Goal: Task Accomplishment & Management: Use online tool/utility

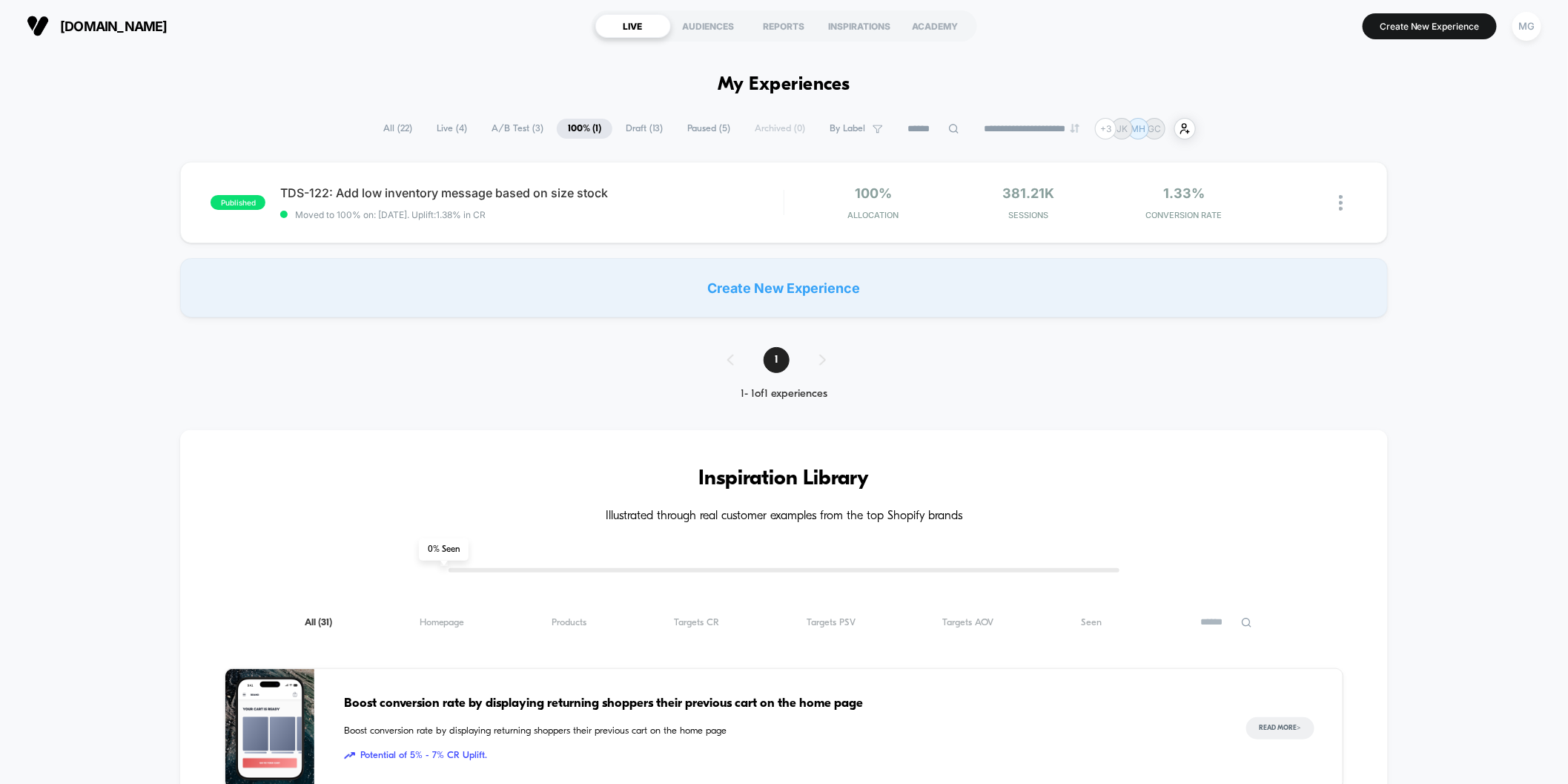
click at [509, 126] on span "A/B Test ( 3 )" at bounding box center [518, 129] width 74 height 20
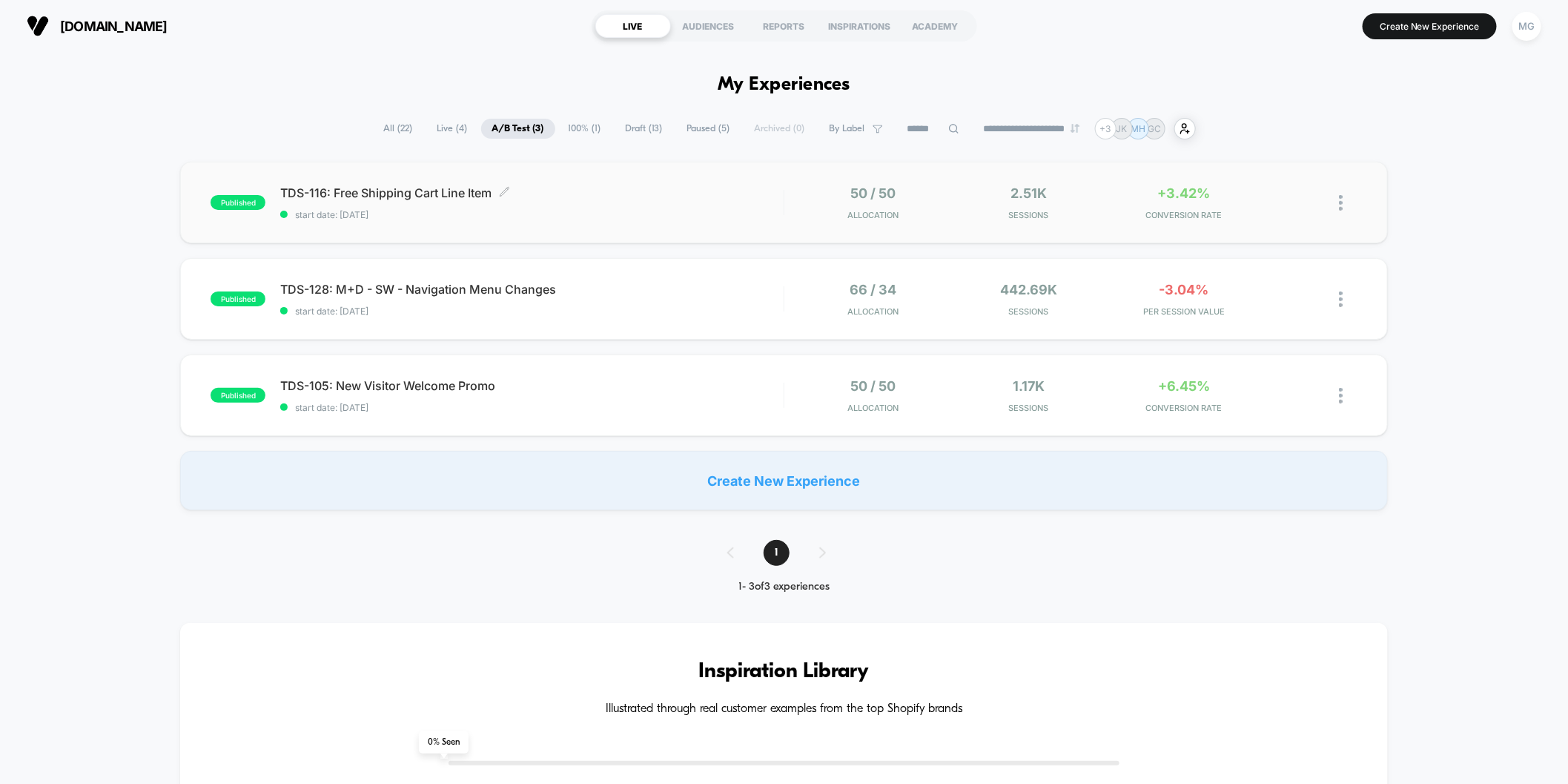
click at [624, 194] on span "TDS-116: Free Shipping Cart Line Item Click to edit experience details" at bounding box center [533, 193] width 504 height 15
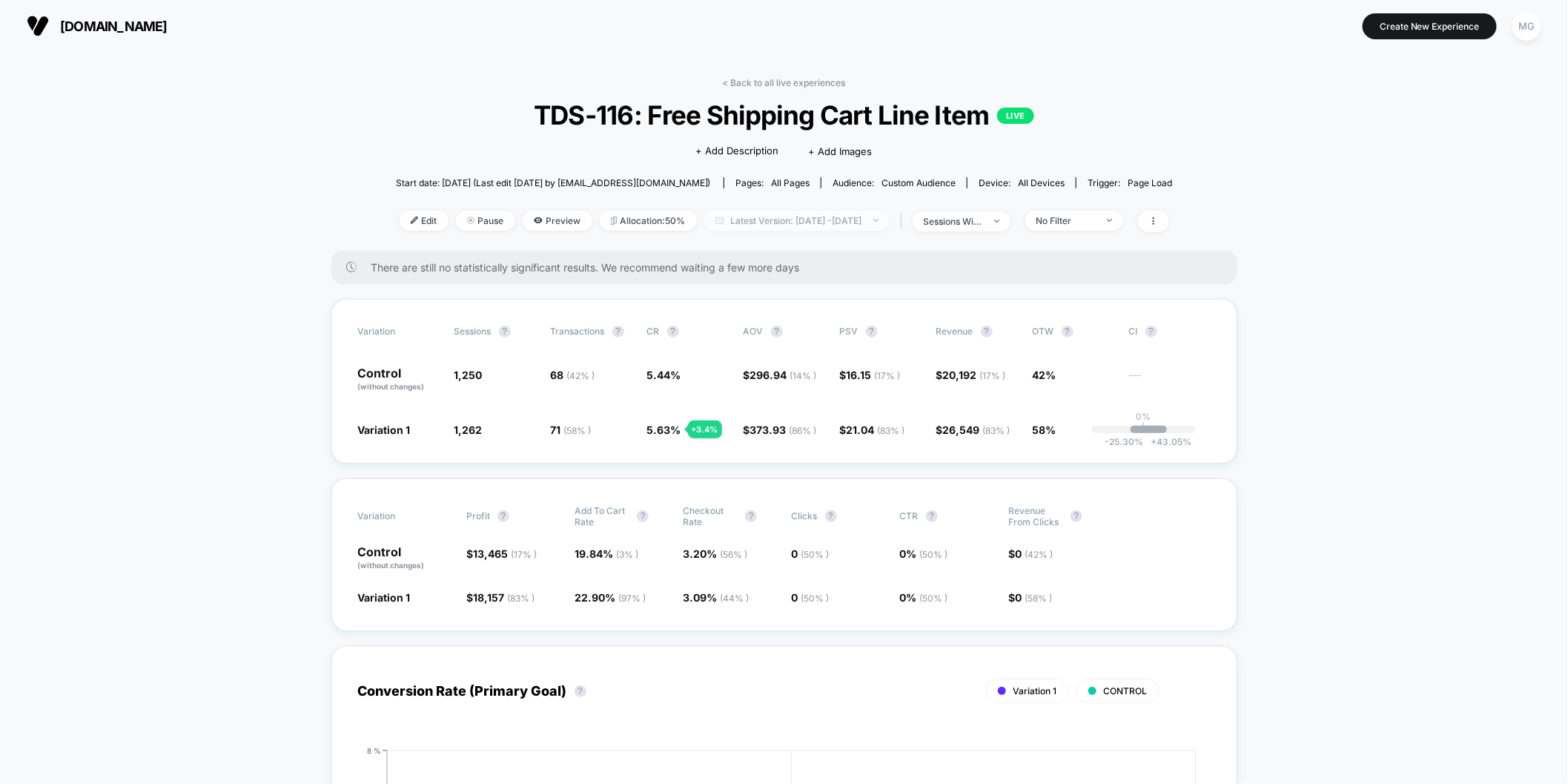
click at [863, 223] on span "Latest Version: Aug 27, 2025 - Aug 27, 2025" at bounding box center [796, 221] width 186 height 20
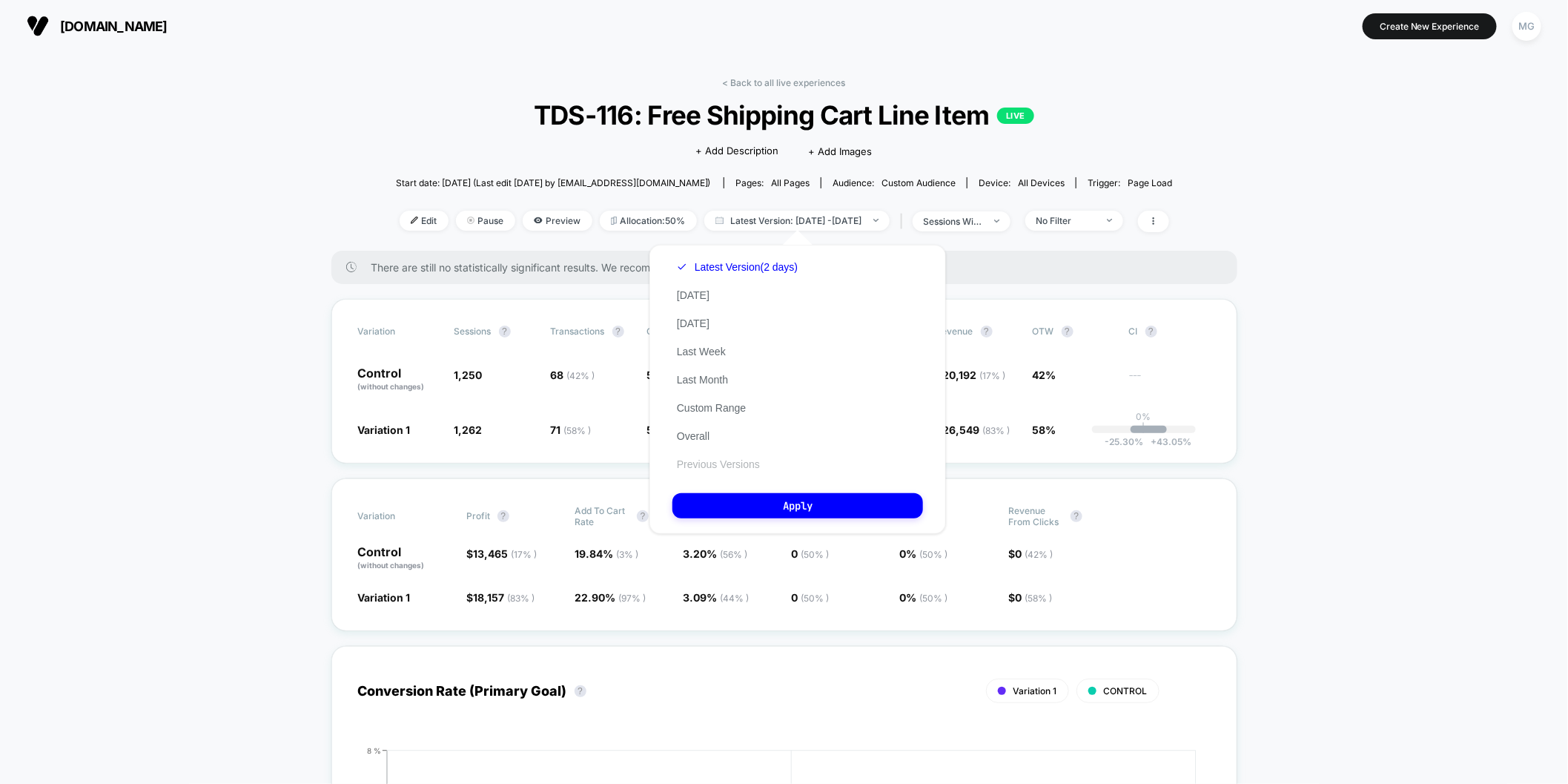
click at [717, 466] on button "Previous Versions" at bounding box center [719, 464] width 92 height 13
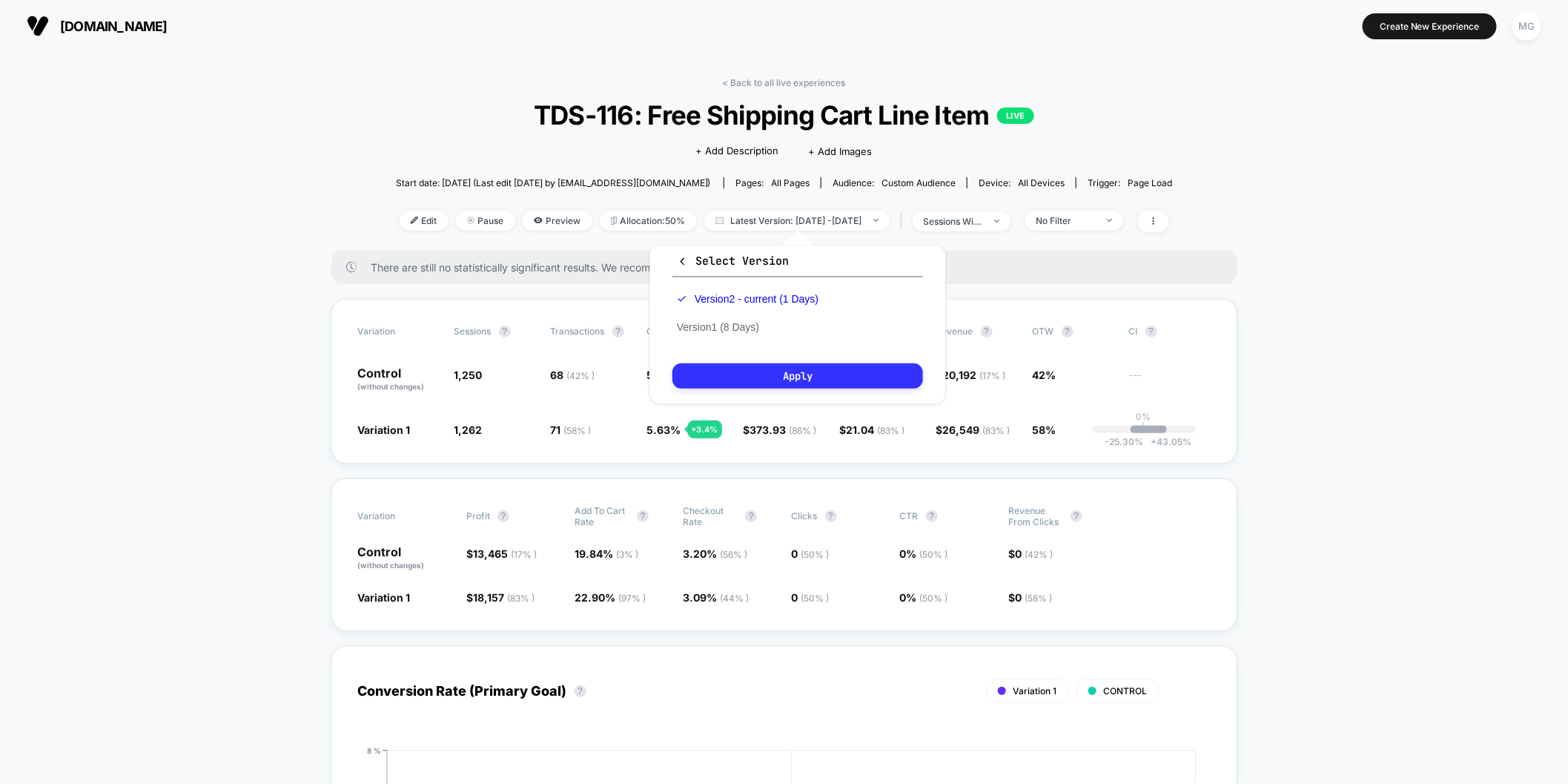
drag, startPoint x: 699, startPoint y: 327, endPoint x: 711, endPoint y: 368, distance: 42.7
click at [699, 327] on button "Version 1 (8 Days)" at bounding box center [718, 327] width 91 height 13
click at [720, 371] on button "Apply" at bounding box center [798, 376] width 251 height 25
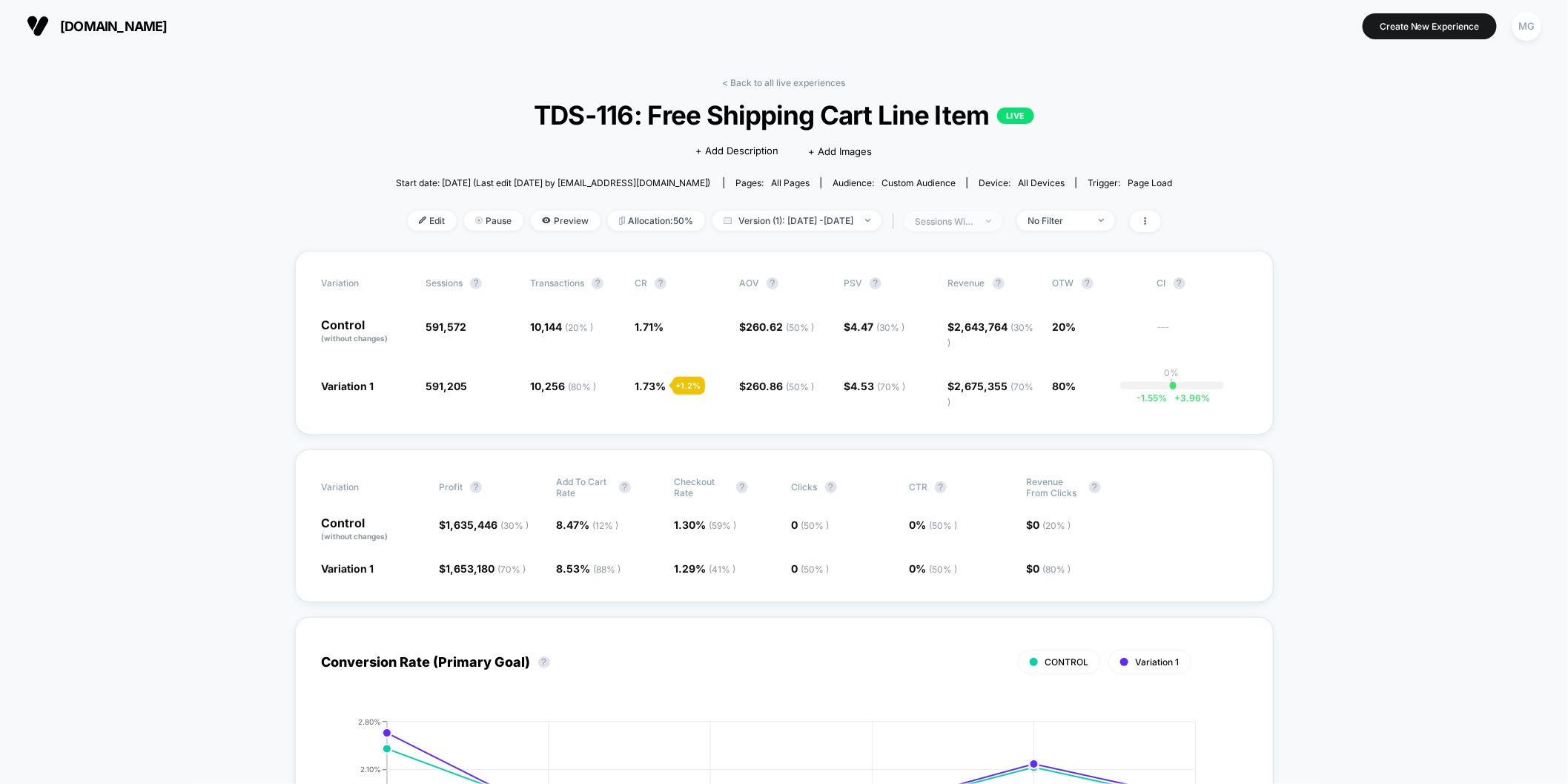
click at [976, 222] on div "sessions with impression" at bounding box center [945, 222] width 59 height 11
click at [937, 283] on div "Sessions" at bounding box center [918, 277] width 66 height 15
click at [931, 380] on button "Save" at bounding box center [973, 379] width 175 height 25
click at [976, 228] on span "sessions" at bounding box center [953, 222] width 98 height 20
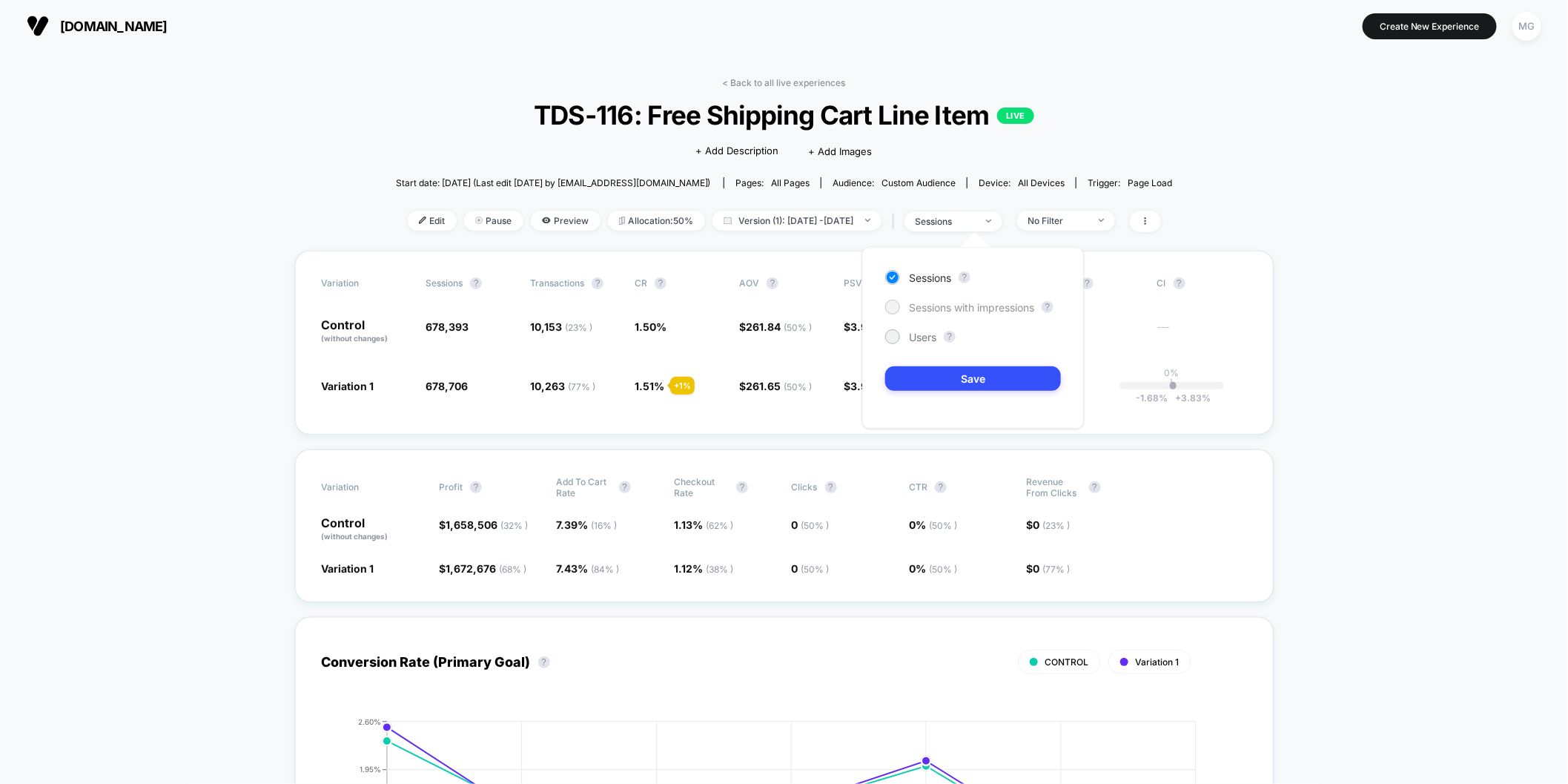
click at [931, 307] on span "Sessions with impressions" at bounding box center [972, 308] width 126 height 13
click at [915, 380] on button "Save" at bounding box center [973, 379] width 175 height 25
click at [1103, 212] on span "No Filter" at bounding box center [1066, 221] width 98 height 20
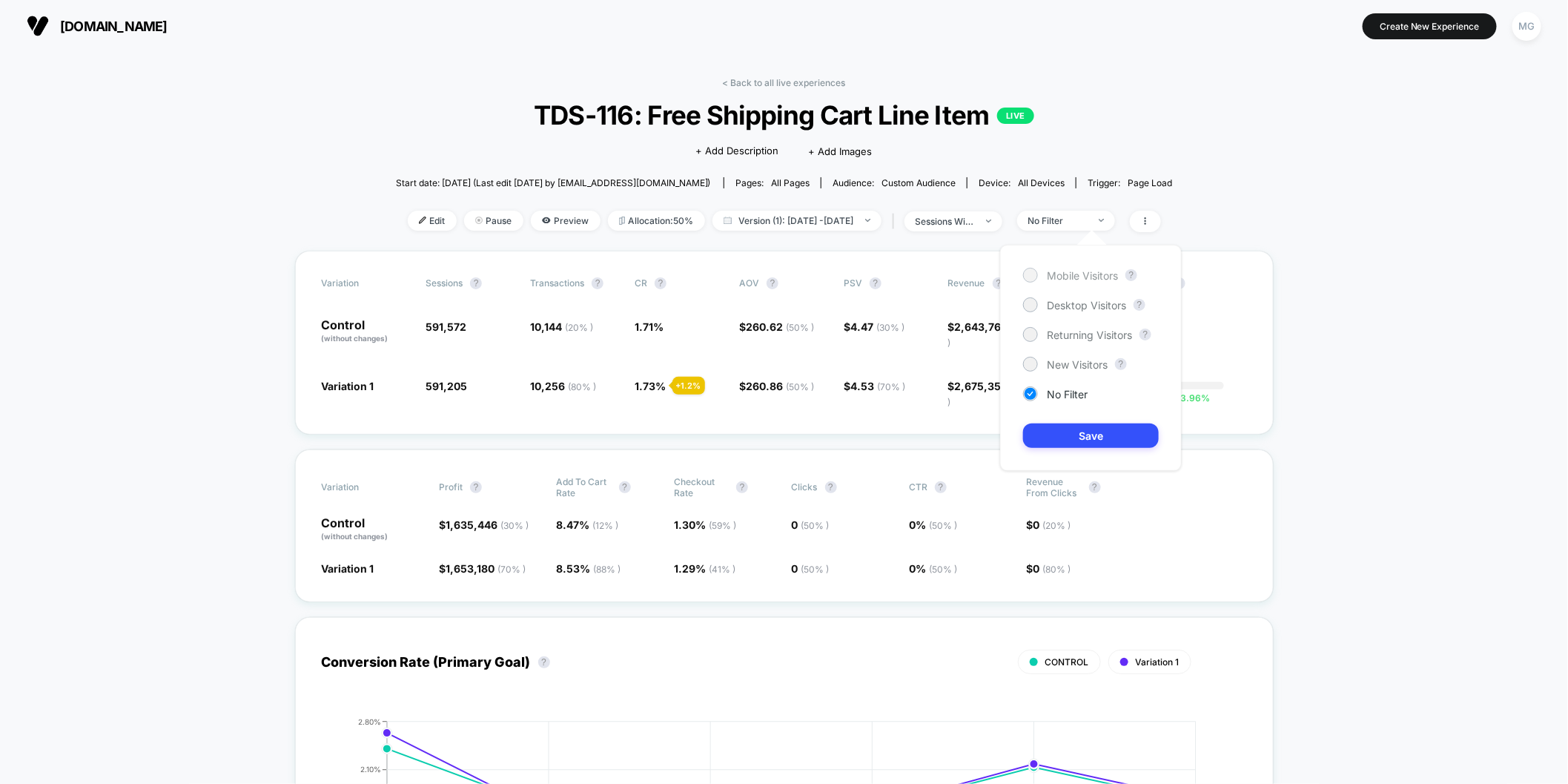
click at [1050, 275] on span "Mobile Visitors" at bounding box center [1082, 276] width 71 height 13
click at [1056, 428] on button "Save" at bounding box center [1091, 436] width 136 height 25
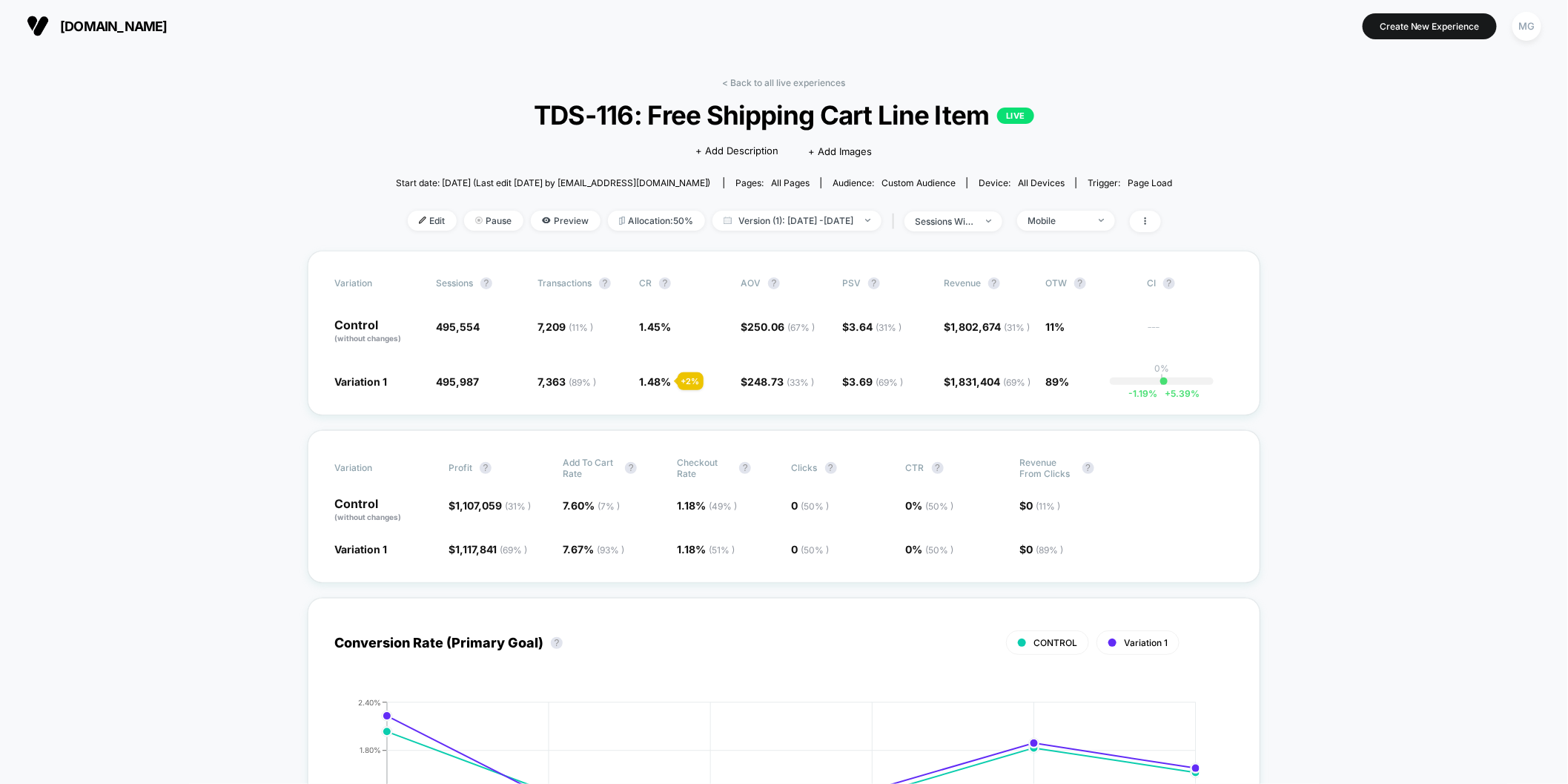
click at [799, 80] on link "< Back to all live experiences" at bounding box center [784, 83] width 123 height 11
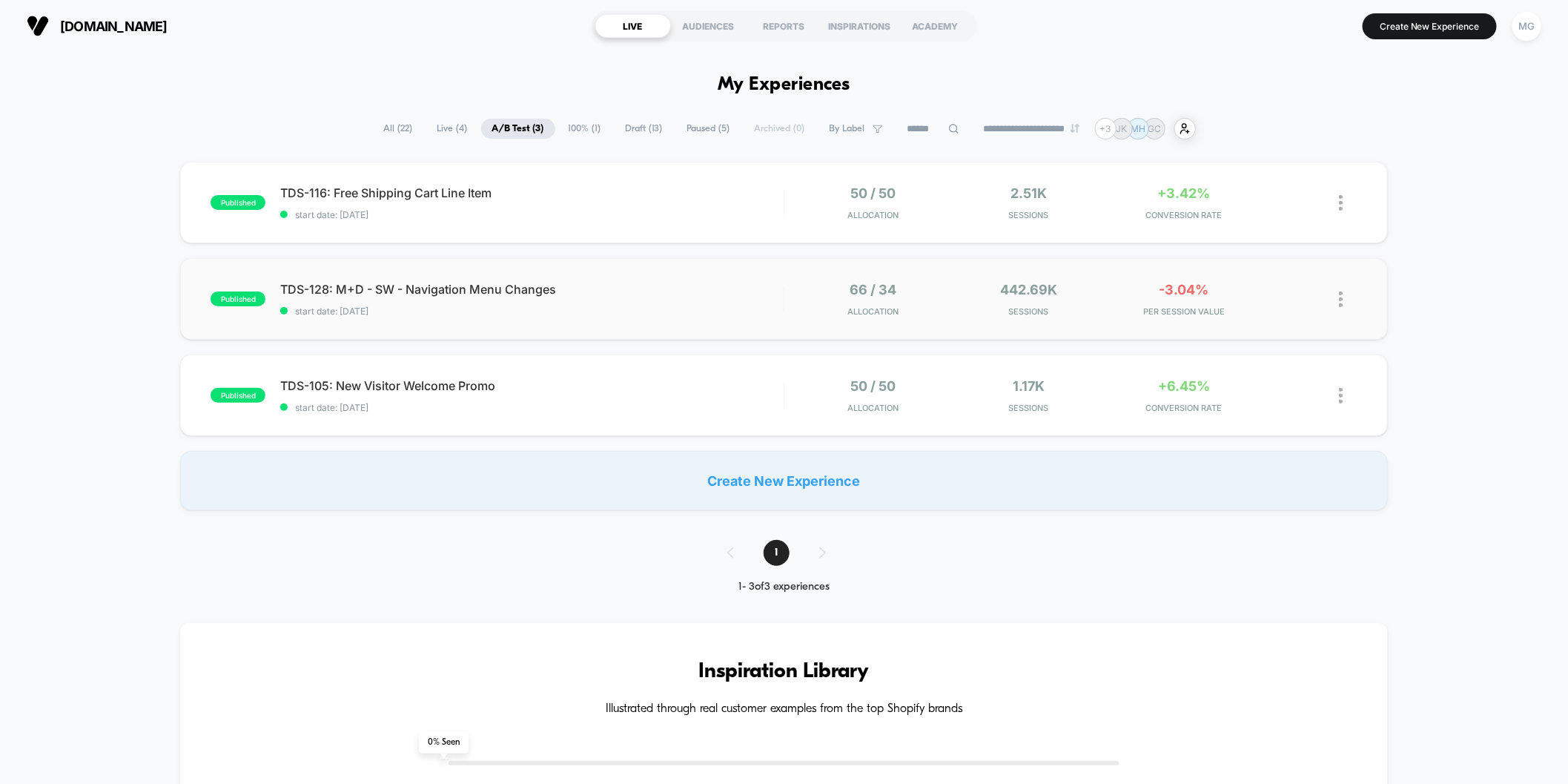
click at [666, 280] on div "published TDS-128: M+D - SW - Navigation Menu Changes start date: 8/25/2025 66 …" at bounding box center [784, 299] width 1208 height 81
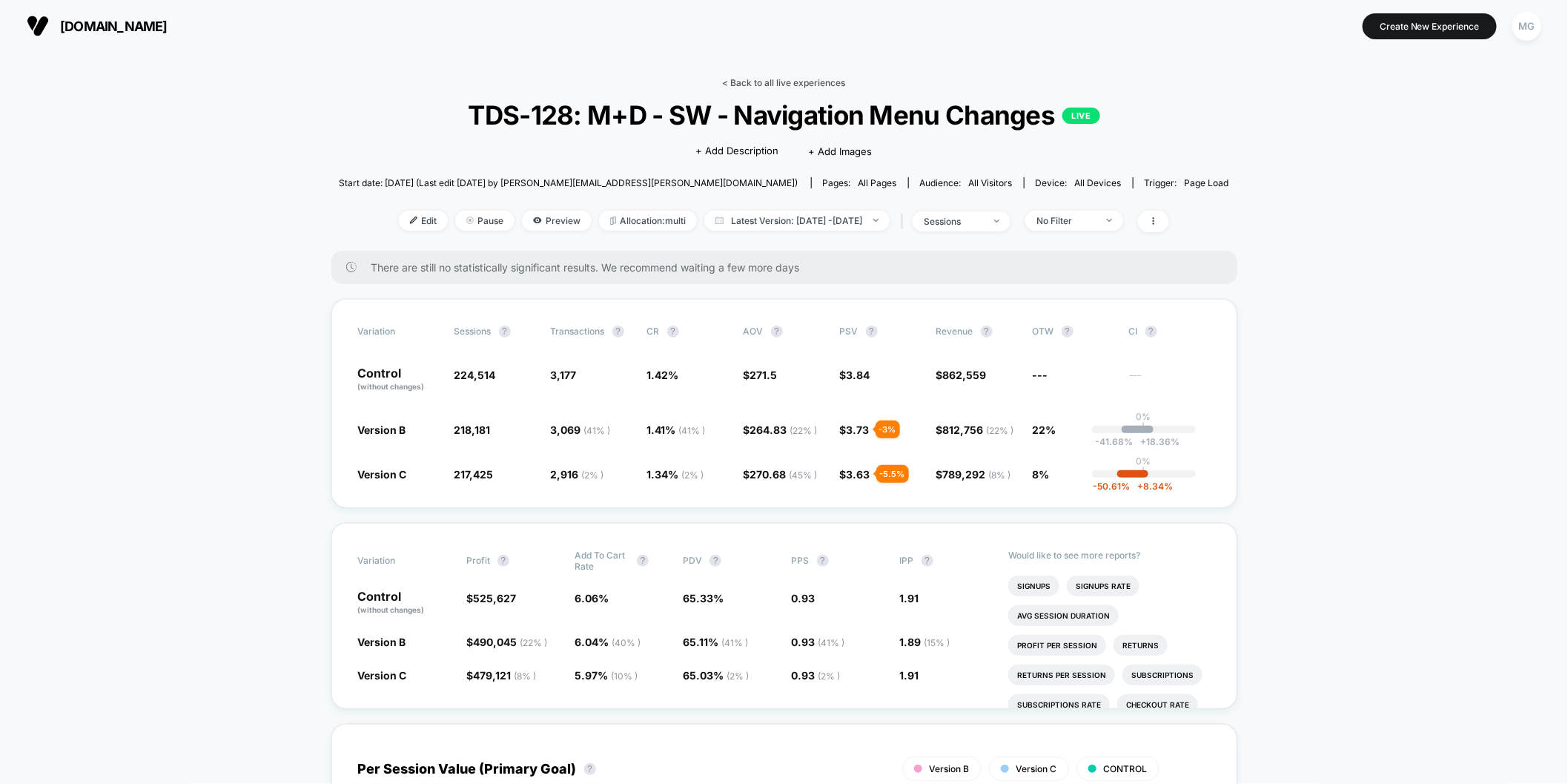
click at [767, 78] on link "< Back to all live experiences" at bounding box center [784, 83] width 123 height 11
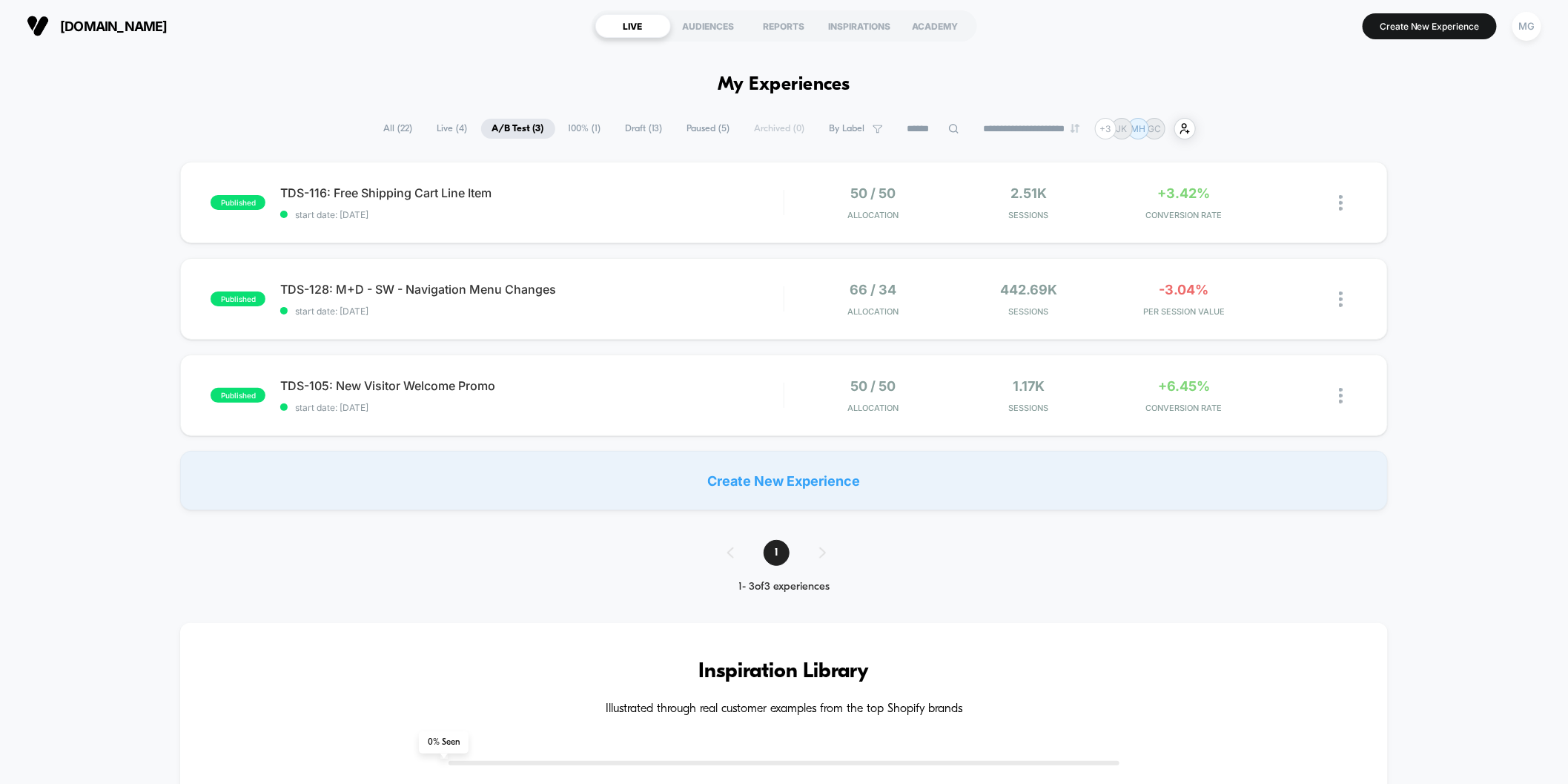
click at [628, 125] on span "Draft ( 13 )" at bounding box center [644, 129] width 59 height 20
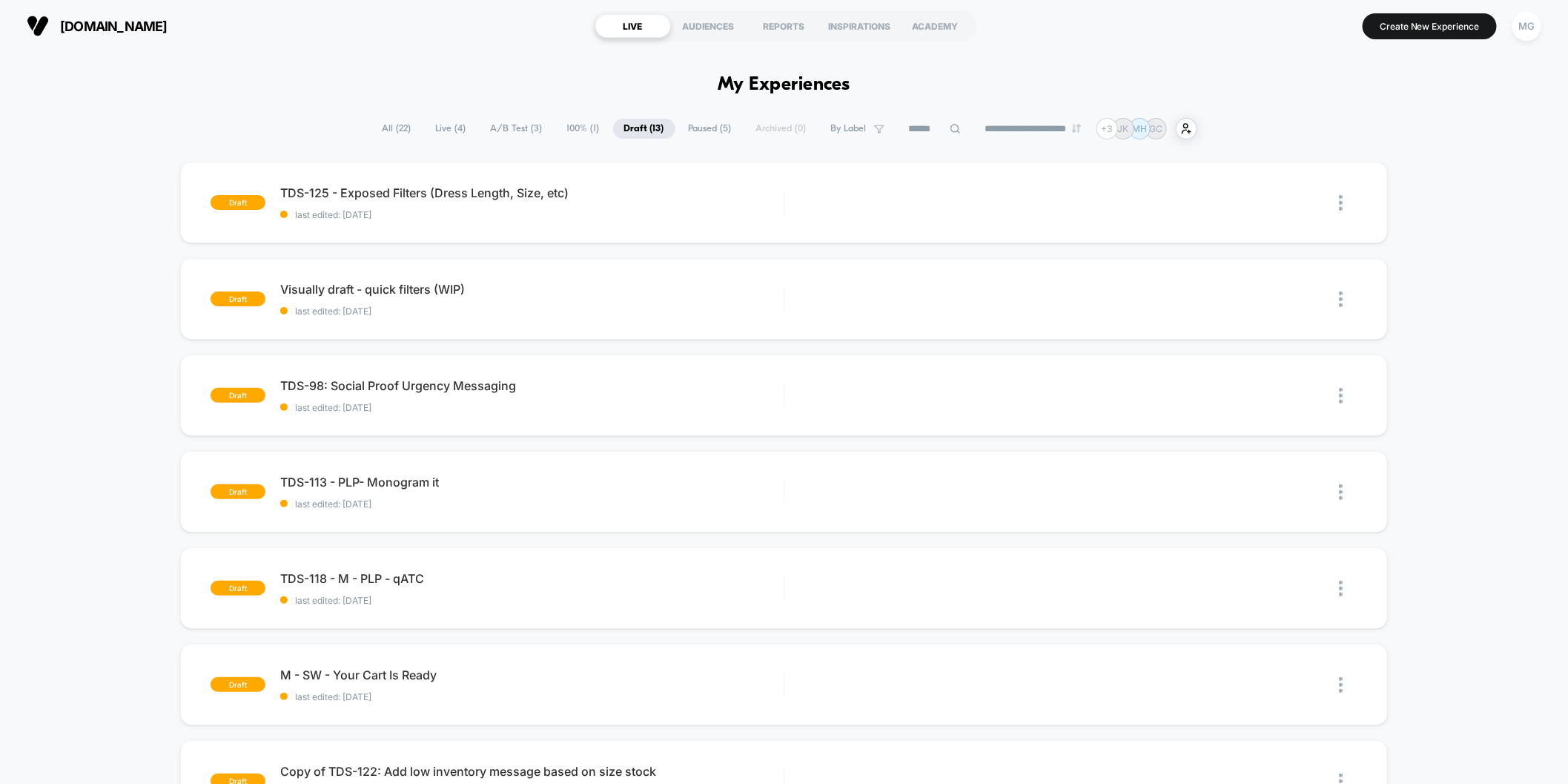
click at [683, 135] on span "Paused ( 5 )" at bounding box center [710, 129] width 66 height 20
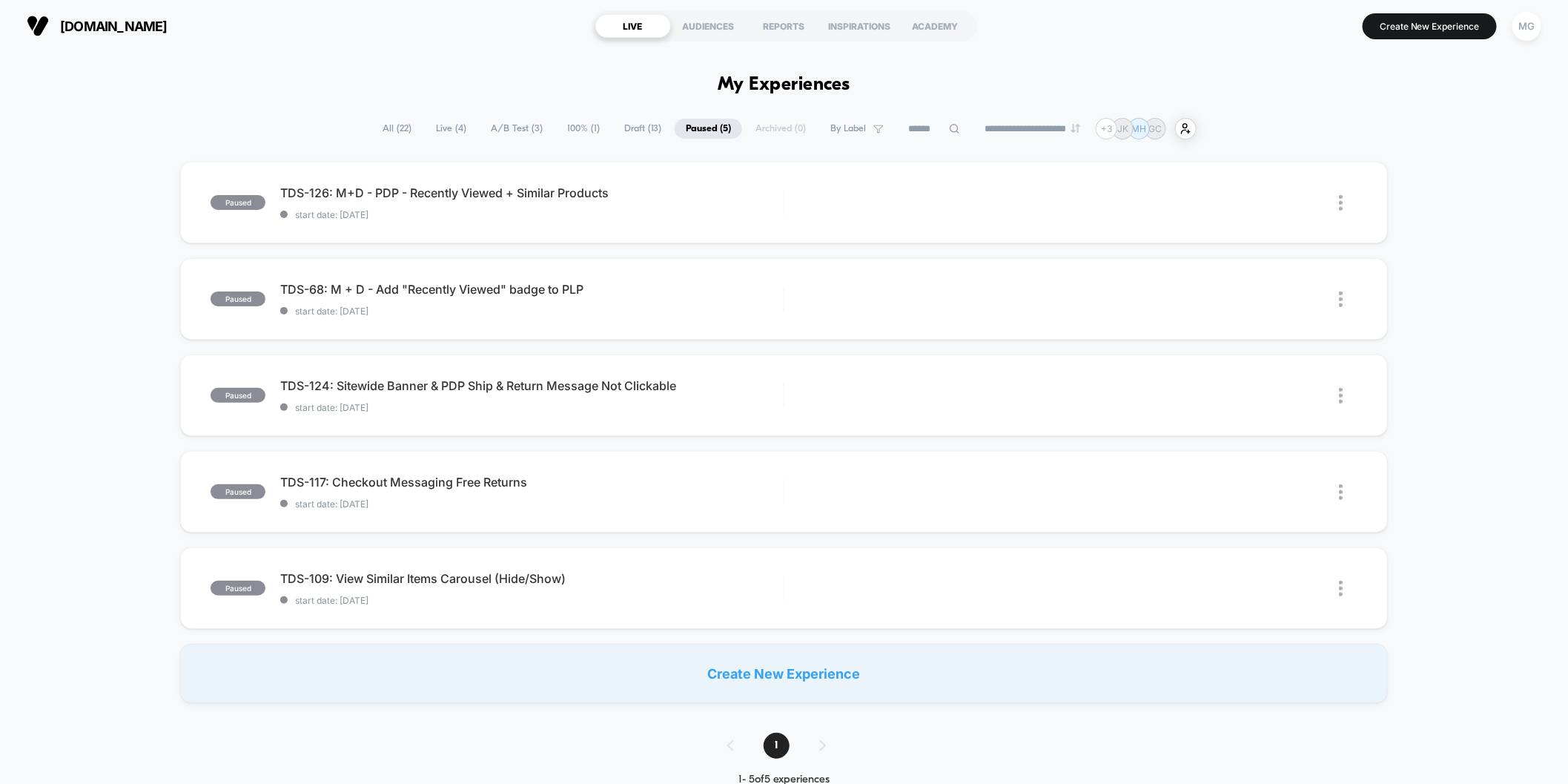
scroll to position [38, 0]
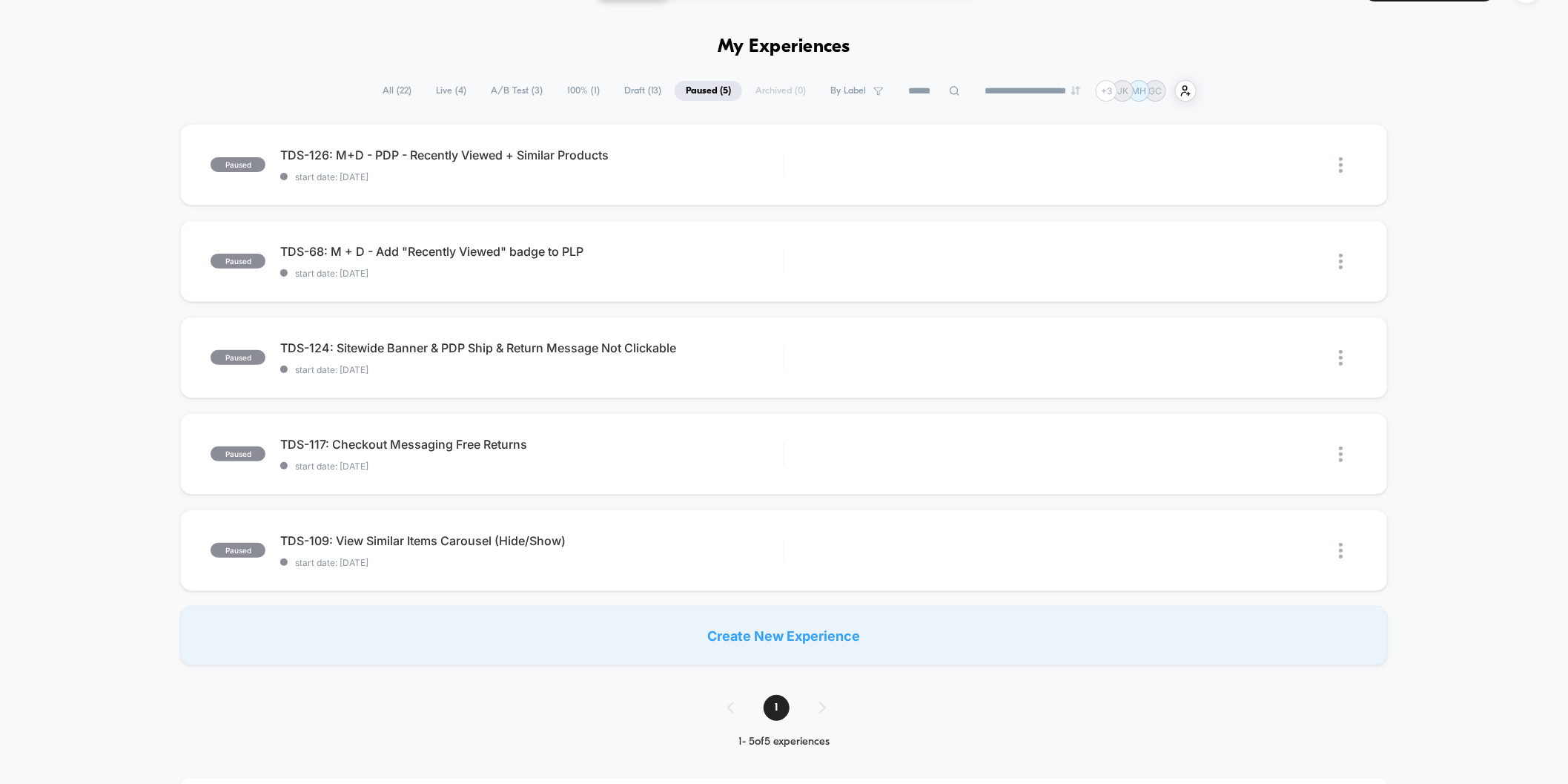
click at [632, 86] on span "Draft ( 13 )" at bounding box center [642, 91] width 59 height 20
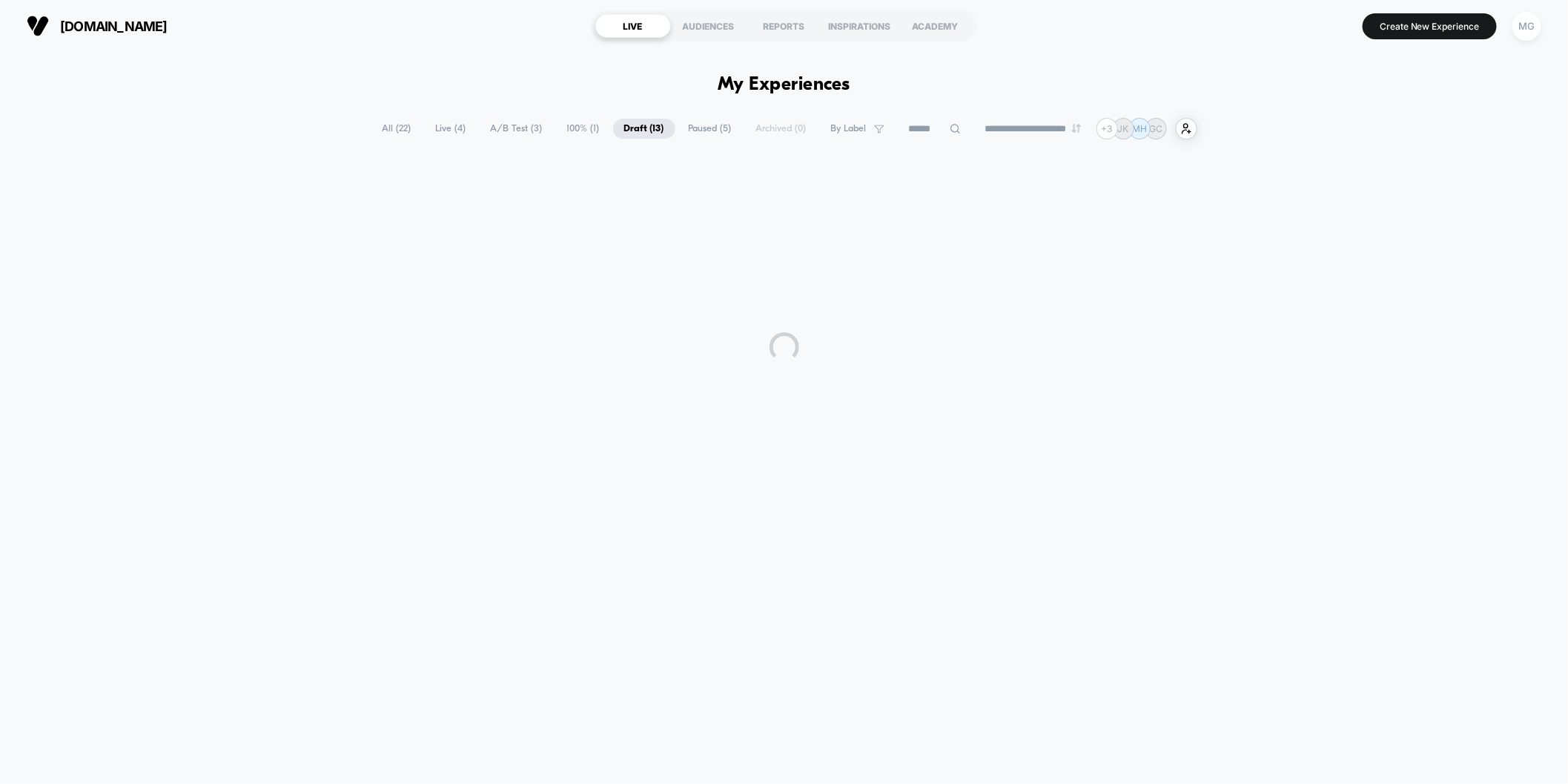
scroll to position [0, 0]
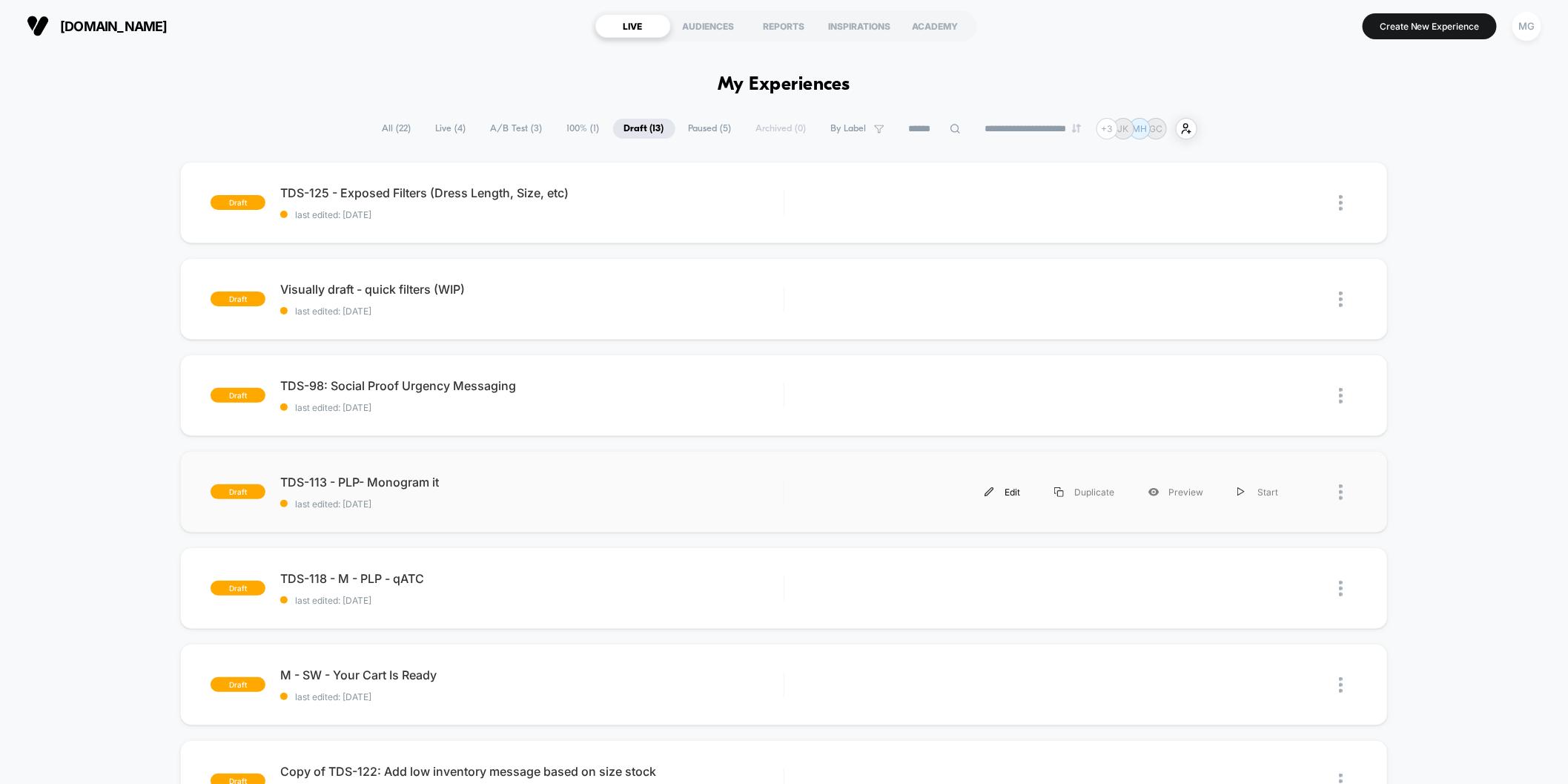
click at [994, 493] on img at bounding box center [989, 492] width 9 height 9
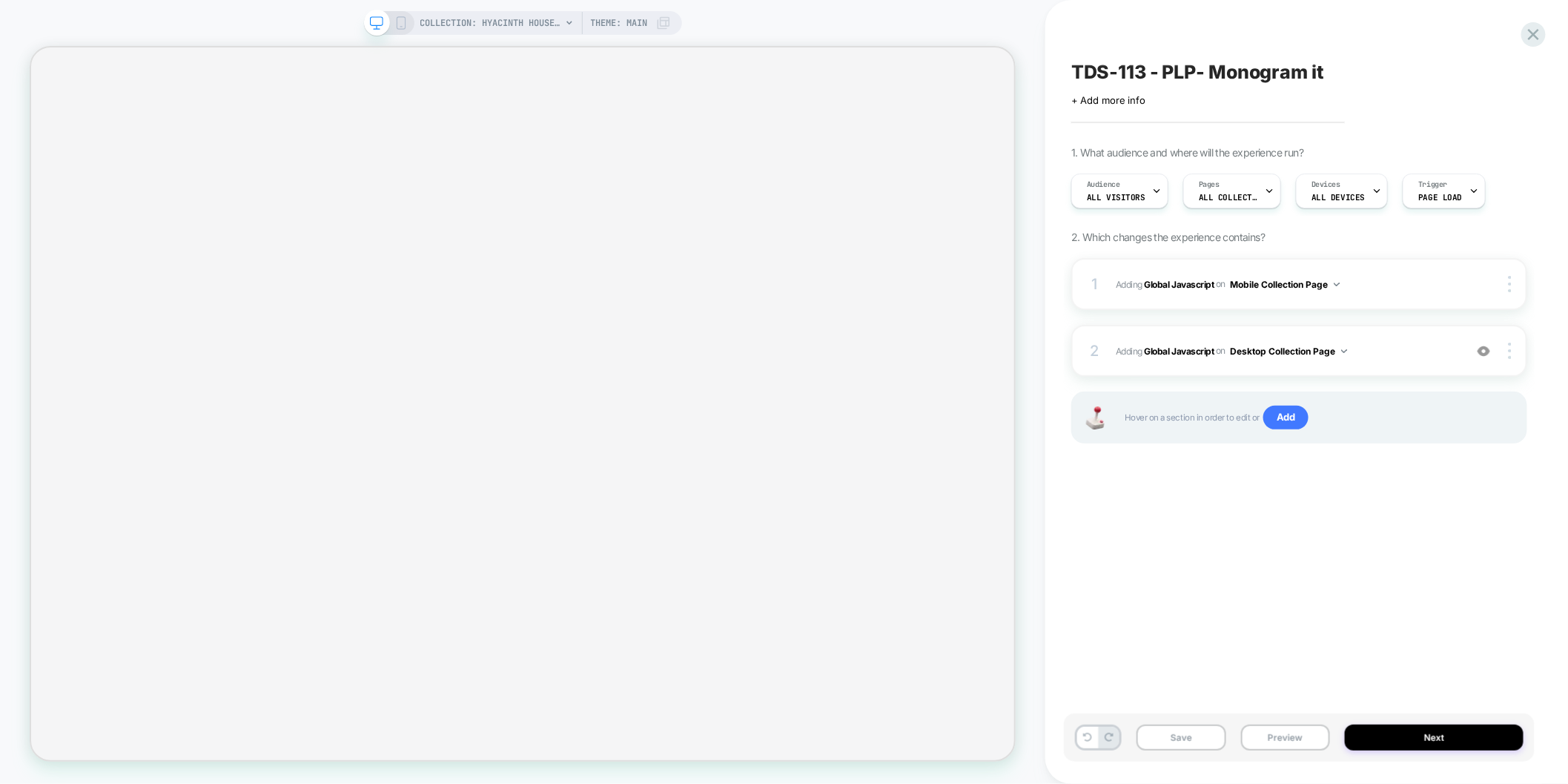
scroll to position [0, 1]
click at [1215, 192] on span "ALL COLLECTIONS" at bounding box center [1227, 197] width 59 height 10
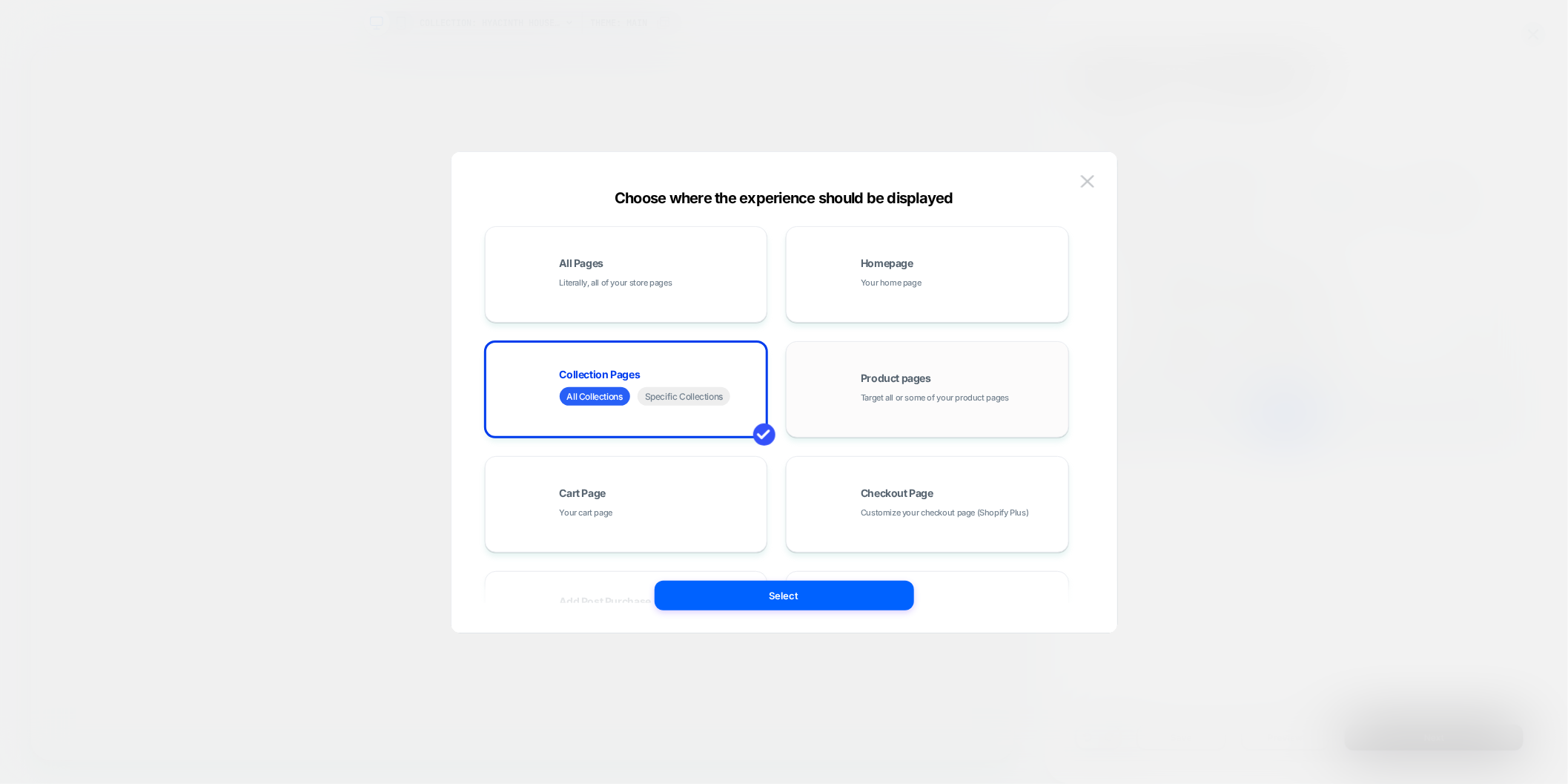
scroll to position [224, 0]
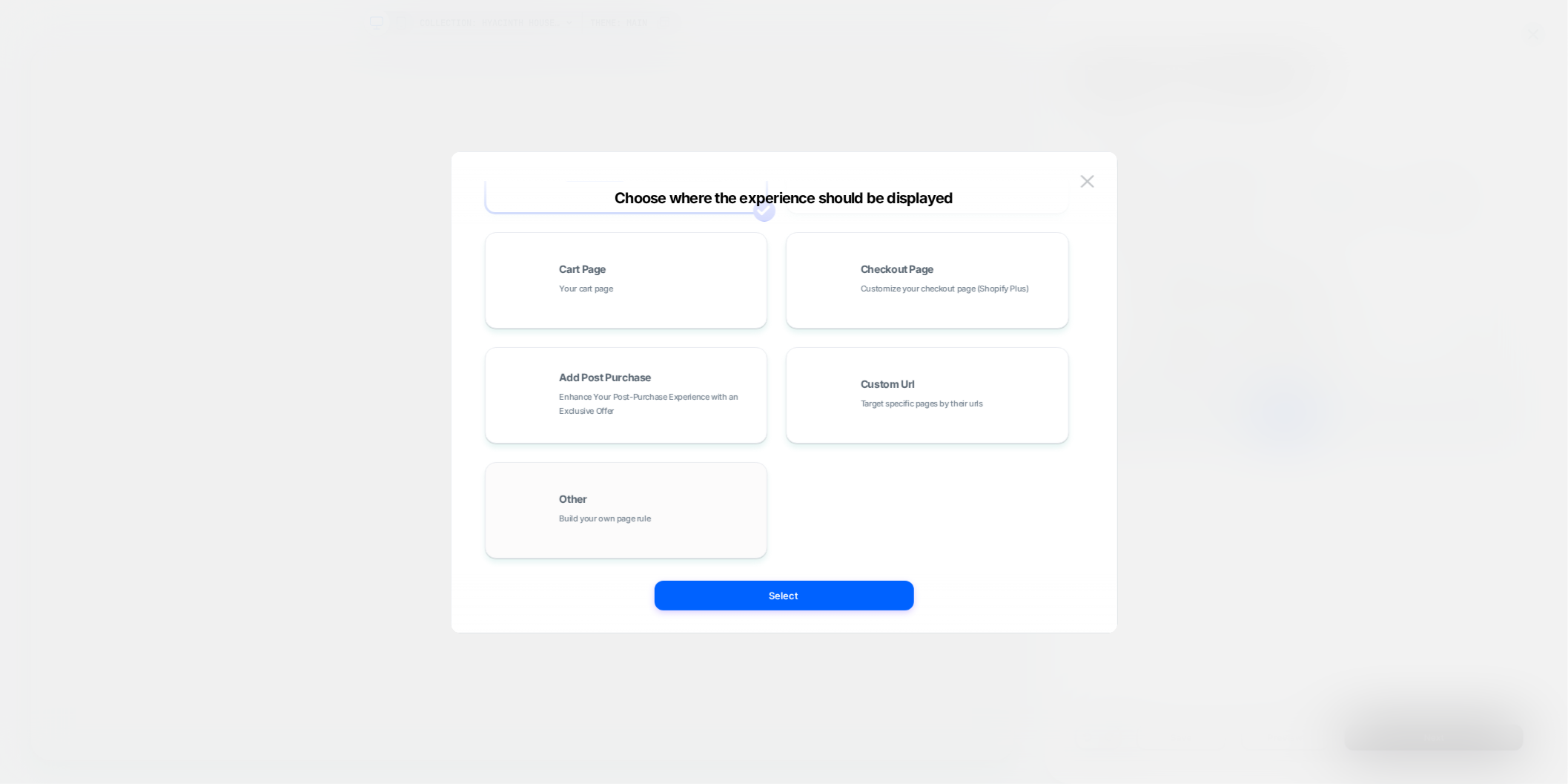
click at [586, 488] on div "Other Build your own page rule" at bounding box center [626, 511] width 267 height 81
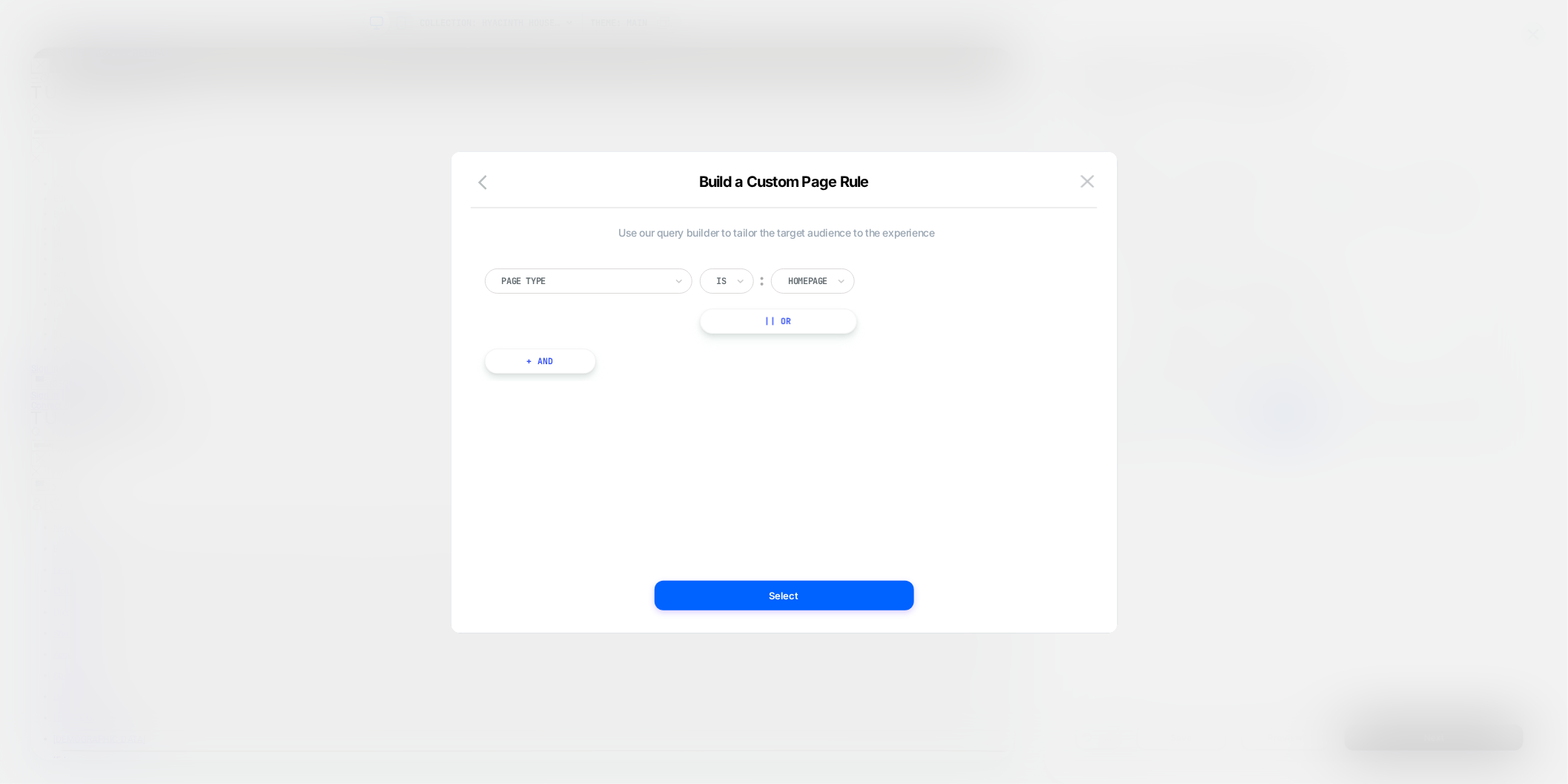
scroll to position [0, 0]
click at [0, 0] on div "Homepage" at bounding box center [0, 0] width 0 height 0
type input "*****"
click at [0, 0] on div "Collection" at bounding box center [0, 0] width 0 height 0
click at [0, 0] on button "|| Or" at bounding box center [0, 0] width 0 height 0
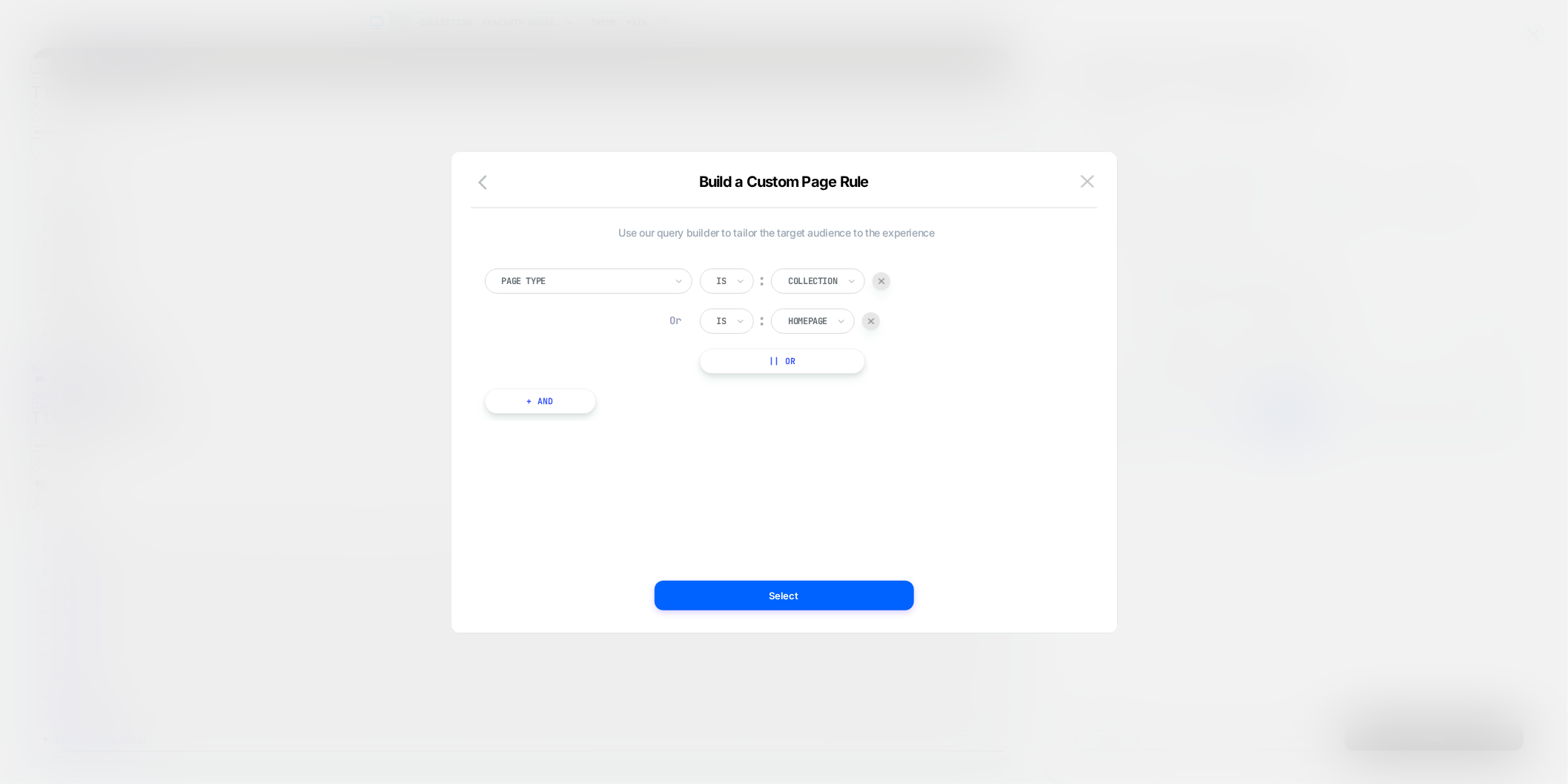
click at [803, 324] on div at bounding box center [808, 321] width 40 height 13
type input "*****"
click at [0, 0] on div "Product" at bounding box center [0, 0] width 0 height 0
click at [851, 590] on button "Select" at bounding box center [784, 596] width 259 height 30
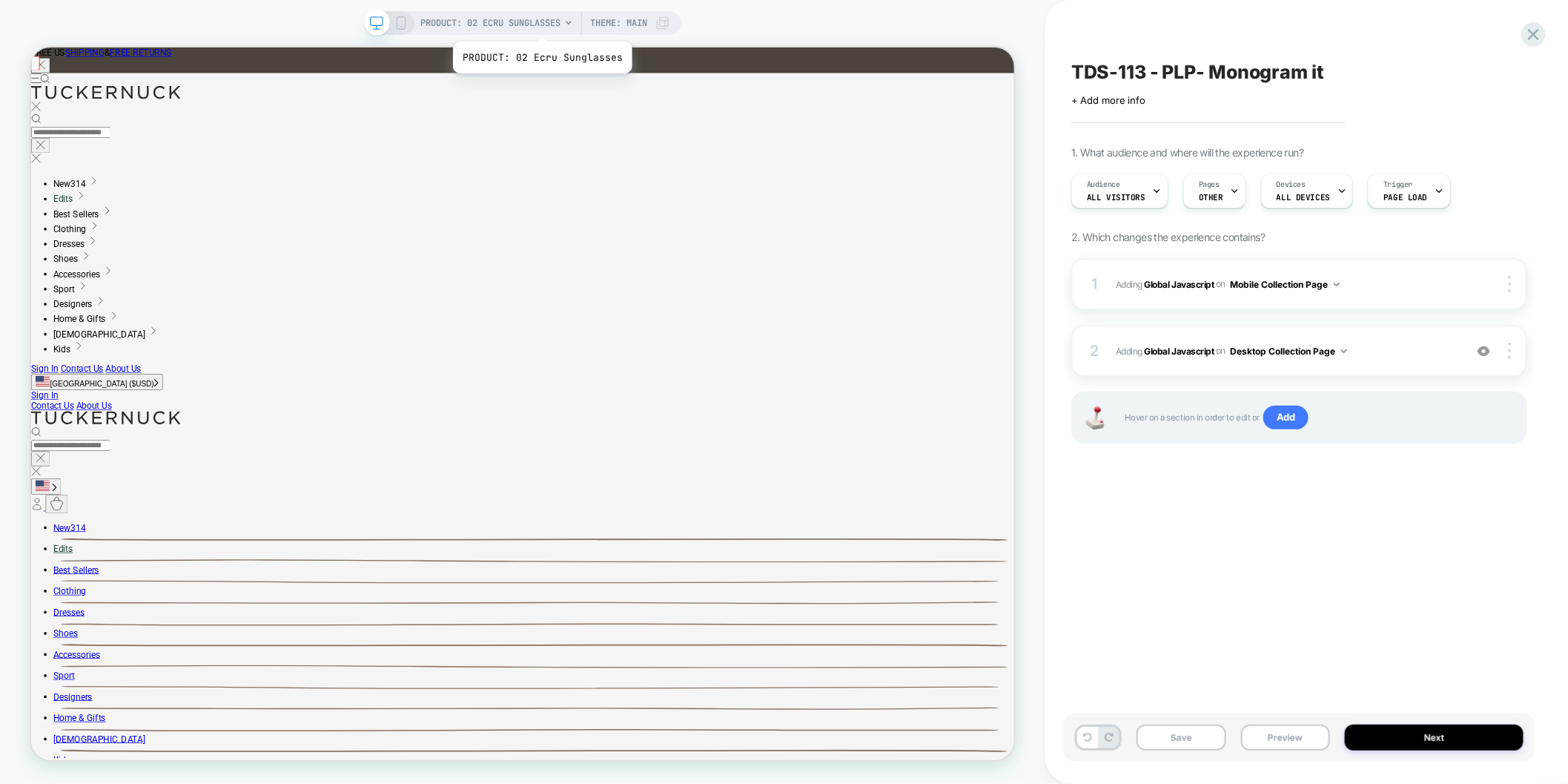
click at [531, 20] on span "PRODUCT: 02 Ecru Sunglasses" at bounding box center [491, 23] width 140 height 24
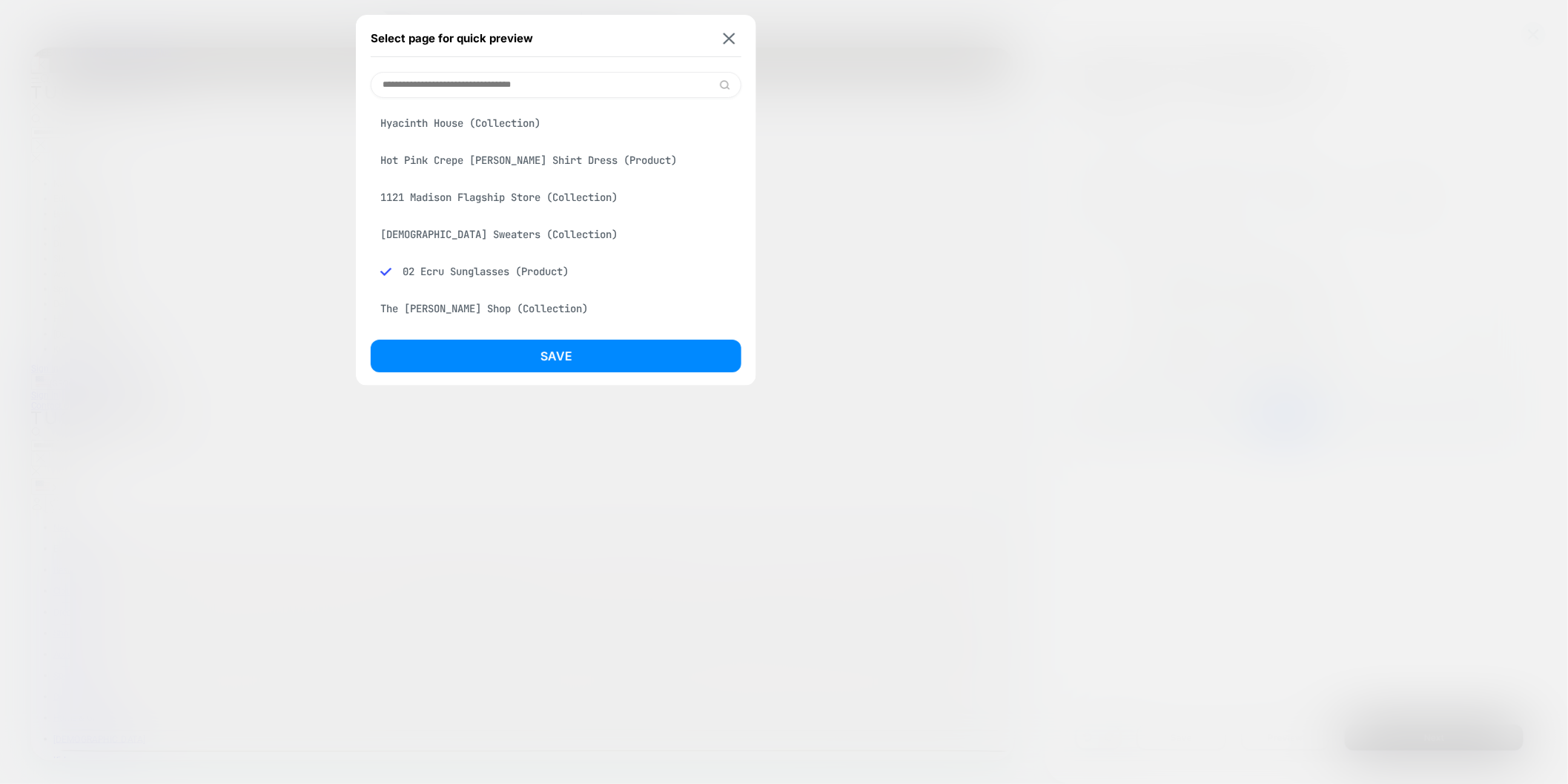
click at [518, 81] on input at bounding box center [557, 85] width 371 height 26
paste input "**********"
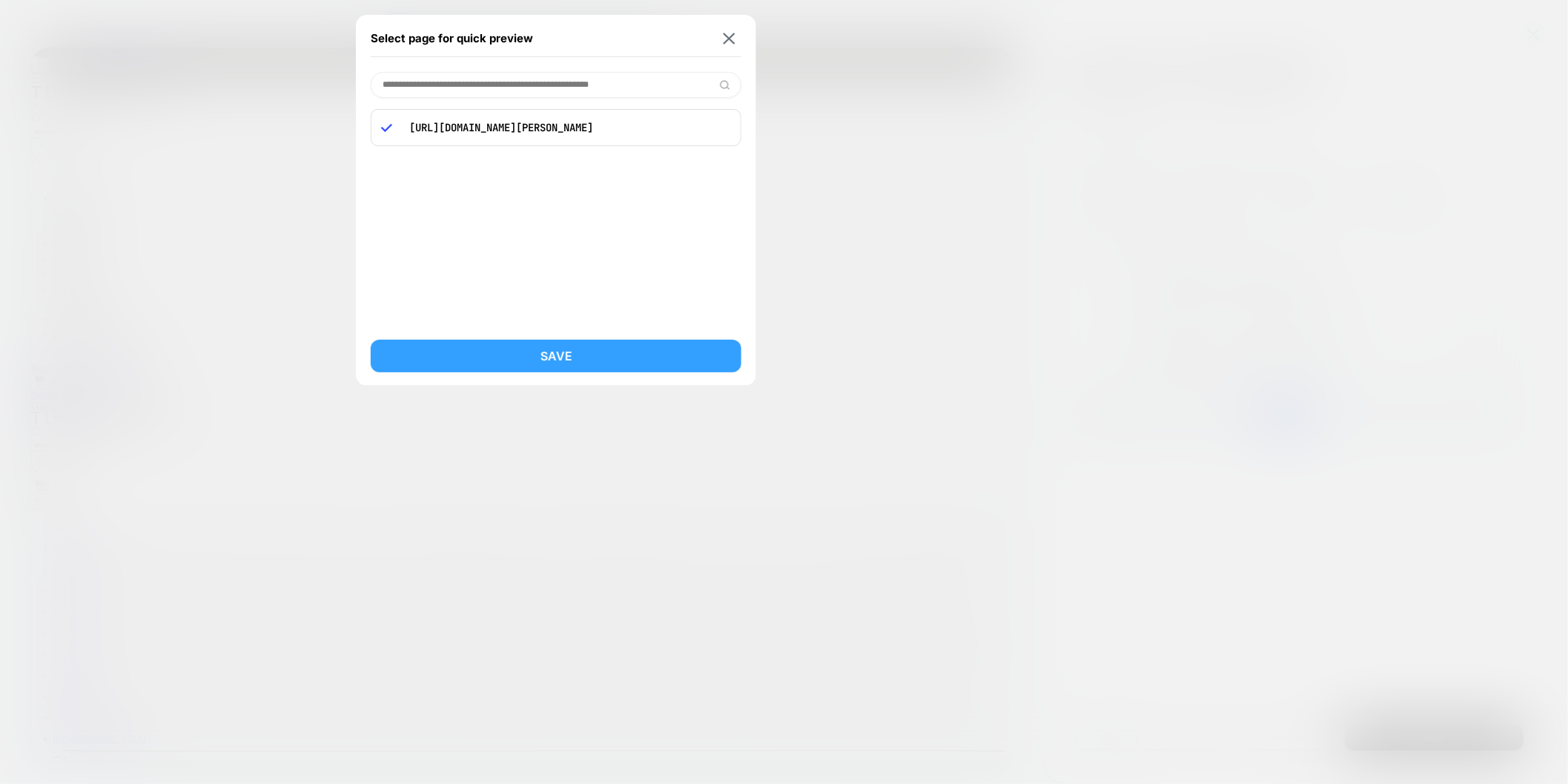
type input "**********"
click at [481, 356] on button "Save" at bounding box center [557, 356] width 371 height 32
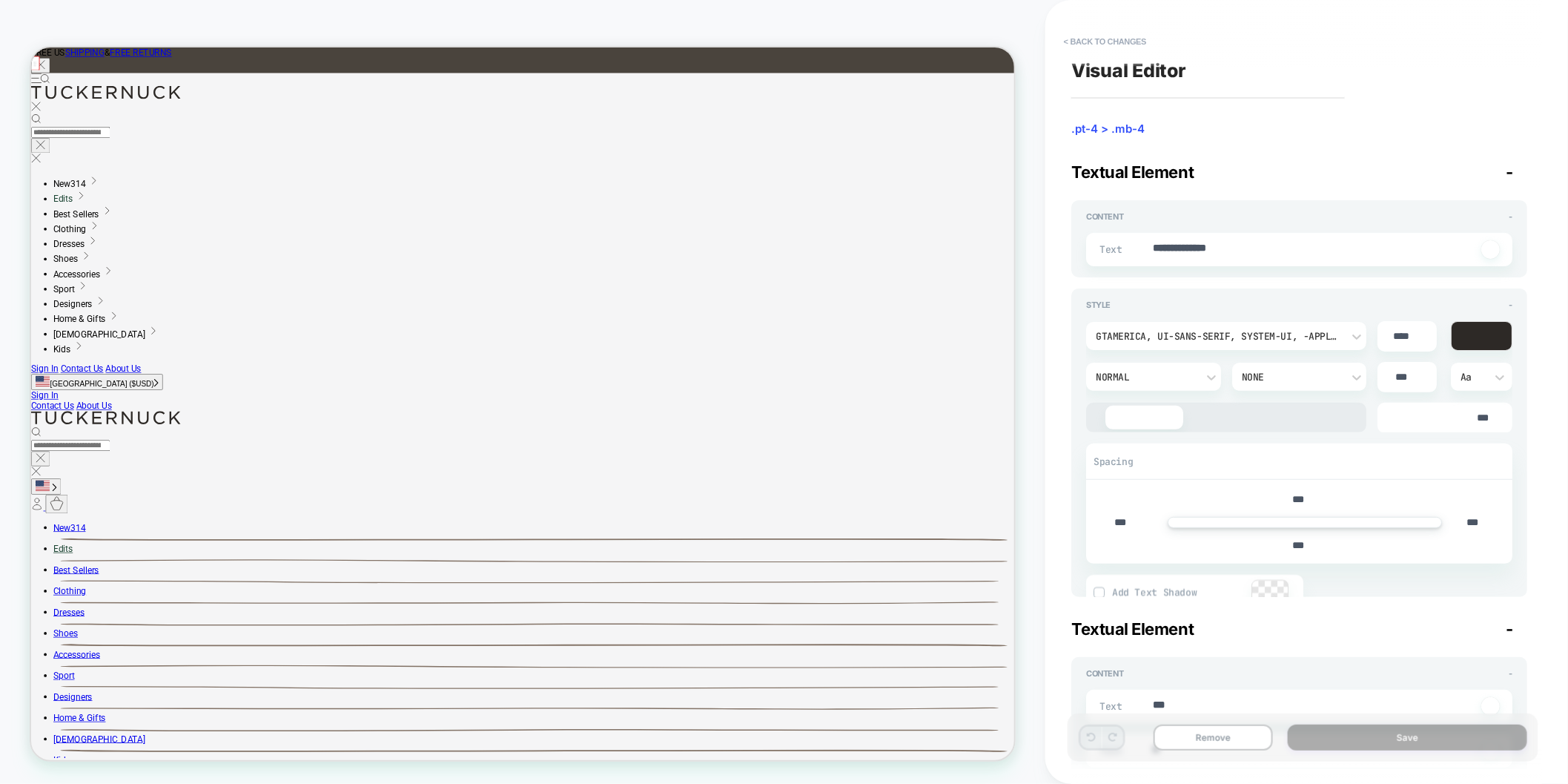
scroll to position [0, 1]
click at [1180, 255] on textarea "**********" at bounding box center [1314, 249] width 326 height 17
type textarea "*"
type textarea "****"
type textarea "*"
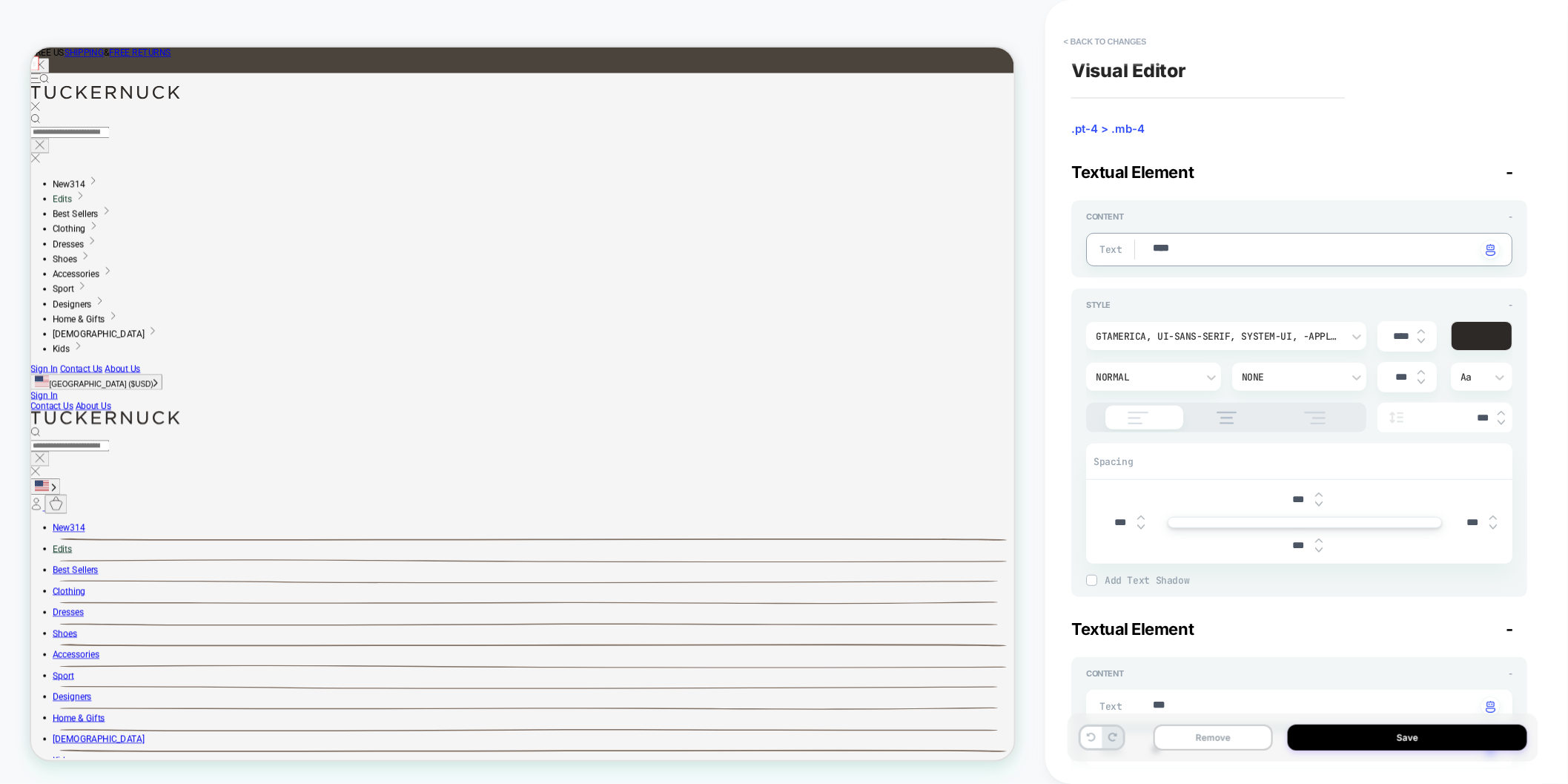
type textarea "*****"
type textarea "*"
type textarea "******"
type textarea "*"
type textarea "*******"
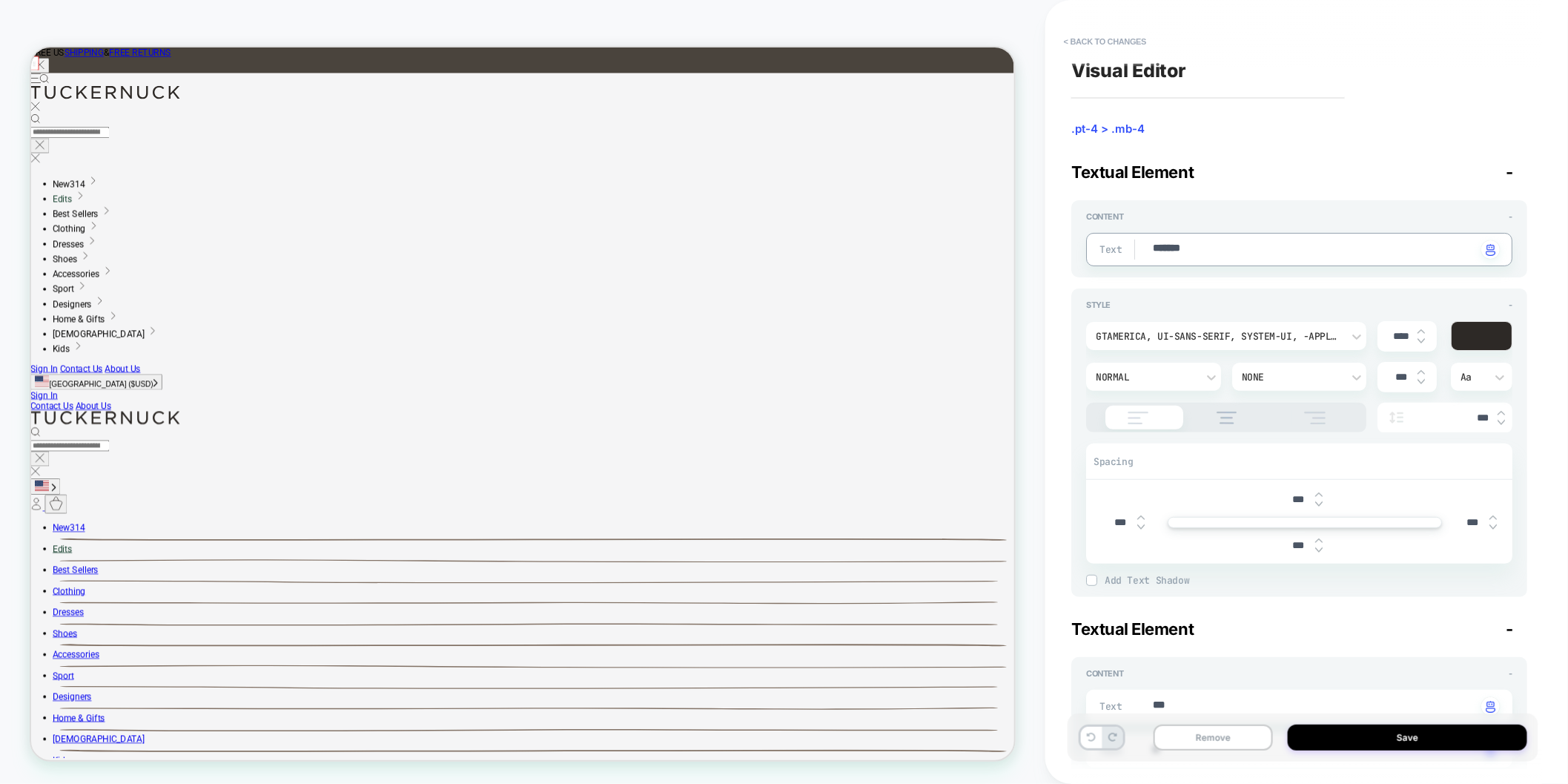
type textarea "*"
type textarea "********"
type textarea "*"
type textarea "*********"
type textarea "*"
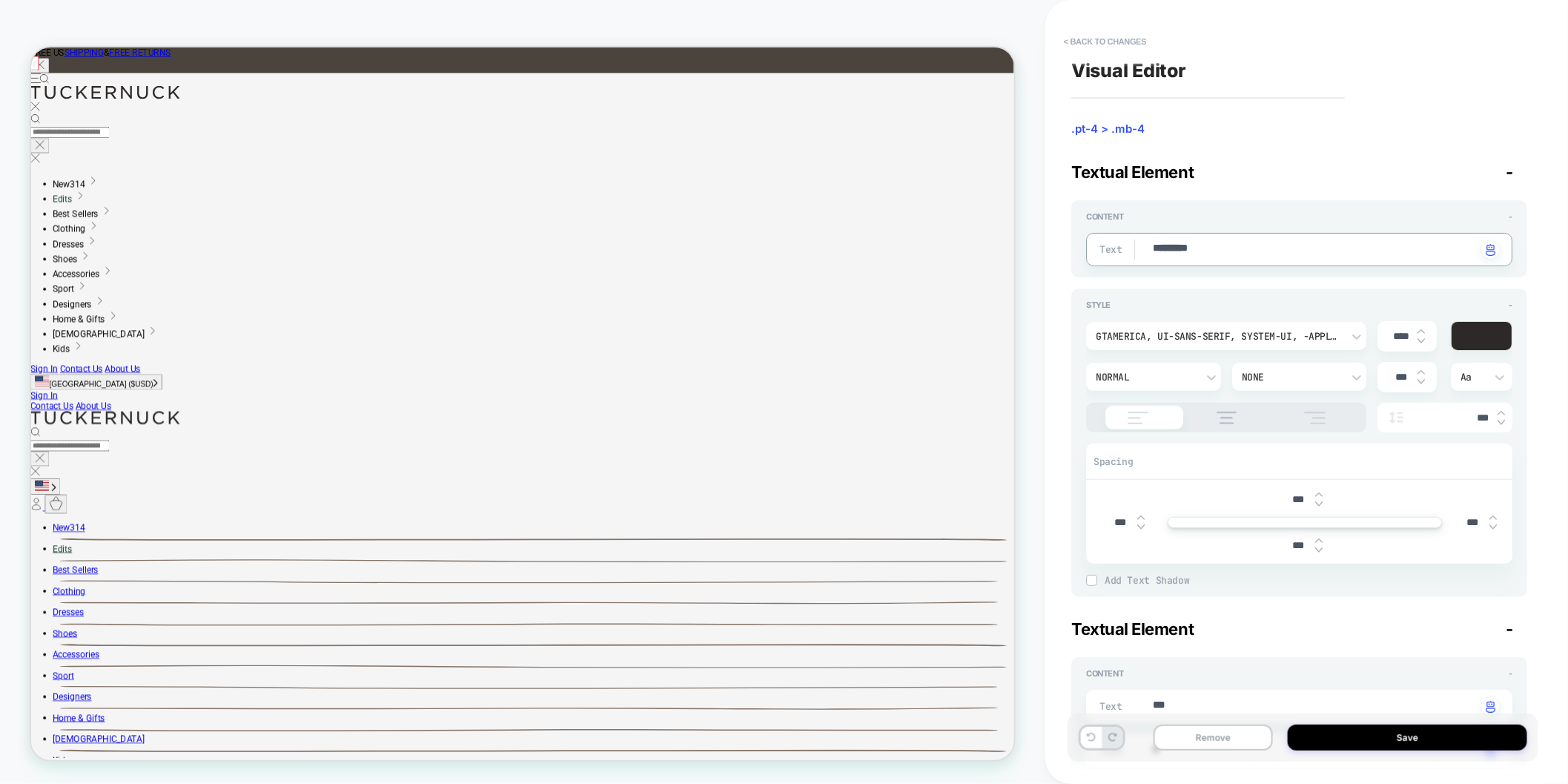
type textarea "**********"
type textarea "*"
type textarea "**********"
type textarea "*"
type textarea "**********"
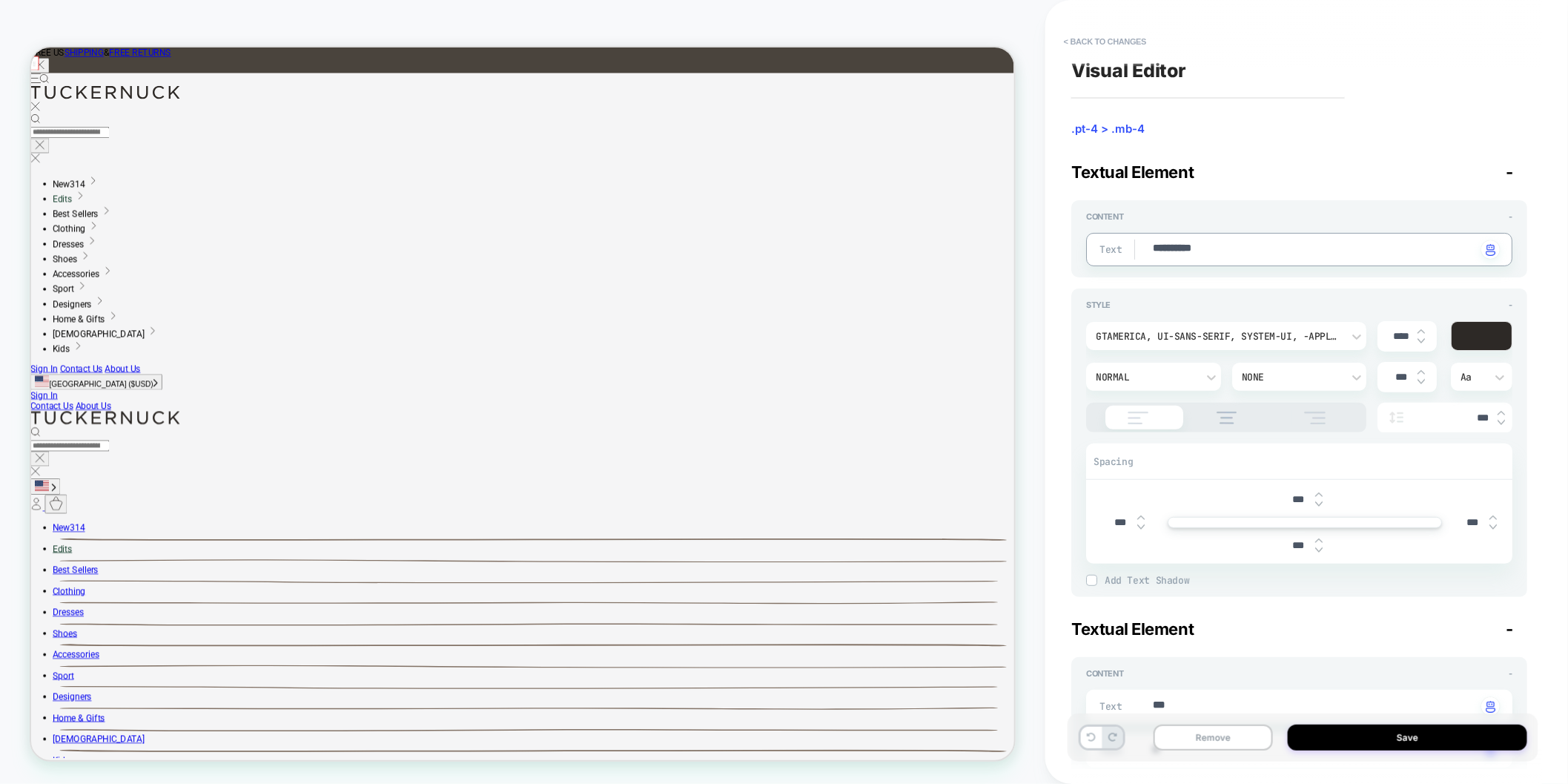
type textarea "*"
type textarea "**********"
type textarea "*"
type textarea "**********"
click at [1324, 746] on button "Save" at bounding box center [1408, 738] width 240 height 26
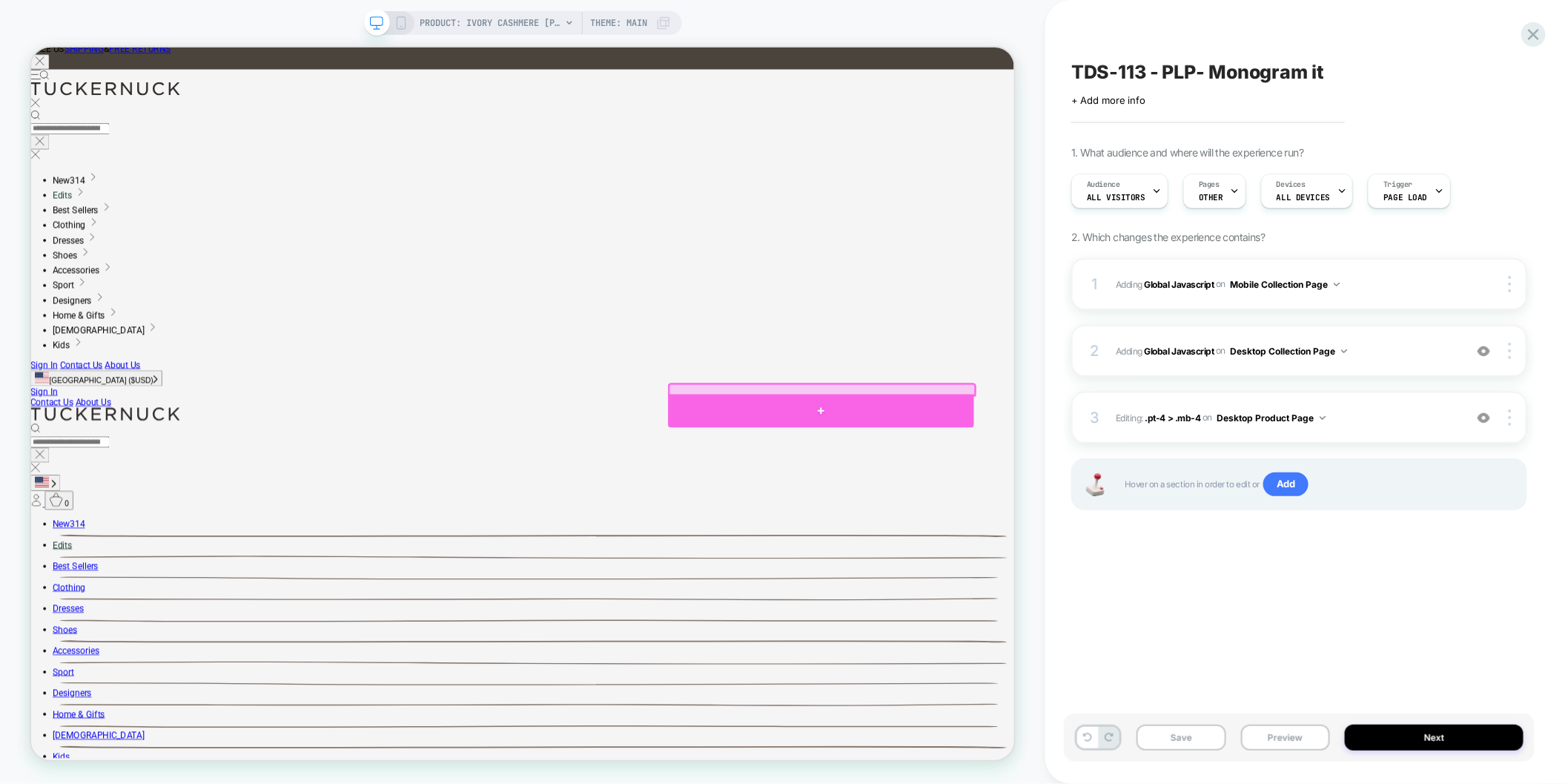
click at [1131, 530] on div at bounding box center [1084, 531] width 408 height 44
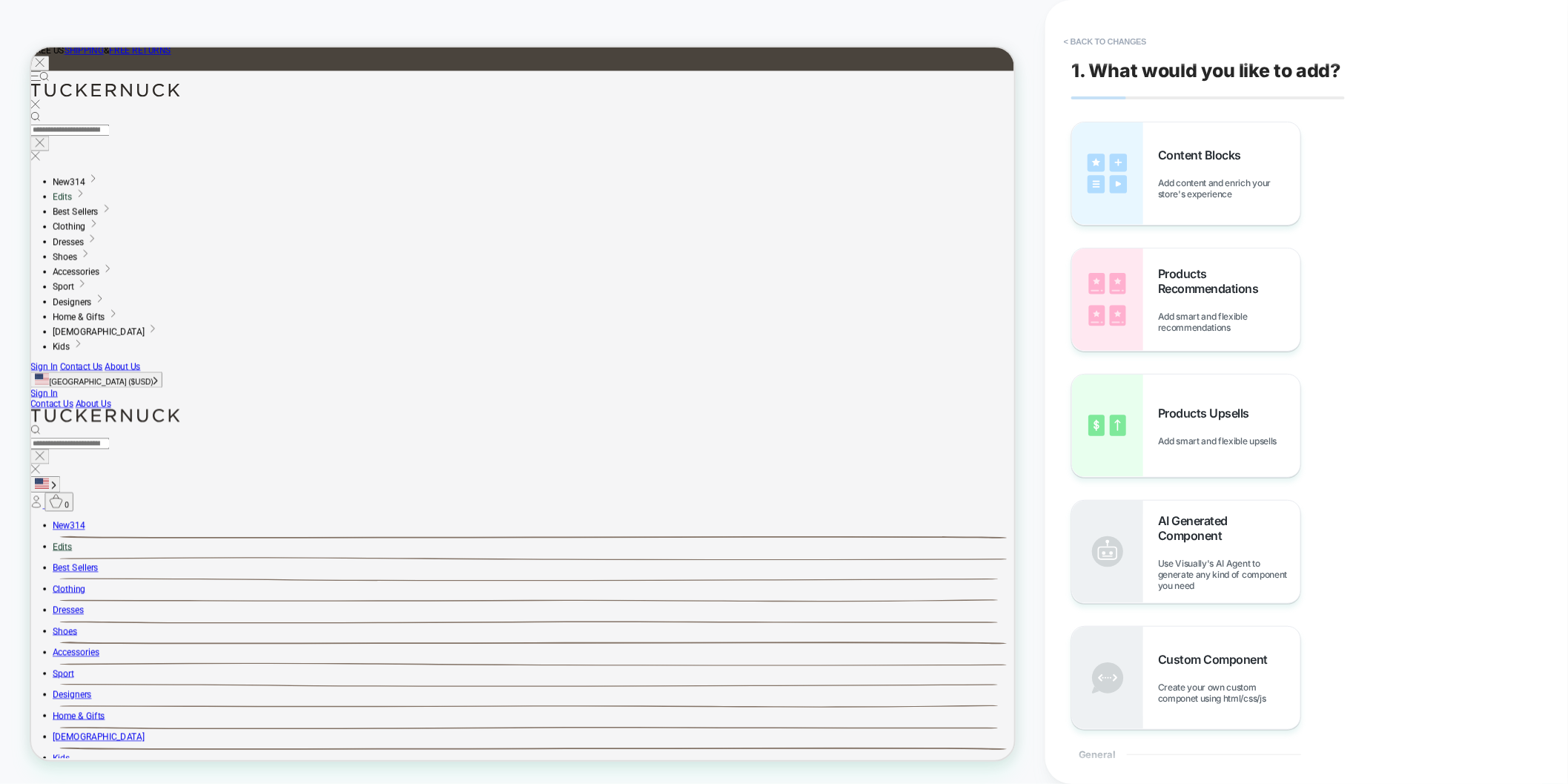
scroll to position [0, 0]
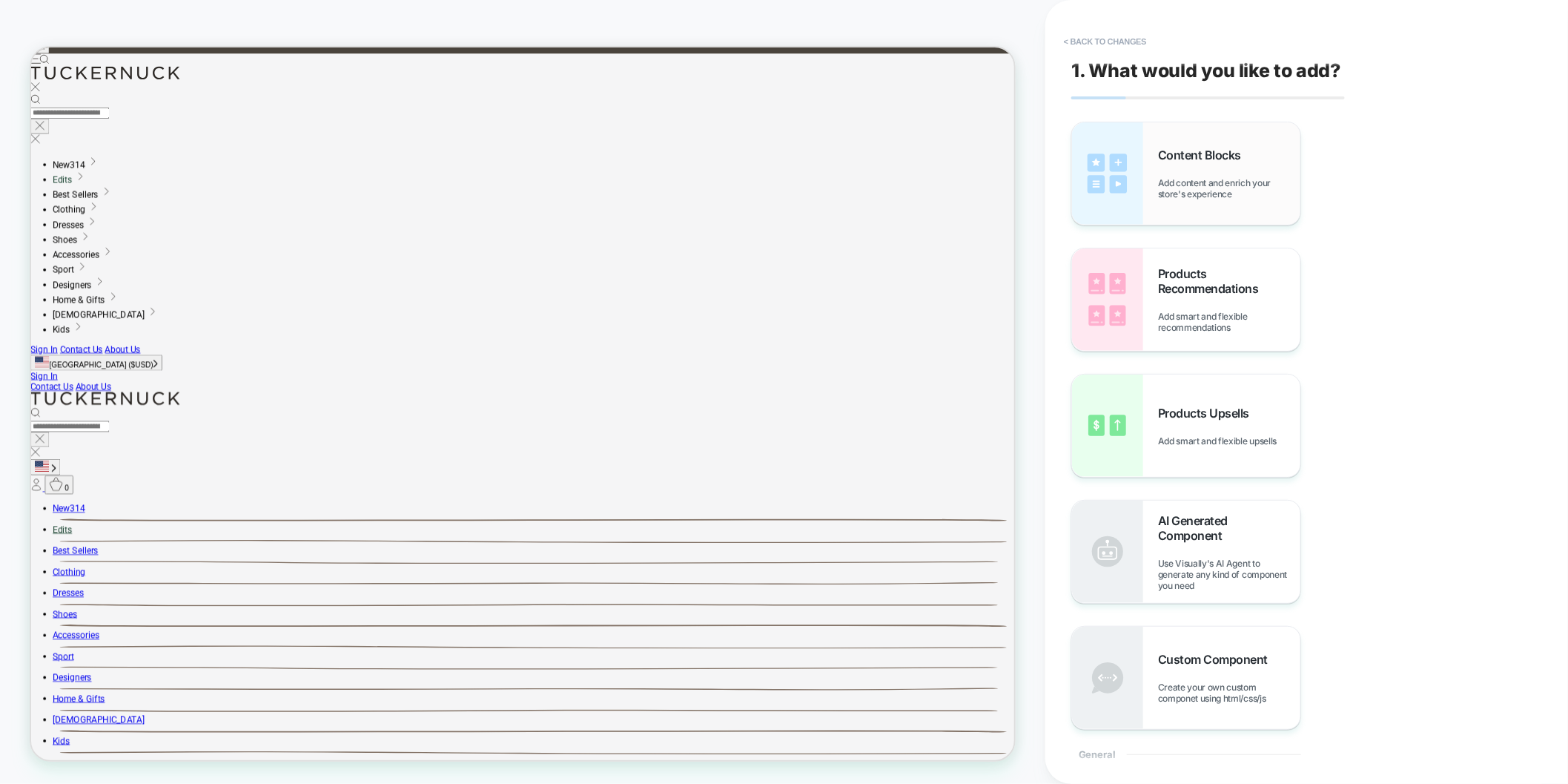
click at [1274, 191] on span "Add content and enrich your store's experience" at bounding box center [1229, 188] width 142 height 22
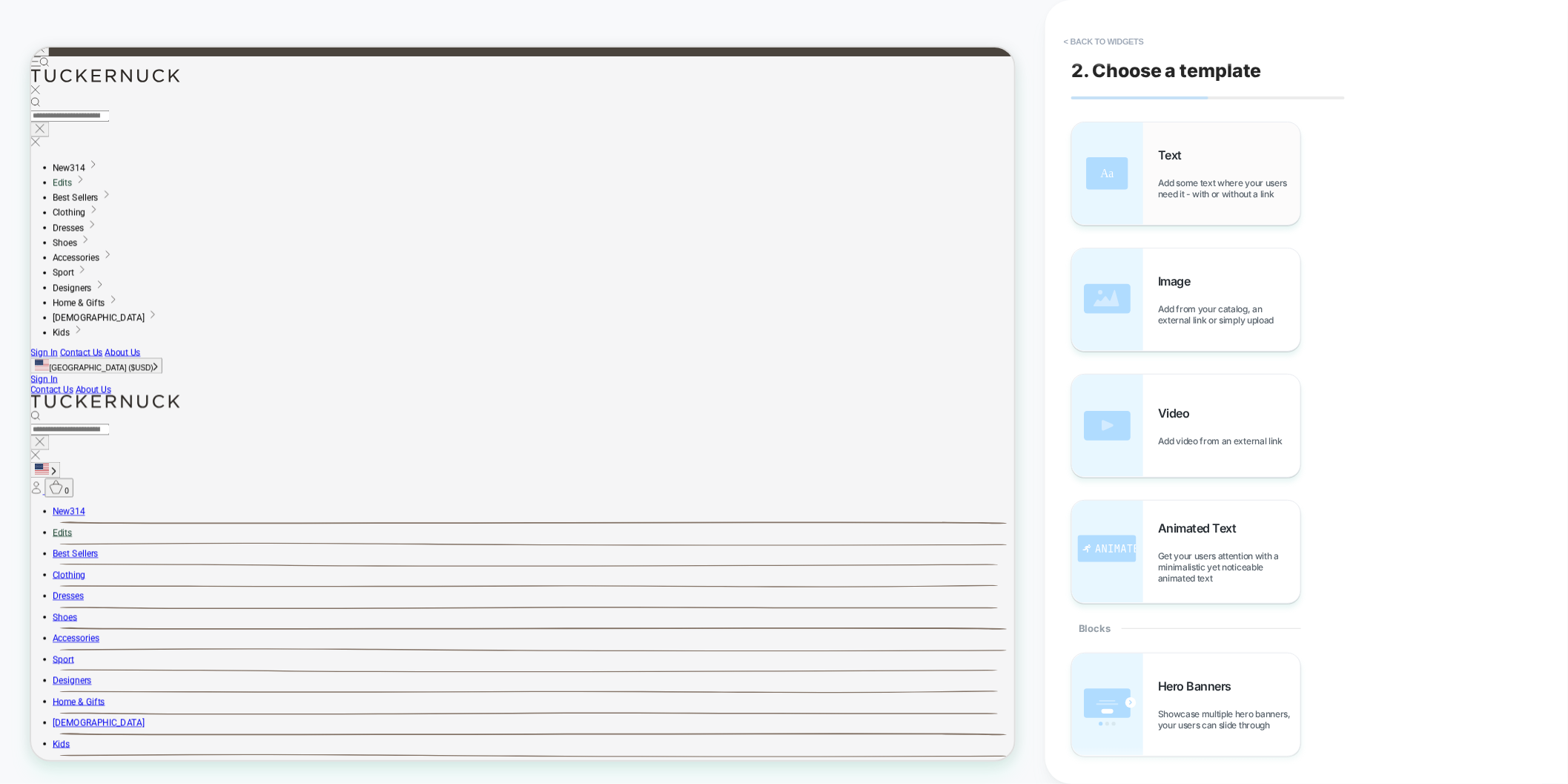
click at [1253, 186] on span "Add some text where your users need it - with or without a link" at bounding box center [1229, 188] width 142 height 22
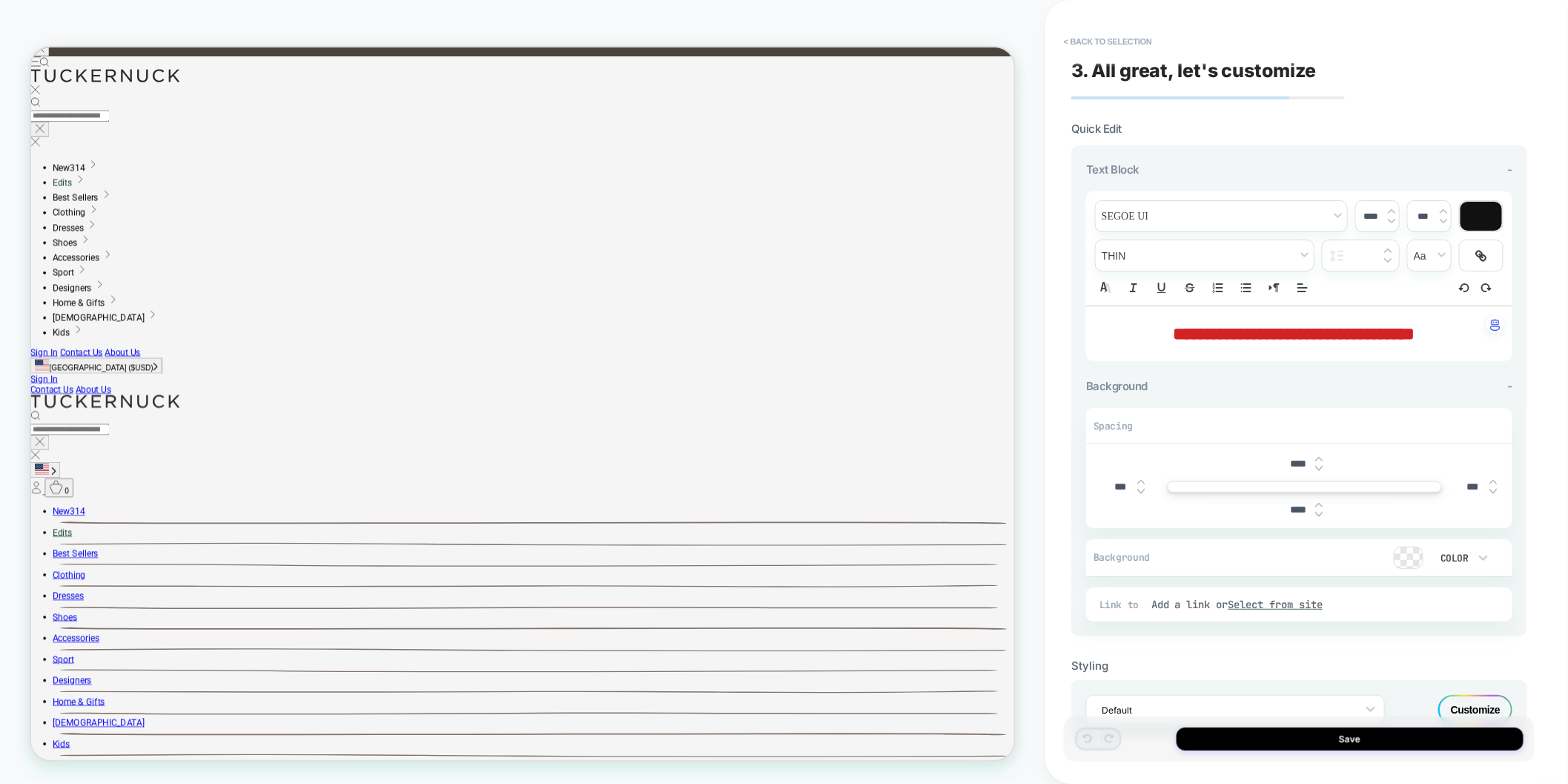
scroll to position [34, 0]
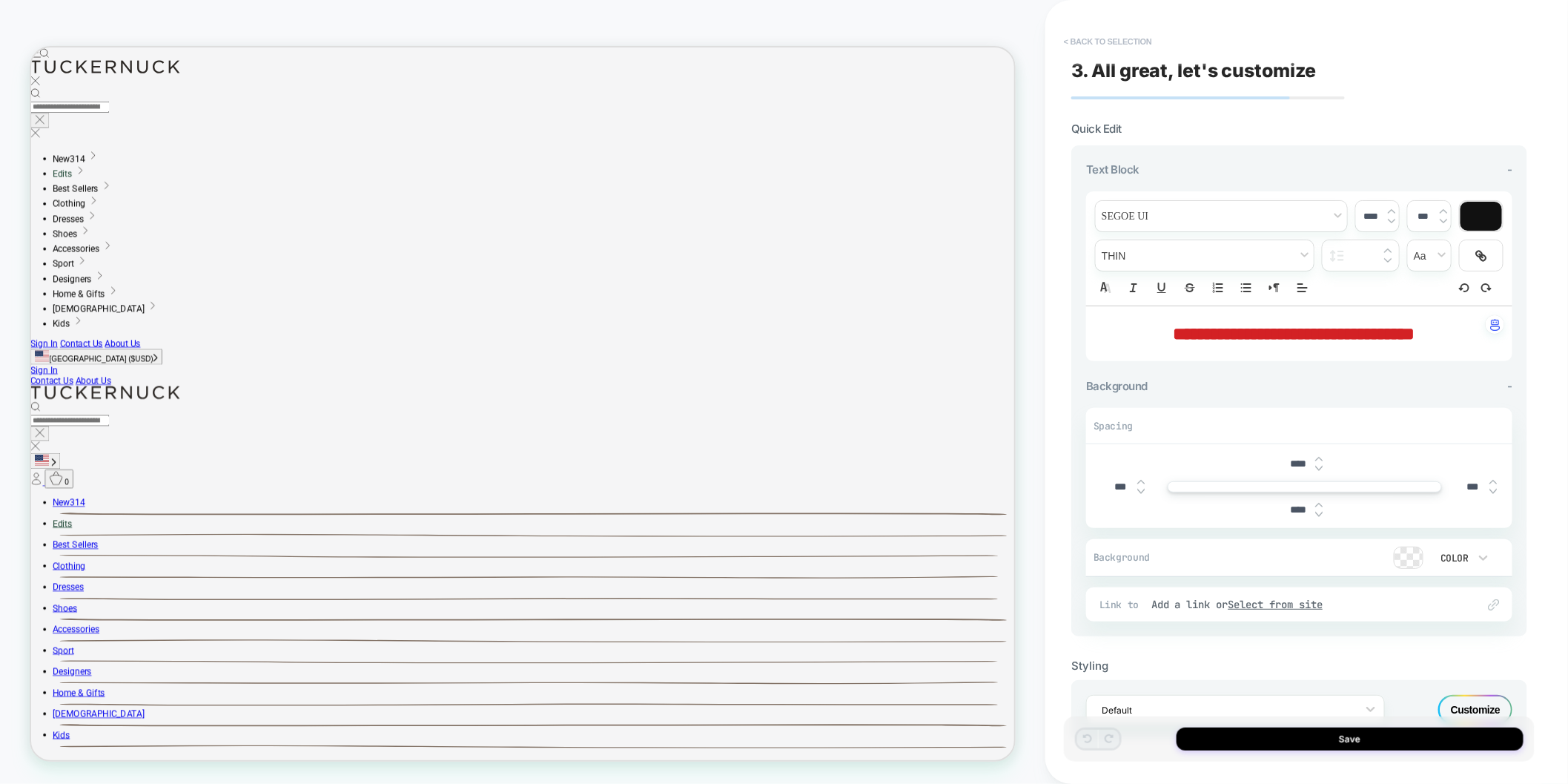
click at [1128, 47] on button "< Back to selection" at bounding box center [1108, 42] width 103 height 24
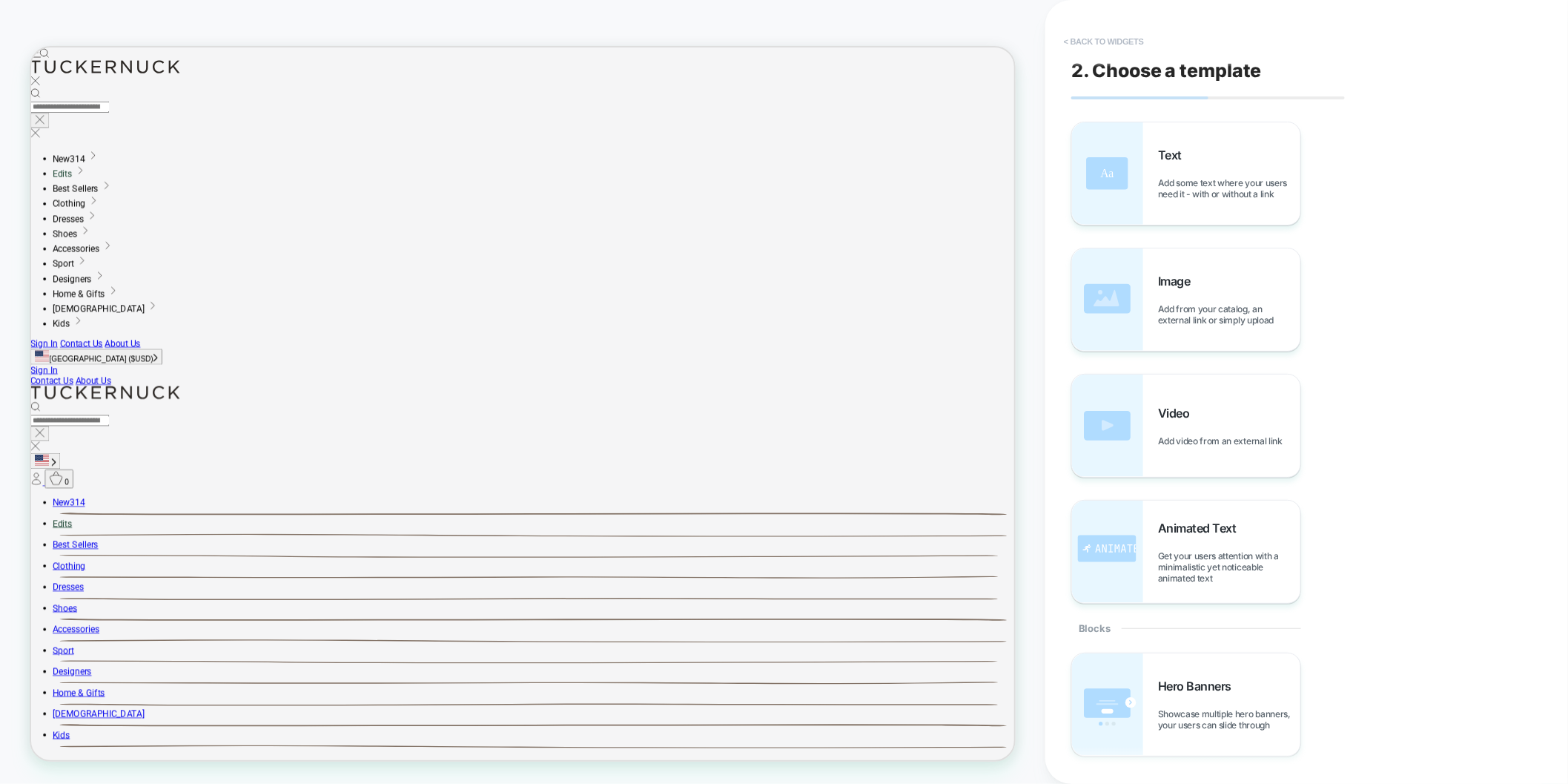
click at [1115, 42] on button "< Back to widgets" at bounding box center [1104, 42] width 95 height 24
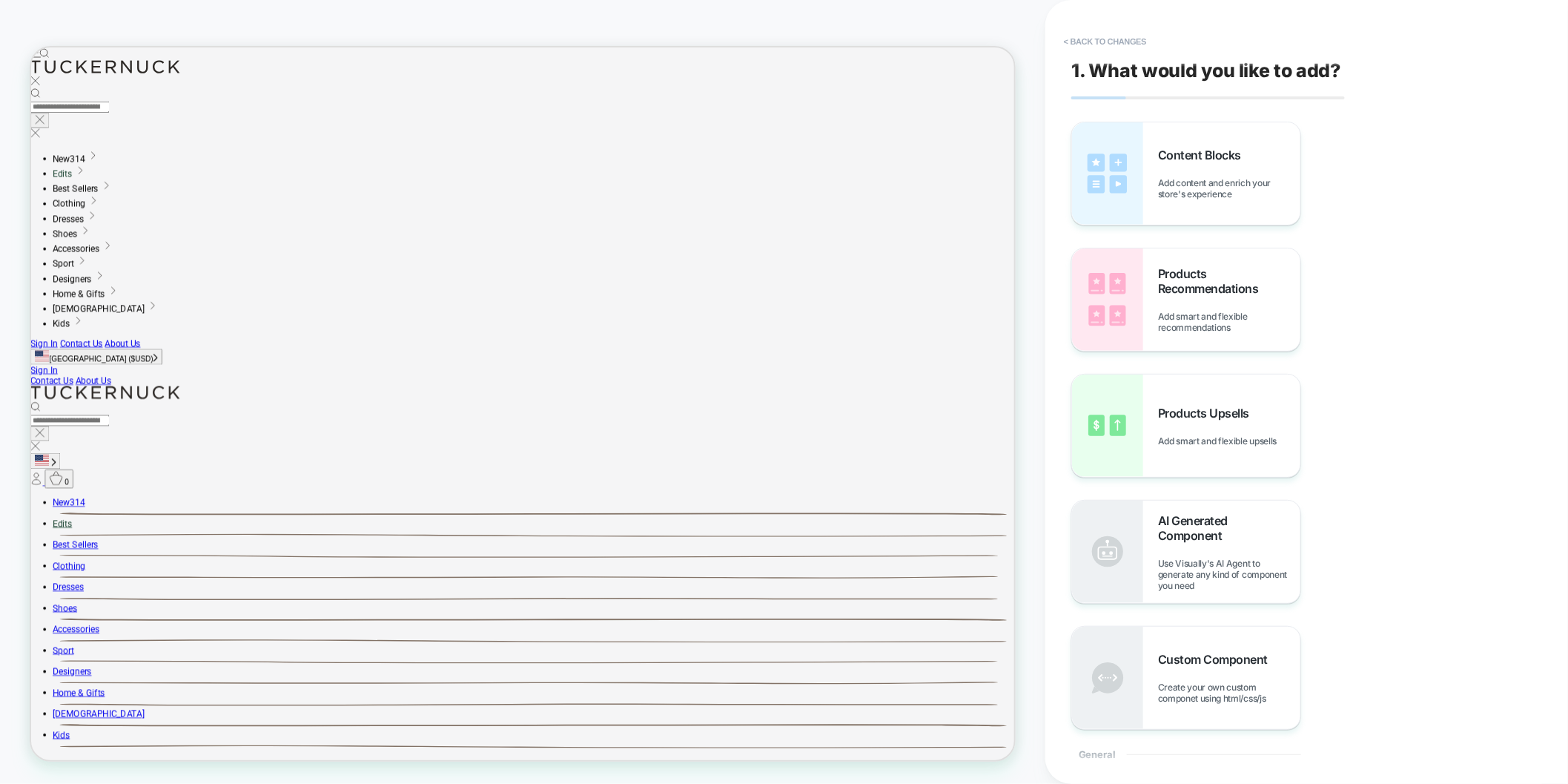
scroll to position [20, 0]
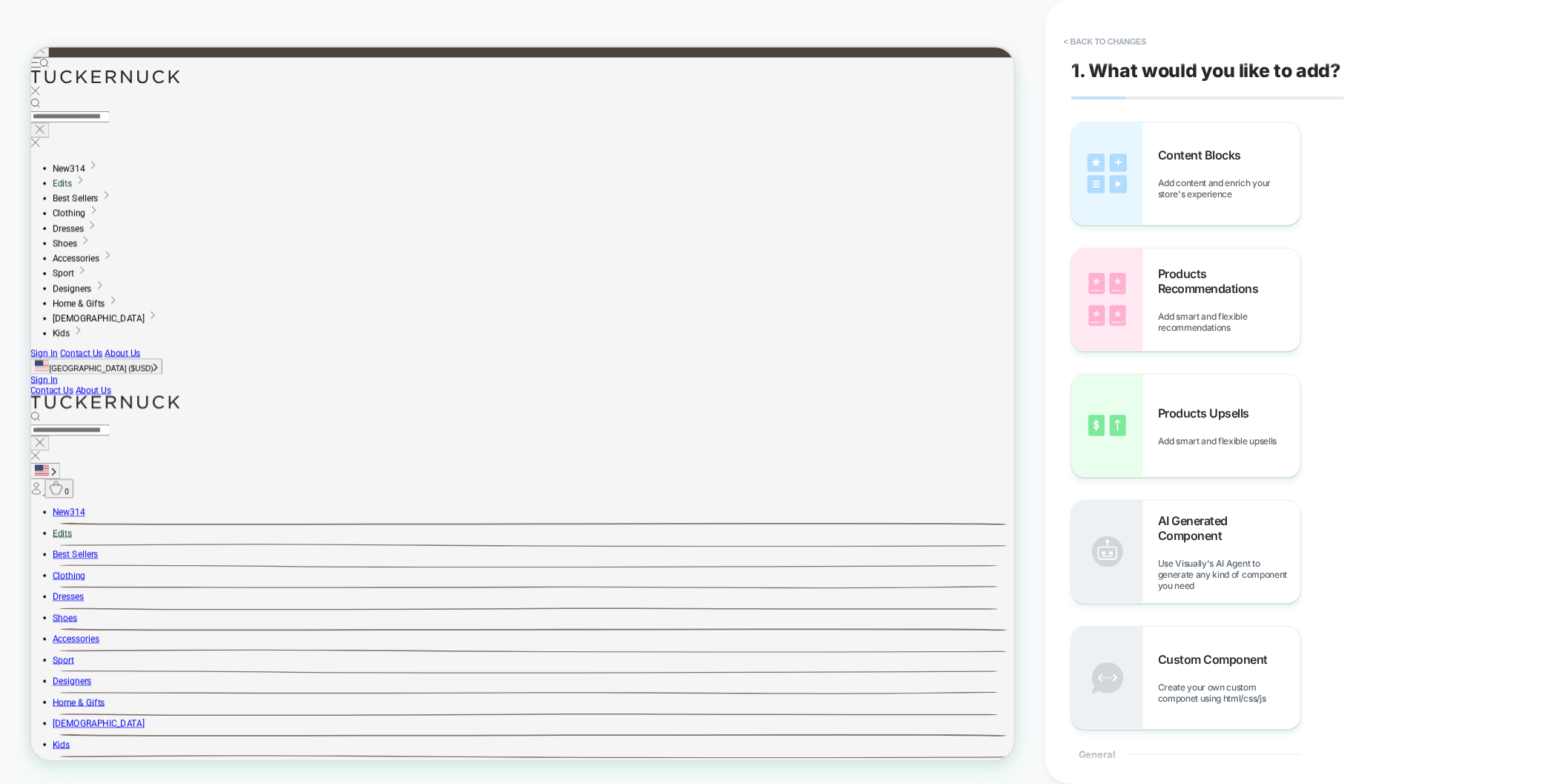
click at [1115, 42] on button "< Back to changes" at bounding box center [1106, 42] width 98 height 24
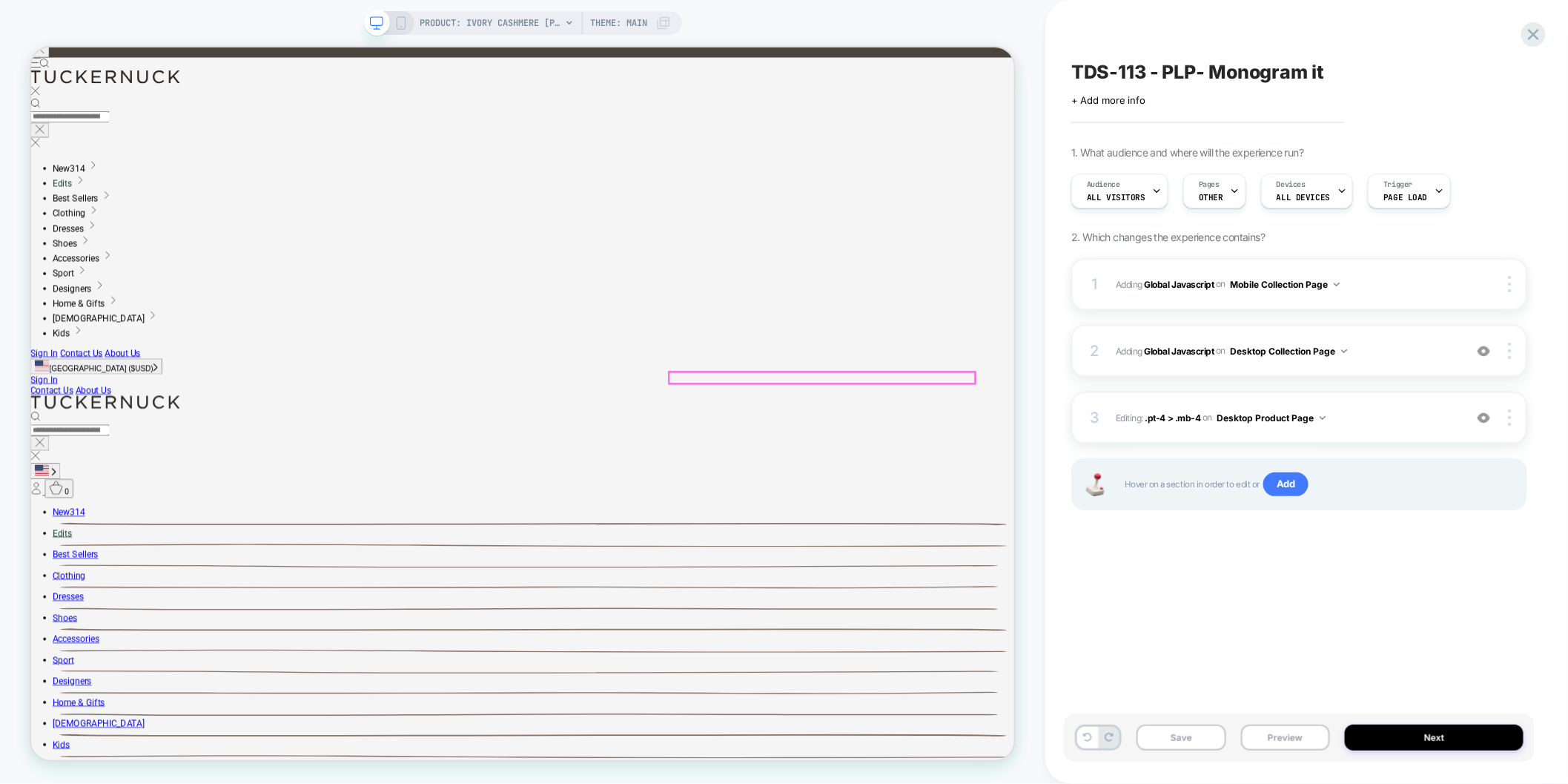
click at [489, 25] on span "PRODUCT: Ivory Cashmere Riley Cardigan" at bounding box center [491, 23] width 141 height 24
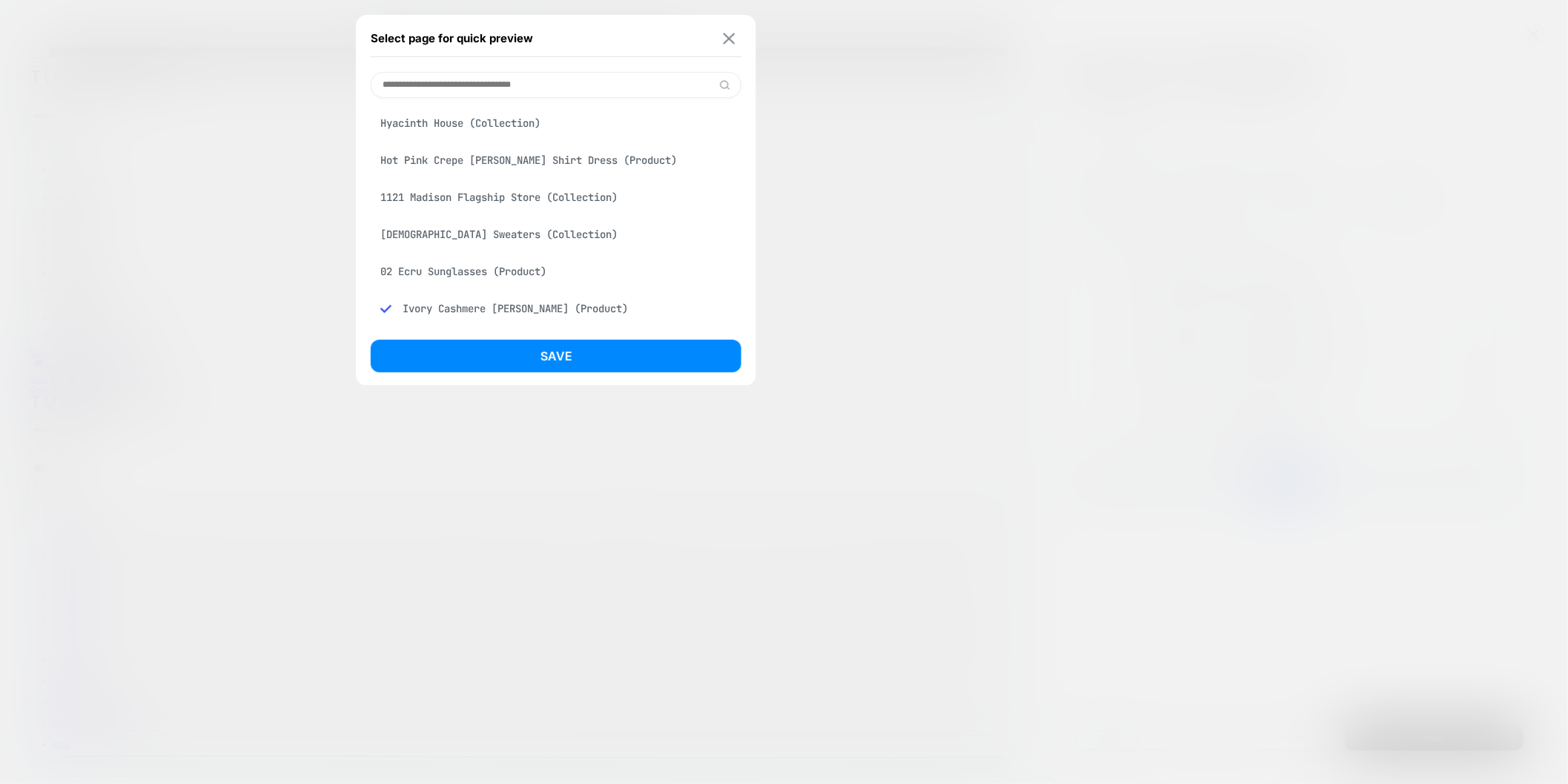
click at [731, 40] on img at bounding box center [729, 38] width 12 height 11
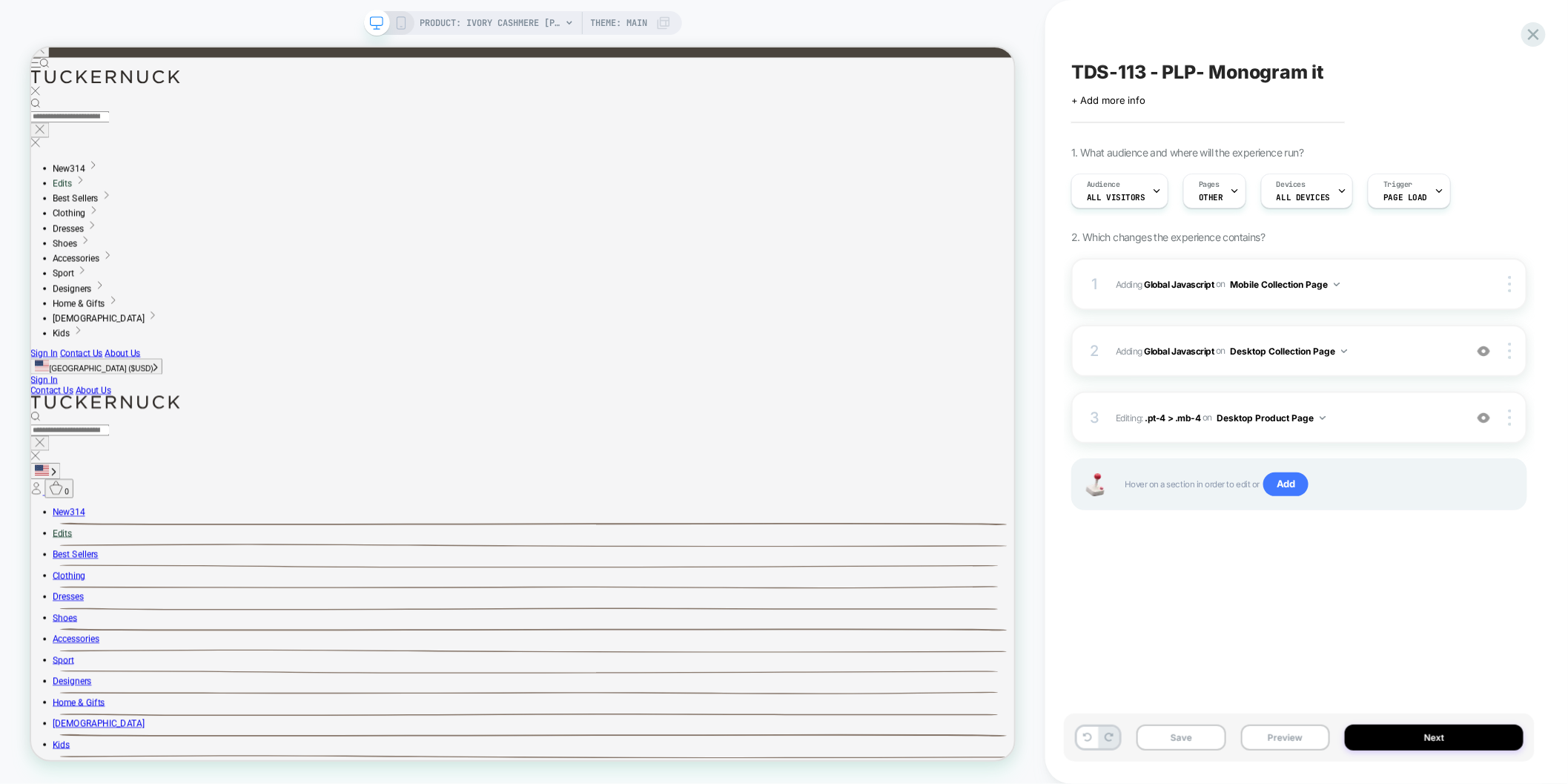
click at [406, 26] on icon at bounding box center [401, 23] width 13 height 13
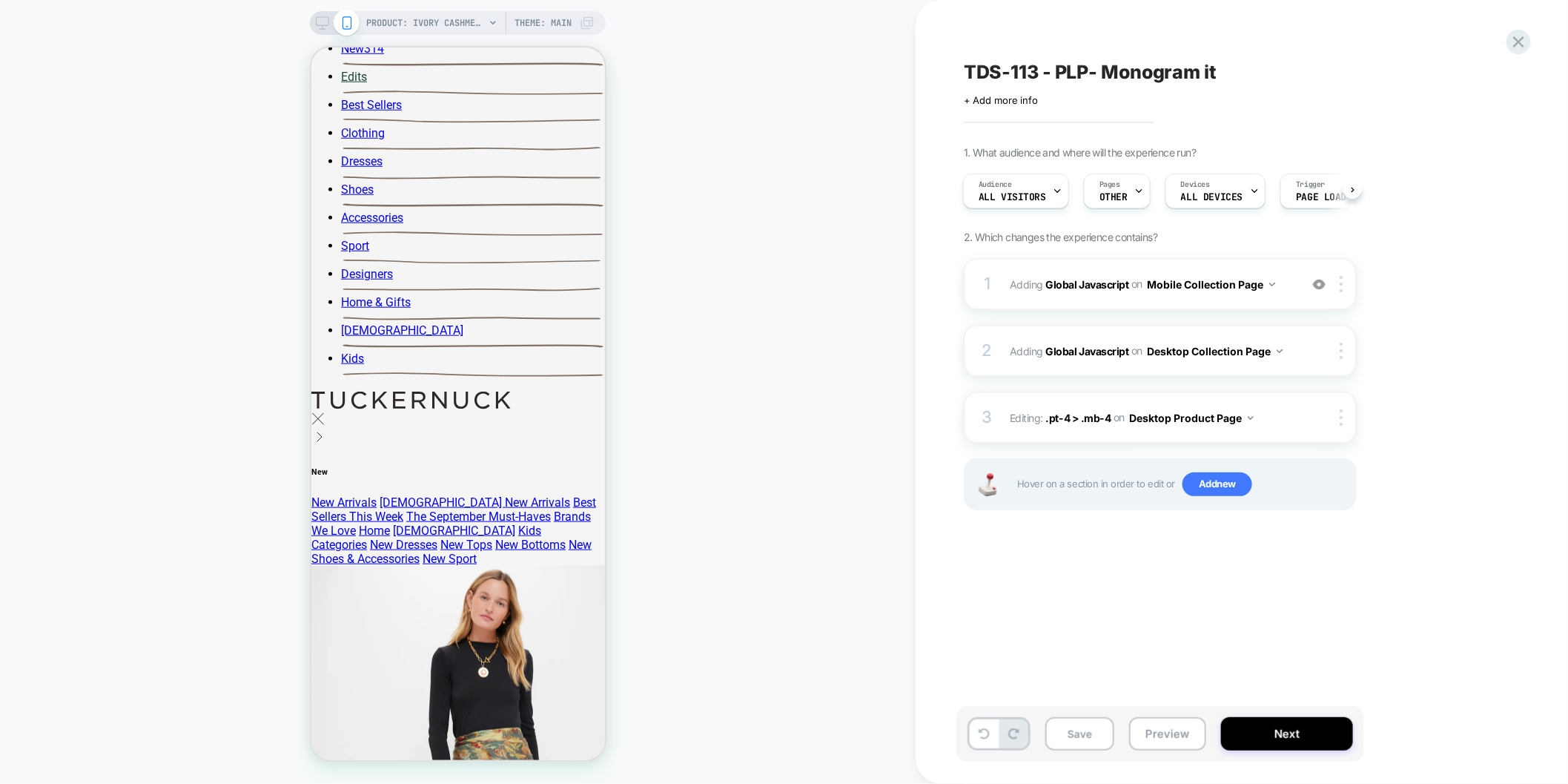
scroll to position [773, 0]
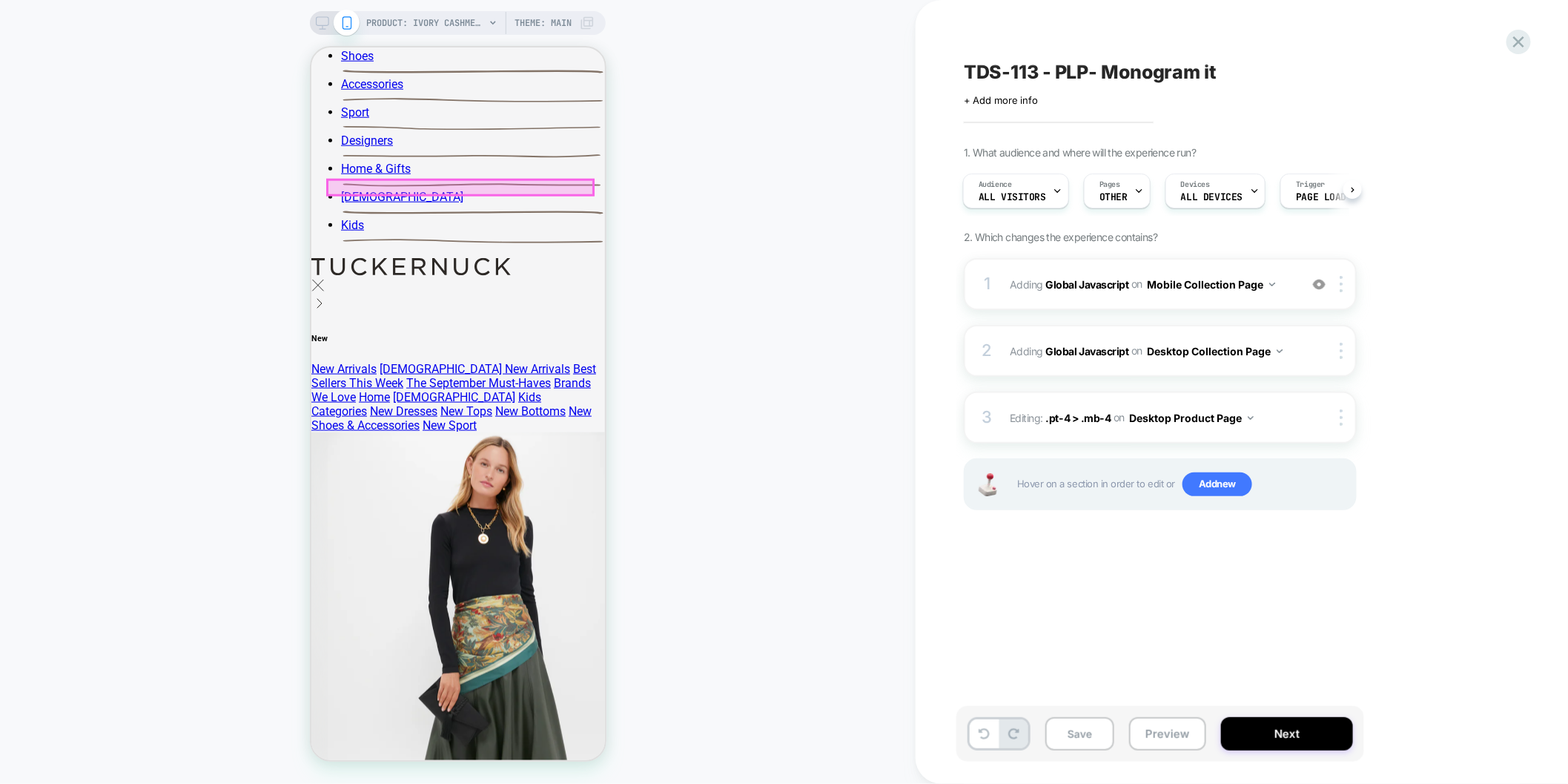
click at [549, 186] on div at bounding box center [460, 187] width 266 height 15
click at [549, 199] on div "Edit Visual" at bounding box center [540, 200] width 97 height 12
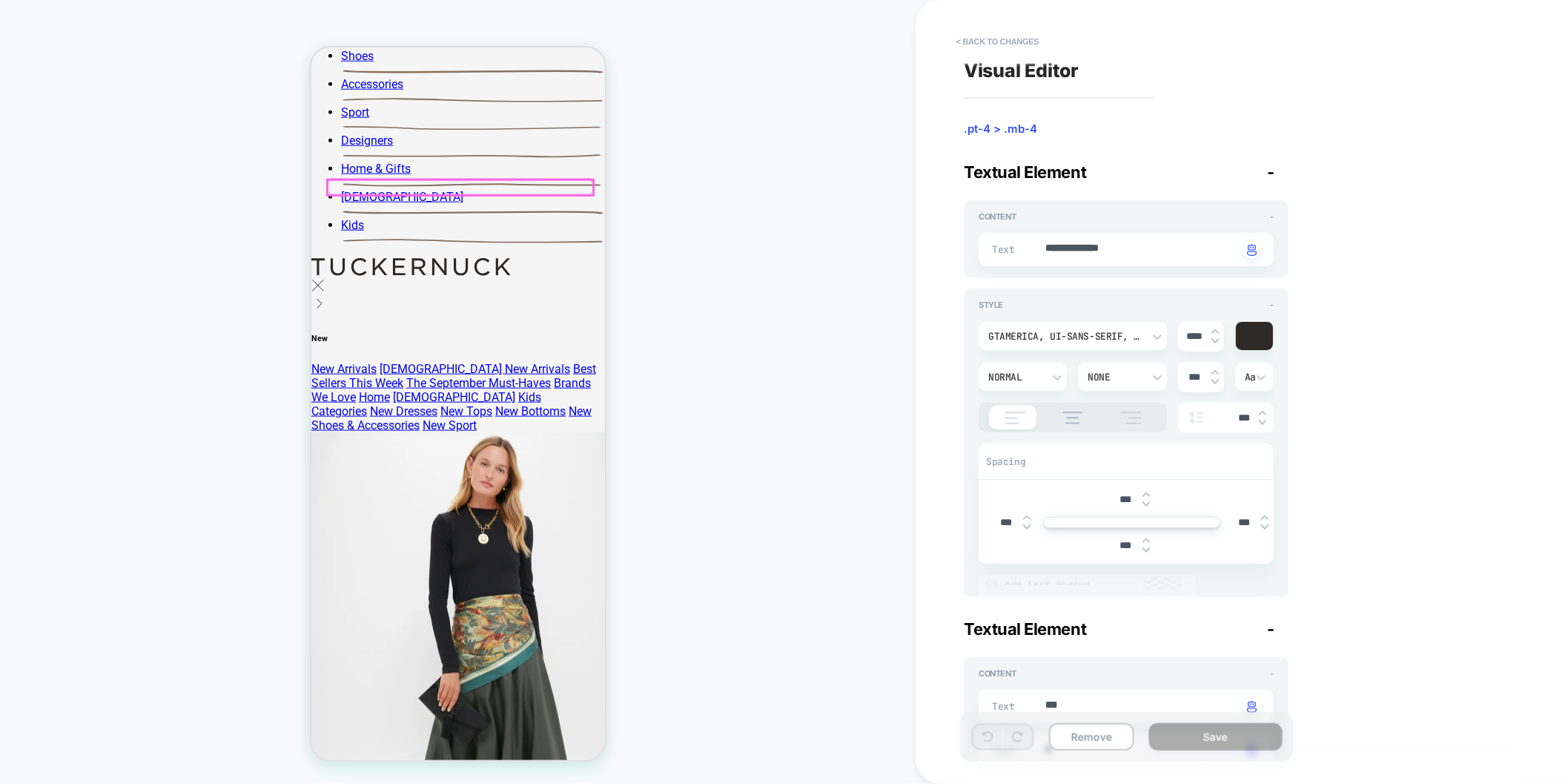
scroll to position [553, 0]
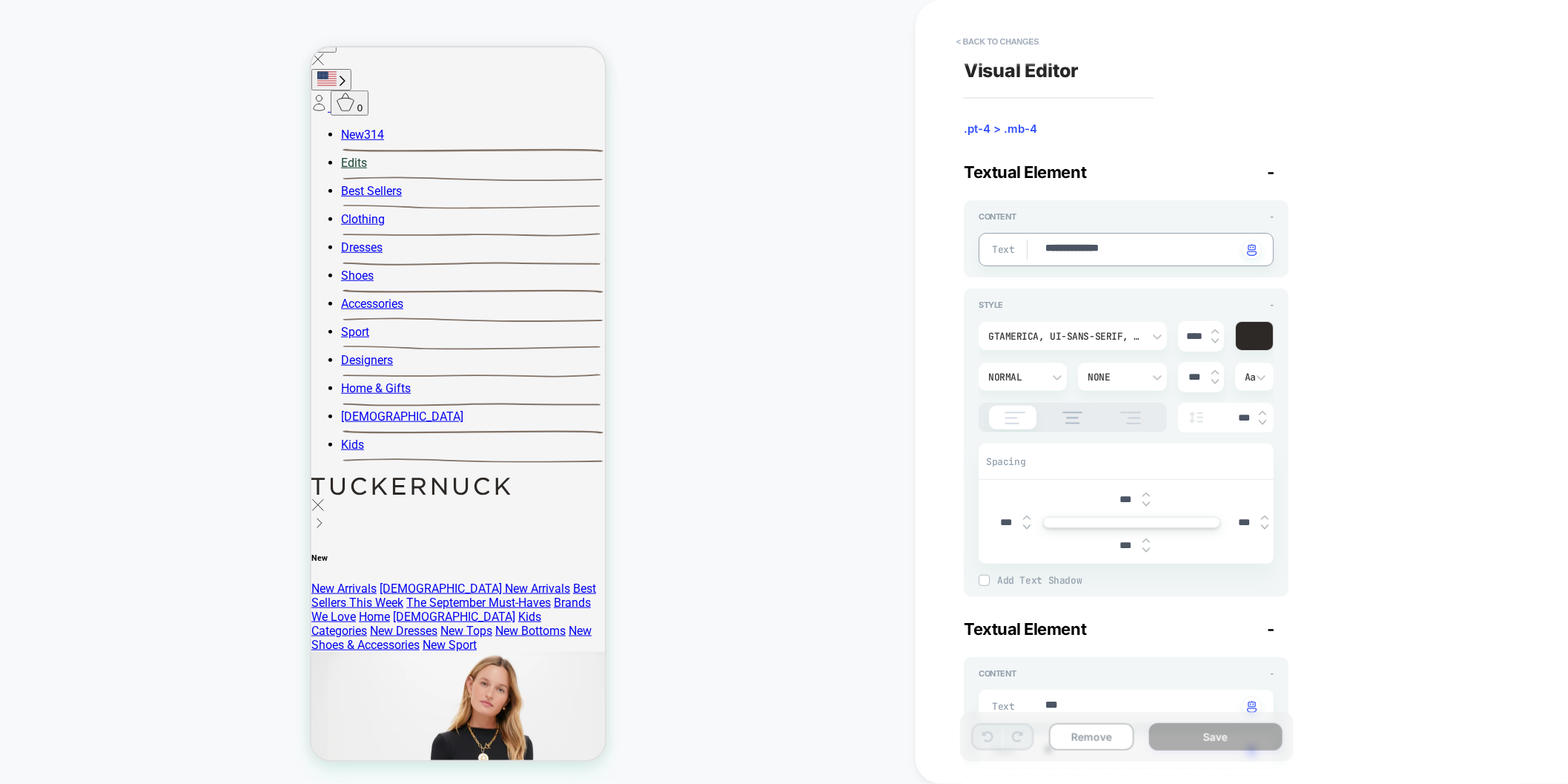
click at [1072, 246] on textarea "**********" at bounding box center [1141, 249] width 195 height 17
type textarea "*"
type textarea "****"
type textarea "*"
type textarea "*****"
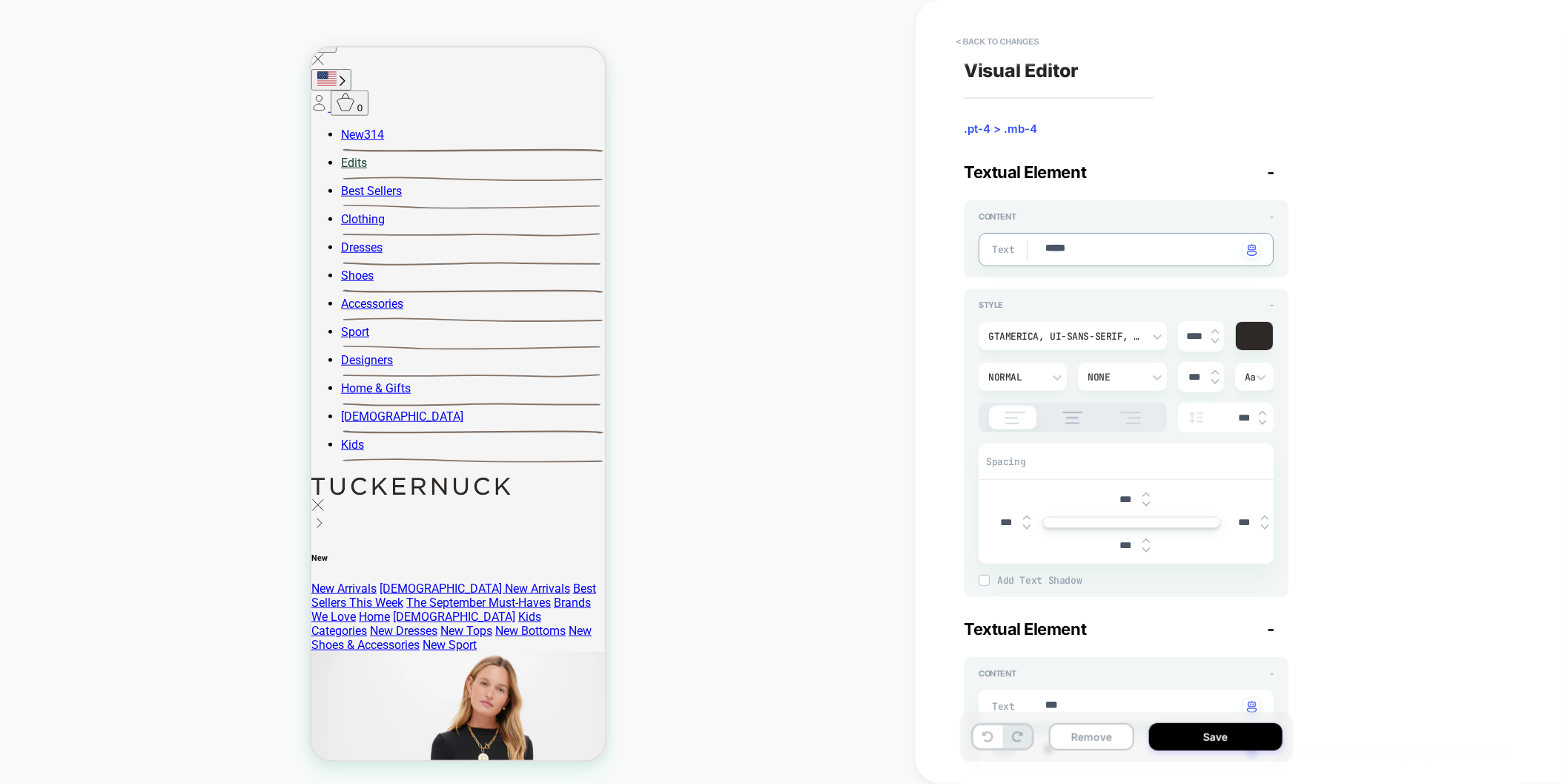
type textarea "*"
type textarea "******"
type textarea "*"
type textarea "*******"
type textarea "*"
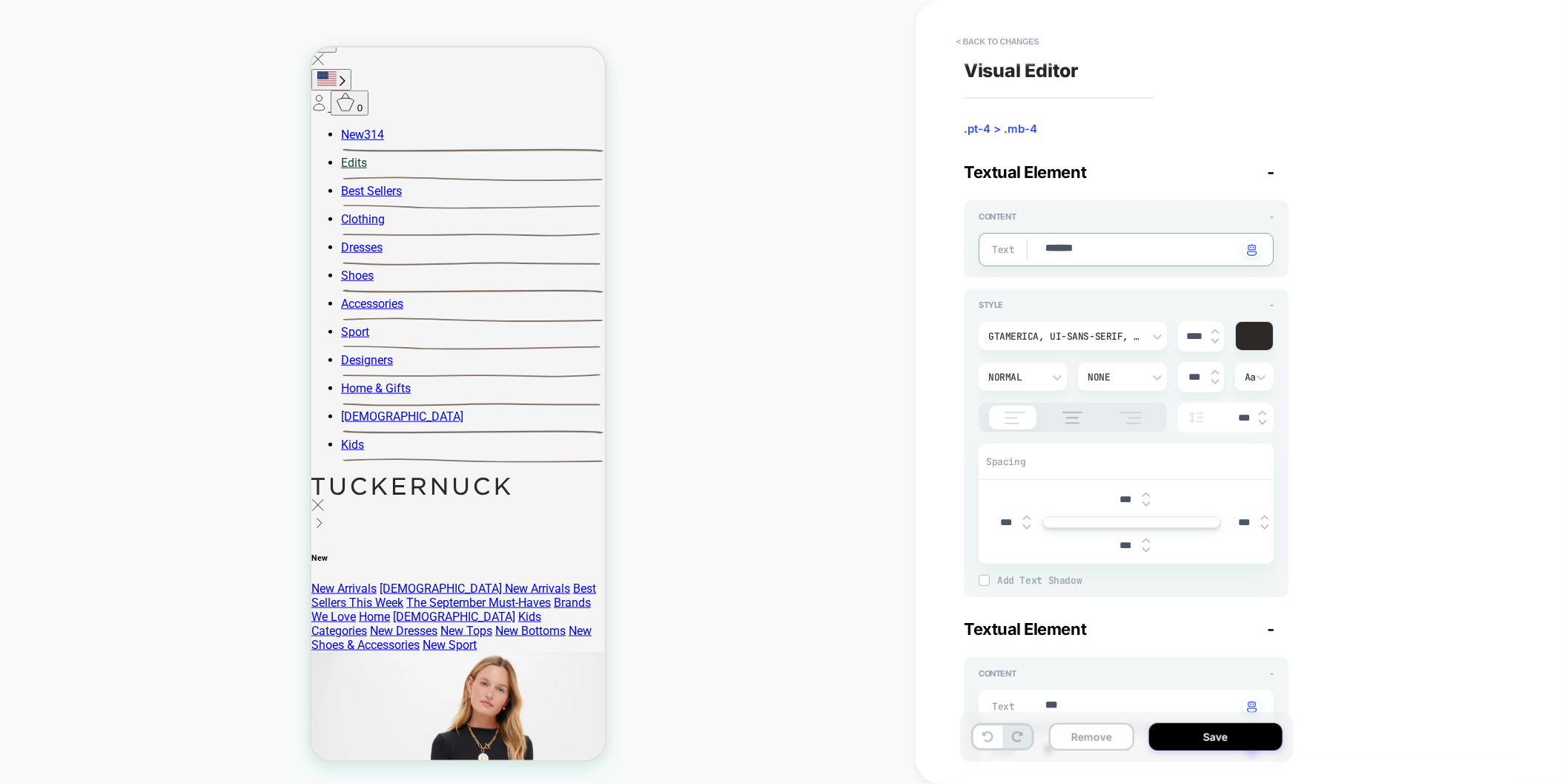
type textarea "********"
type textarea "*"
type textarea "*********"
type textarea "*"
type textarea "**********"
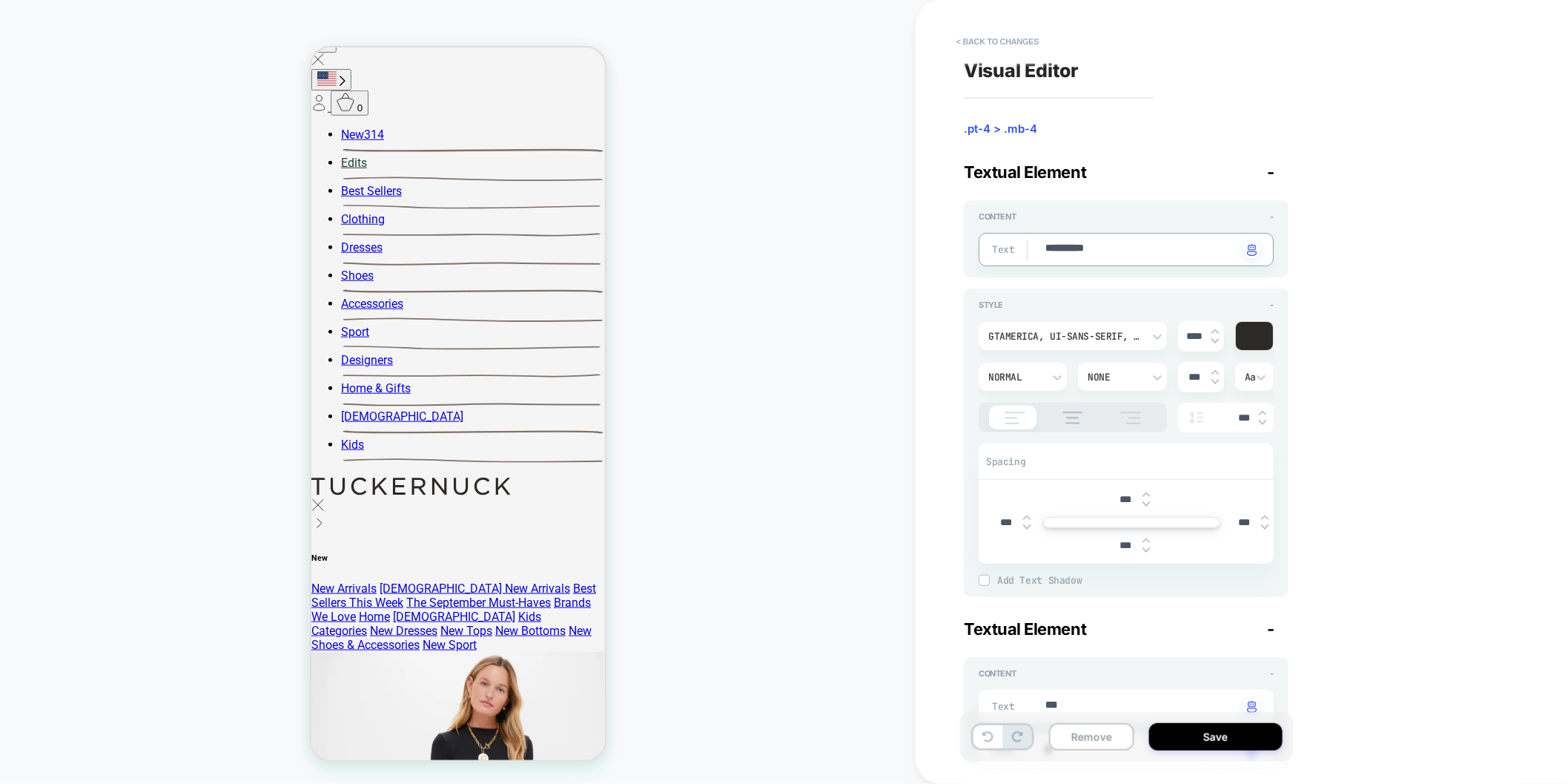
type textarea "*"
type textarea "**********"
type textarea "*"
type textarea "**********"
type textarea "*"
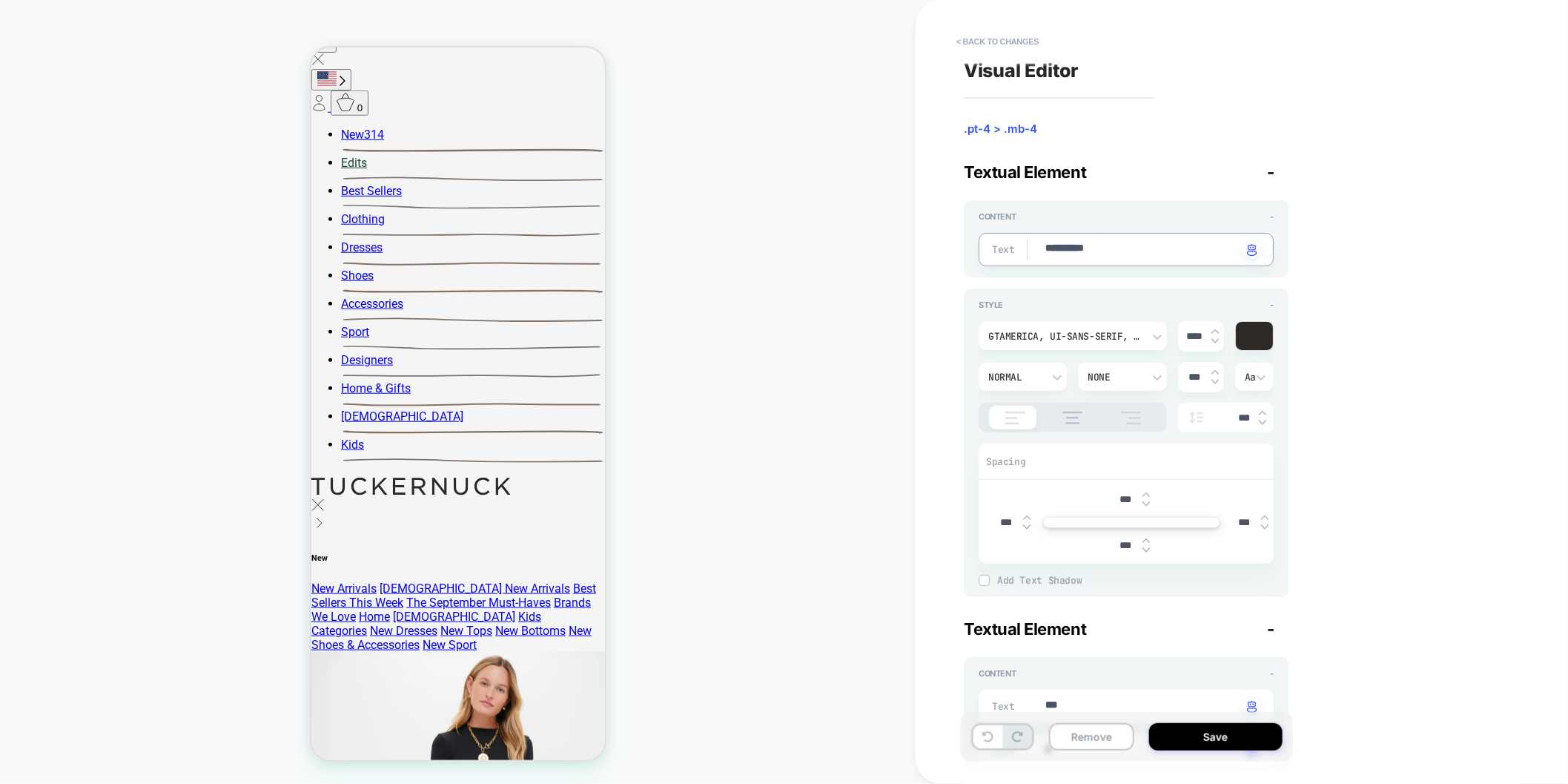
type textarea "**********"
type textarea "*"
type textarea "**********"
click at [1202, 742] on button "Save" at bounding box center [1215, 737] width 134 height 28
type textarea "*"
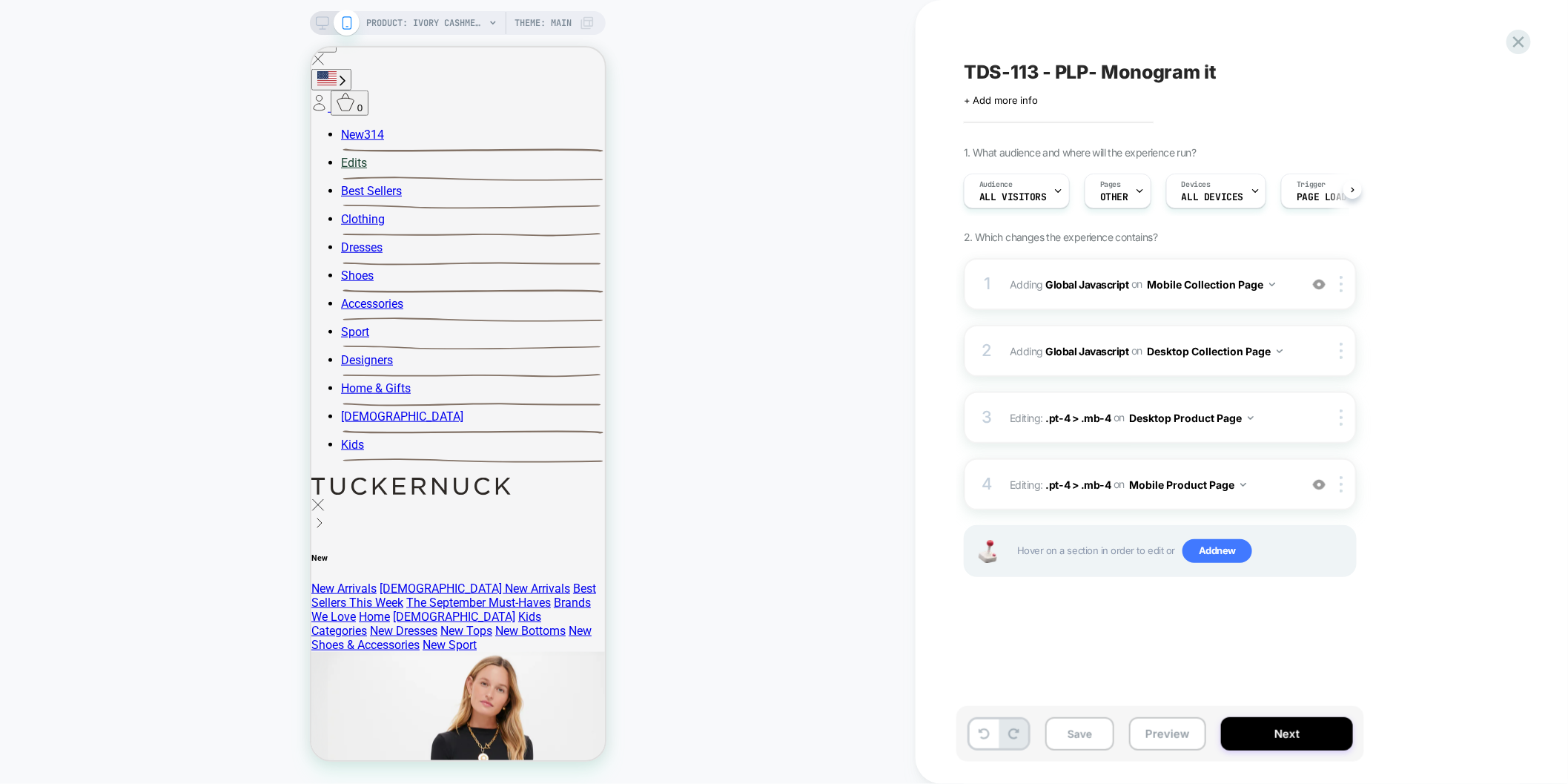
scroll to position [0, 1]
click at [1085, 731] on button "Save" at bounding box center [1080, 734] width 69 height 33
click at [1300, 730] on button "Next" at bounding box center [1287, 734] width 132 height 33
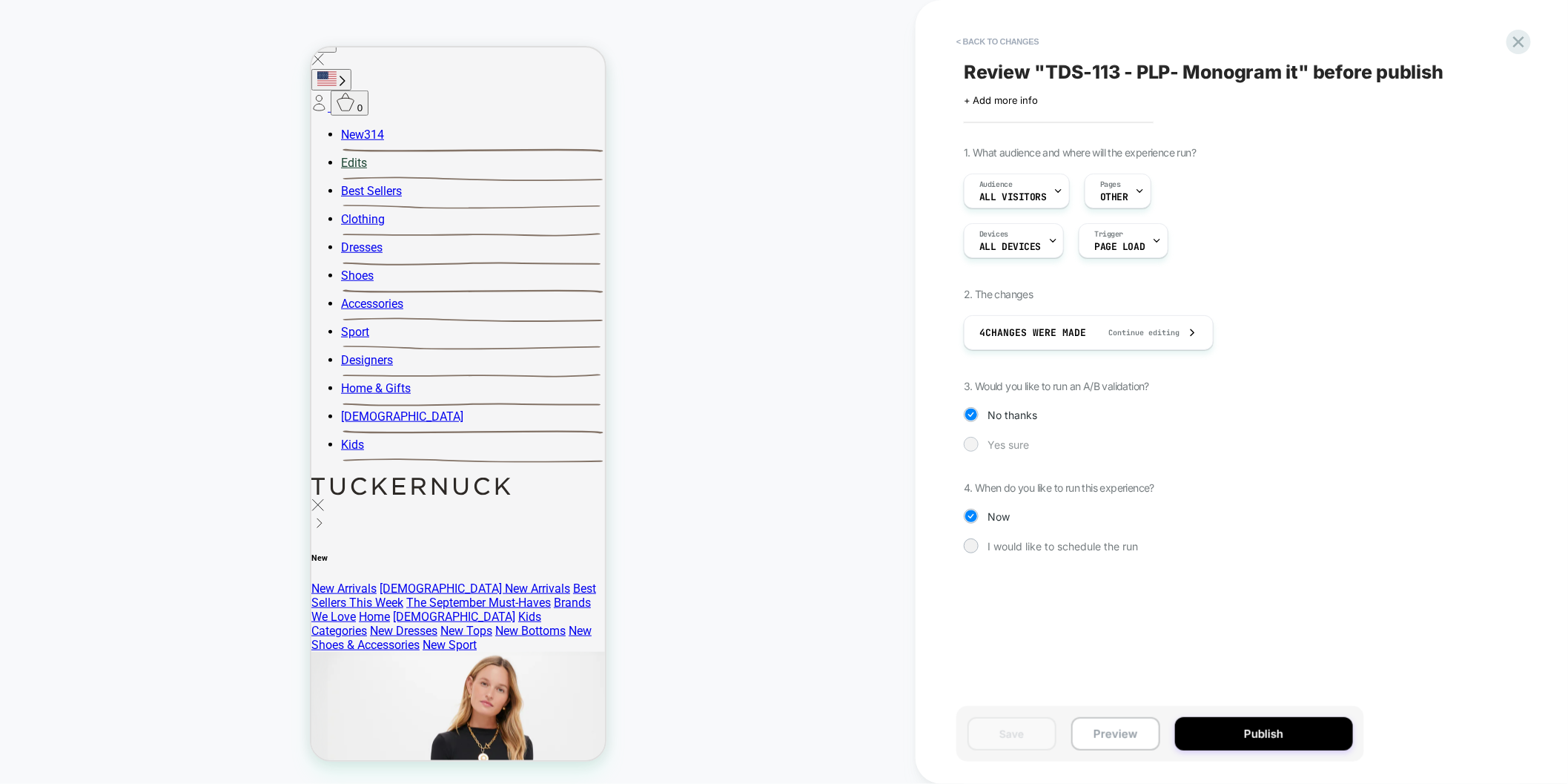
click at [1012, 443] on span "Yes sure" at bounding box center [1008, 445] width 42 height 13
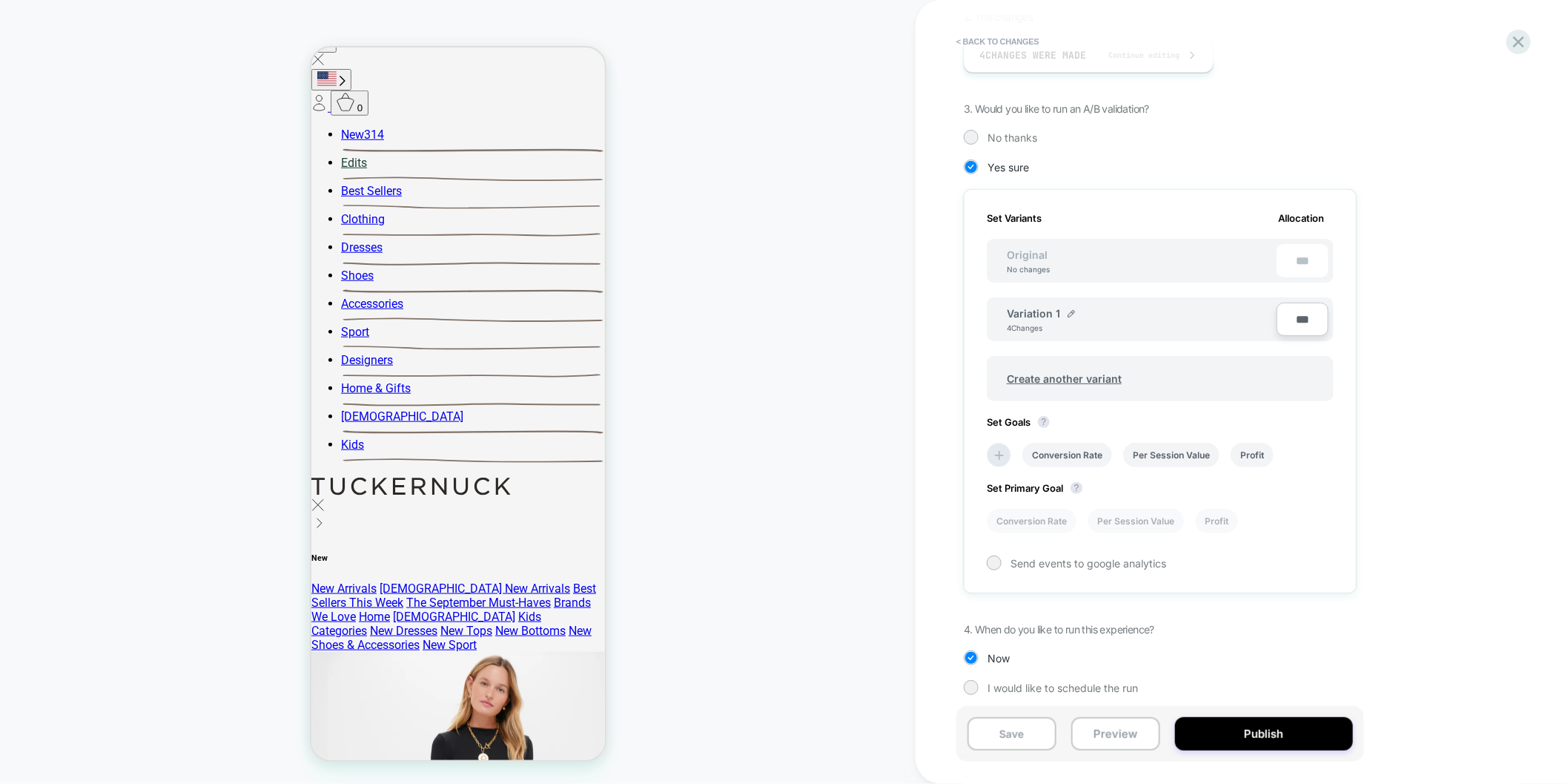
scroll to position [278, 0]
click at [1068, 309] on img at bounding box center [1071, 313] width 7 height 7
click at [1042, 316] on input "**********" at bounding box center [1060, 320] width 107 height 29
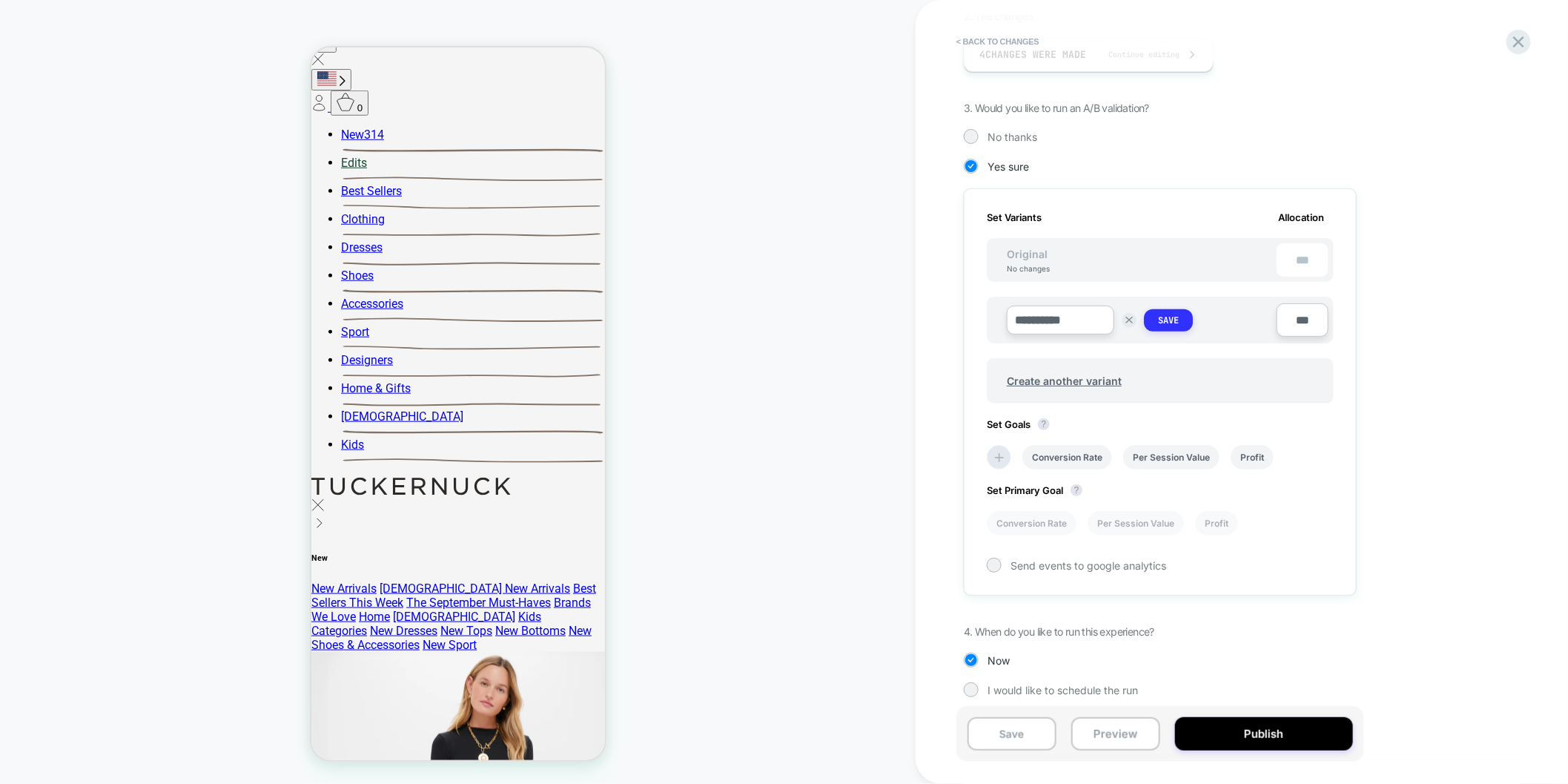
type input "**********"
drag, startPoint x: 1175, startPoint y: 319, endPoint x: 1092, endPoint y: 368, distance: 96.4
click at [1175, 319] on strong "Save" at bounding box center [1168, 320] width 20 height 12
click at [1084, 369] on span "Create another variant" at bounding box center [1064, 378] width 145 height 35
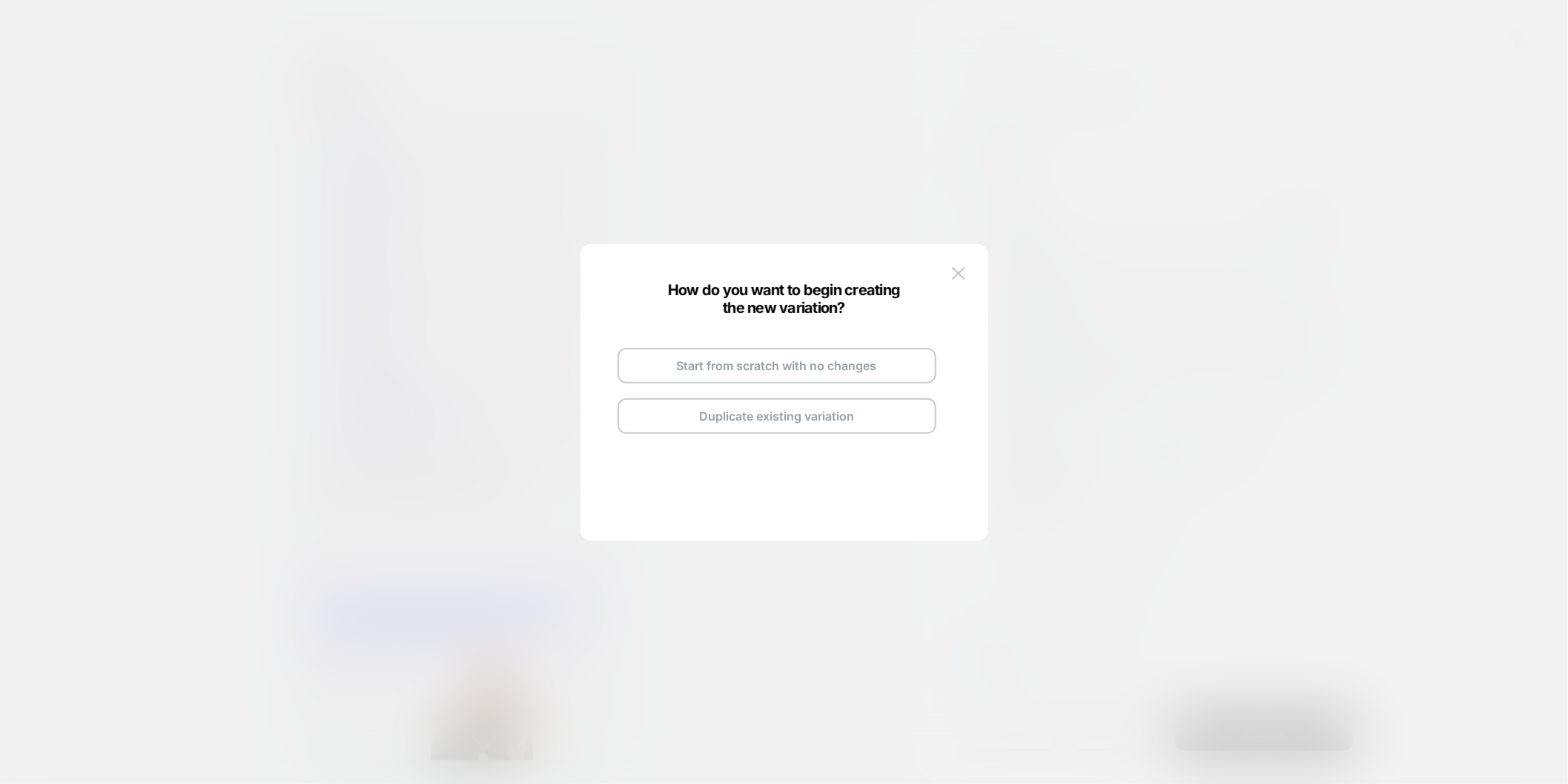
click at [840, 421] on button "Duplicate existing variation" at bounding box center [776, 416] width 318 height 36
click at [845, 345] on img at bounding box center [849, 349] width 7 height 7
click at [808, 347] on input "**********" at bounding box center [759, 347] width 107 height 29
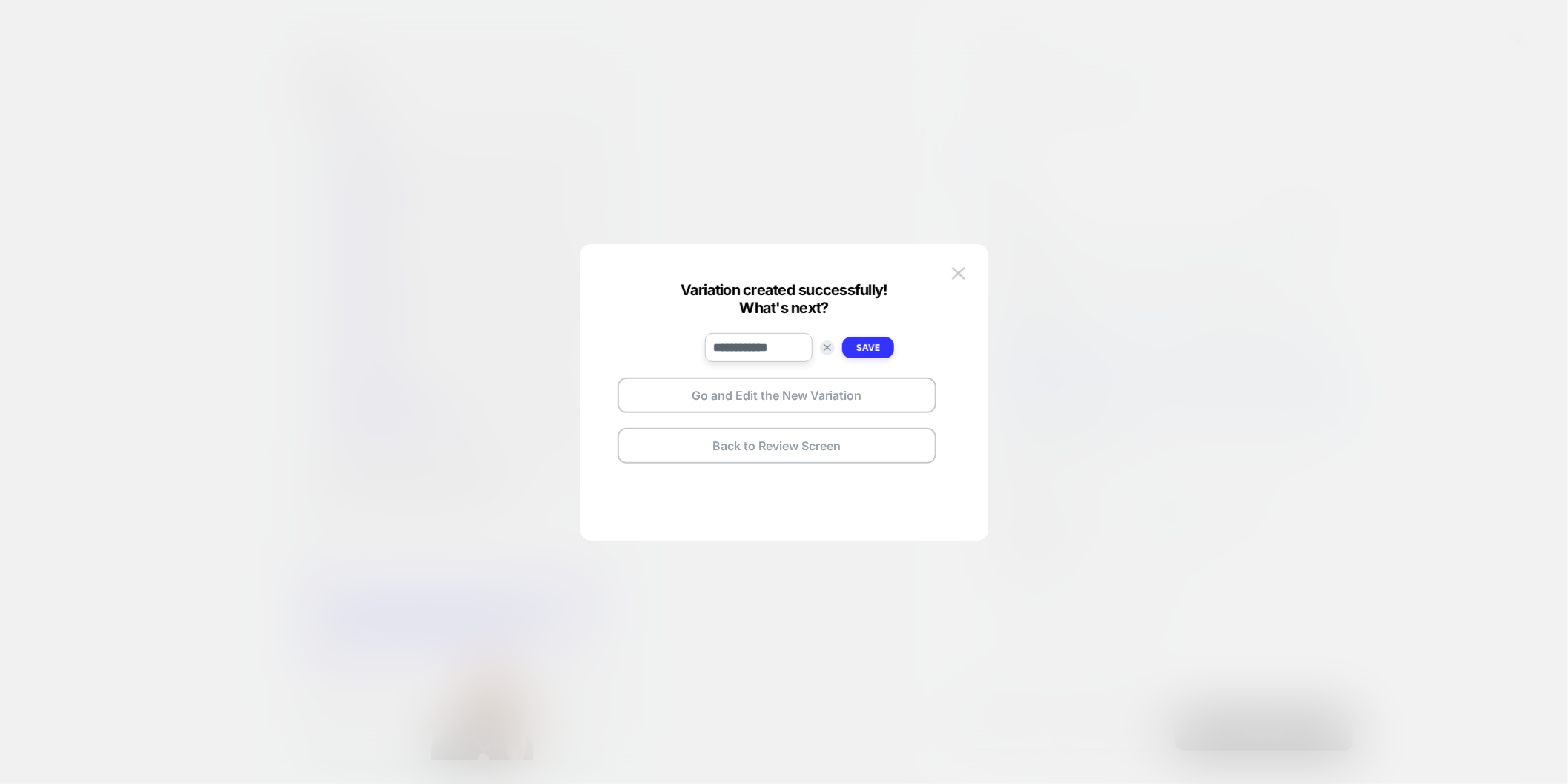
type input "**********"
click at [875, 346] on strong "Save" at bounding box center [868, 347] width 24 height 11
click at [810, 401] on button "Go and Edit the New Variation" at bounding box center [776, 395] width 318 height 36
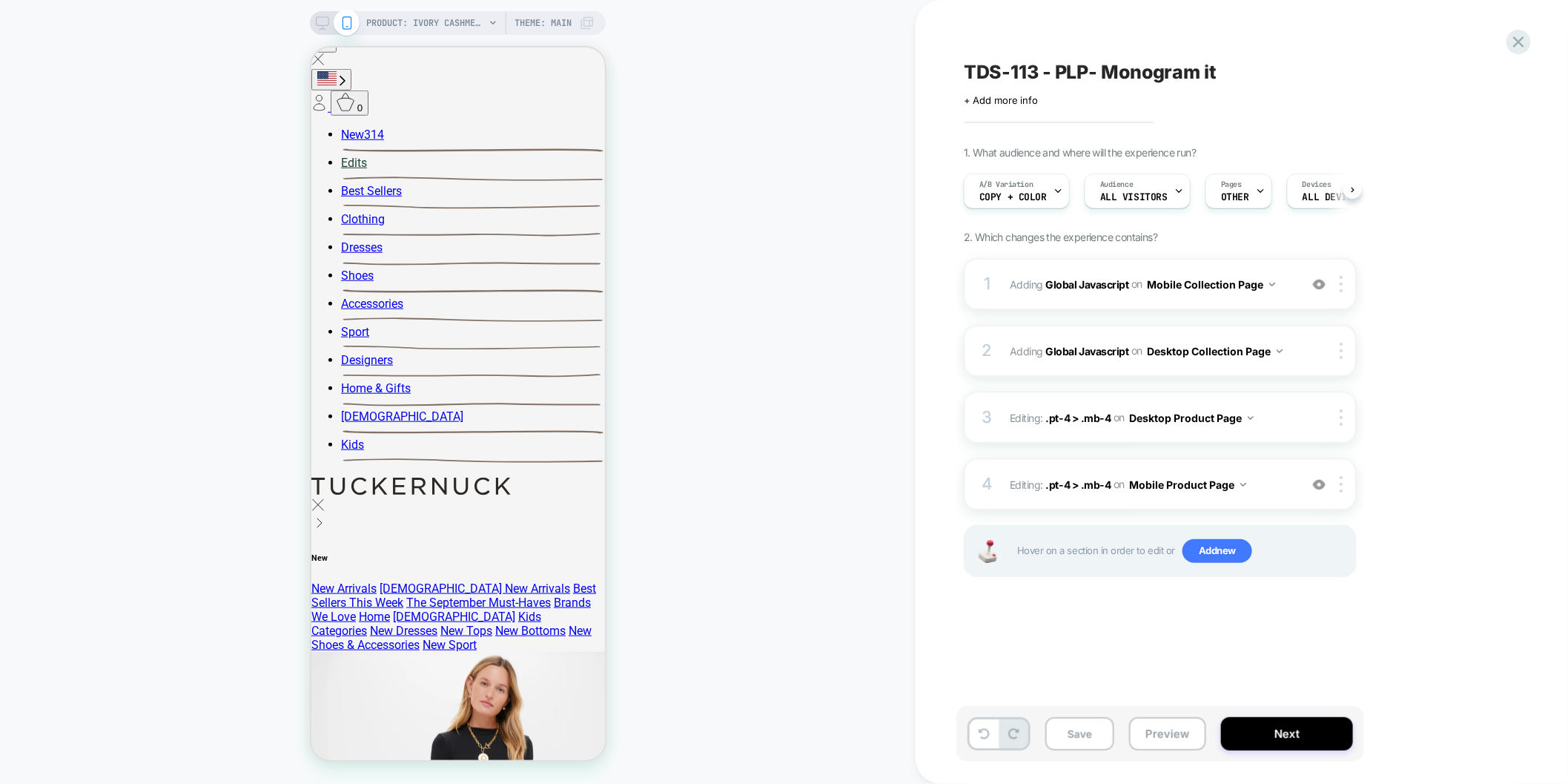
scroll to position [0, 1]
click at [1161, 501] on div "4 Editing : .pt-4 > .mb-4 .pt-4 > .mb-4 on Mobile Product Page Add Before Add A…" at bounding box center [1160, 485] width 393 height 52
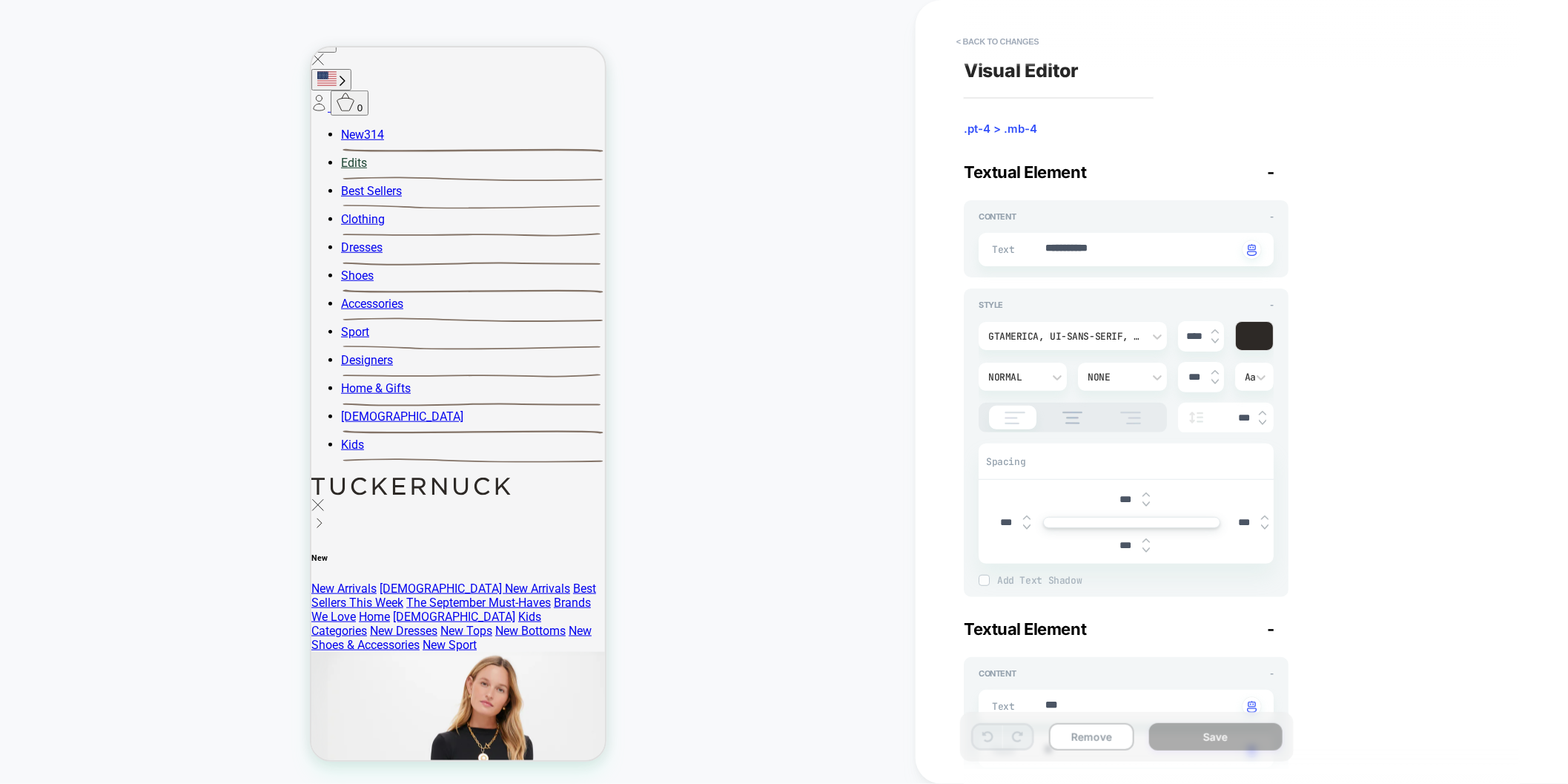
scroll to position [409, 0]
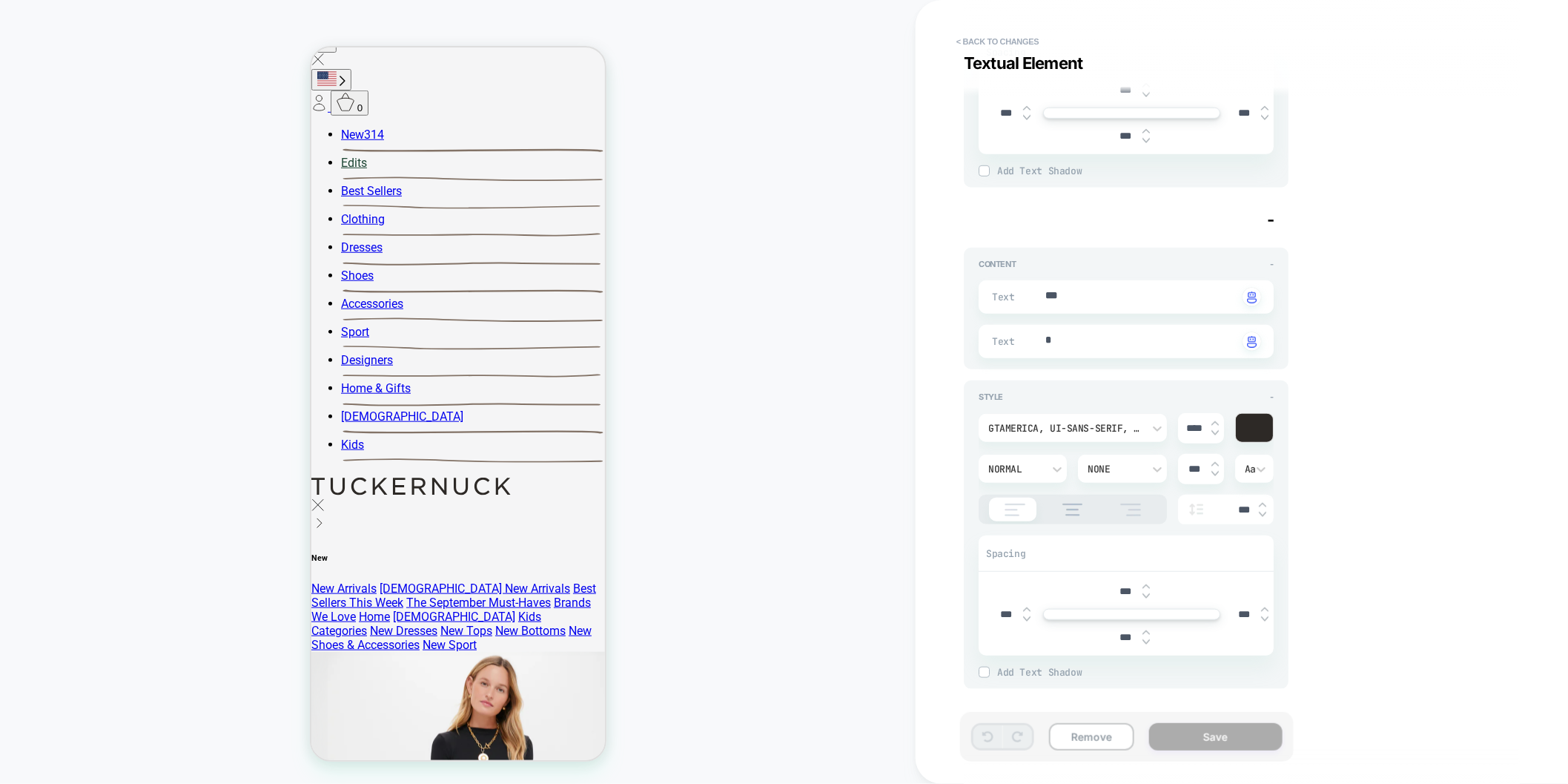
type textarea "*"
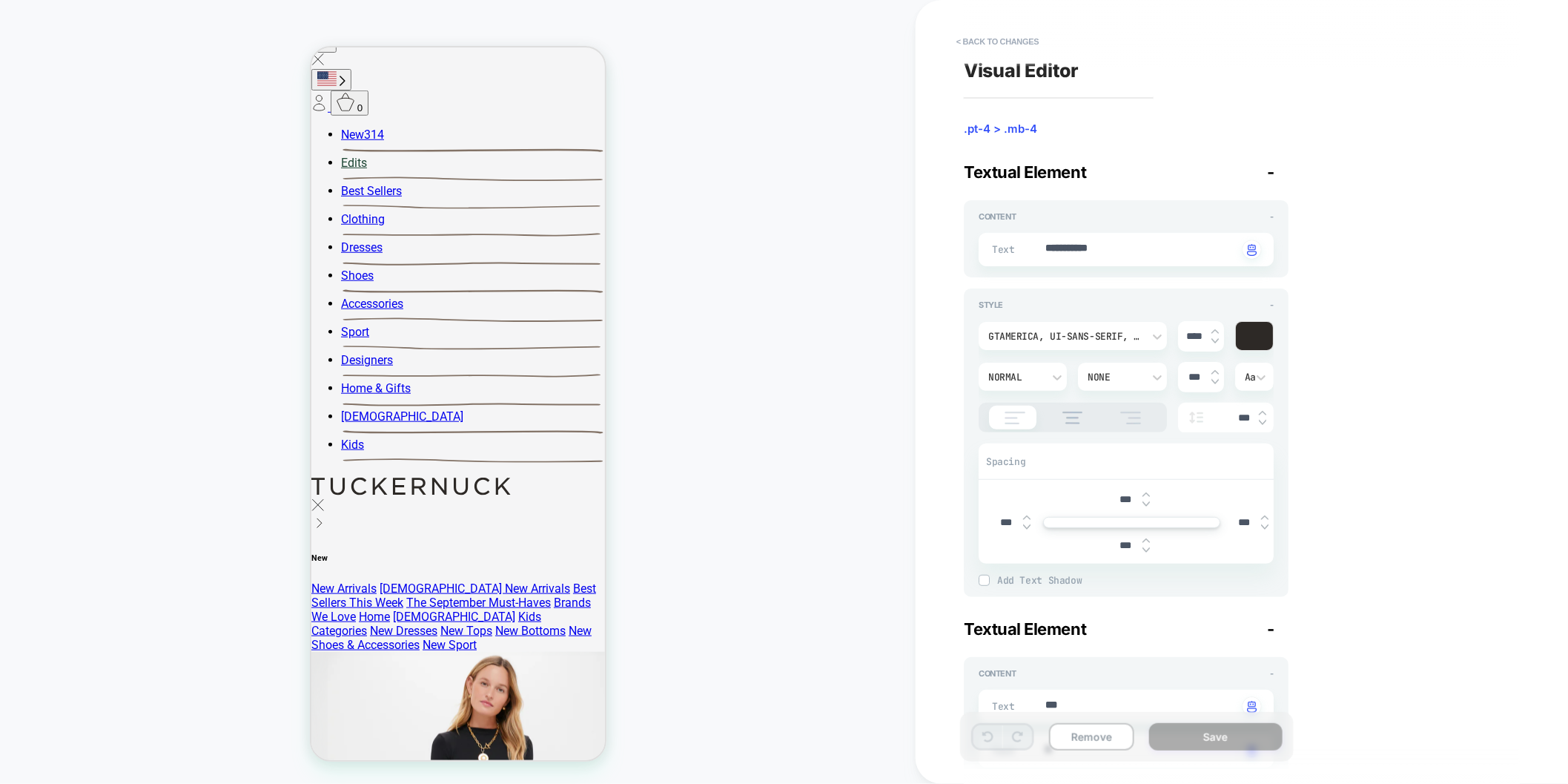
click at [995, 37] on button "< Back to changes" at bounding box center [998, 42] width 98 height 24
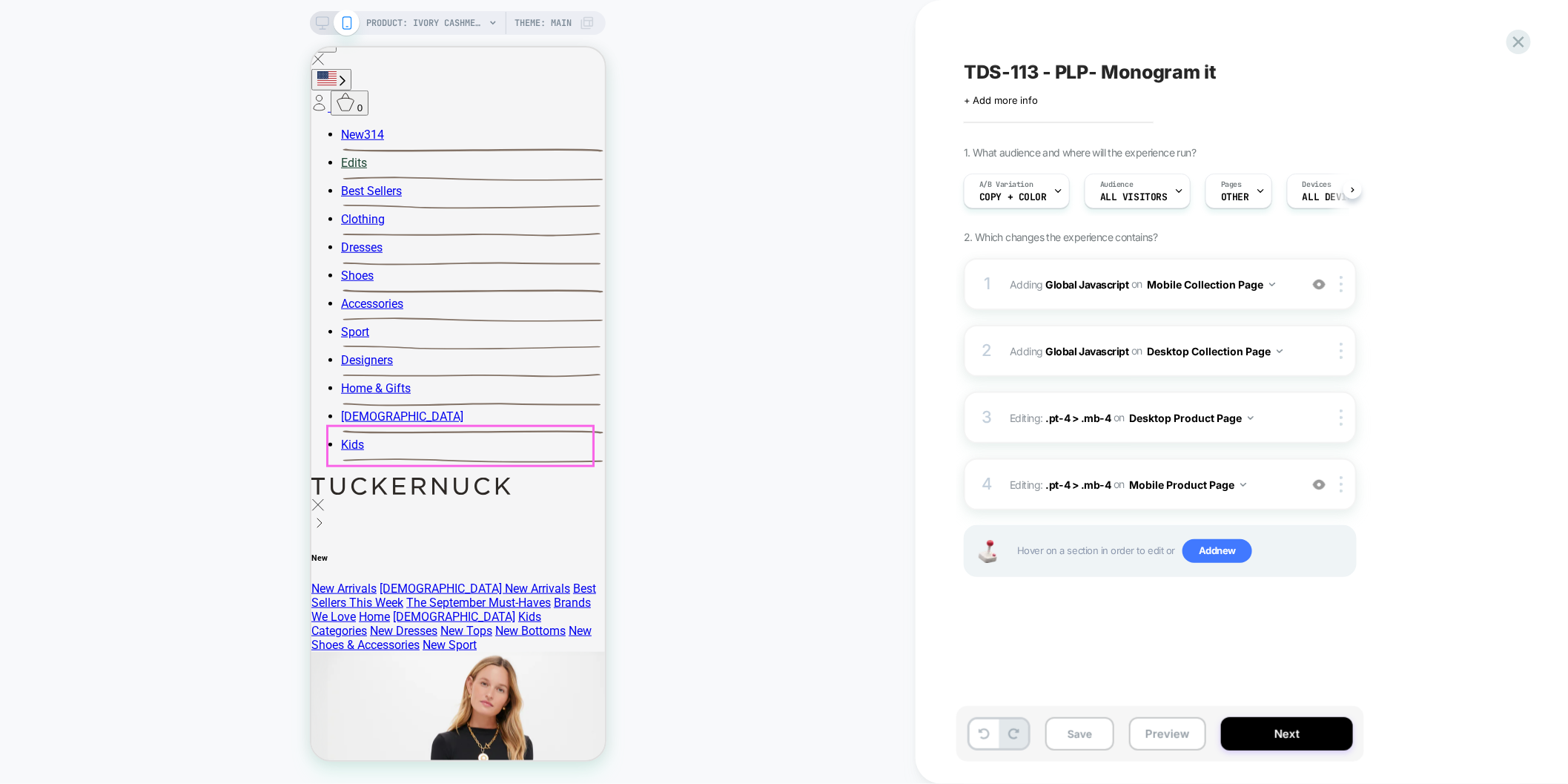
scroll to position [0, 1]
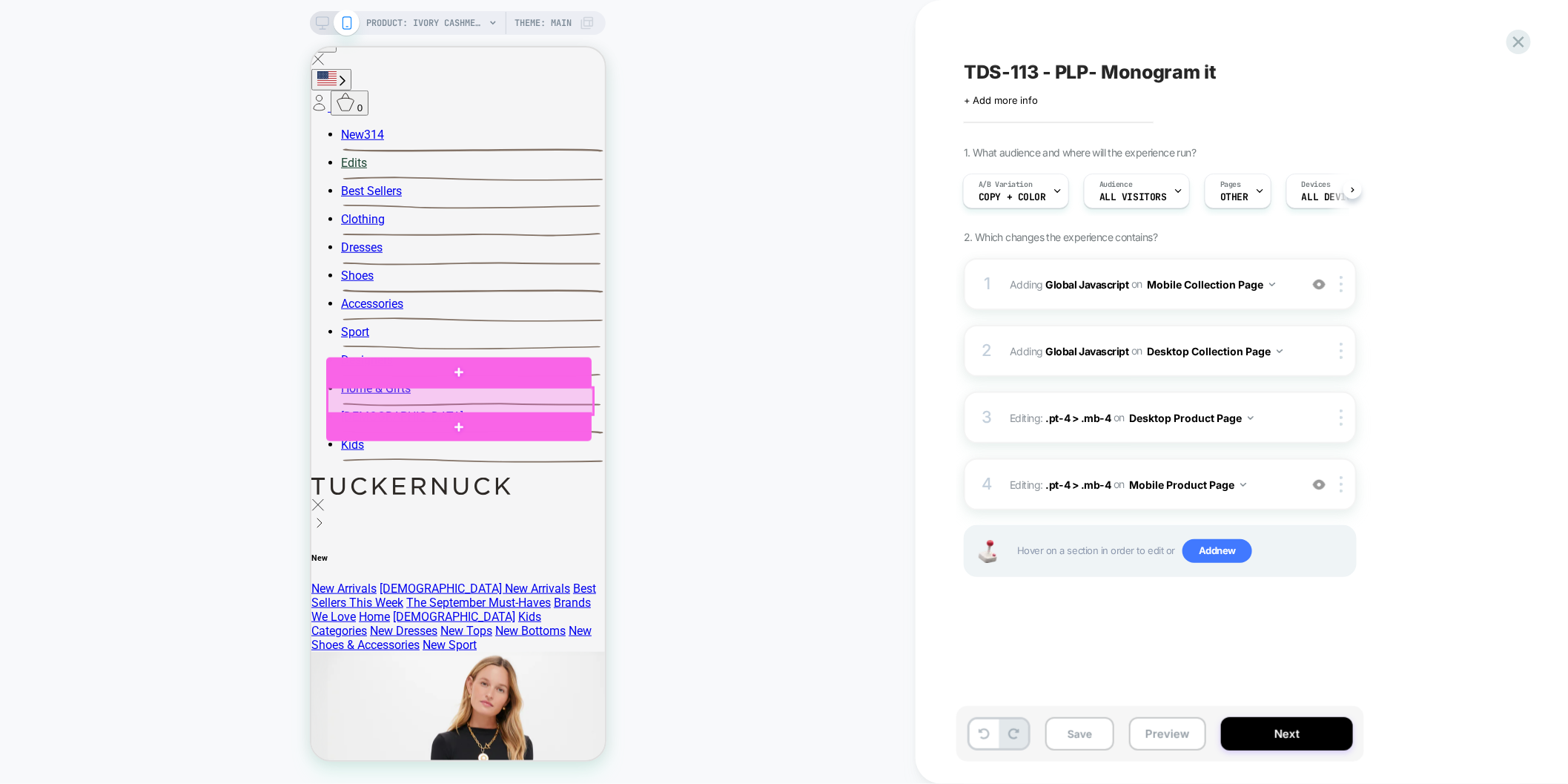
click at [502, 403] on div at bounding box center [460, 400] width 266 height 27
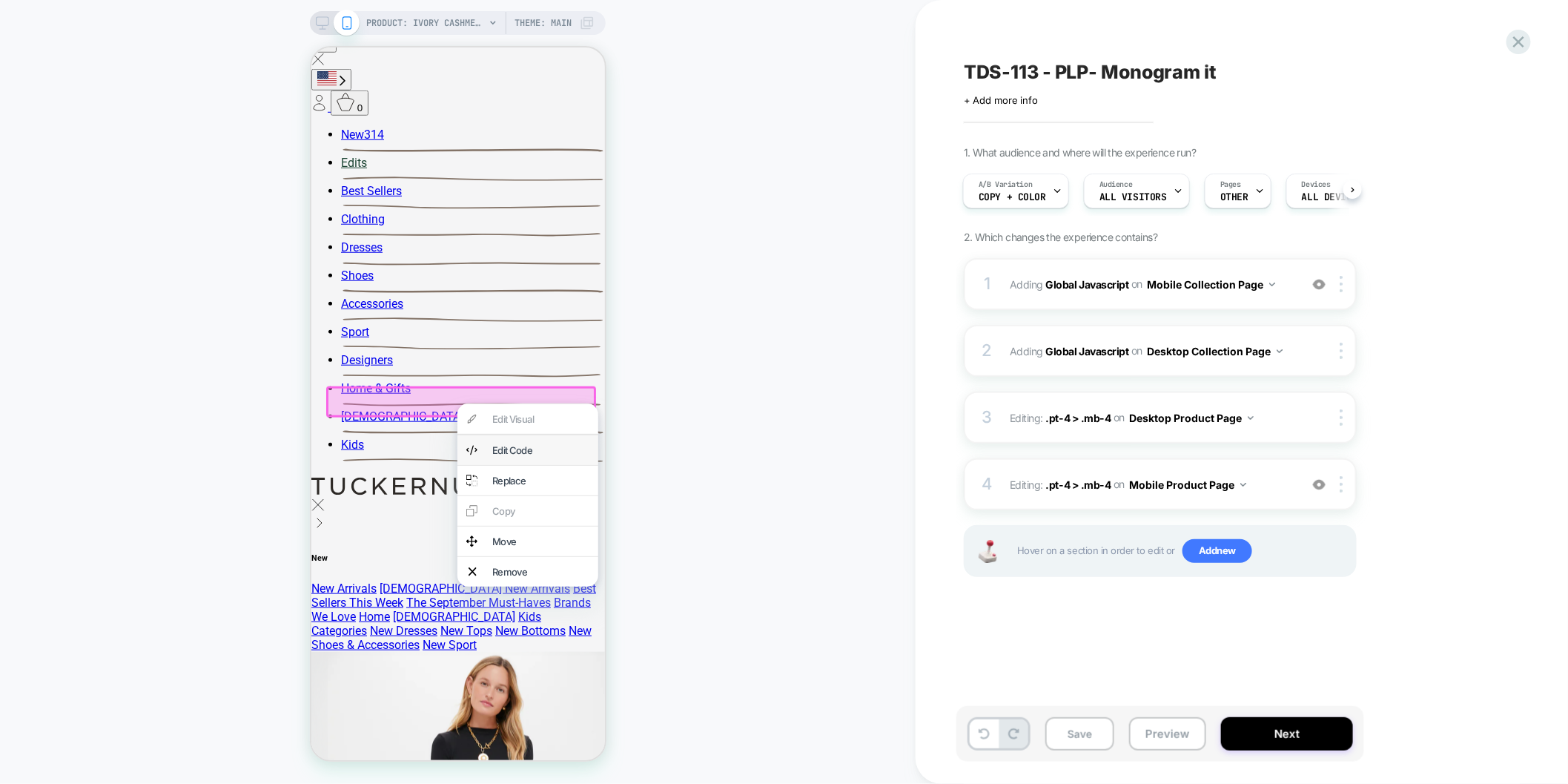
click at [550, 455] on div "Edit Code" at bounding box center [540, 449] width 97 height 12
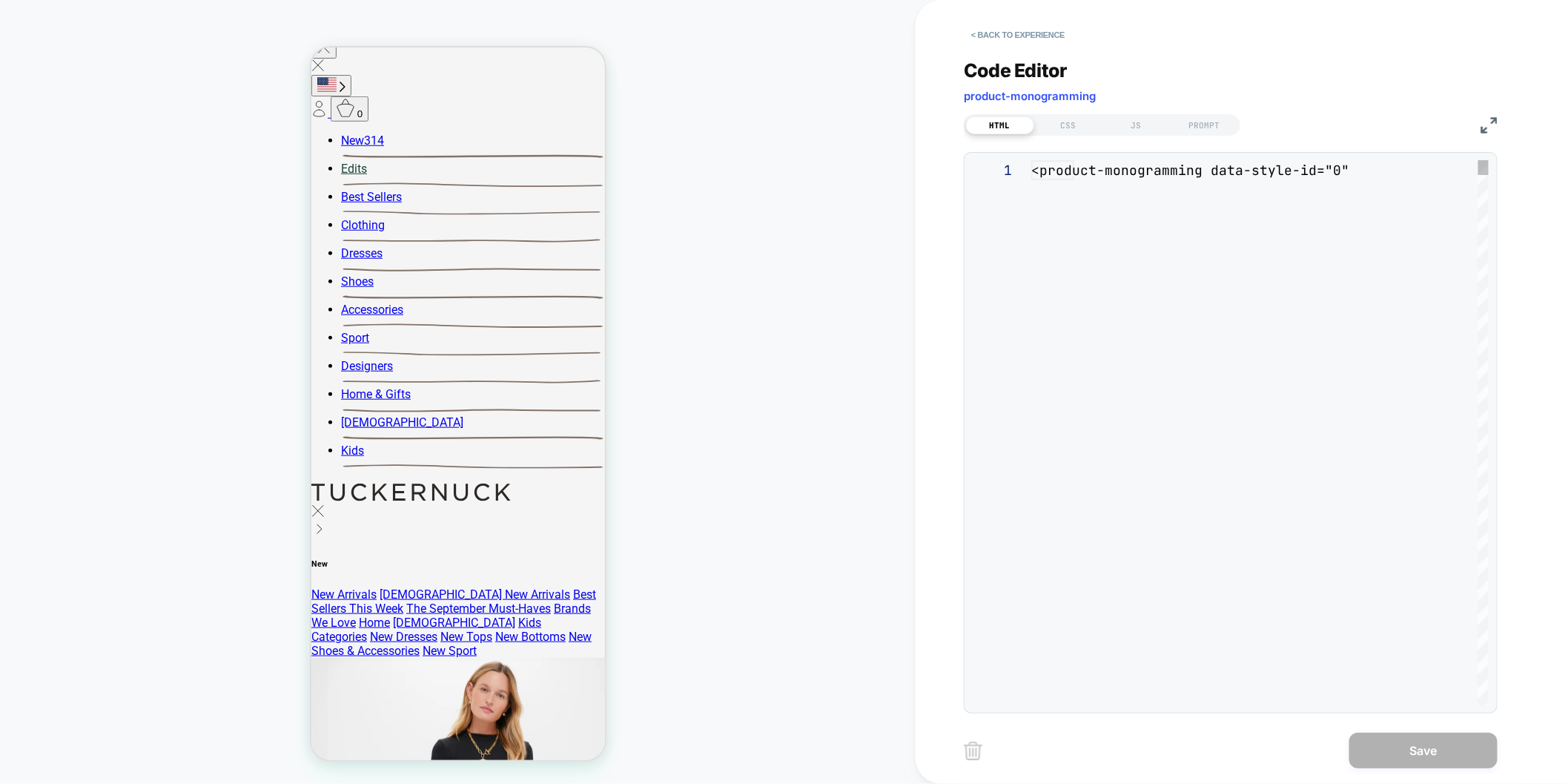
scroll to position [200, 0]
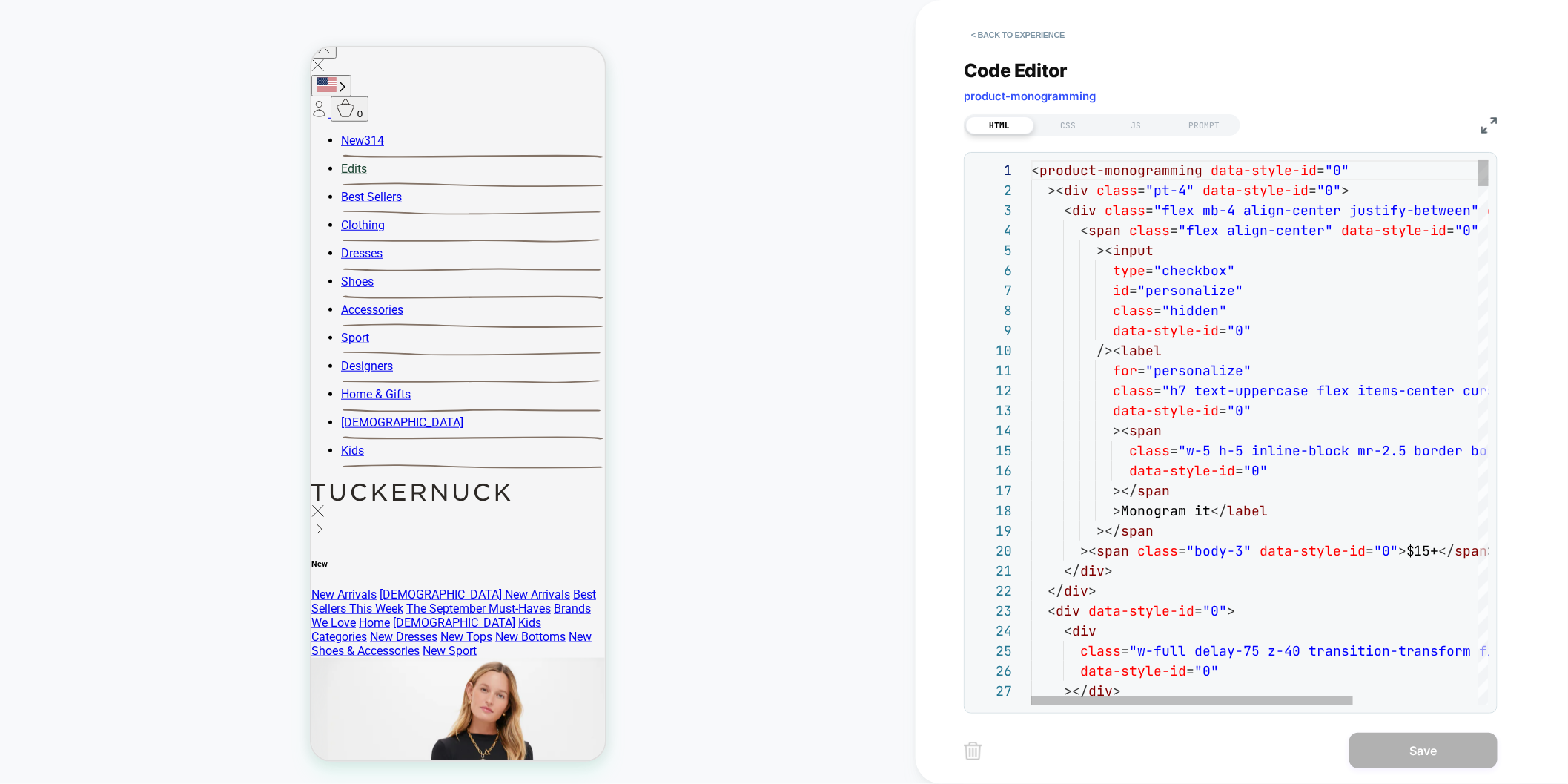
click at [1039, 96] on span "product-monogramming" at bounding box center [1029, 95] width 132 height 14
copy div "product-monogramming HTML CSS JS PROMPT"
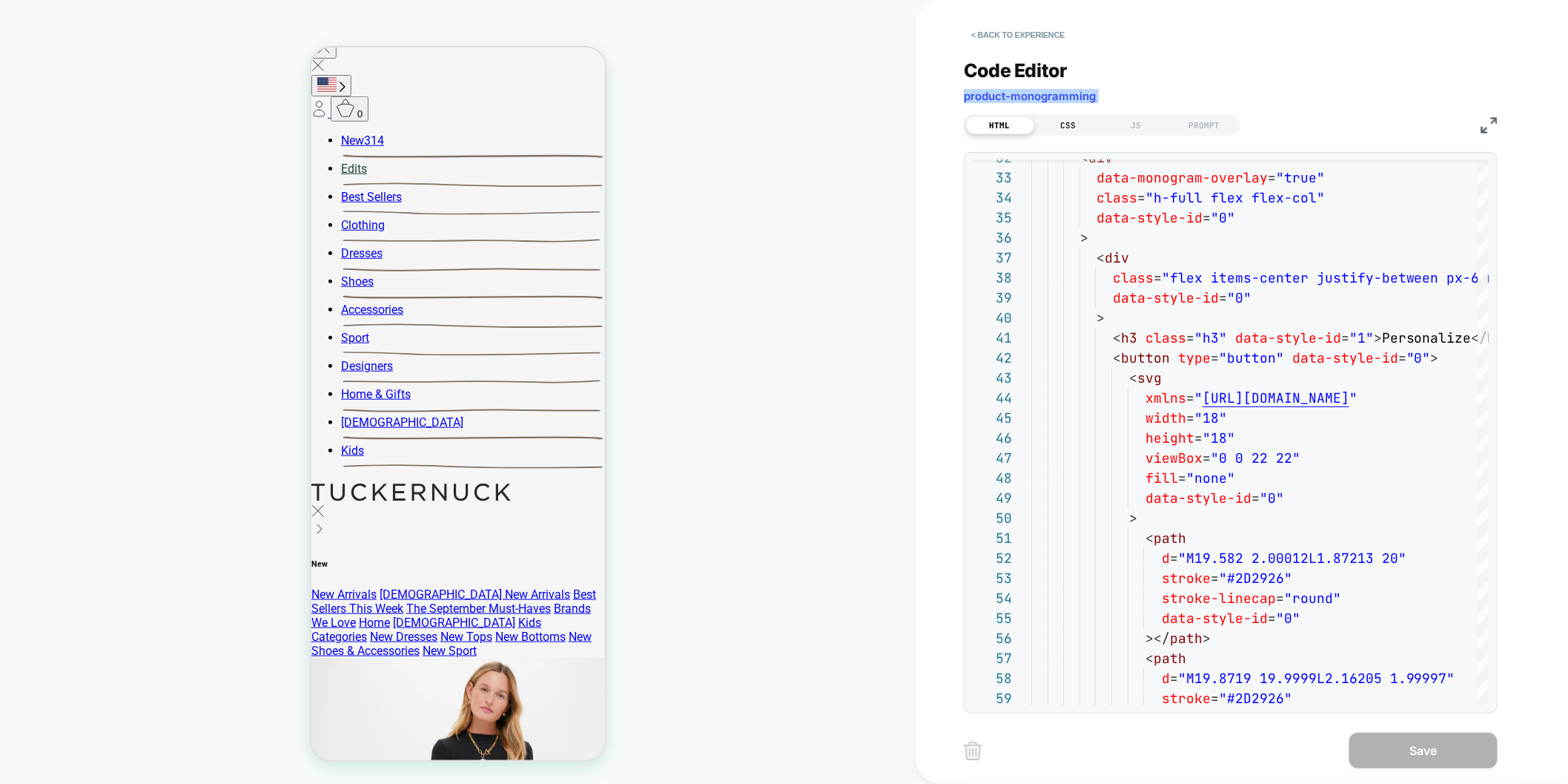
click at [1069, 120] on div "CSS" at bounding box center [1069, 125] width 68 height 18
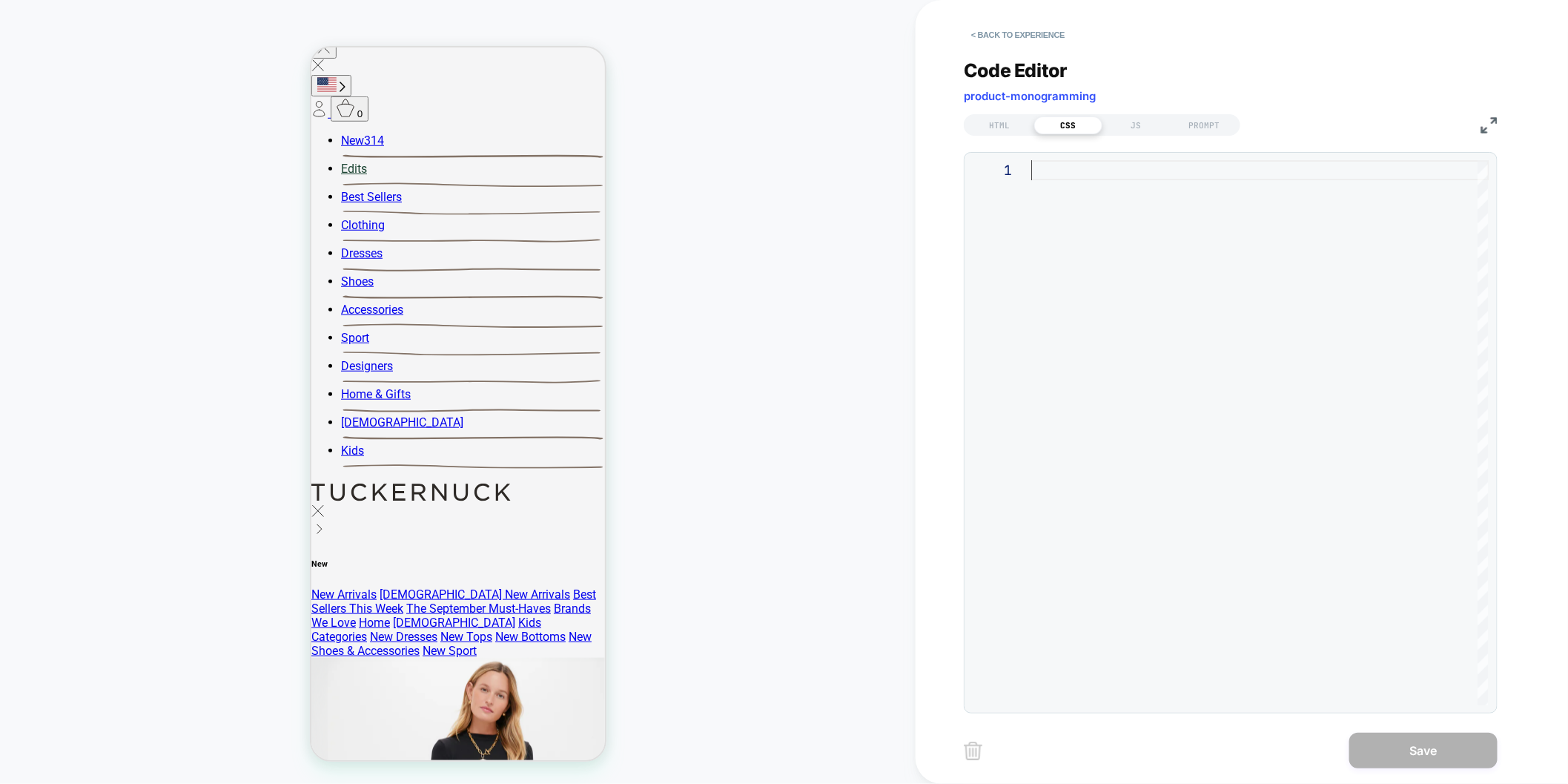
click at [1078, 166] on div at bounding box center [1261, 171] width 458 height 20
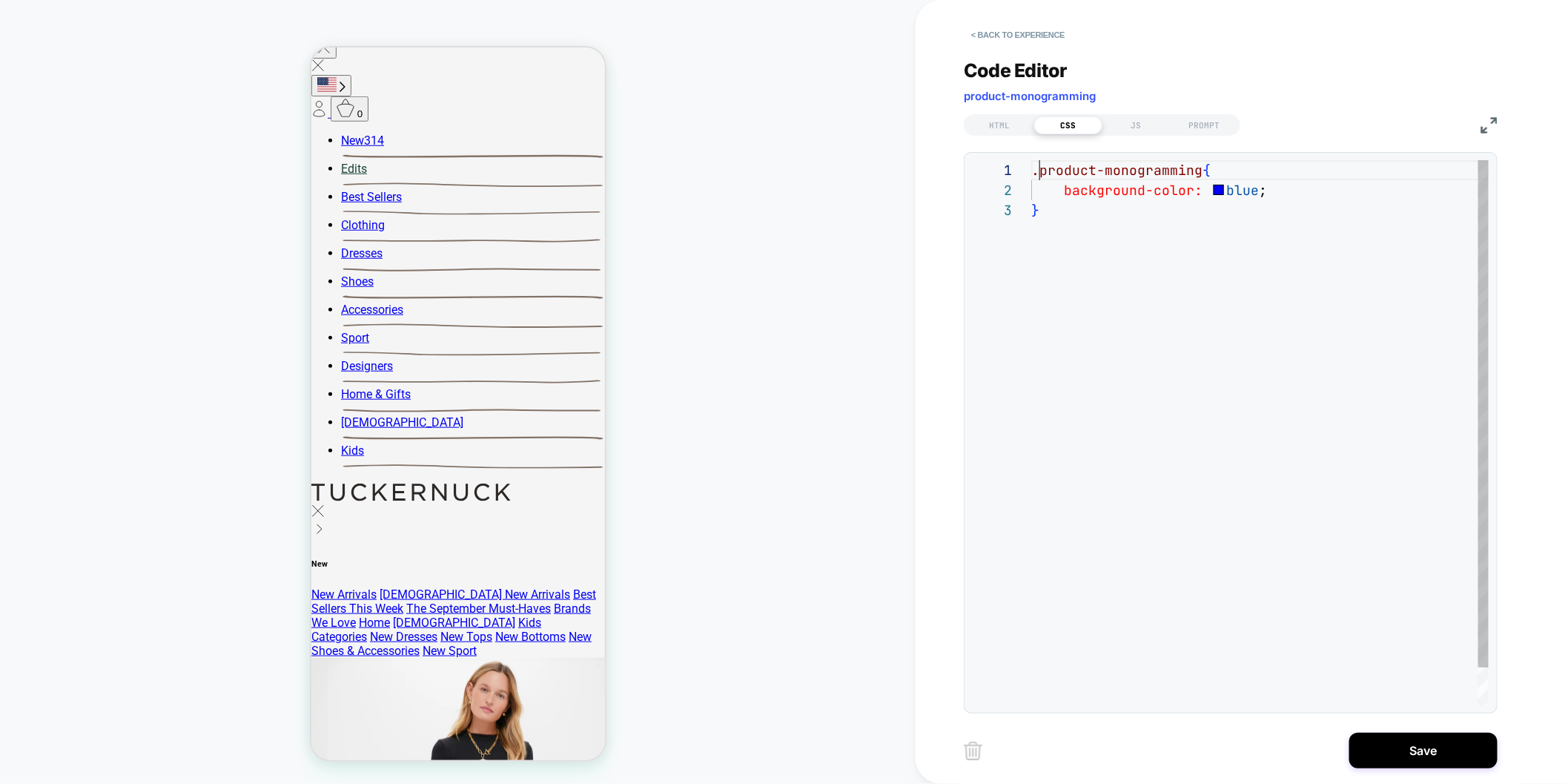
scroll to position [0, 8]
click at [1041, 172] on div ".product-monogramming { background-color: blue ; }" at bounding box center [1261, 453] width 458 height 585
type textarea "**********"
click at [998, 123] on div "HTML" at bounding box center [1000, 125] width 68 height 18
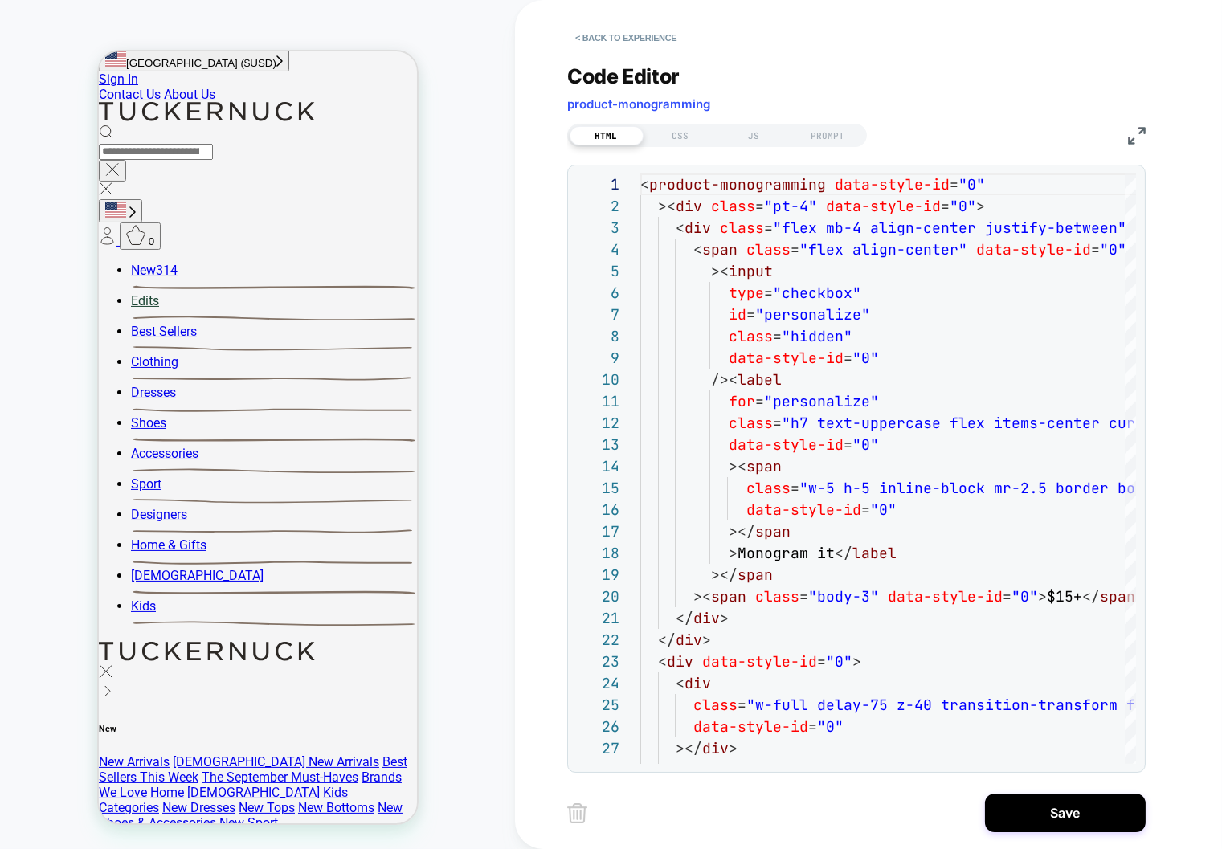
scroll to position [488, 0]
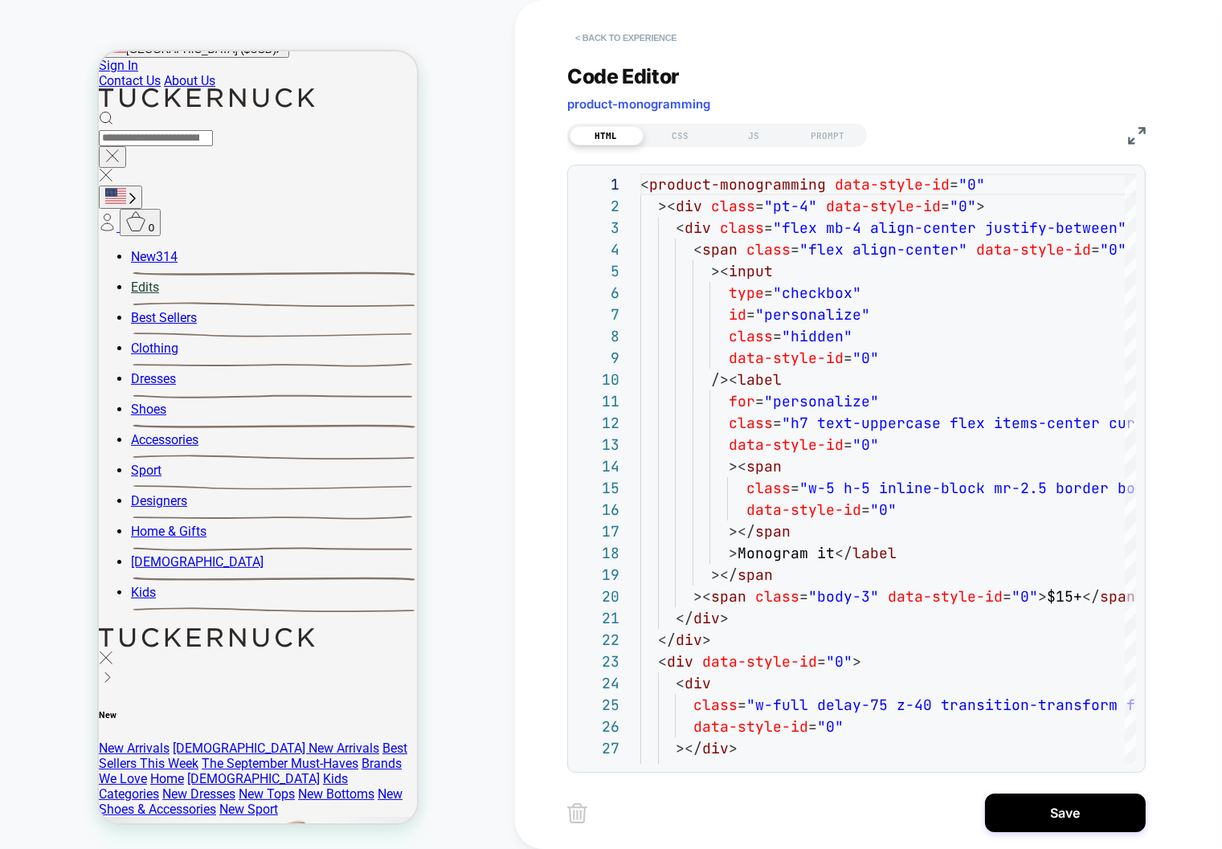
click at [591, 35] on button "< Back to experience" at bounding box center [625, 38] width 117 height 26
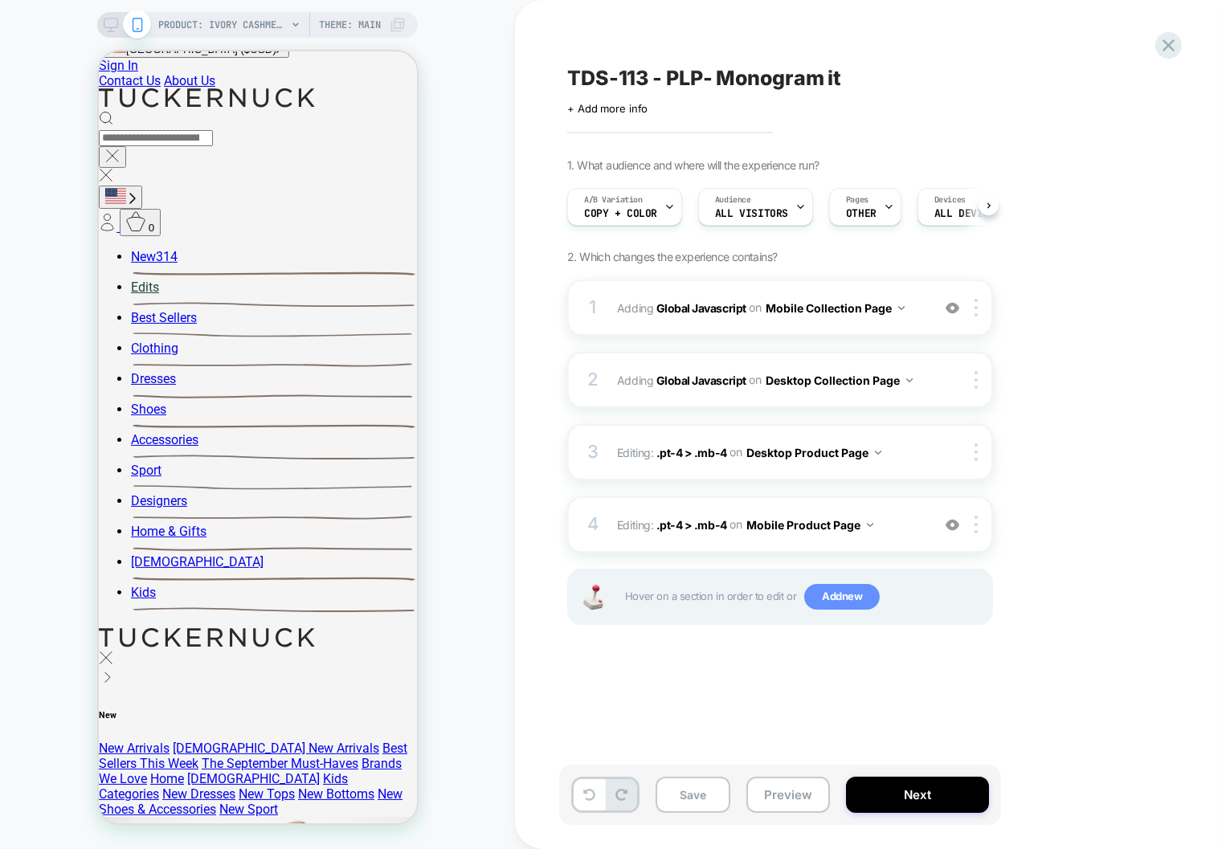
scroll to position [0, 1]
click at [843, 590] on span "Add new" at bounding box center [842, 597] width 76 height 26
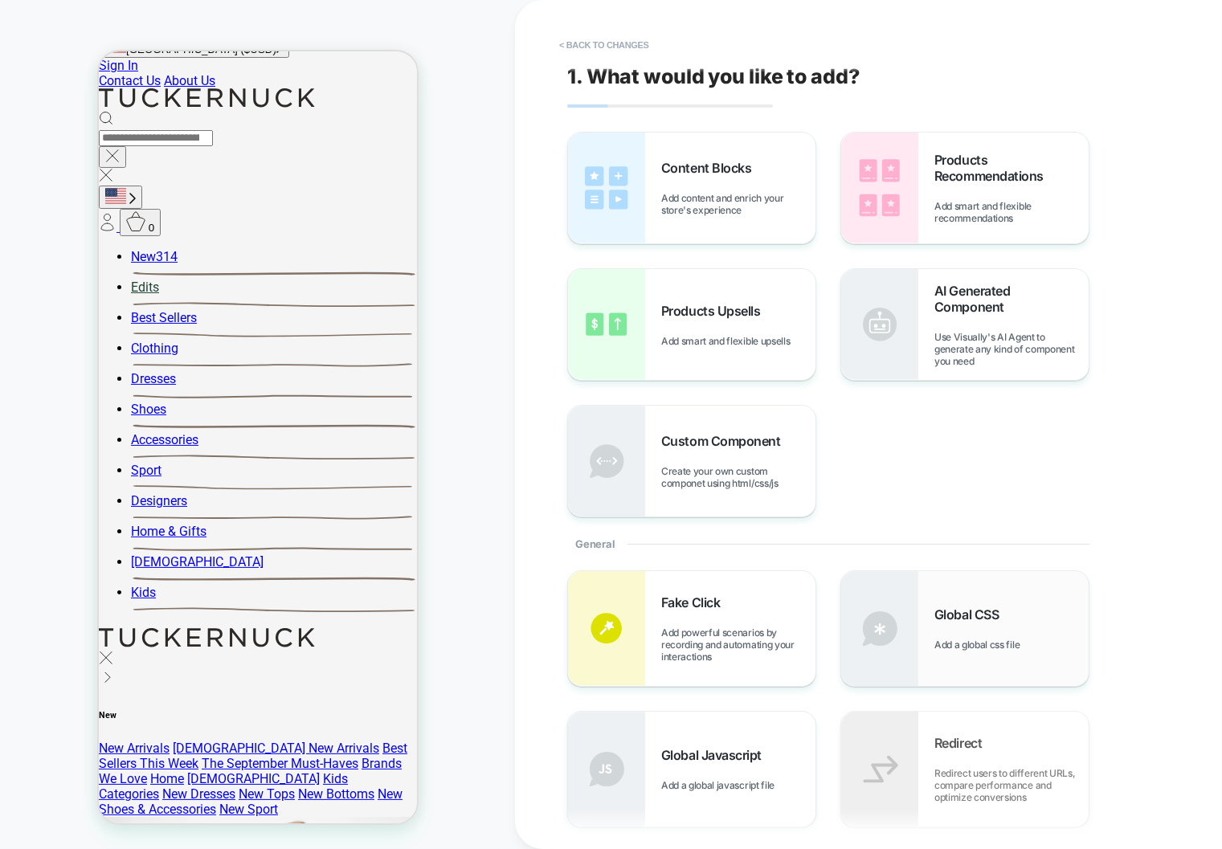
click at [920, 615] on div "Global CSS Add a global css file" at bounding box center [964, 628] width 247 height 115
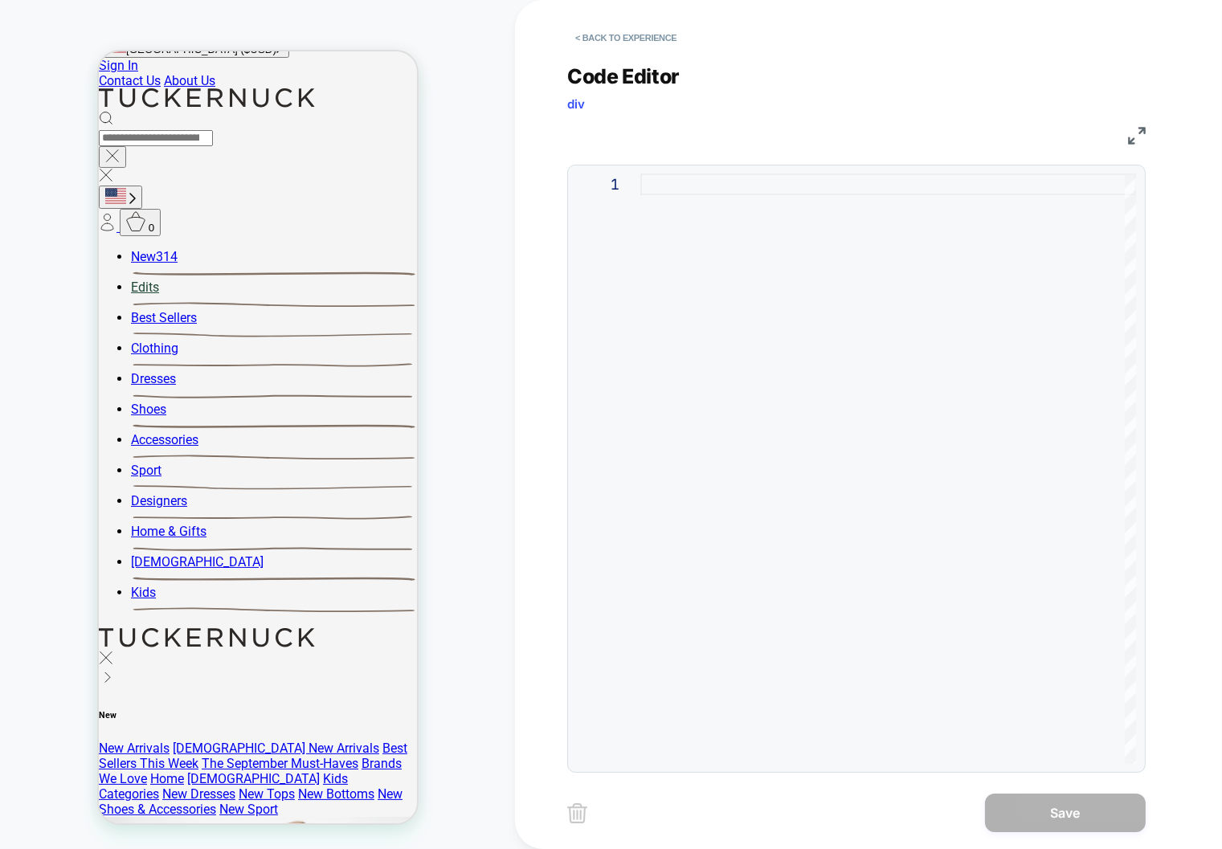
click at [840, 187] on div at bounding box center [888, 469] width 496 height 591
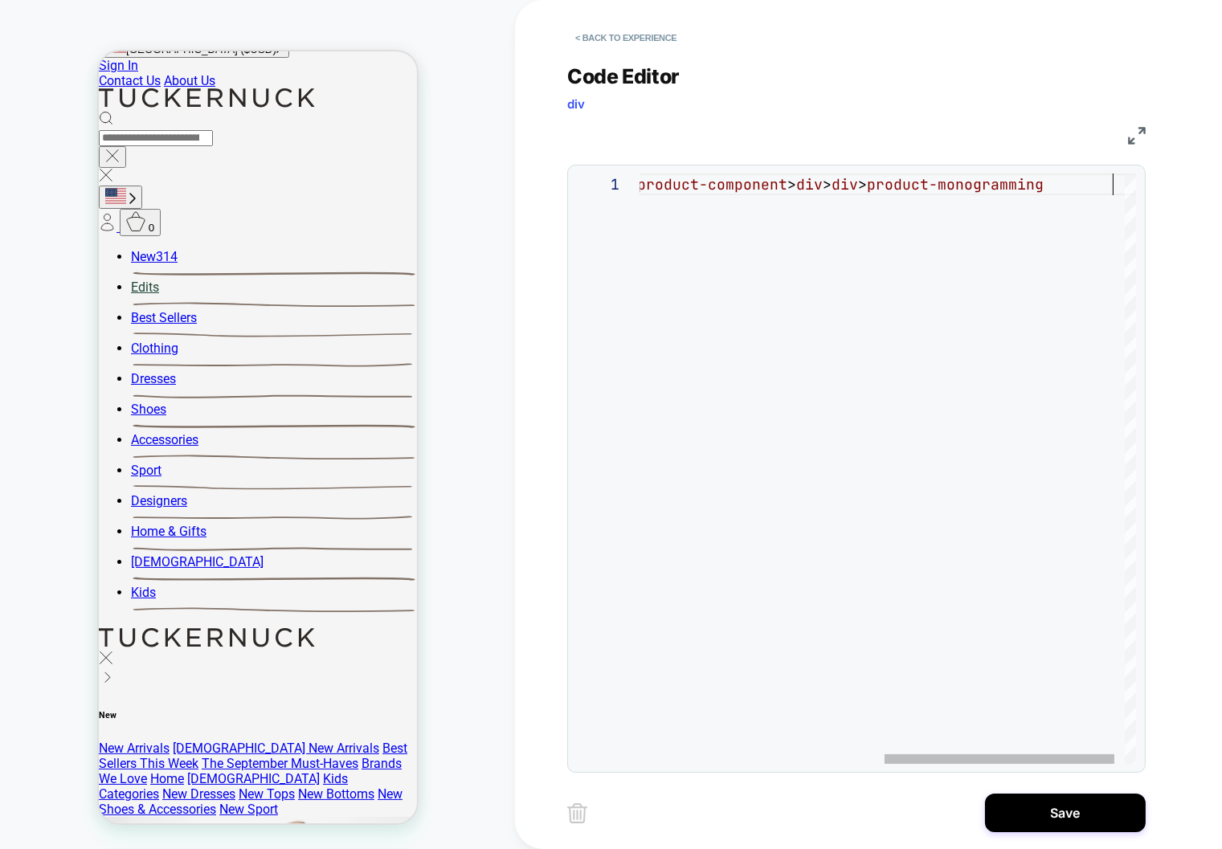
scroll to position [0, 996]
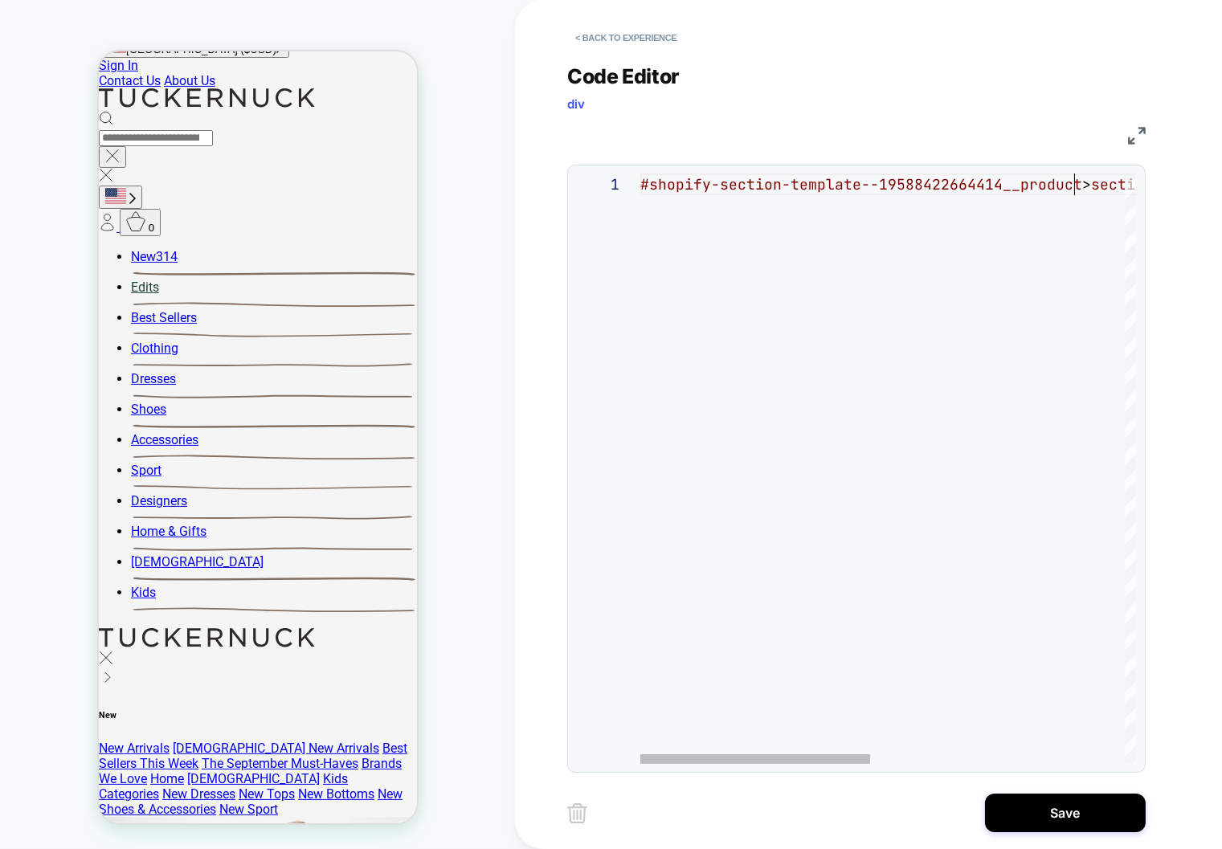
click at [1077, 182] on div "#shopify-section-template--19588422664414__product > section > product-componen…" at bounding box center [1161, 469] width 1043 height 591
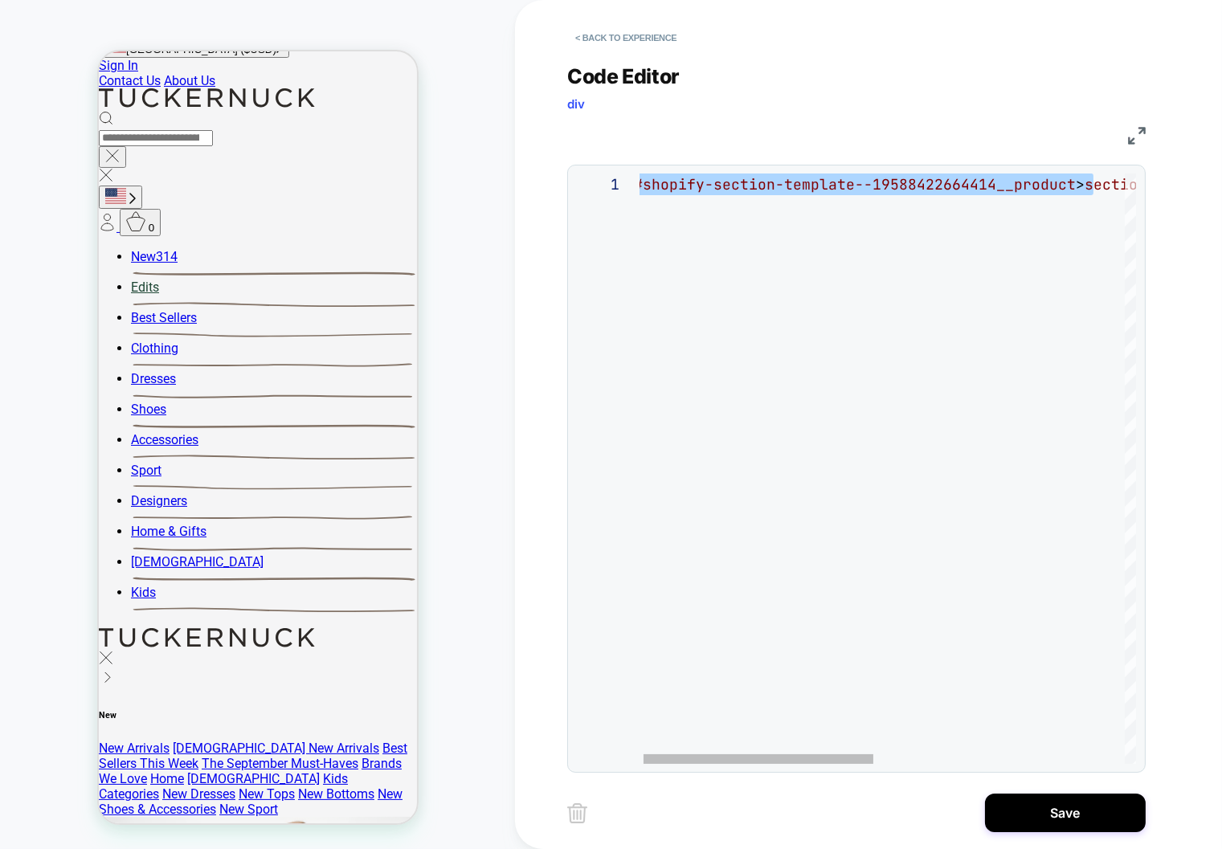
drag, startPoint x: 1091, startPoint y: 182, endPoint x: 448, endPoint y: 146, distance: 644.6
click at [634, 174] on div "#shopify-section-template--19588422664414__product > section > product-componen…" at bounding box center [1155, 469] width 1043 height 591
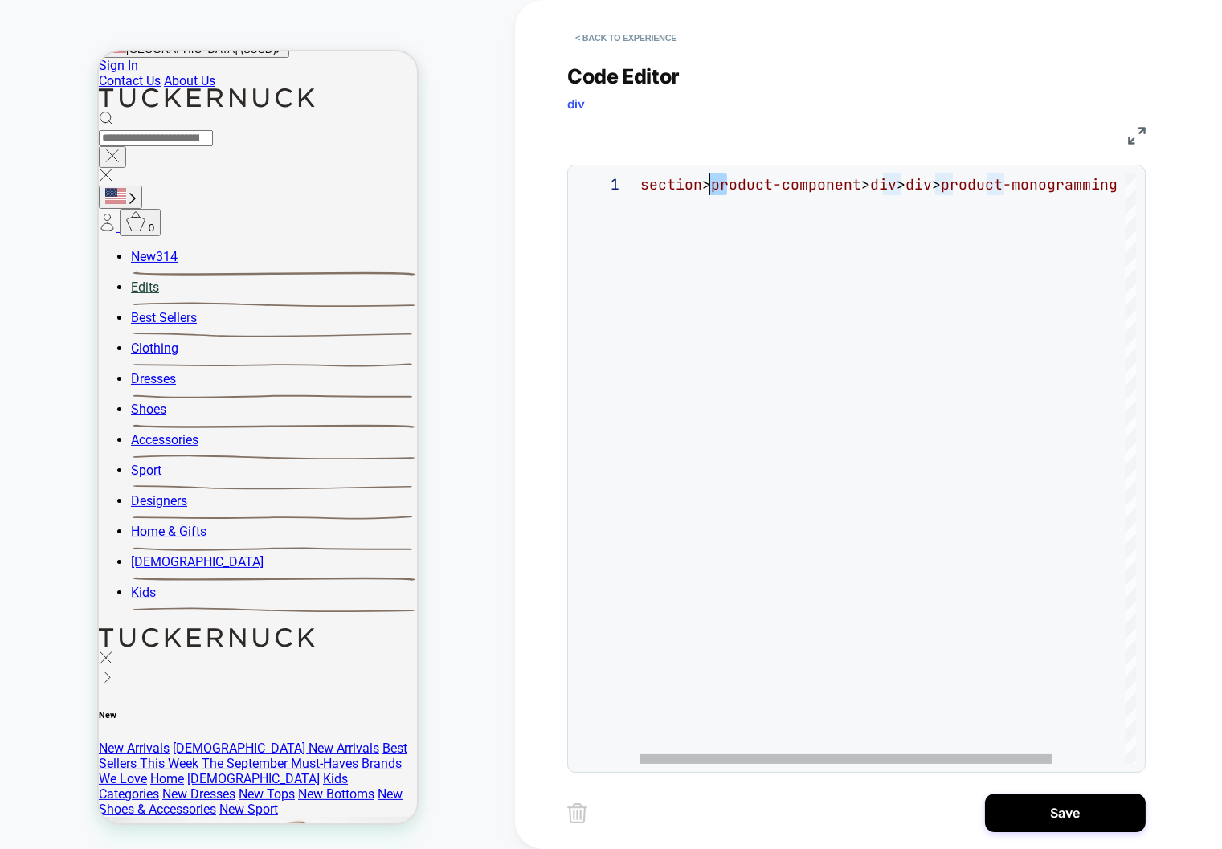
scroll to position [0, 0]
drag, startPoint x: 723, startPoint y: 185, endPoint x: 522, endPoint y: 174, distance: 201.1
click at [640, 174] on div "section > product-component > div > div > product-monogramming" at bounding box center [931, 469] width 583 height 591
click at [1120, 186] on div "product-component > div > div > product-monogramming" at bounding box center [888, 469] width 497 height 591
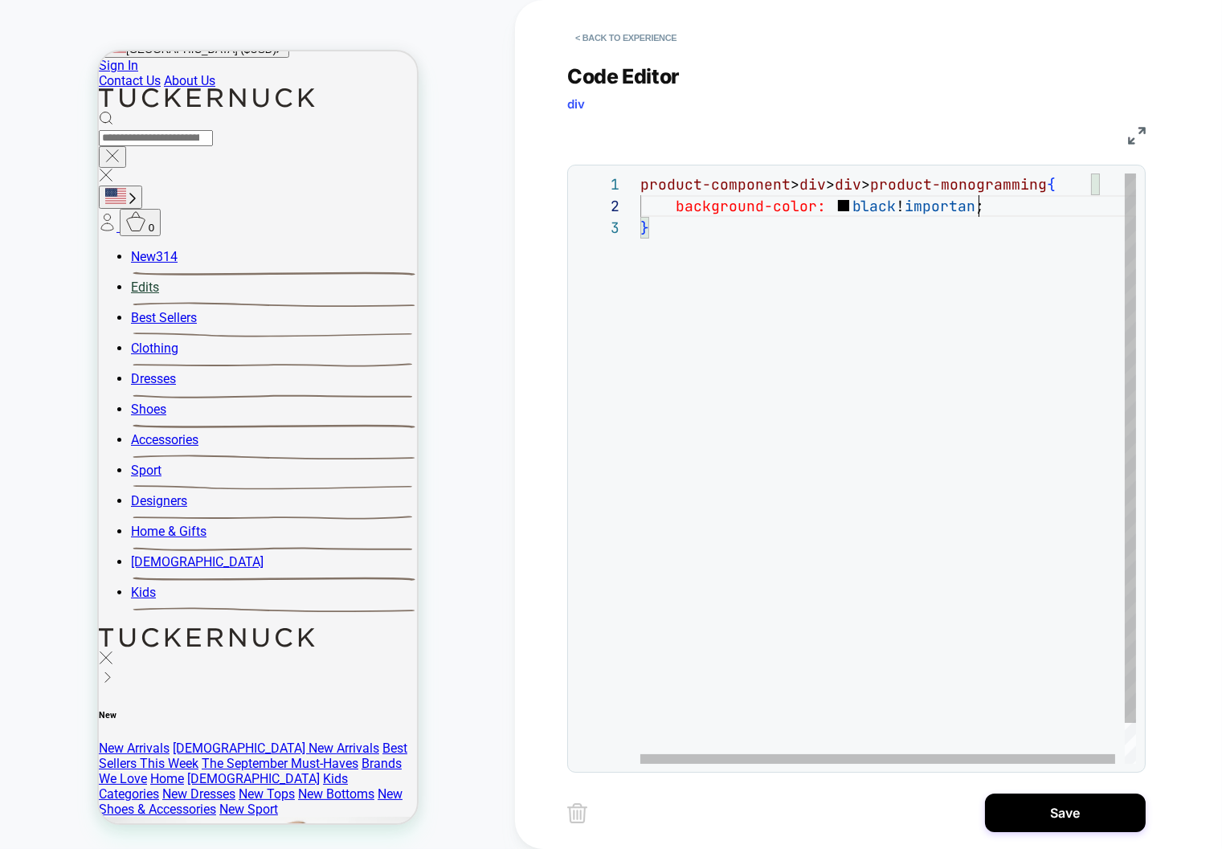
scroll to position [21, 347]
drag, startPoint x: 1090, startPoint y: 187, endPoint x: 1097, endPoint y: 202, distance: 15.8
click at [1090, 187] on div "product-component > div > div > product-monogramming { background-color: black …" at bounding box center [892, 491] width 505 height 634
click at [847, 215] on div "product-component > div > div > product-monogramming > div { background-color: …" at bounding box center [898, 491] width 558 height 634
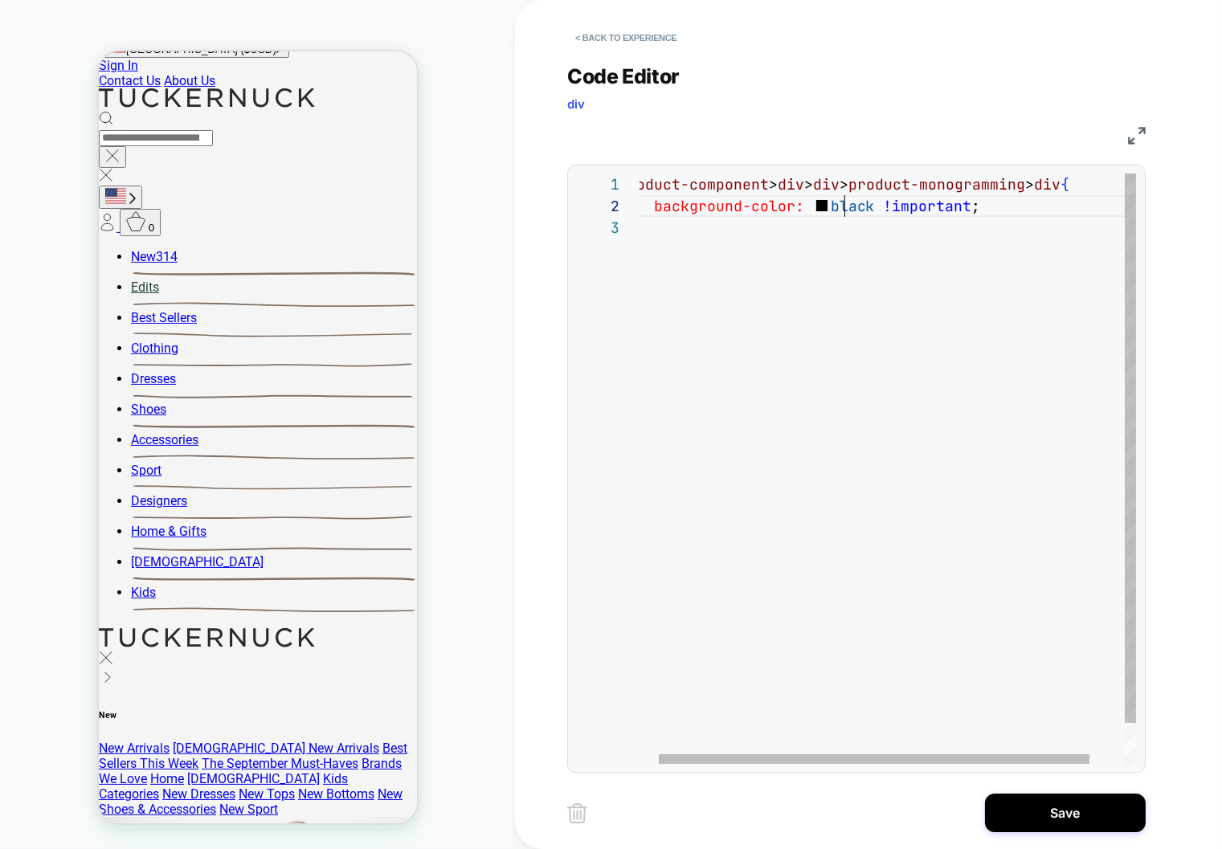
scroll to position [21, 251]
click at [847, 215] on div "product-component > div > div > product-monogramming > div { background-color: …" at bounding box center [898, 491] width 558 height 634
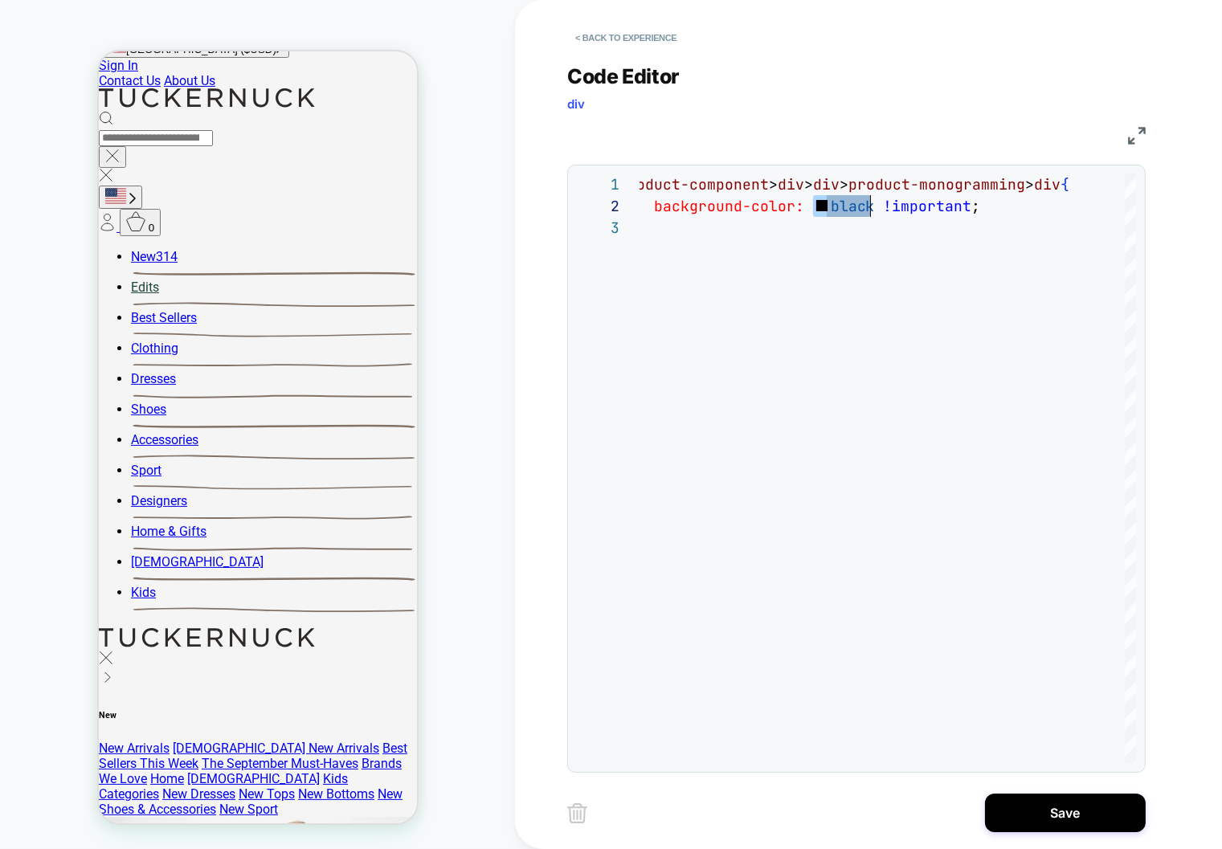
click at [862, 206] on div "product-component > div > div > product-monogramming > div { background-color: …" at bounding box center [898, 491] width 558 height 634
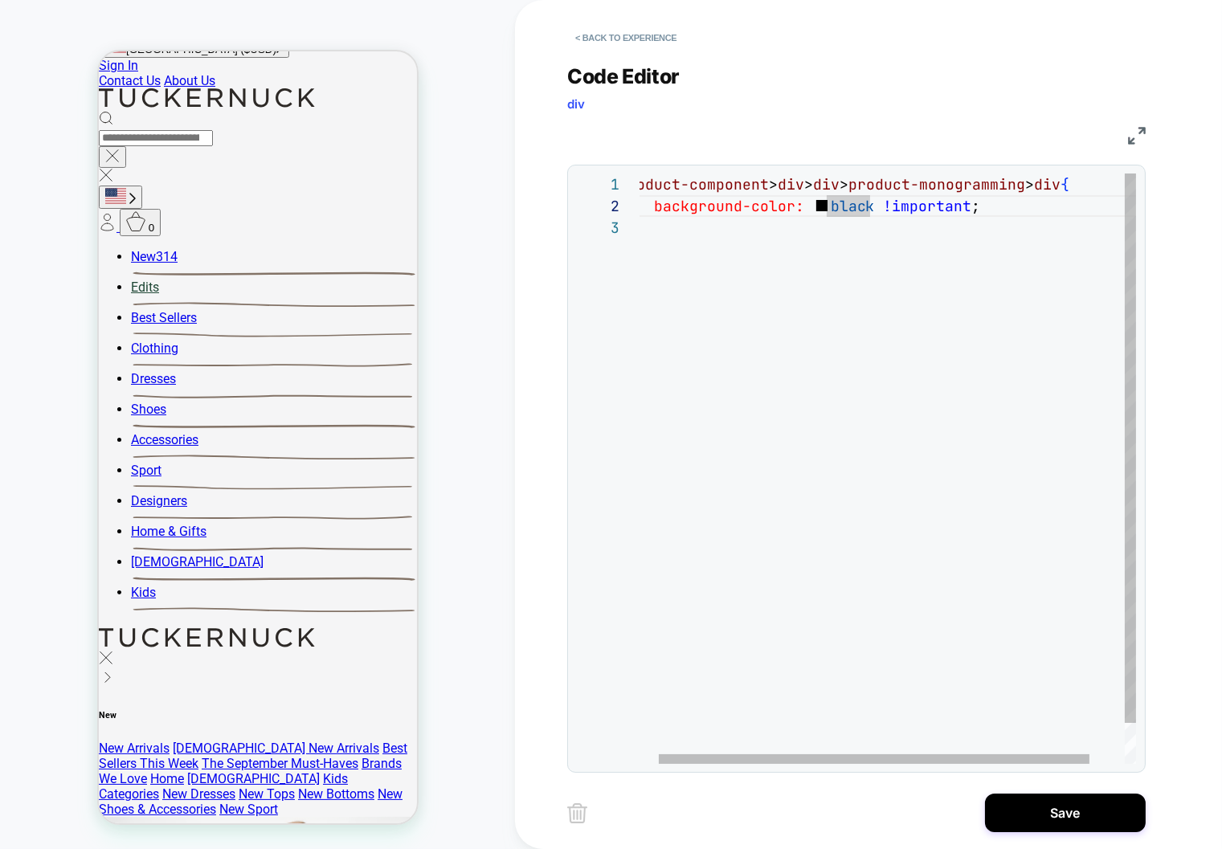
click at [848, 218] on div "product-component > div > div > product-monogramming > div { background-color: …" at bounding box center [898, 491] width 558 height 634
click at [848, 218] on div "product-component > div > div > product-monogramming > div { background-color: …" at bounding box center [911, 491] width 558 height 634
click at [856, 211] on div "product-component > div > div > product-monogramming > div { background-color: …" at bounding box center [911, 491] width 558 height 634
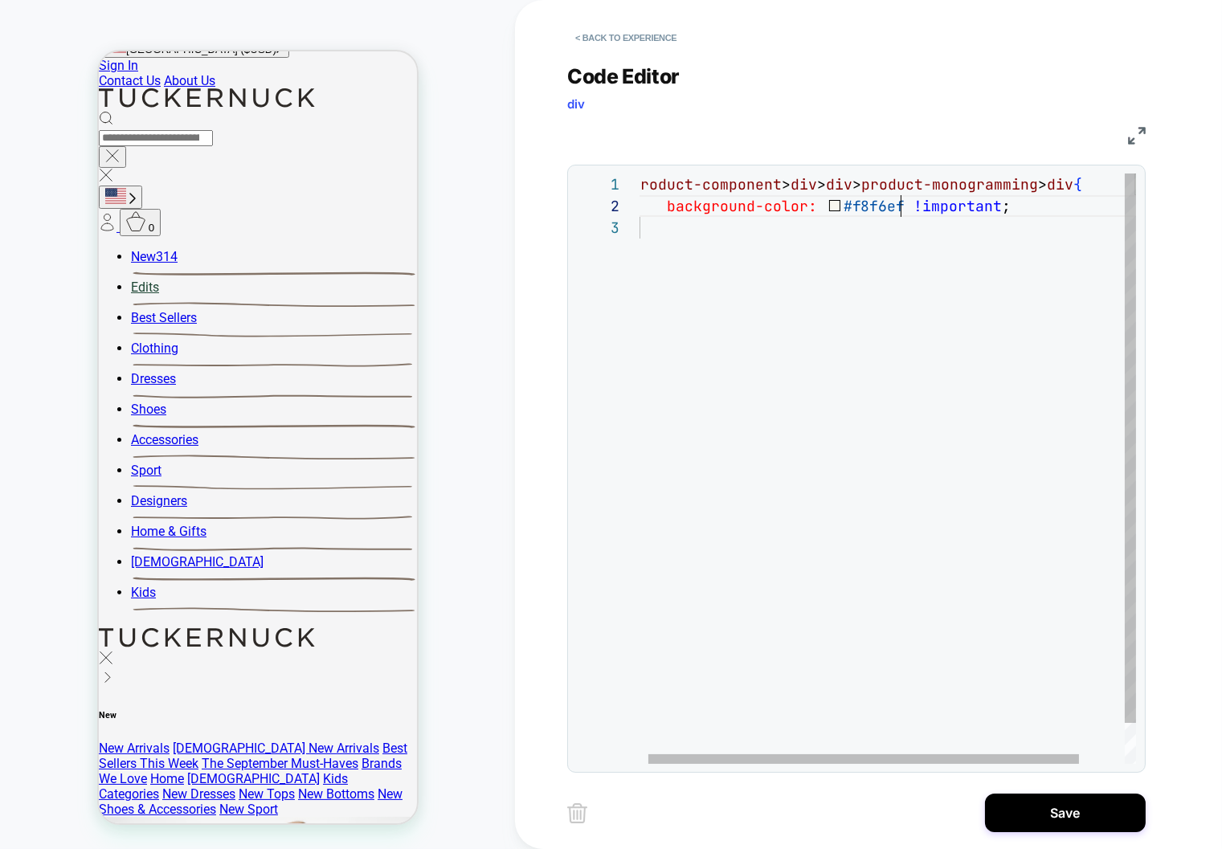
click at [864, 207] on div "product-component > div > div > product-monogramming > div { background-color: …" at bounding box center [911, 491] width 558 height 634
click at [1036, 209] on div "product-component > div > div > product-monogramming > div { background-color: …" at bounding box center [911, 491] width 558 height 634
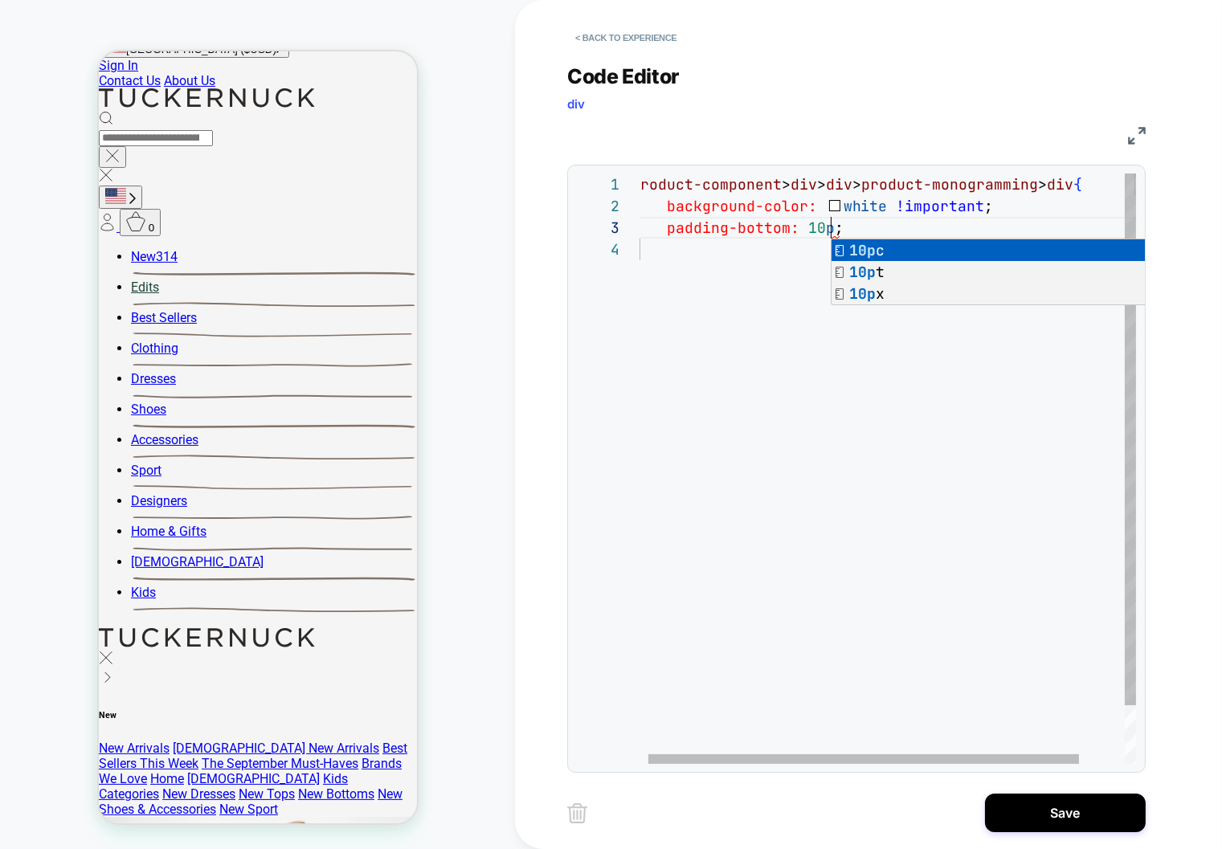
scroll to position [43, 207]
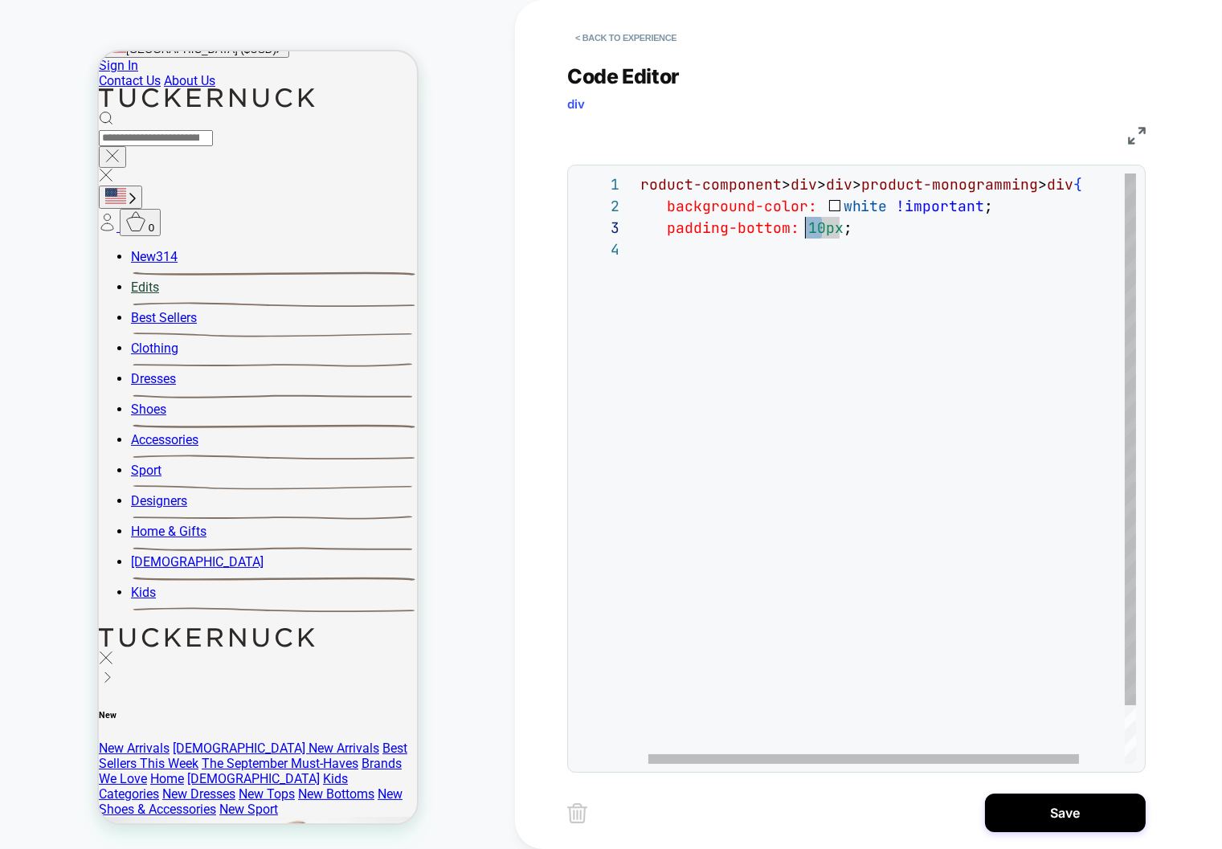
drag, startPoint x: 820, startPoint y: 227, endPoint x: 808, endPoint y: 226, distance: 12.1
click at [808, 226] on div "product-component > div > div > product-monogramming > div { background-color: …" at bounding box center [911, 502] width 558 height 656
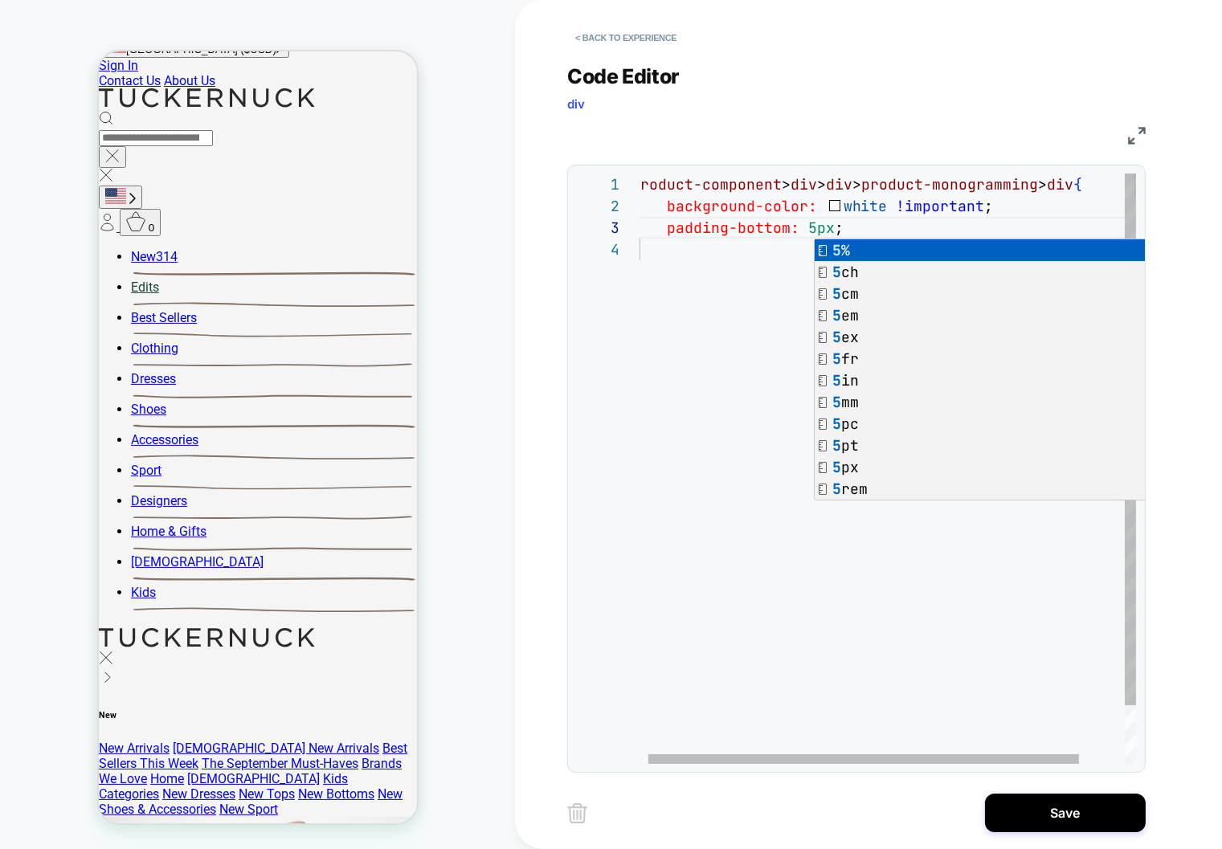
scroll to position [43, 173]
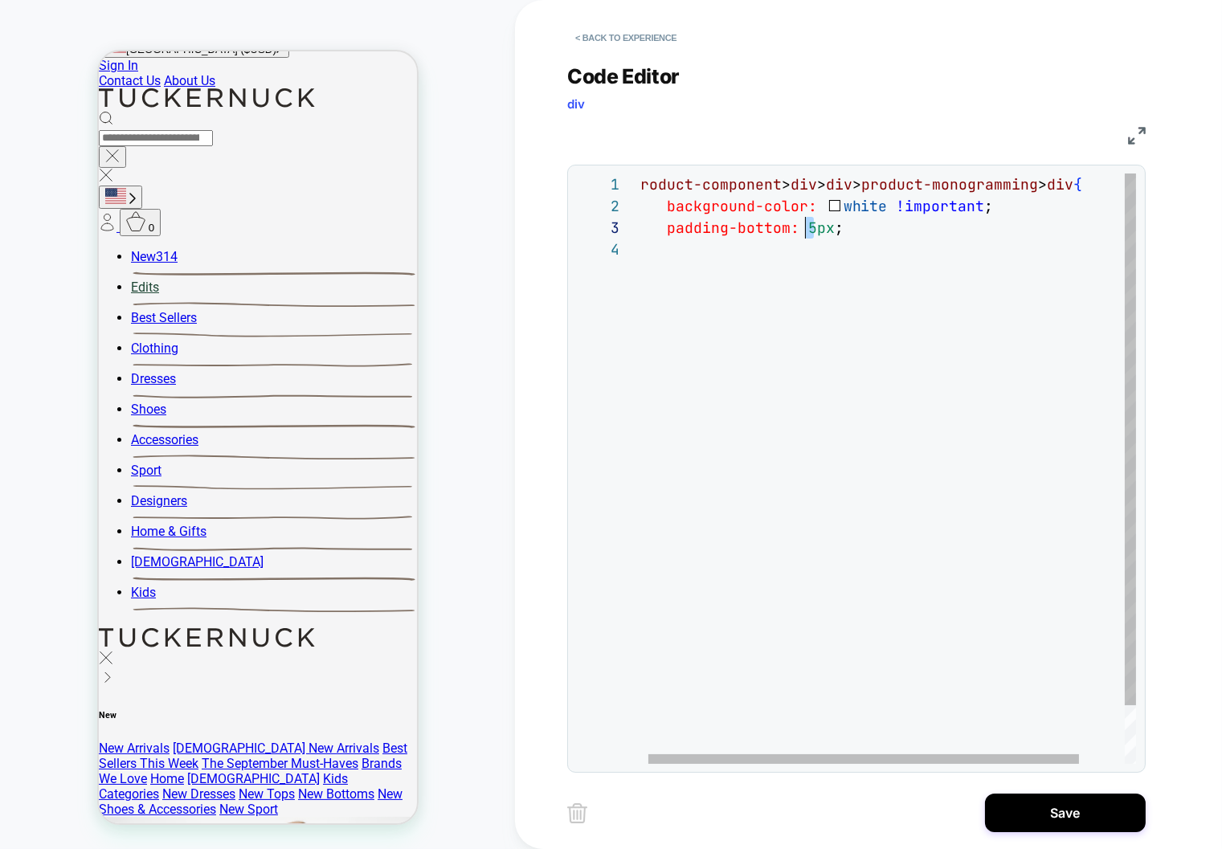
click at [808, 227] on div "product-component > div > div > product-monogramming > div { background-color: …" at bounding box center [911, 502] width 558 height 656
click at [853, 228] on div "product-component > div > div > product-monogramming > div { background-color: …" at bounding box center [911, 502] width 558 height 656
click at [811, 226] on div "product-component > div > div > product-monogramming > div { background-color: …" at bounding box center [911, 523] width 558 height 699
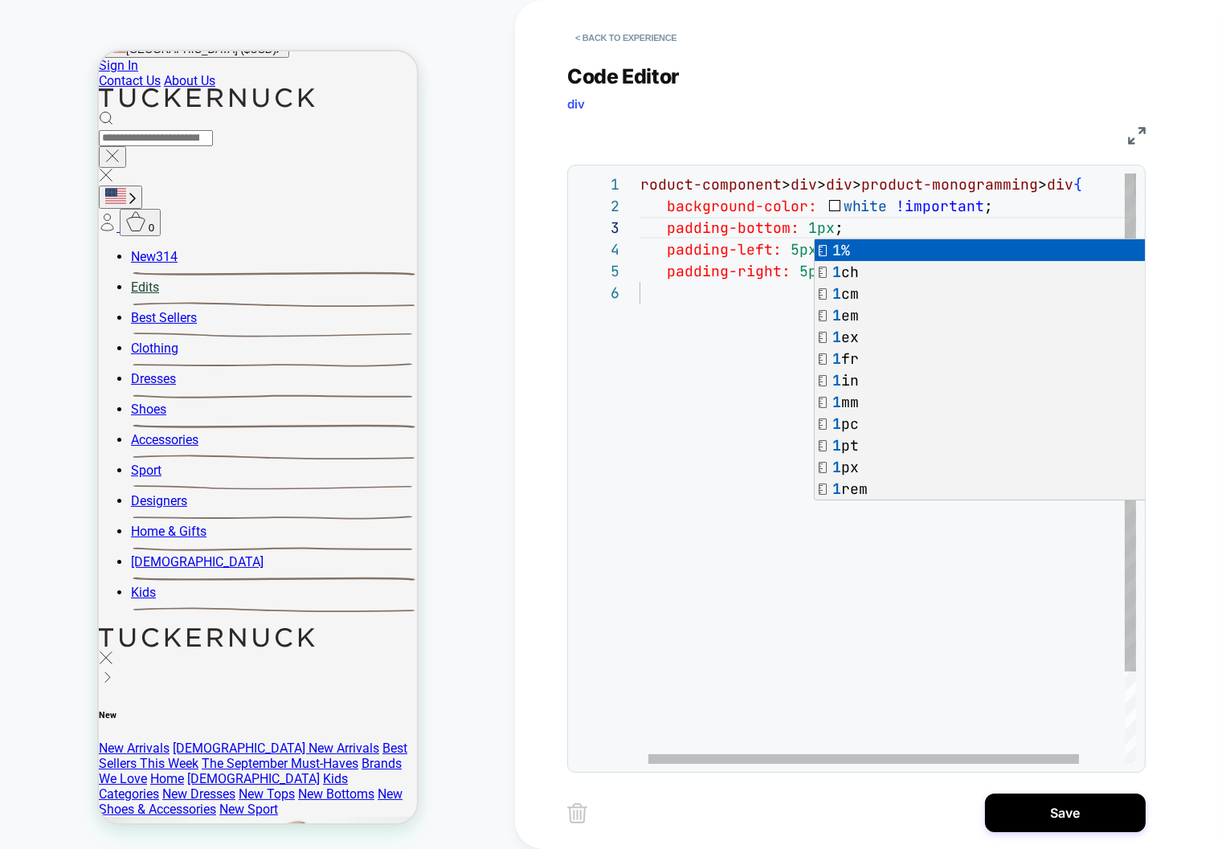
click at [853, 198] on span "white" at bounding box center [866, 206] width 44 height 18
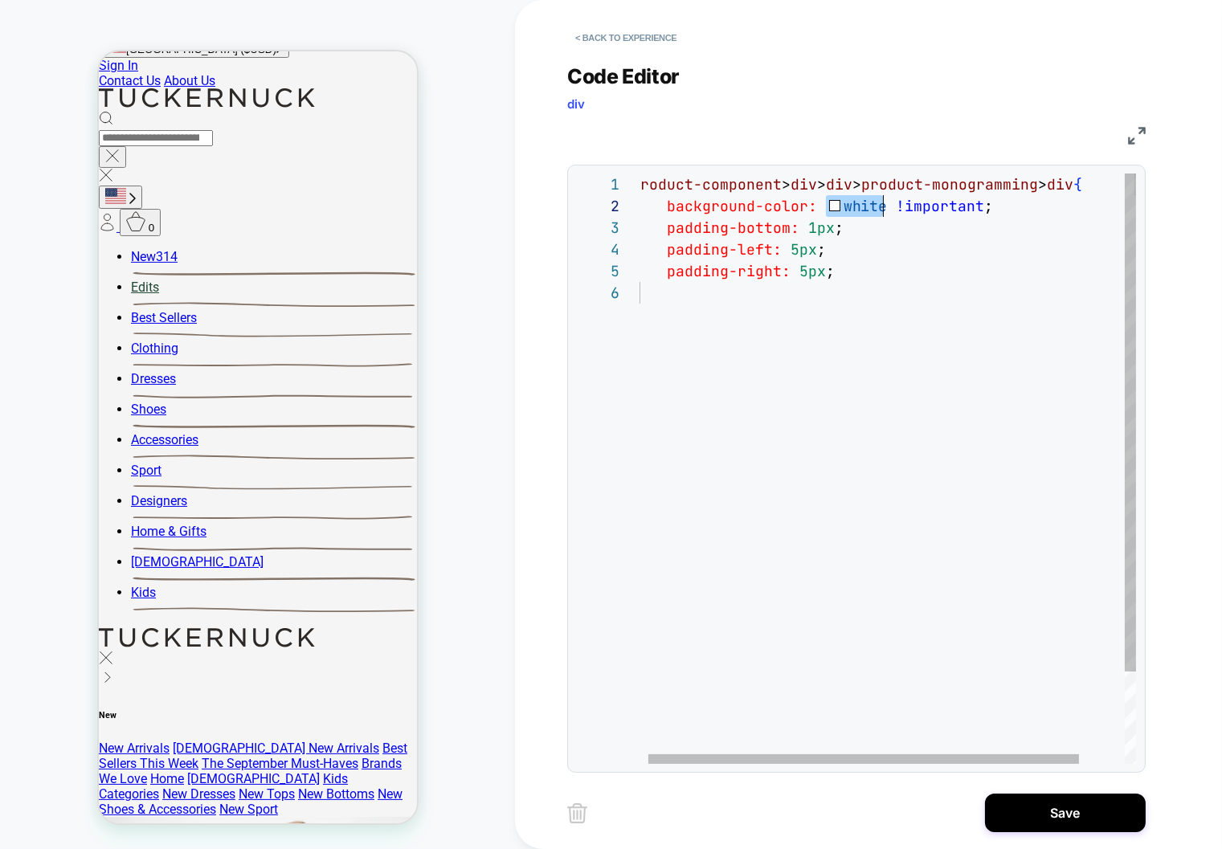
click at [853, 198] on div "product-component > div > div > product-monogramming > div { background-color: …" at bounding box center [911, 523] width 558 height 699
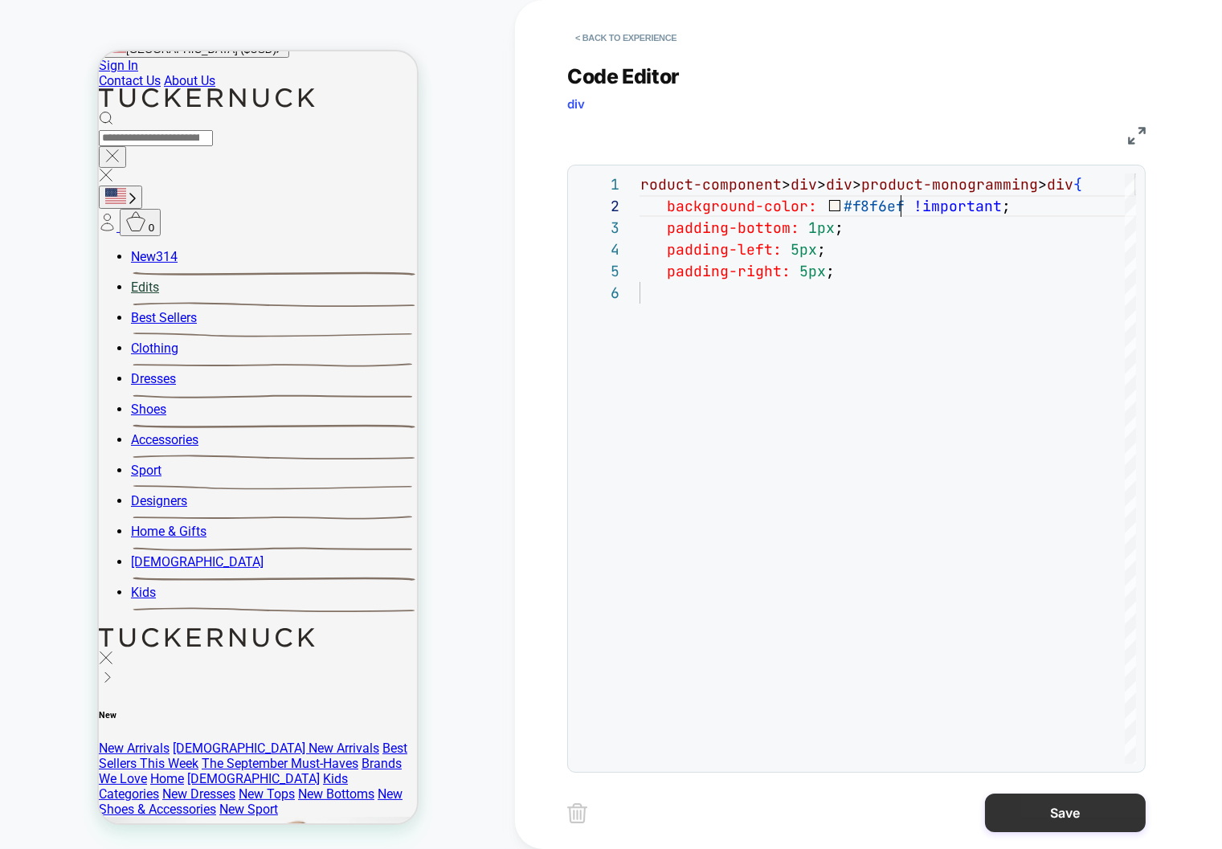
type textarea "**********"
click at [1088, 813] on button "Save" at bounding box center [1065, 813] width 161 height 39
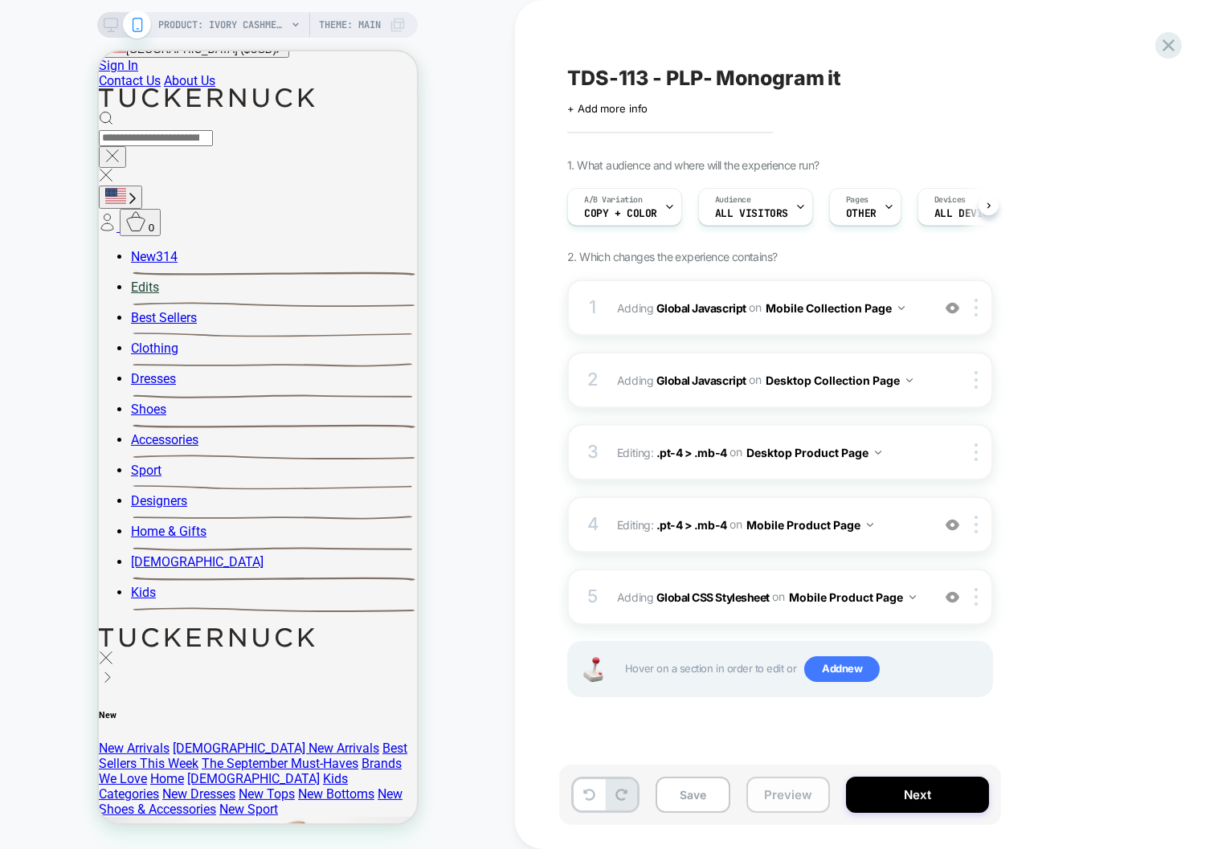
scroll to position [0, 1]
click at [697, 792] on button "Save" at bounding box center [693, 795] width 75 height 36
click at [773, 801] on button "Preview" at bounding box center [788, 795] width 84 height 36
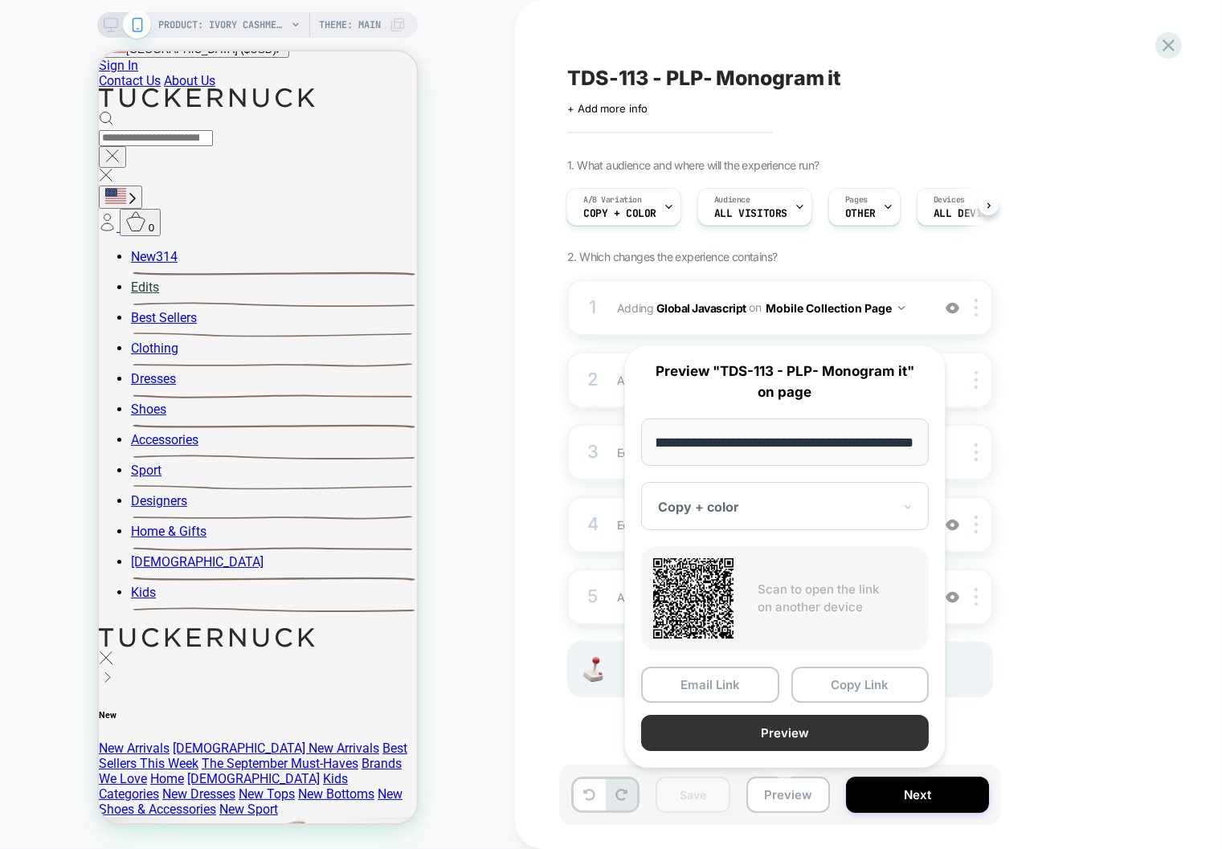
scroll to position [0, 0]
click at [779, 730] on button "Preview" at bounding box center [785, 733] width 288 height 36
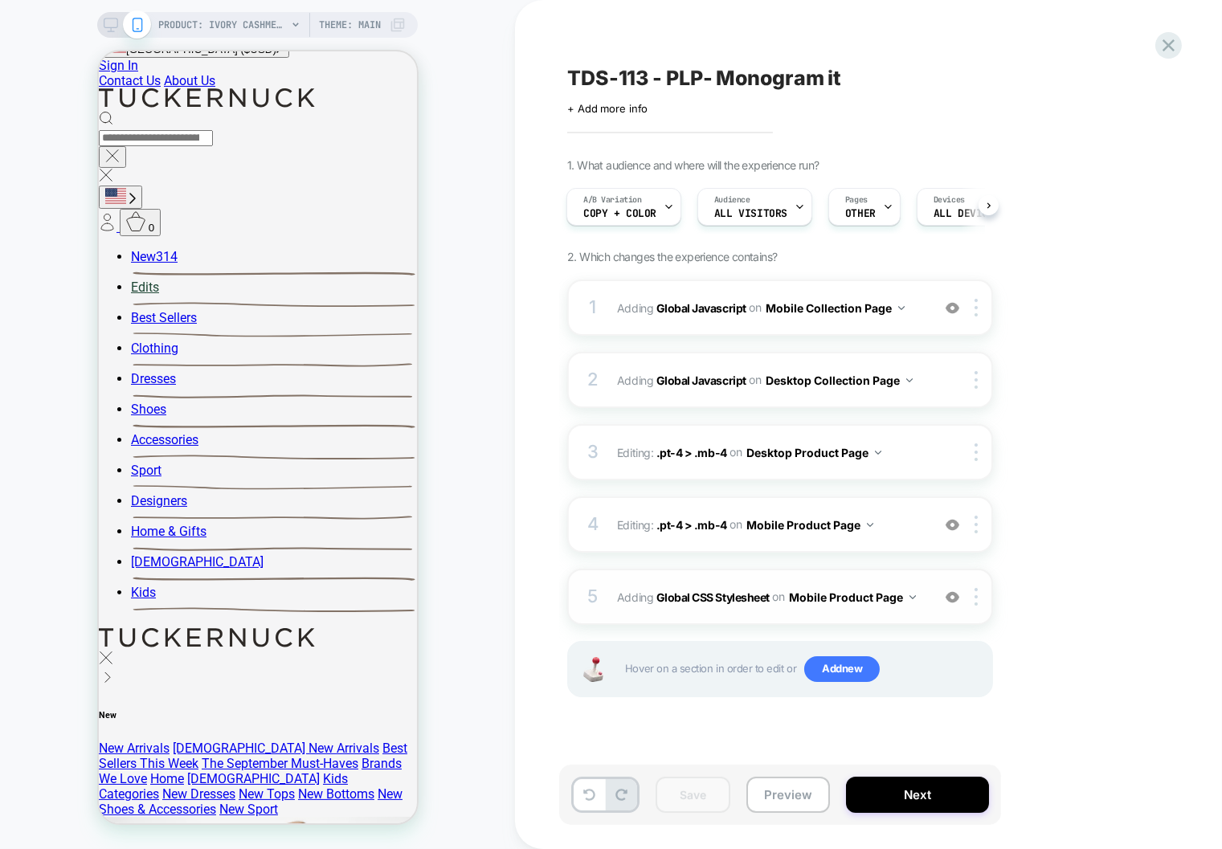
click at [873, 610] on div "5 Adding Global CSS Stylesheet on Mobile Product Page Add Before Add After Copy…" at bounding box center [780, 597] width 426 height 56
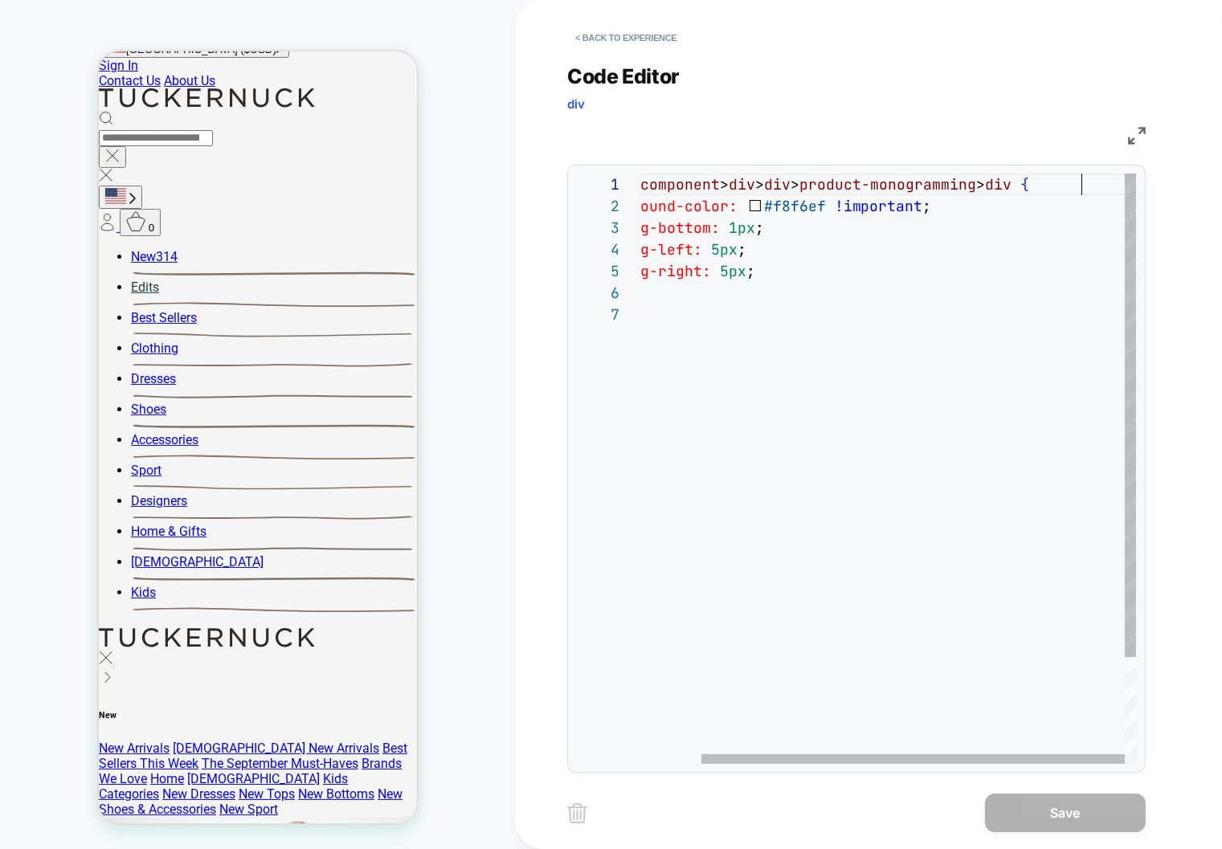
scroll to position [0, 511]
click at [1079, 184] on div "product-component > div > div > product-monogramming > div { background-color: …" at bounding box center [853, 534] width 566 height 721
click at [1069, 186] on div "product-component > div > div > product-monogramming > div { background-color: …" at bounding box center [853, 534] width 566 height 721
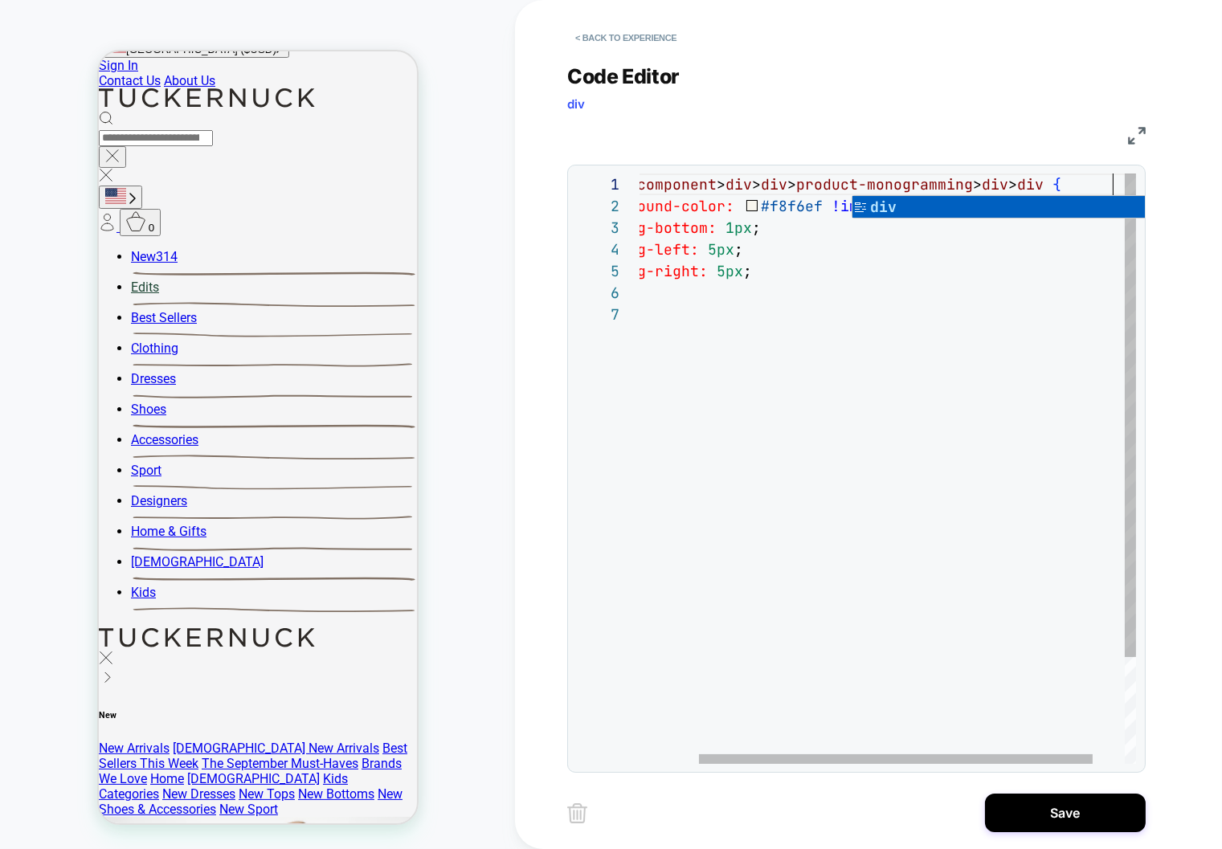
scroll to position [0, 546]
click at [919, 284] on div "product-component > div > div > product-monogramming > div > div { background-c…" at bounding box center [871, 534] width 610 height 721
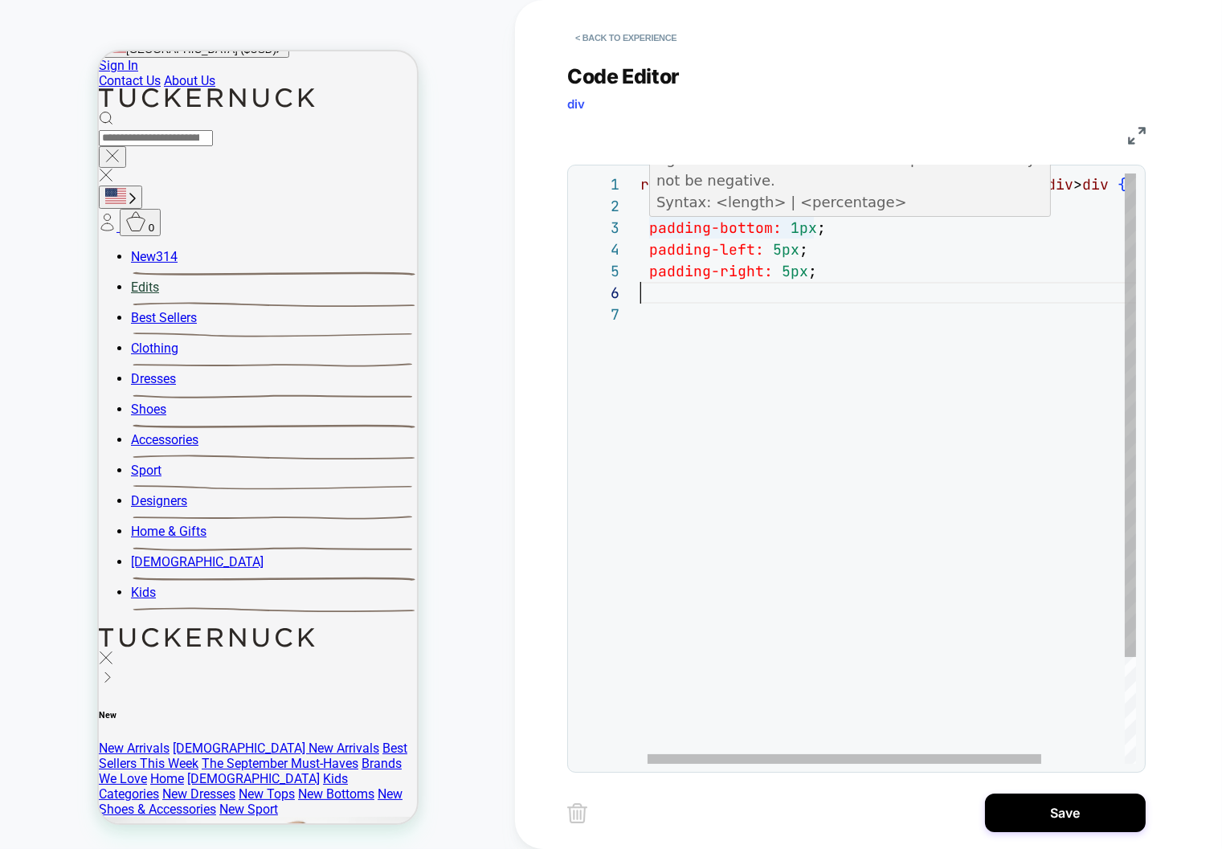
scroll to position [43, 77]
click at [707, 222] on div "product-component > div > div > product-monogramming > div > div { background-c…" at bounding box center [937, 534] width 610 height 721
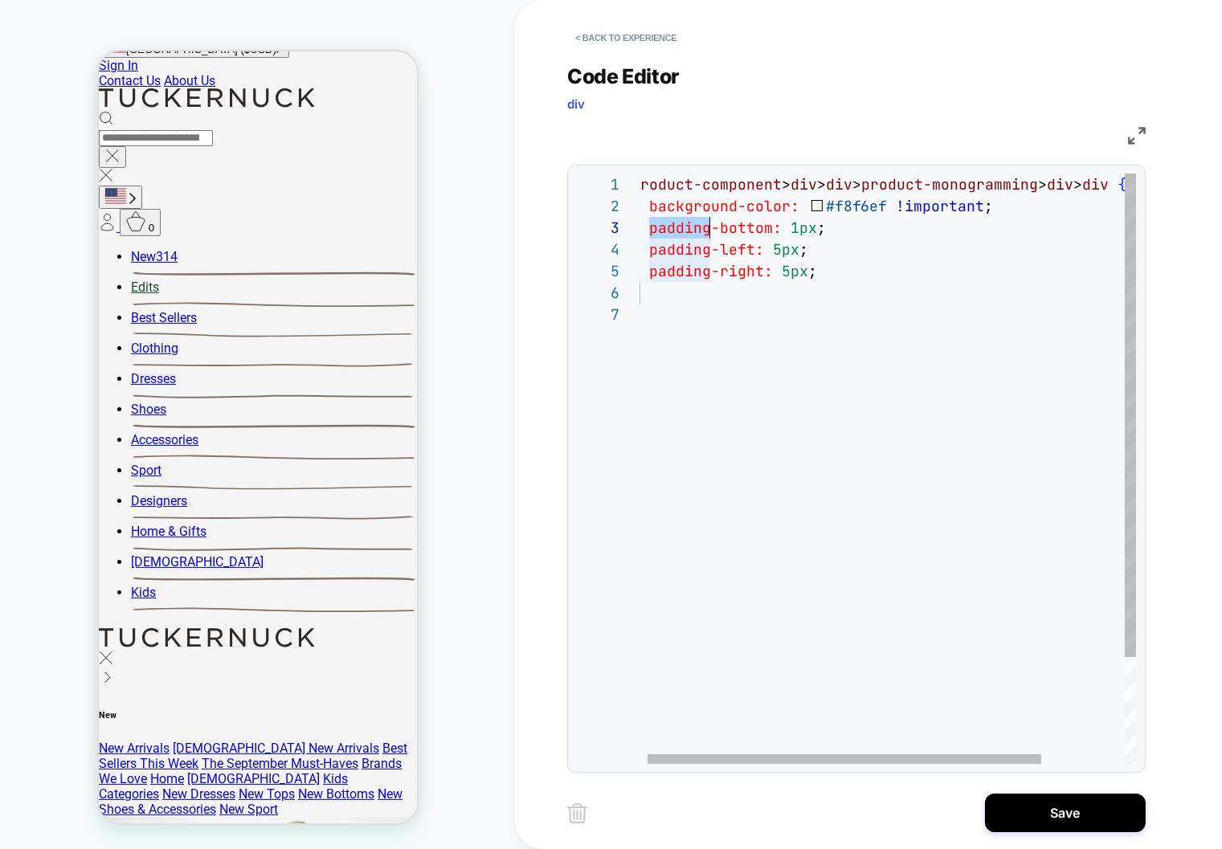
click at [707, 222] on div "product-component > div > div > product-monogramming > div > div { background-c…" at bounding box center [937, 534] width 610 height 721
click at [663, 203] on div "product-component > div > div > product-monogramming > div > div { background-c…" at bounding box center [945, 523] width 610 height 699
click at [660, 204] on div "product-component > div > div > product-monogramming > div > div { background-c…" at bounding box center [945, 523] width 610 height 699
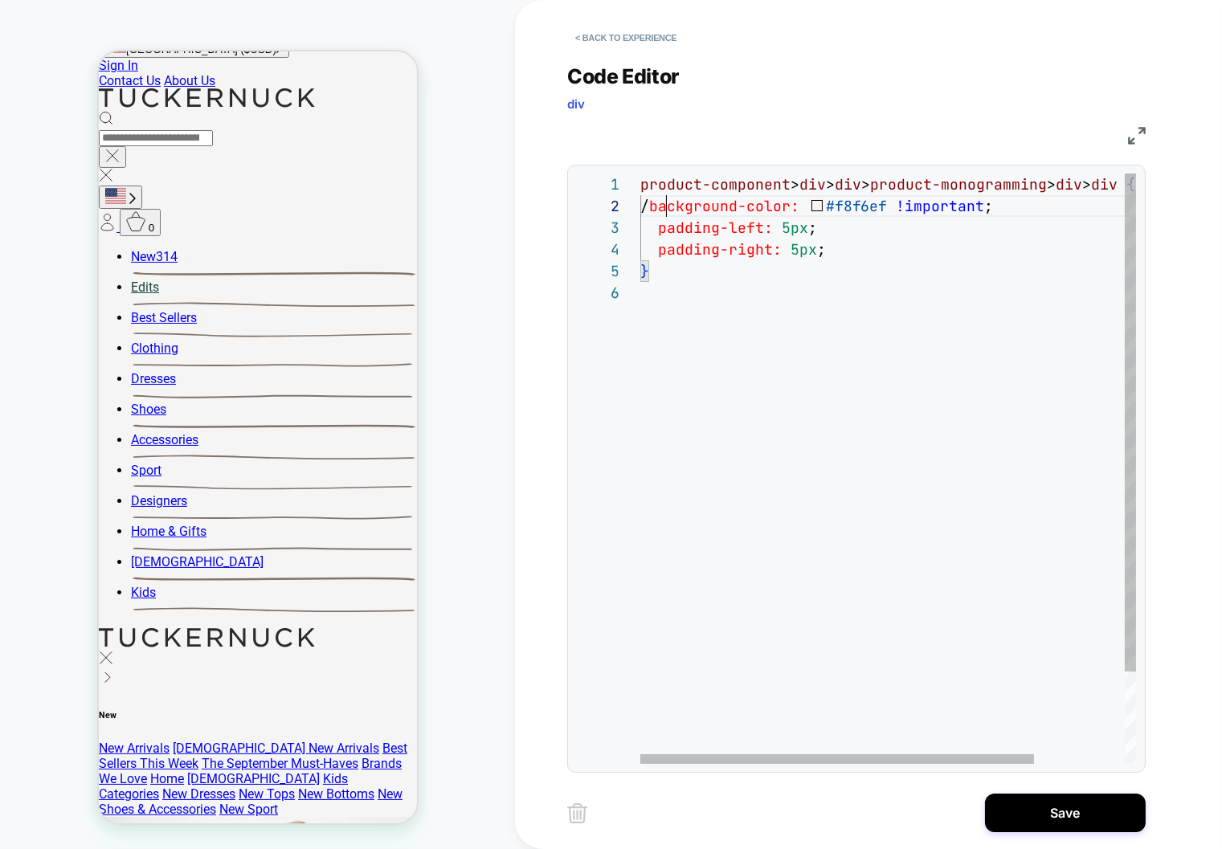
scroll to position [21, 35]
click at [859, 257] on div "padding-right: 5px ;" at bounding box center [945, 250] width 610 height 22
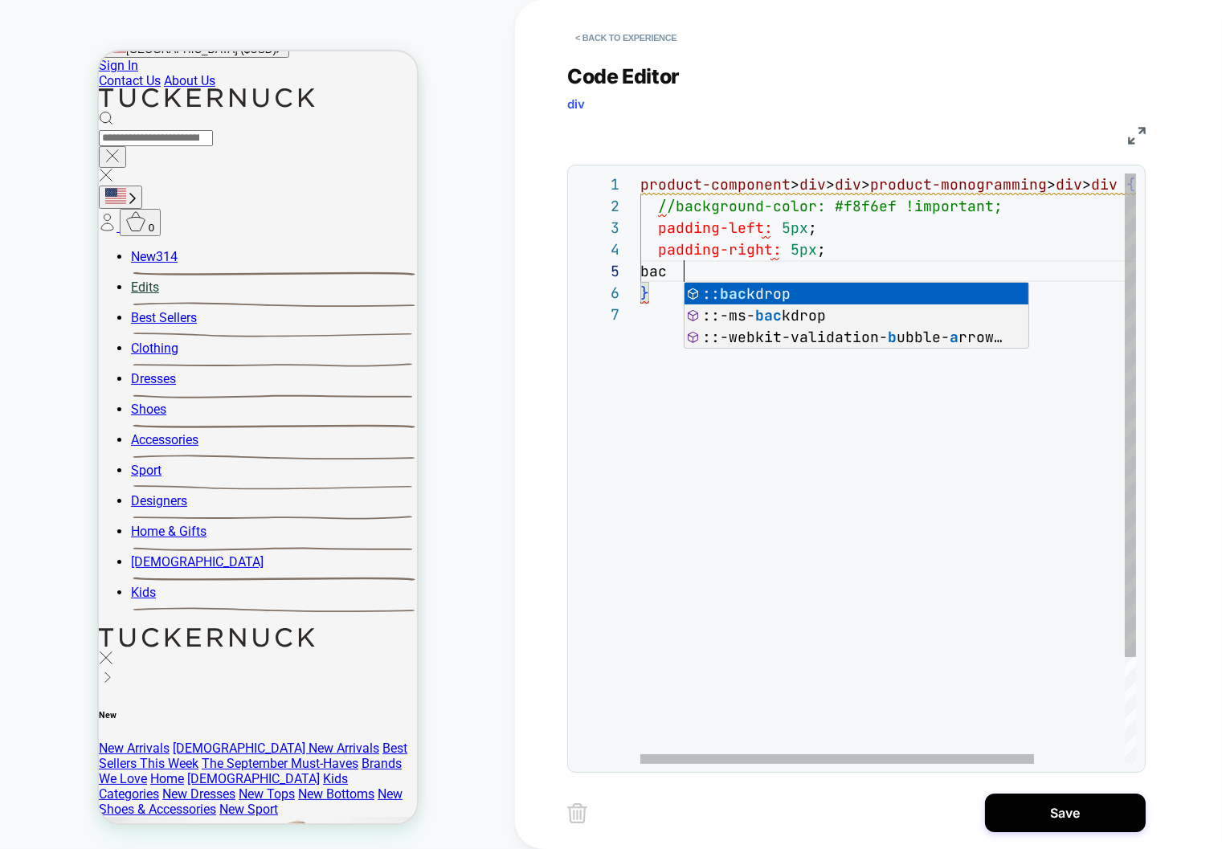
scroll to position [86, 43]
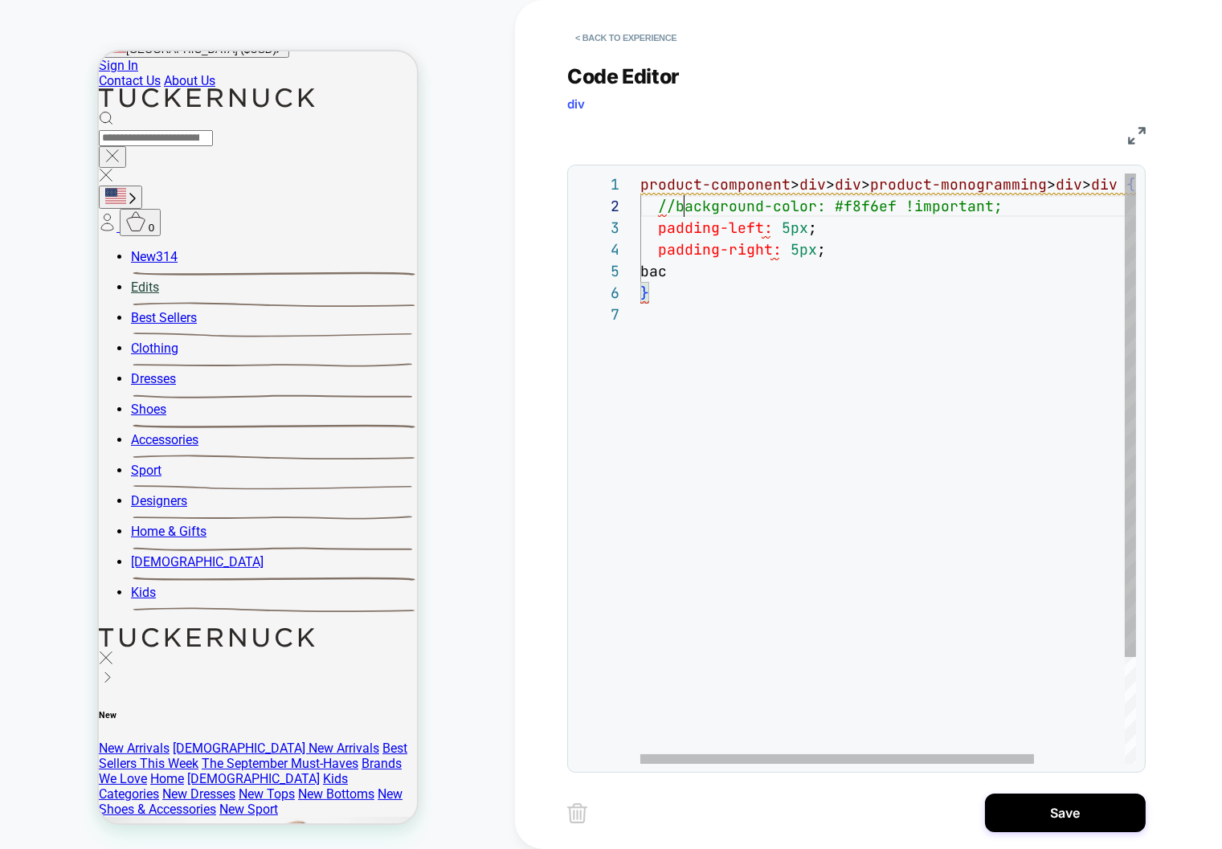
click at [683, 206] on div "product-component > div > div > product-monogramming > div > div { //background…" at bounding box center [945, 534] width 610 height 721
click at [676, 206] on div "product-component > div > div > product-monogramming > div > div { //background…" at bounding box center [945, 534] width 610 height 721
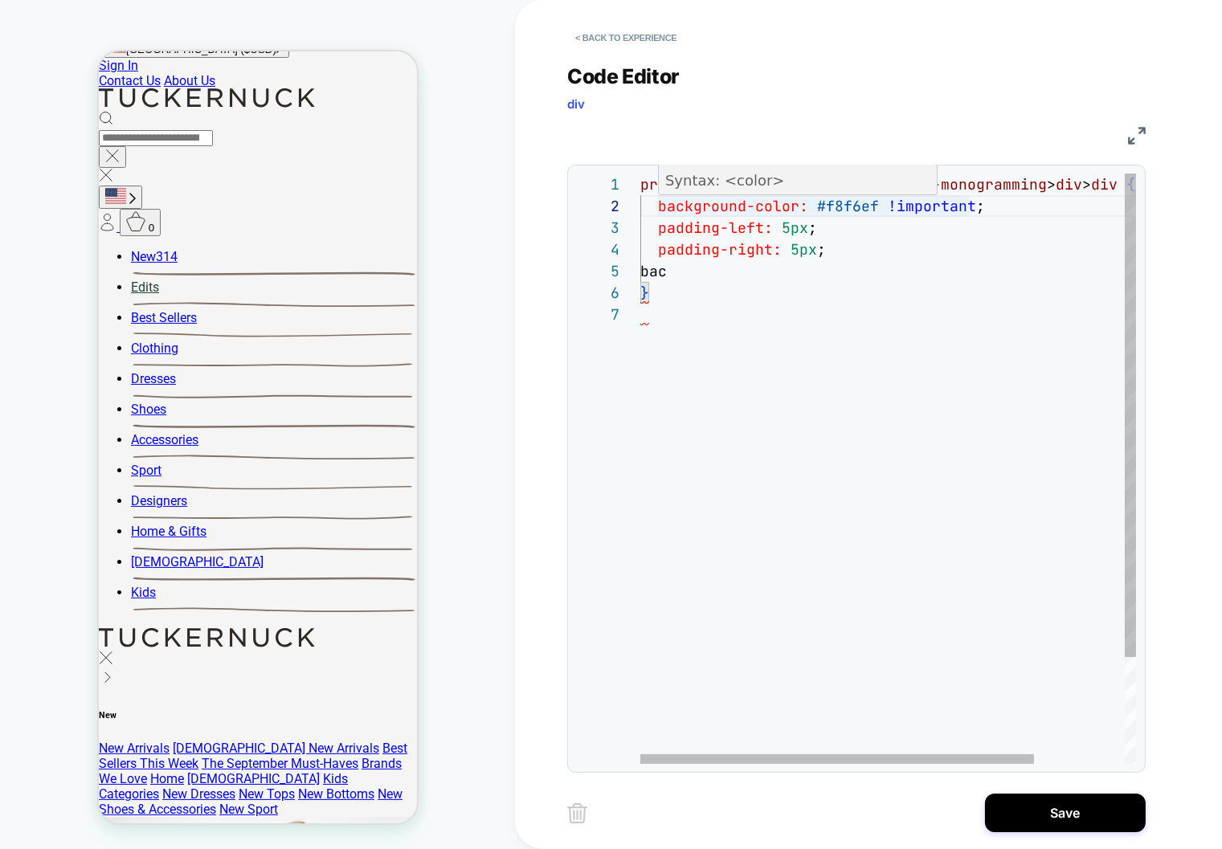
click at [676, 206] on span "background-color:" at bounding box center [733, 206] width 150 height 18
click at [677, 206] on div "product-component > div > div > product-monogramming > div > div { background-c…" at bounding box center [945, 534] width 610 height 721
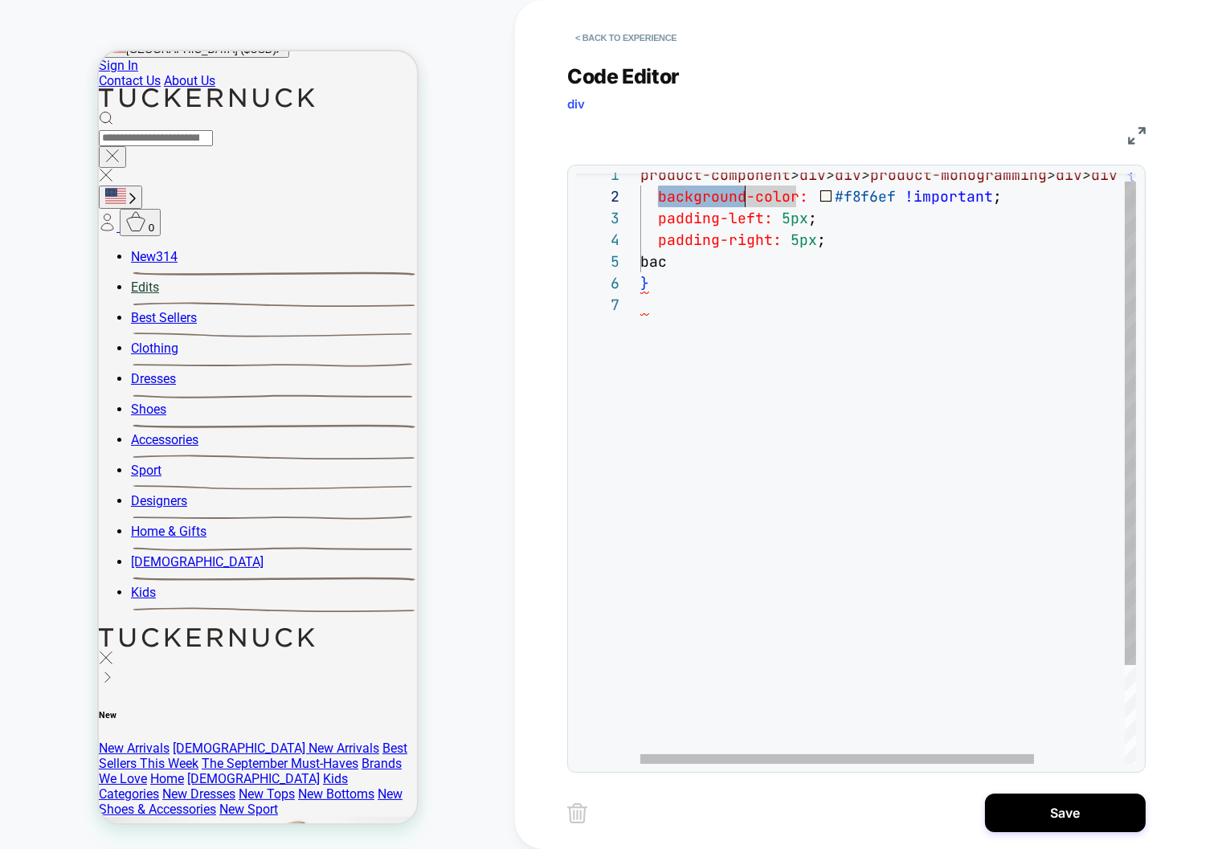
click at [676, 206] on div "product-component > div > div > product-monogramming > div > div { background-c…" at bounding box center [945, 524] width 610 height 721
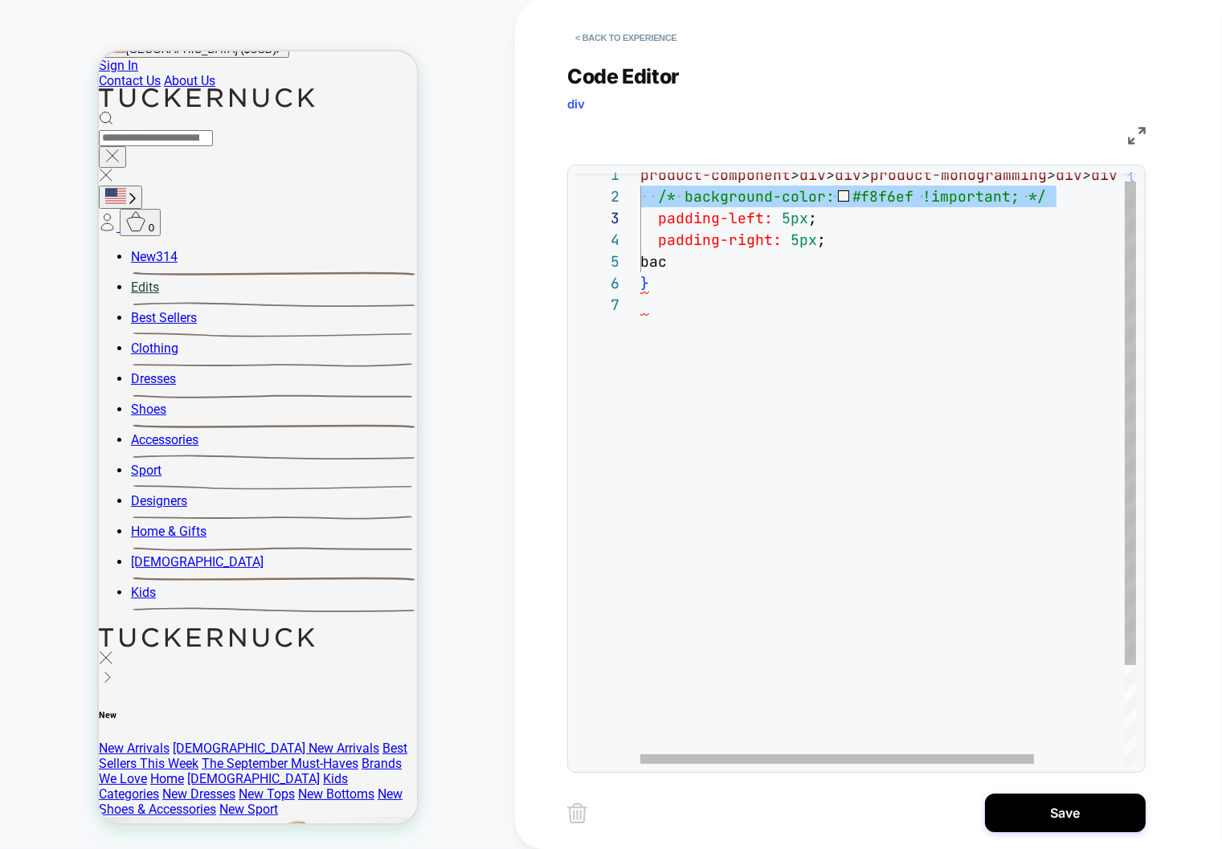
click at [698, 258] on div "product-component > div > div > product-monogramming > div > div { /* backgroun…" at bounding box center [945, 524] width 610 height 721
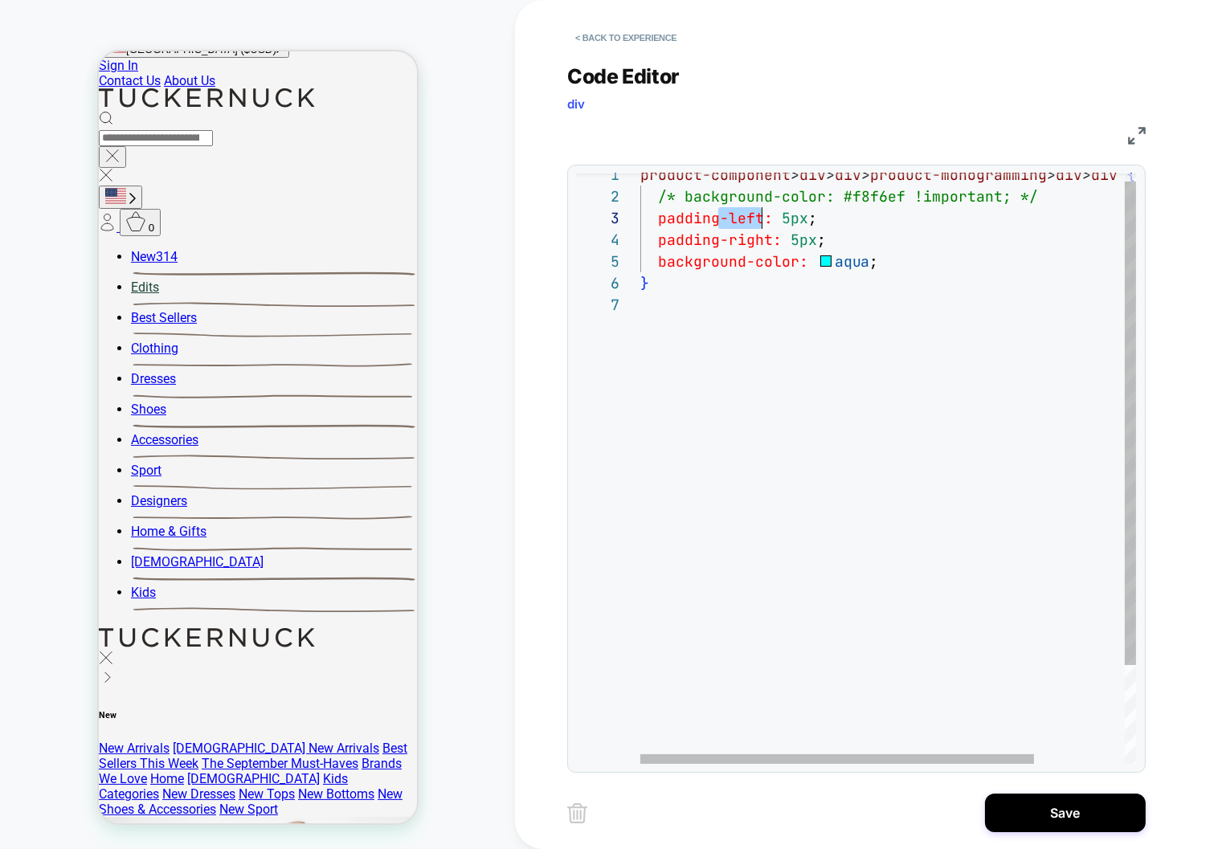
scroll to position [43, 121]
drag, startPoint x: 721, startPoint y: 219, endPoint x: 760, endPoint y: 216, distance: 39.4
click at [760, 216] on div "product-component > div > div > product-monogramming > div > div { /* backgroun…" at bounding box center [945, 524] width 610 height 721
drag, startPoint x: 746, startPoint y: 217, endPoint x: 716, endPoint y: 213, distance: 30.0
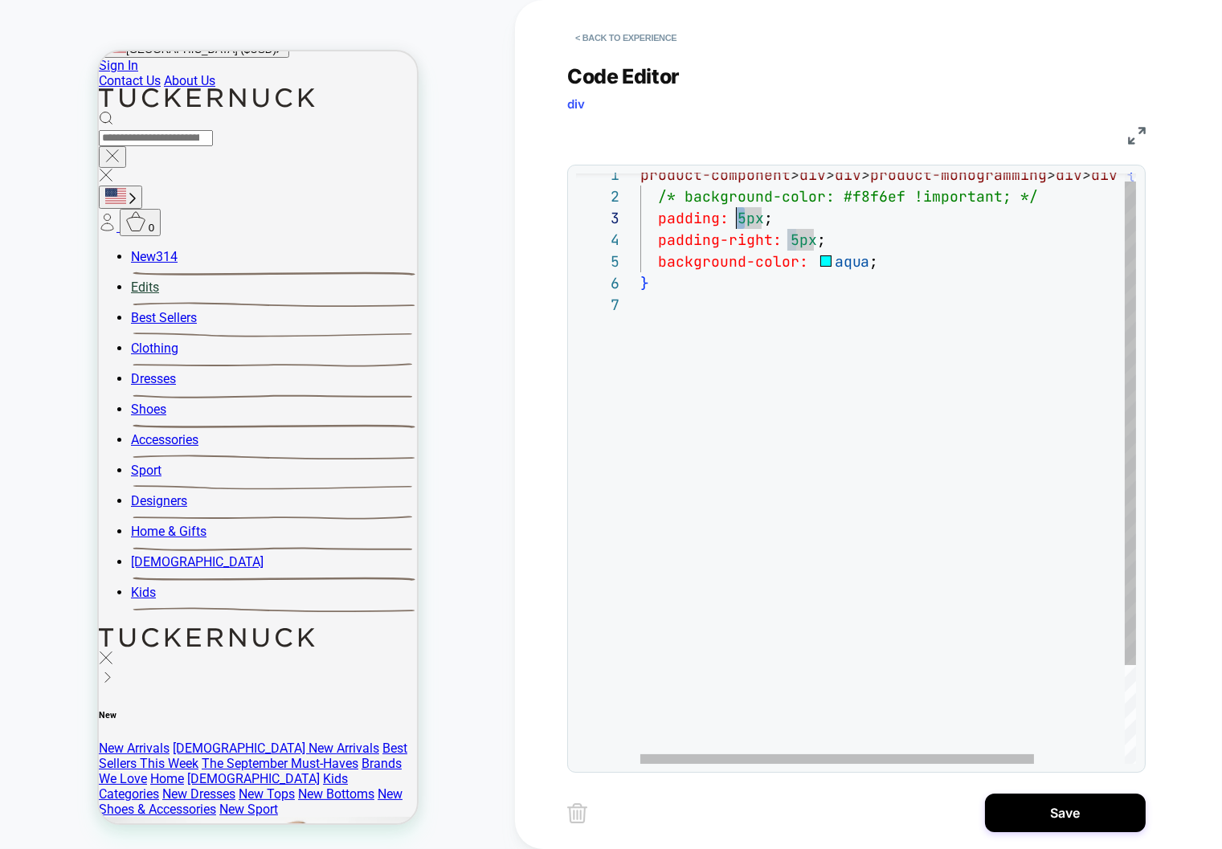
click at [739, 216] on span "5px" at bounding box center [751, 218] width 27 height 18
drag, startPoint x: 659, startPoint y: 246, endPoint x: 856, endPoint y: 244, distance: 197.7
click at [856, 244] on div "product-component > div > div > product-monogramming > div > div { /* backgroun…" at bounding box center [945, 524] width 610 height 721
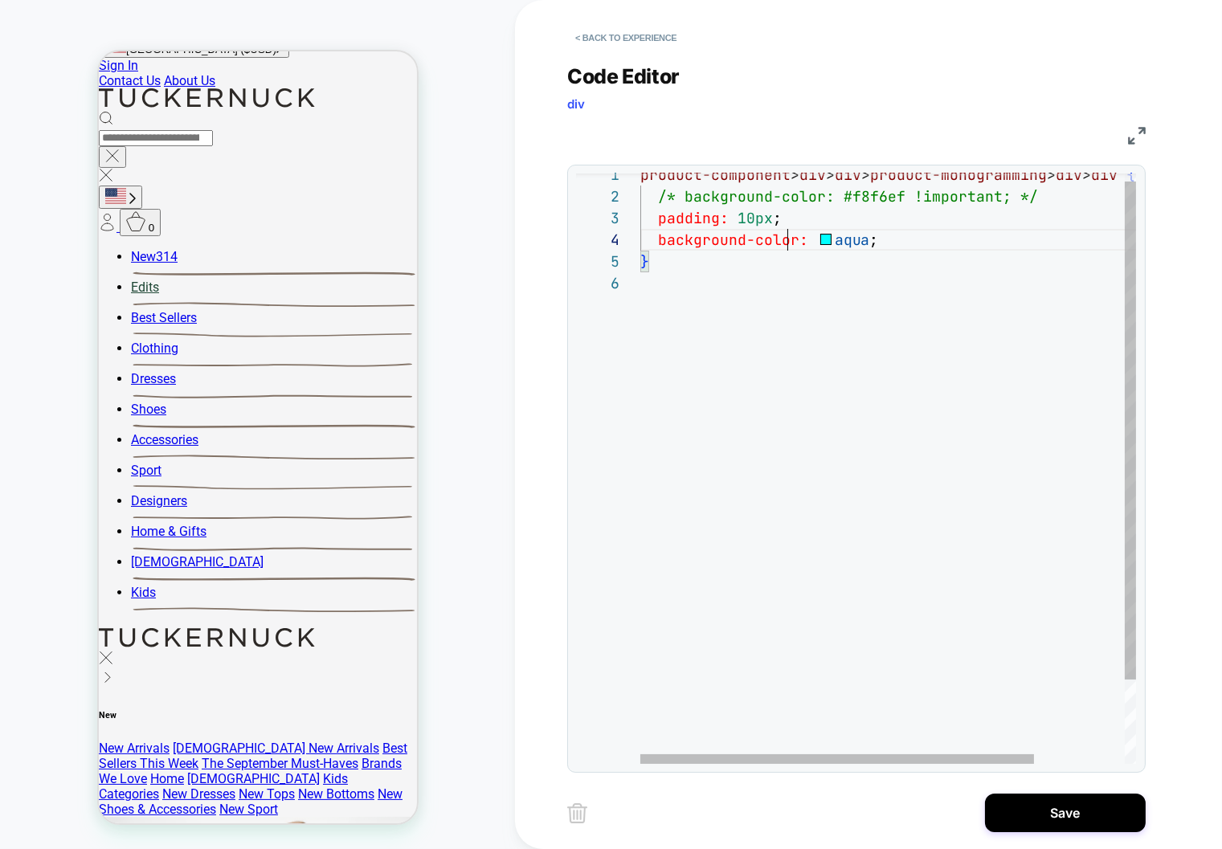
click at [784, 231] on div "product-component > div > div > product-monogramming > div > div { /* backgroun…" at bounding box center [945, 513] width 610 height 699
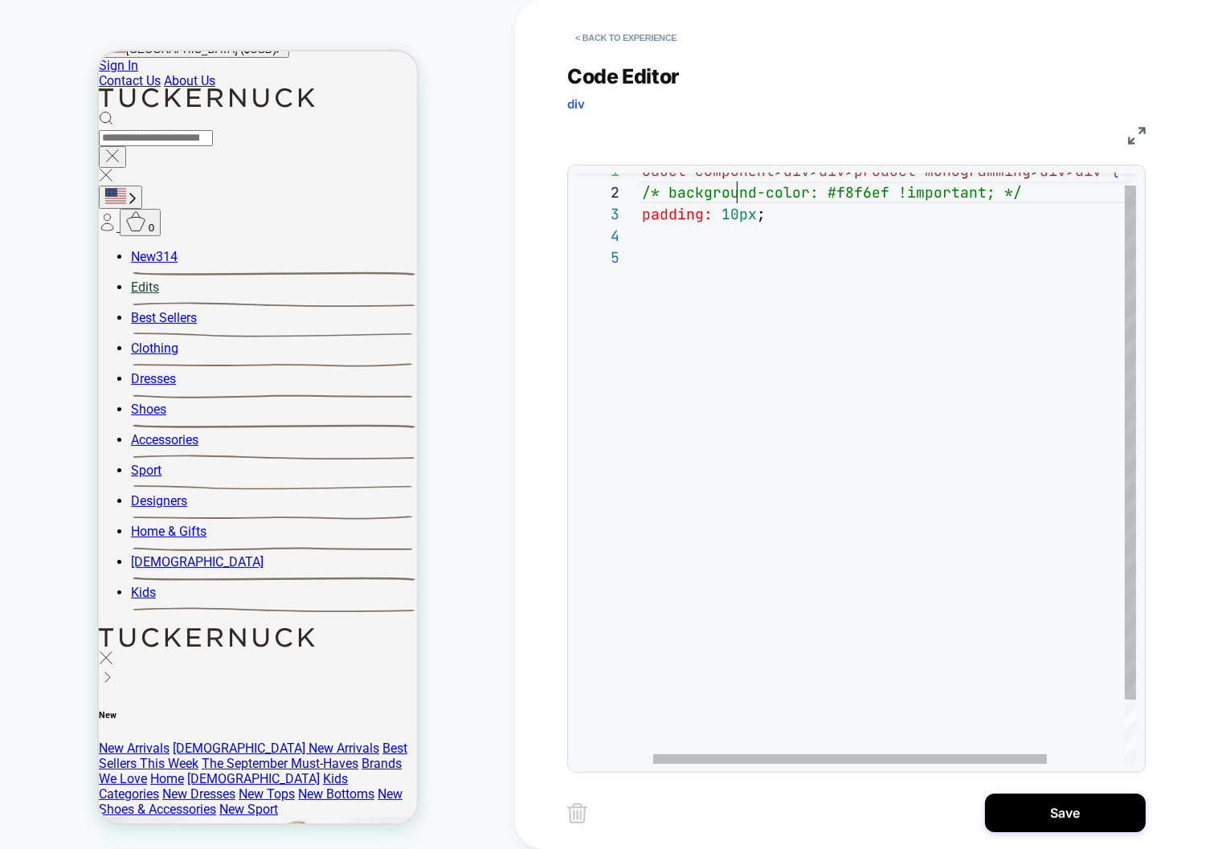
click at [739, 202] on div "product-component > div > div > product-monogramming > div > div { /* backgroun…" at bounding box center [929, 498] width 610 height 677
click at [739, 202] on div "product-component > div > div > product-monogramming > div > div { /* backgroun…" at bounding box center [937, 498] width 610 height 677
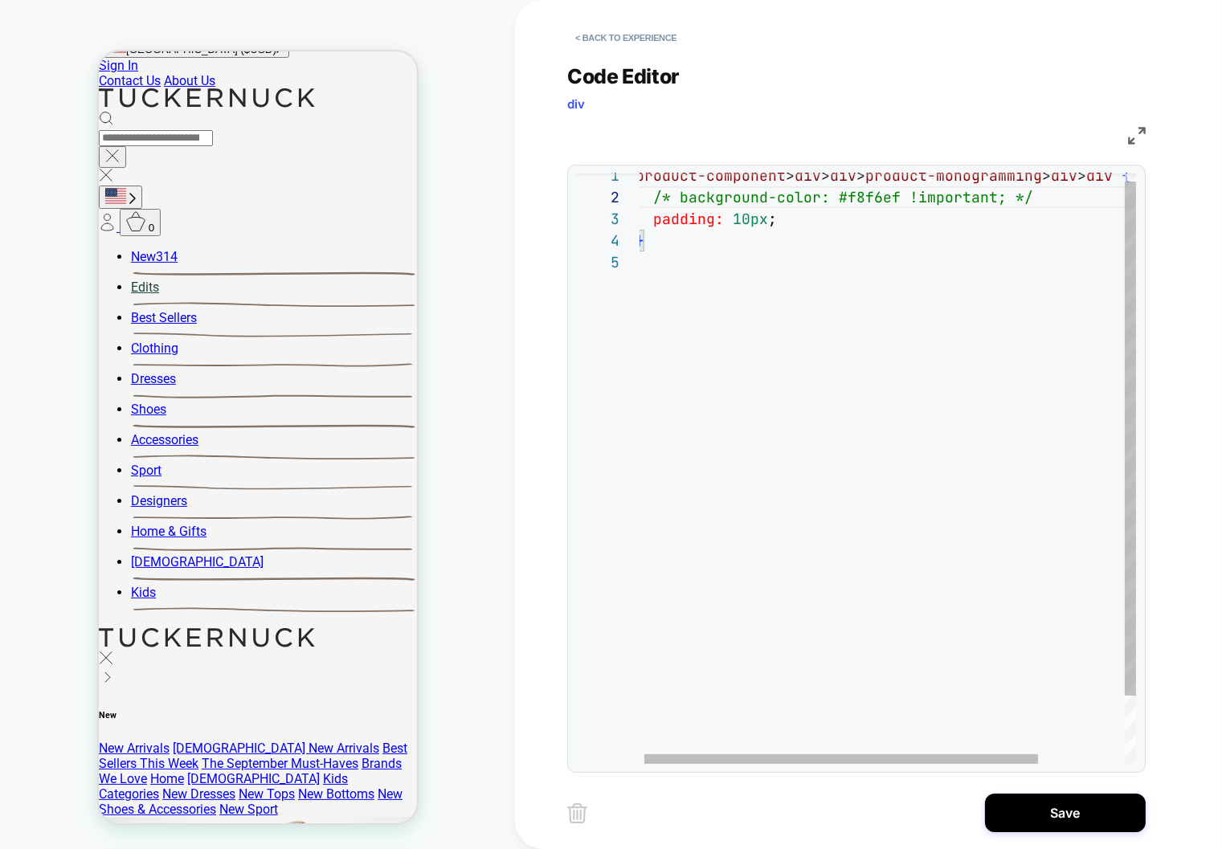
click at [739, 194] on div "product-component > div > div > product-monogramming > div > div { /* backgroun…" at bounding box center [941, 503] width 610 height 677
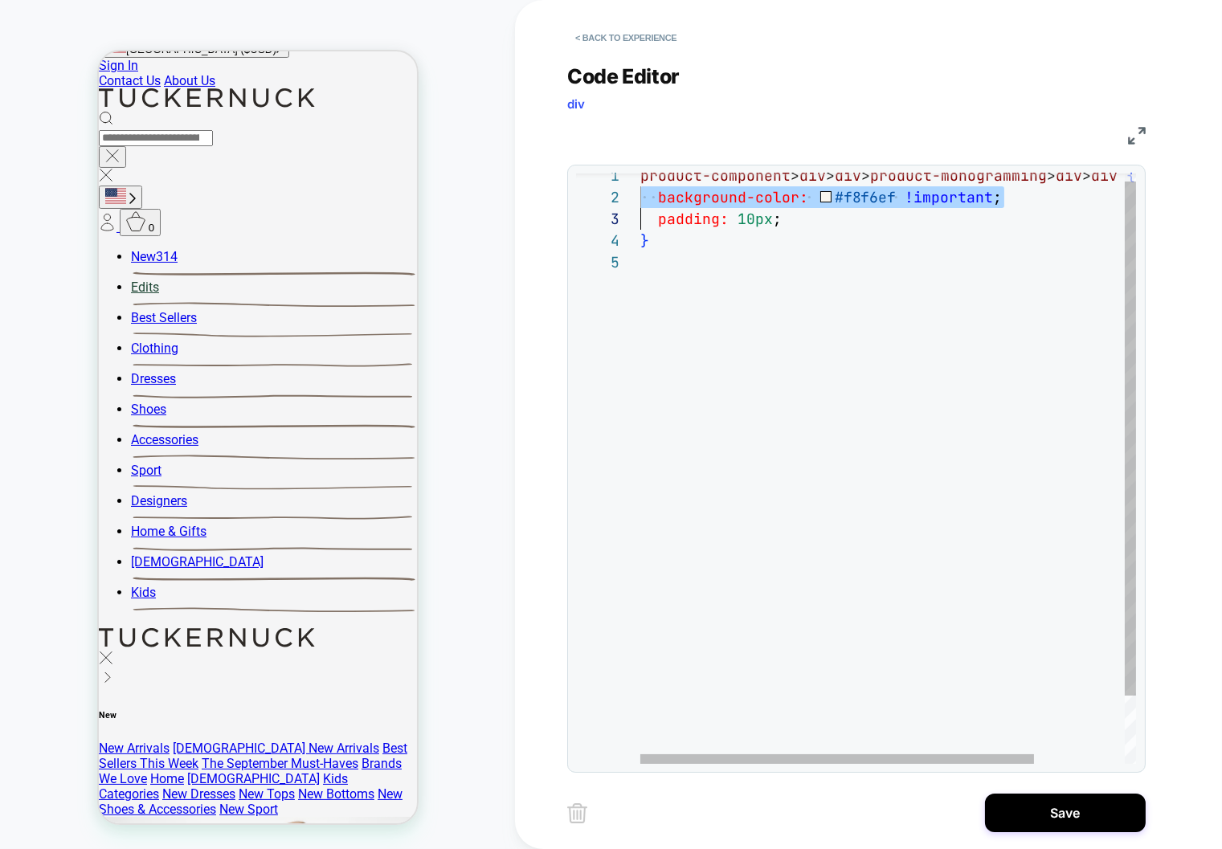
scroll to position [86, 0]
click at [738, 309] on div "product-component > div > div > product-monogramming > div > div { background-c…" at bounding box center [945, 503] width 610 height 677
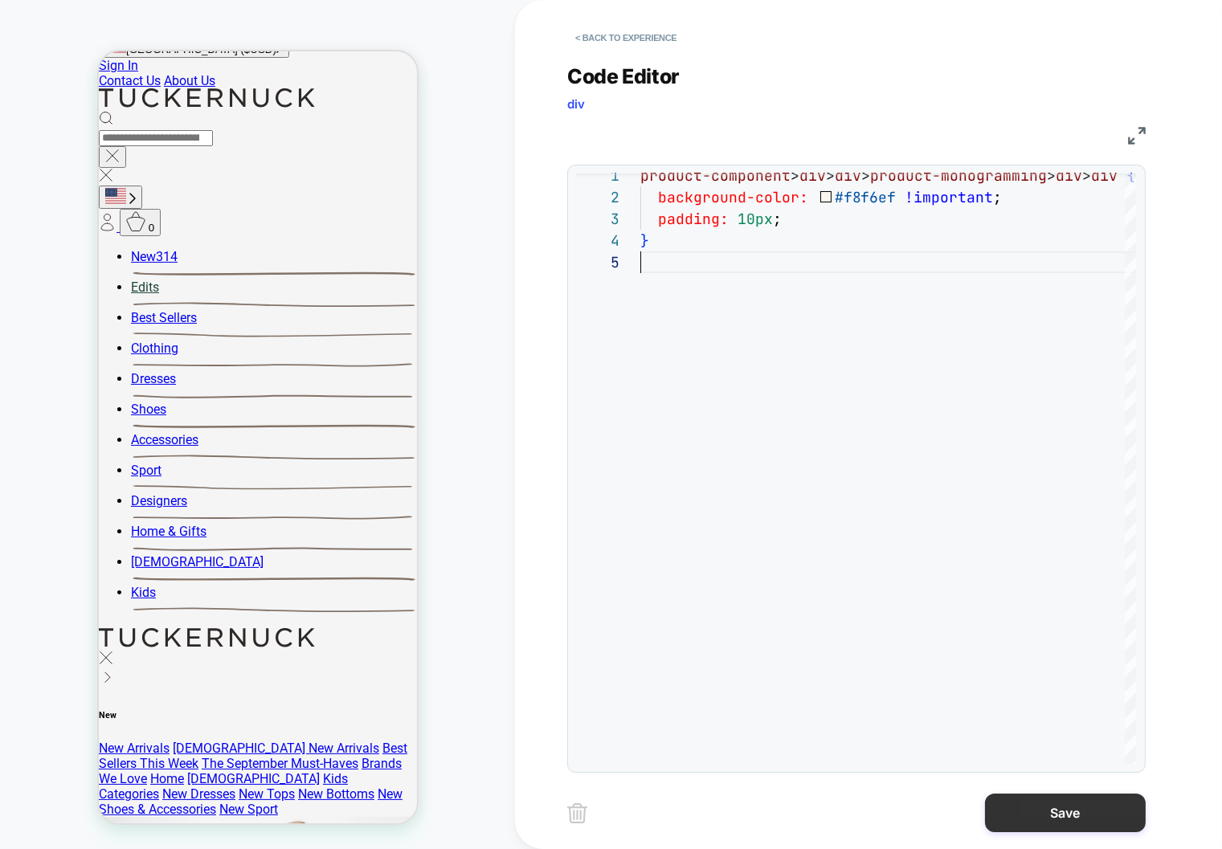
type textarea "**********"
click at [1040, 823] on button "Save" at bounding box center [1065, 813] width 161 height 39
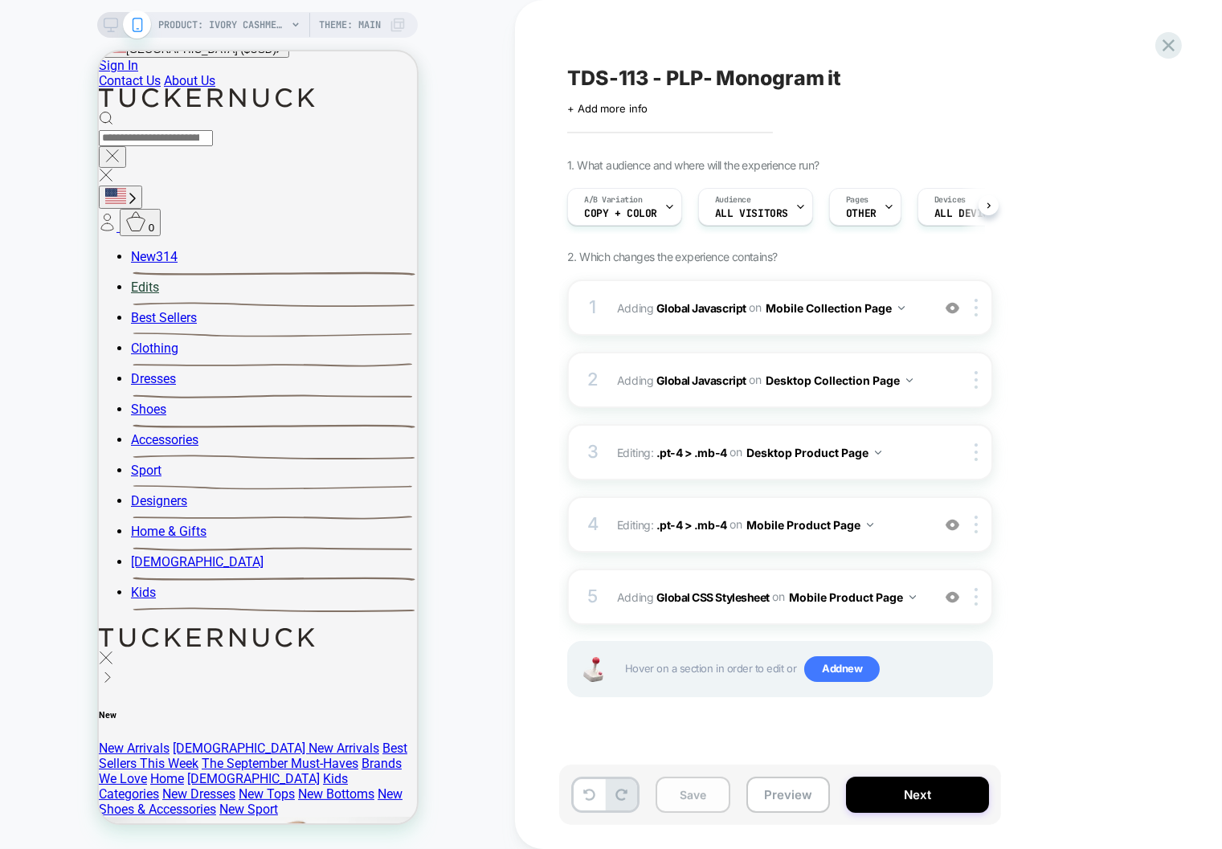
scroll to position [0, 1]
click at [979, 598] on div at bounding box center [979, 597] width 27 height 18
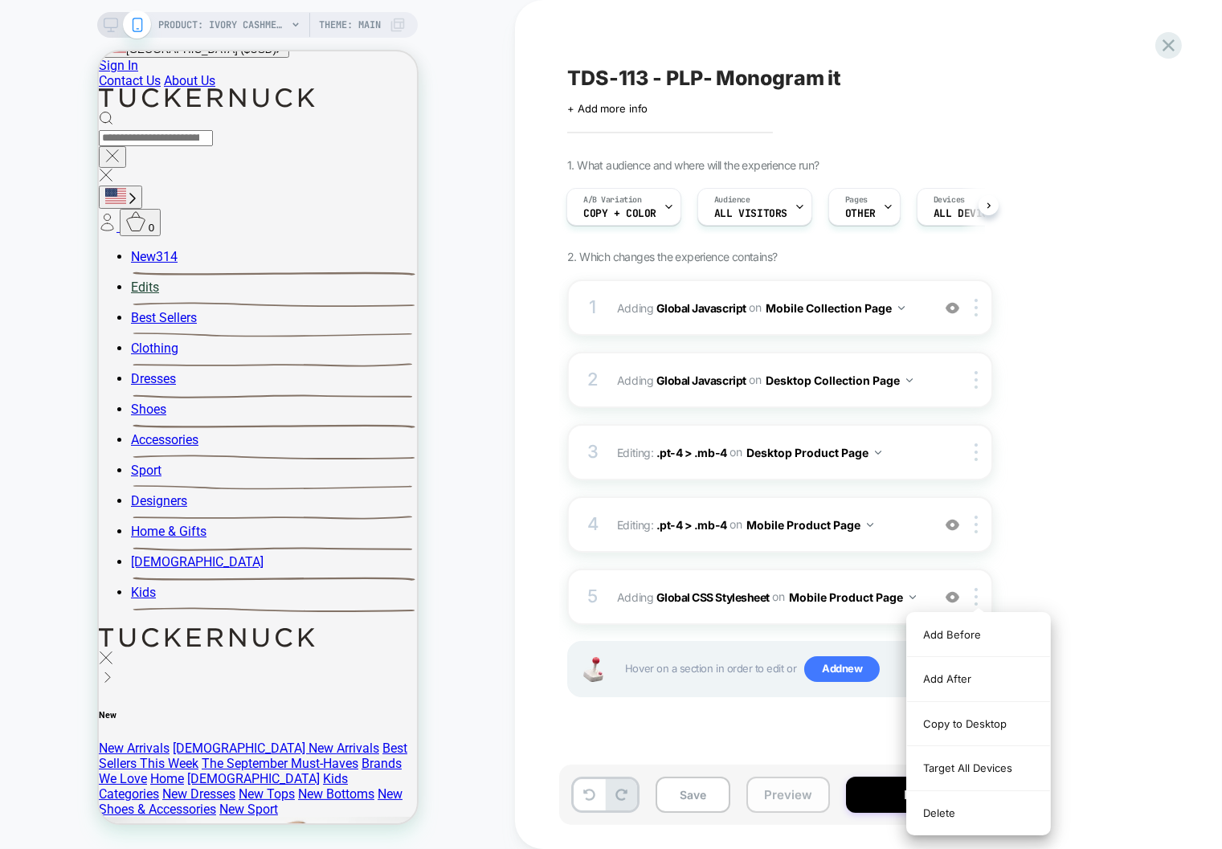
drag, startPoint x: 946, startPoint y: 775, endPoint x: 807, endPoint y: 796, distance: 140.6
click at [946, 775] on div "Target All Devices" at bounding box center [978, 768] width 143 height 44
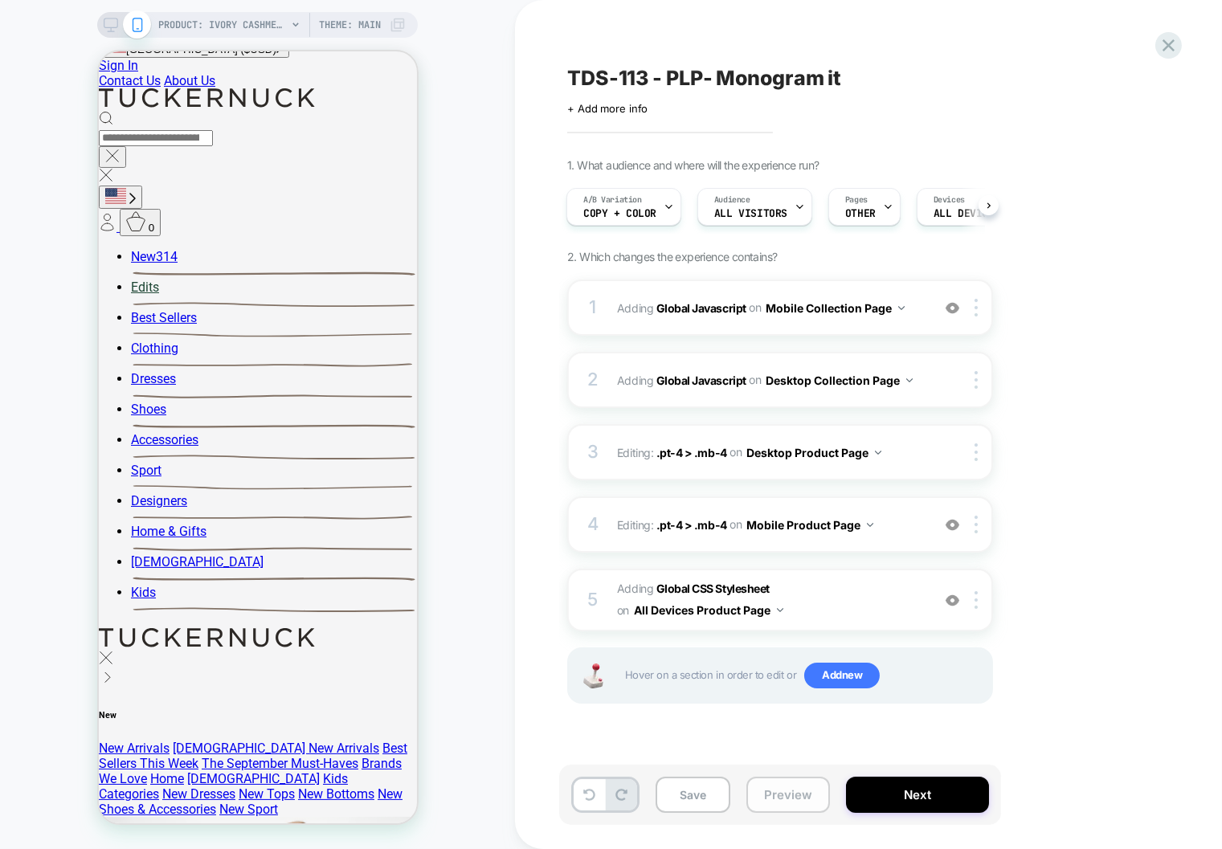
click at [801, 798] on button "Preview" at bounding box center [788, 795] width 84 height 36
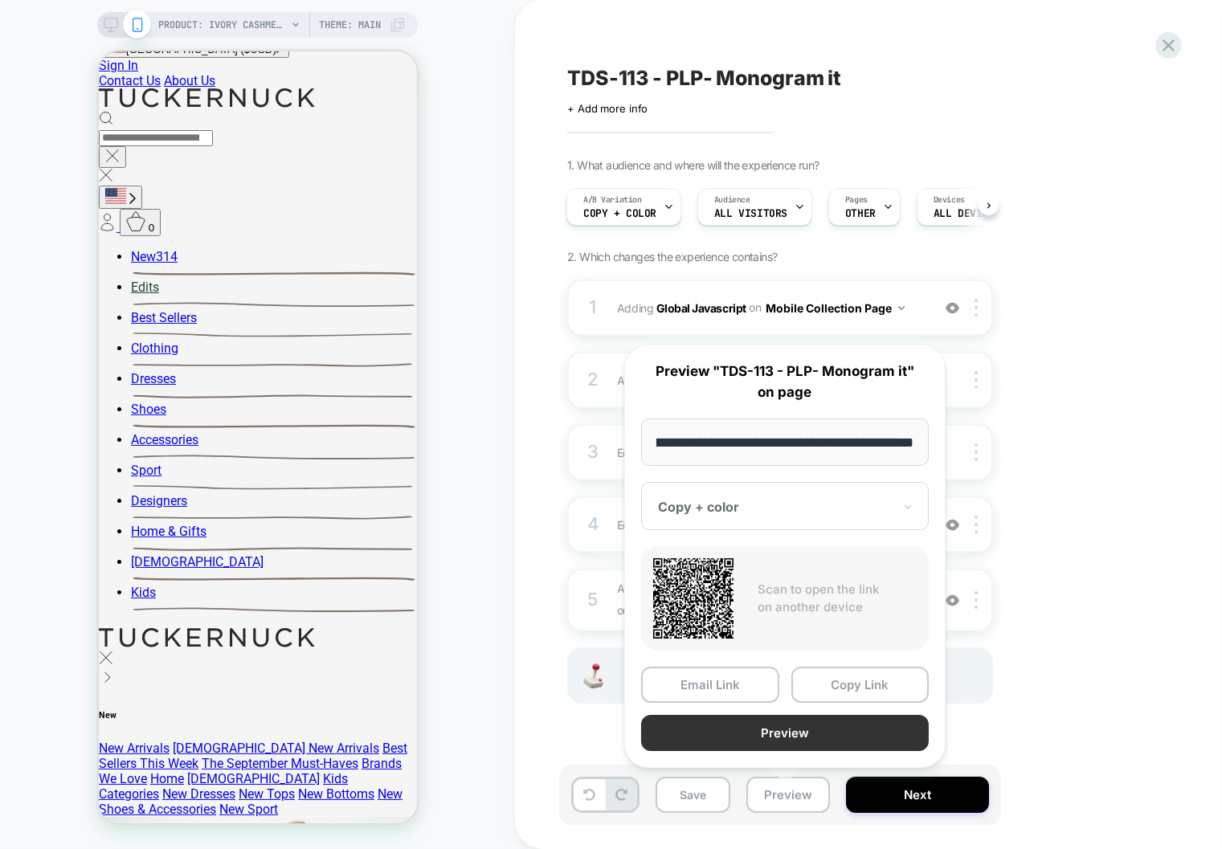
scroll to position [0, 0]
click at [771, 732] on button "Preview" at bounding box center [785, 733] width 288 height 36
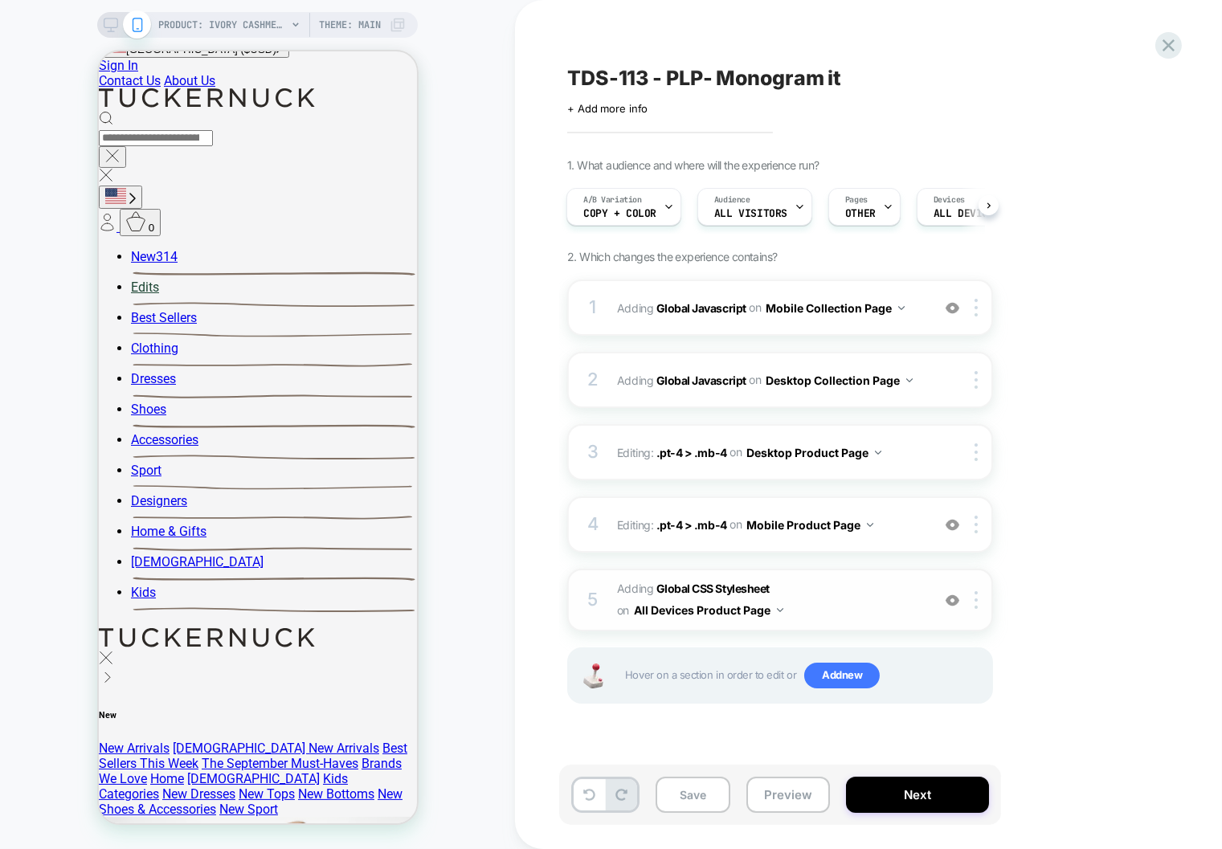
click at [885, 611] on span "Adding Global CSS Stylesheet on All Devices Product Page" at bounding box center [770, 599] width 306 height 43
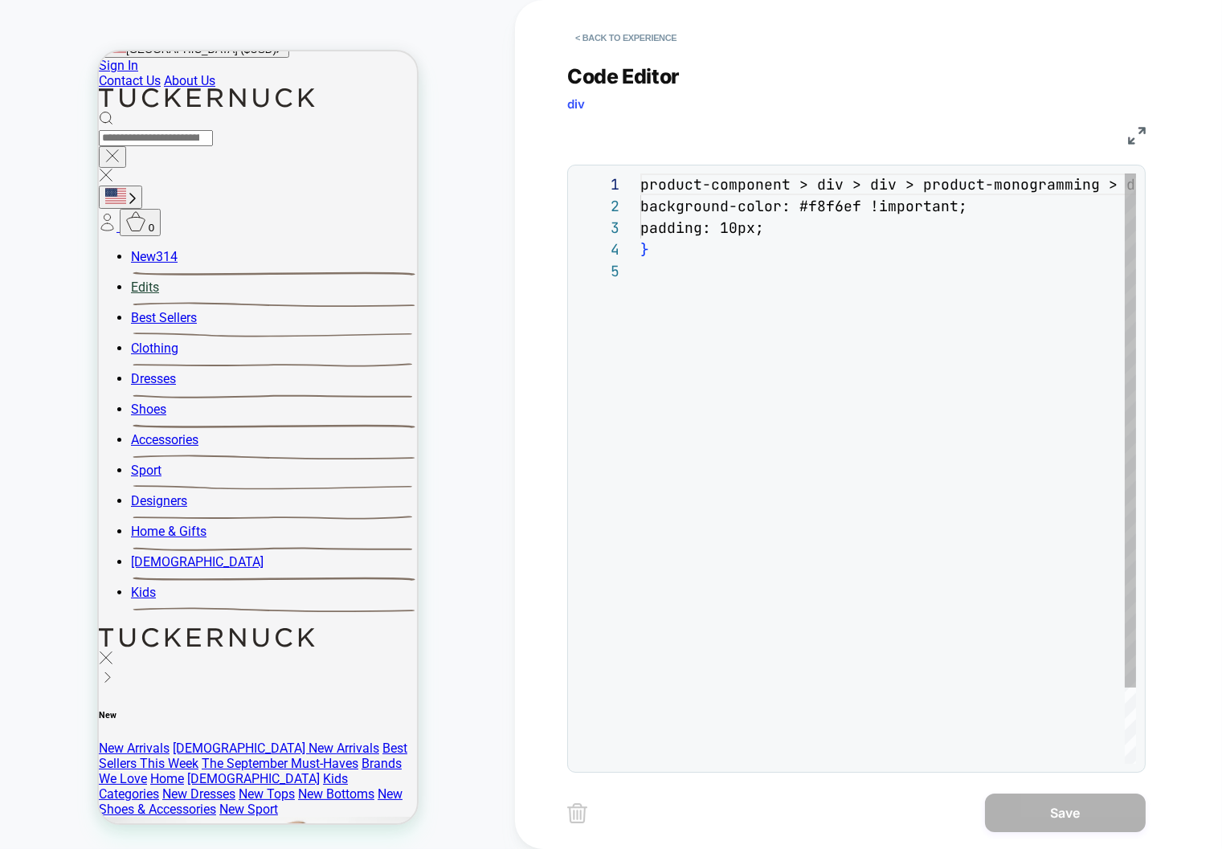
scroll to position [86, 0]
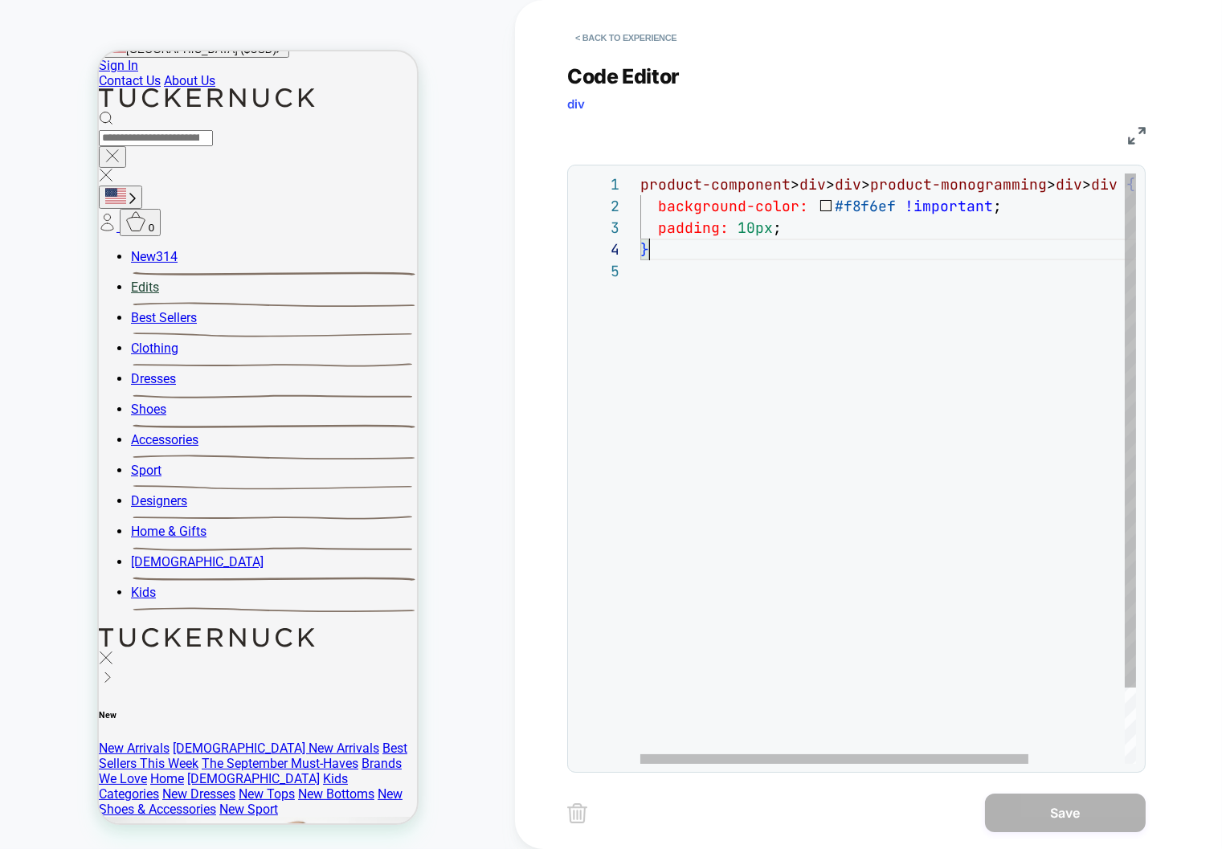
click at [850, 245] on div "product-component > div > div > product-monogramming > div > div { background-c…" at bounding box center [949, 512] width 619 height 677
click at [811, 223] on div "padding: 10px ;" at bounding box center [949, 228] width 619 height 22
click at [746, 250] on div "product-component > div > div > product-monogramming > div > div { background-c…" at bounding box center [949, 523] width 619 height 699
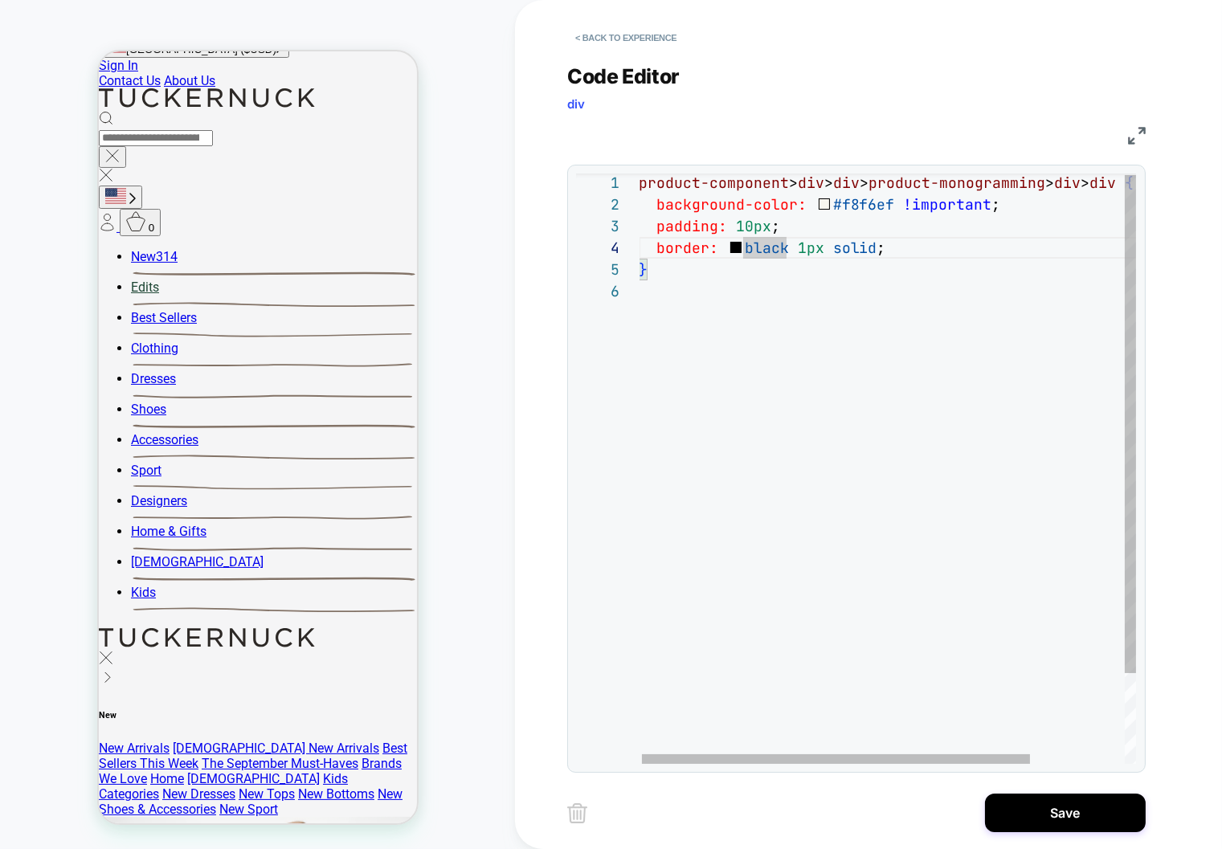
click at [770, 243] on div "} border: black 1px solid ; padding: 10px ; product-component > div > div > pro…" at bounding box center [948, 521] width 619 height 699
click at [746, 247] on div "} border: black 1px solid ; padding: 10px ; product-component > div > div > pro…" at bounding box center [949, 518] width 619 height 699
click at [735, 247] on div "} border: black 1px solid ; padding: 10px ; product-component > div > div > pro…" at bounding box center [949, 518] width 619 height 699
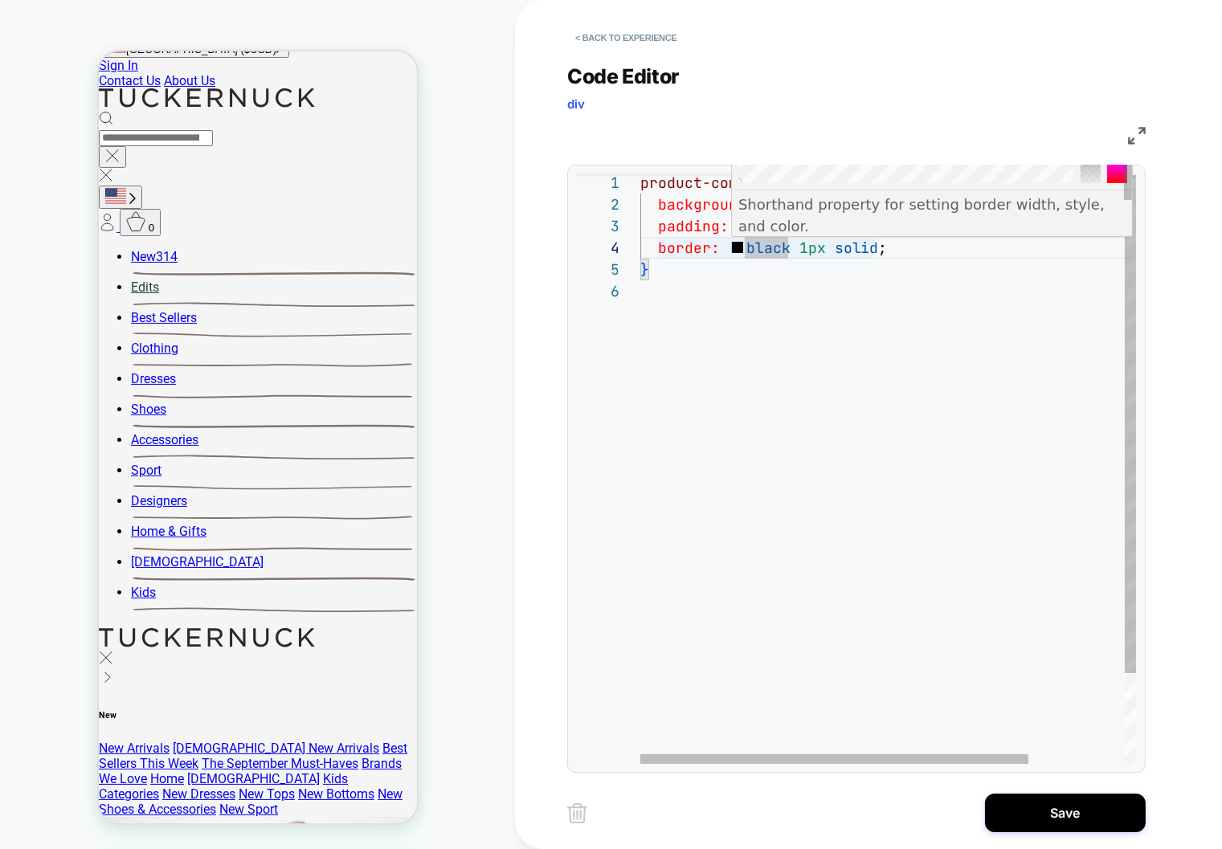
click at [735, 247] on span at bounding box center [737, 247] width 11 height 11
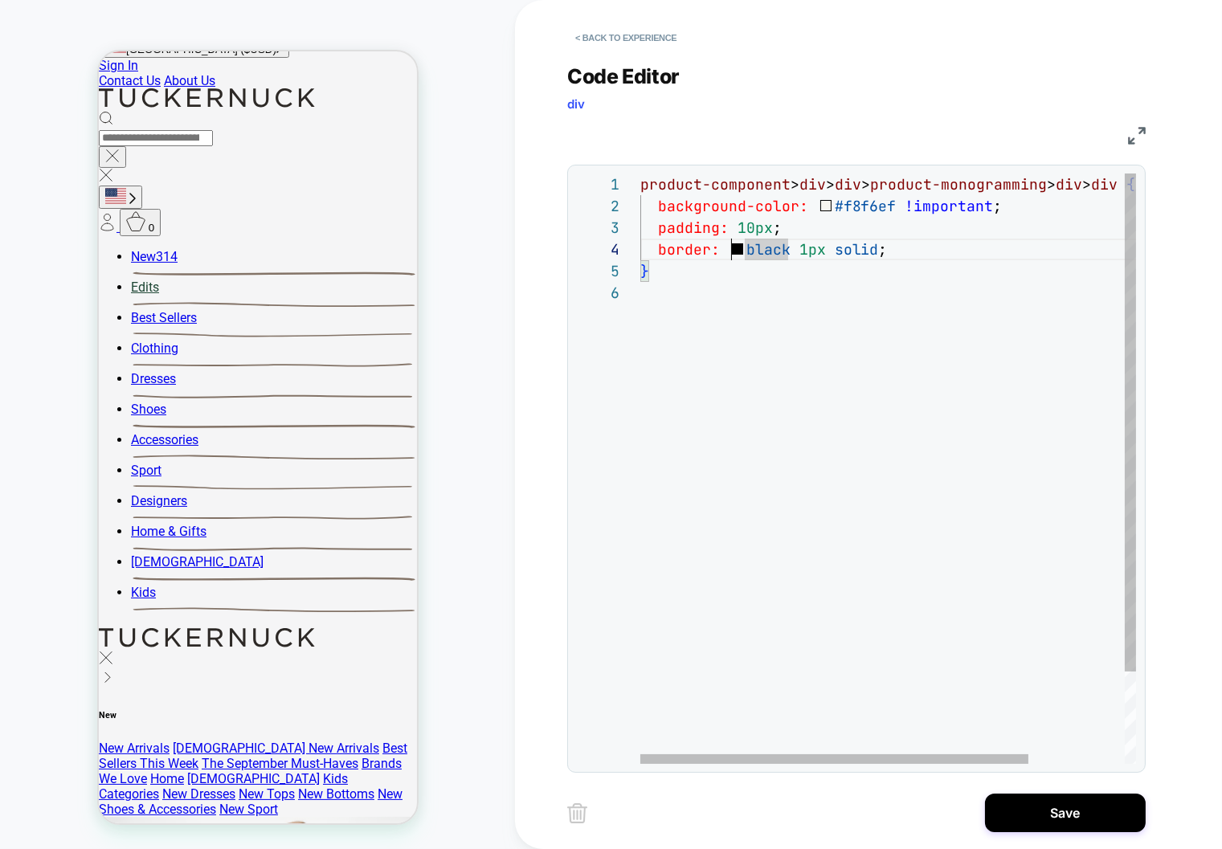
click at [781, 261] on div "} border: black 1px solid ; padding: 10px ; product-component > div > div > pro…" at bounding box center [949, 523] width 619 height 699
click at [772, 247] on div "} border: black 1px solid ; padding: 10px ; product-component > div > div > pro…" at bounding box center [949, 523] width 619 height 699
click at [759, 254] on div "} border: black 1px solid ; padding: 10px ; product-component > div > div > pro…" at bounding box center [949, 523] width 619 height 699
click at [737, 254] on div "} border: black 1px solid ; padding: 10px ; product-component > div > div > pro…" at bounding box center [949, 523] width 619 height 699
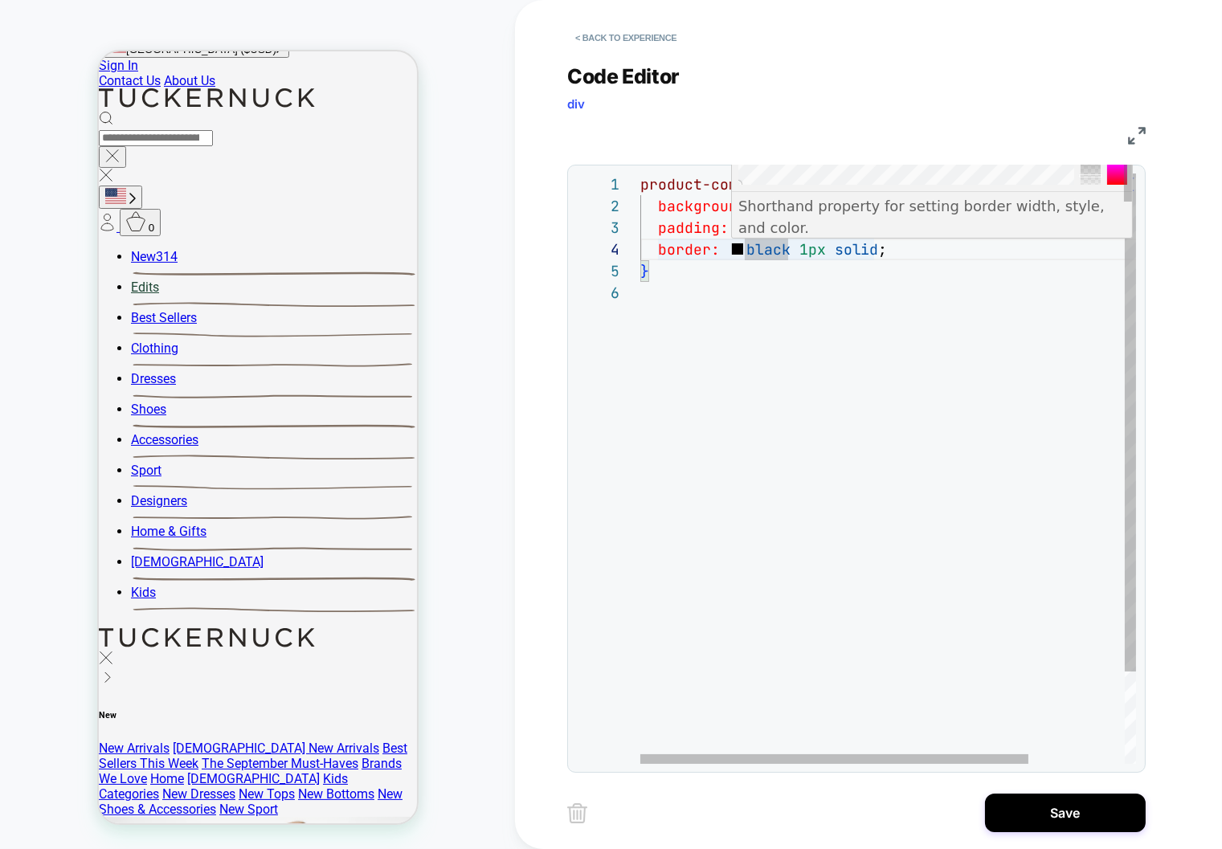
click at [1093, 174] on div at bounding box center [1091, 124] width 20 height 121
drag, startPoint x: 1093, startPoint y: 176, endPoint x: 1090, endPoint y: 149, distance: 27.4
click at [1090, 149] on div at bounding box center [1090, 150] width 23 height 3
type textarea "**********"
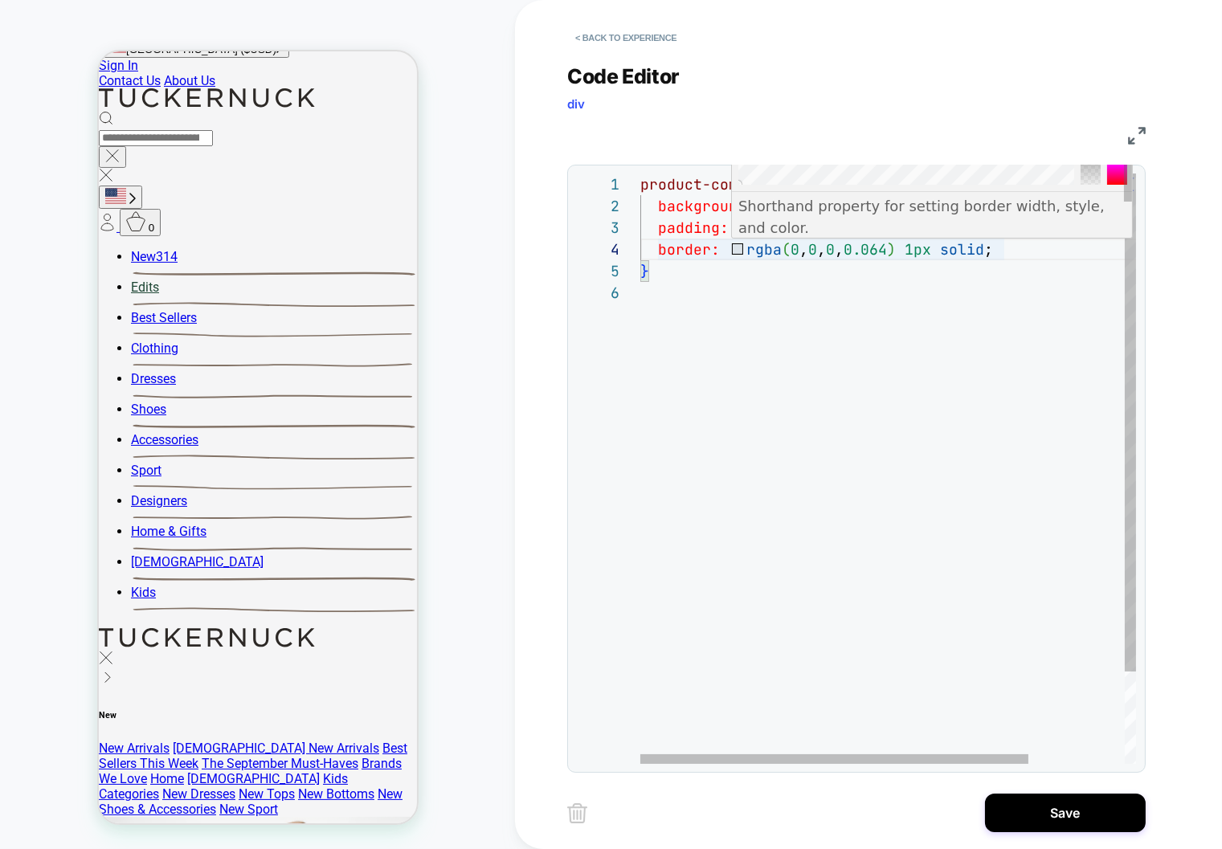
scroll to position [65, 91]
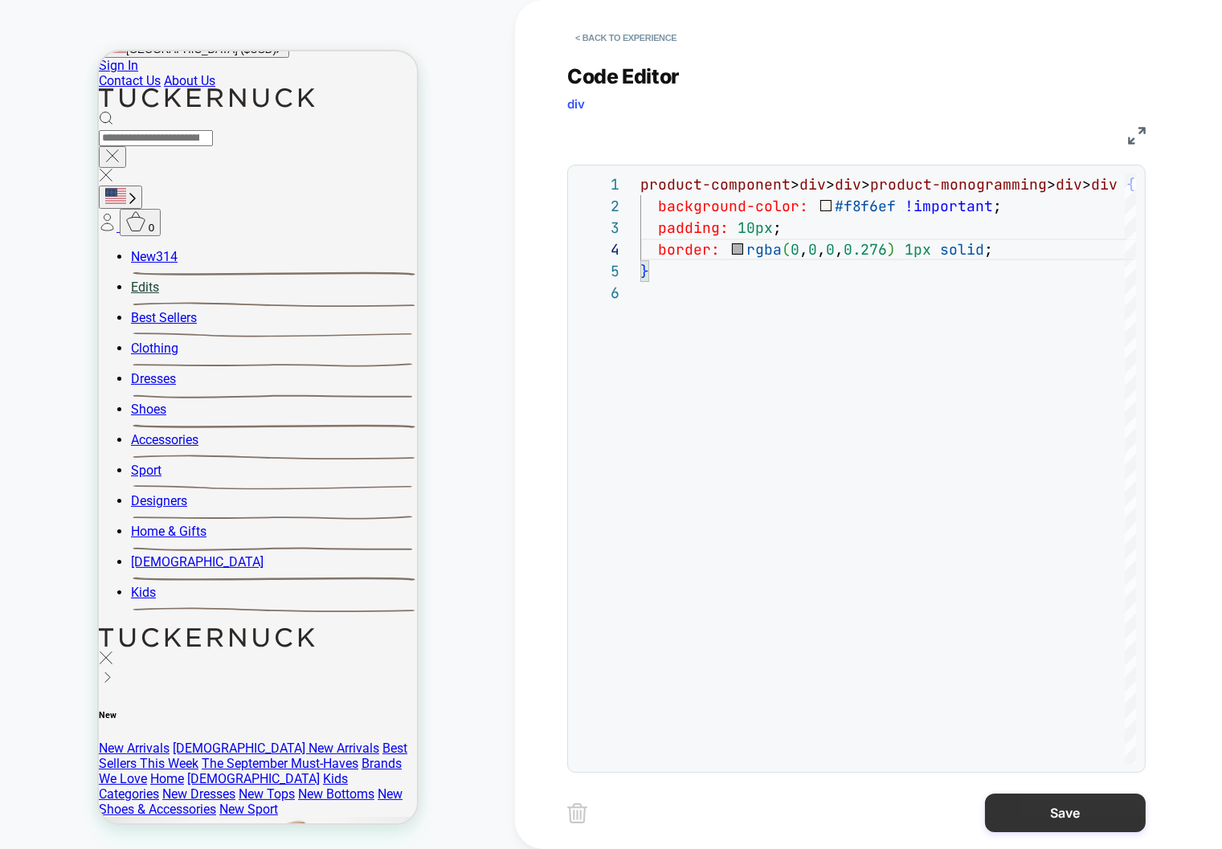
click at [999, 802] on button "Save" at bounding box center [1065, 813] width 161 height 39
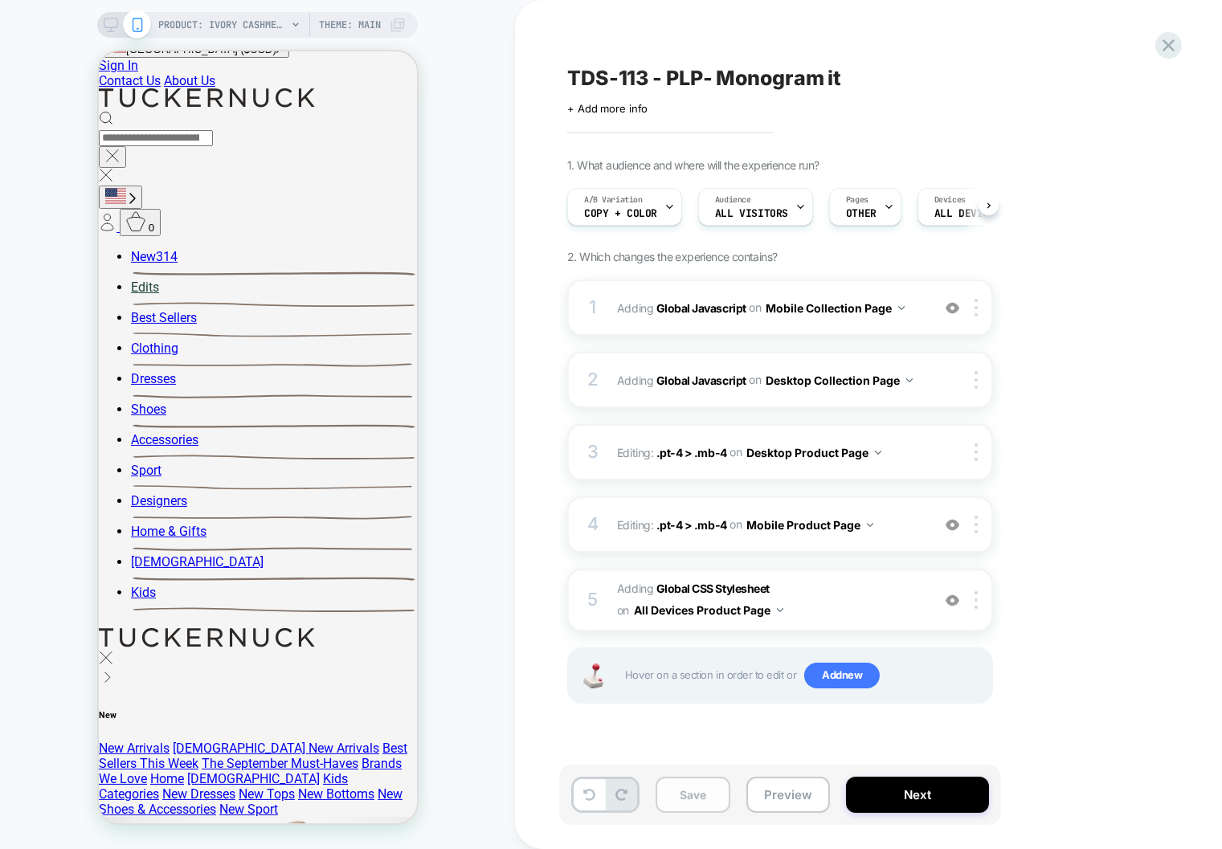
scroll to position [0, 1]
click at [681, 797] on button "Save" at bounding box center [693, 795] width 75 height 36
click at [875, 790] on button "Next" at bounding box center [917, 795] width 143 height 36
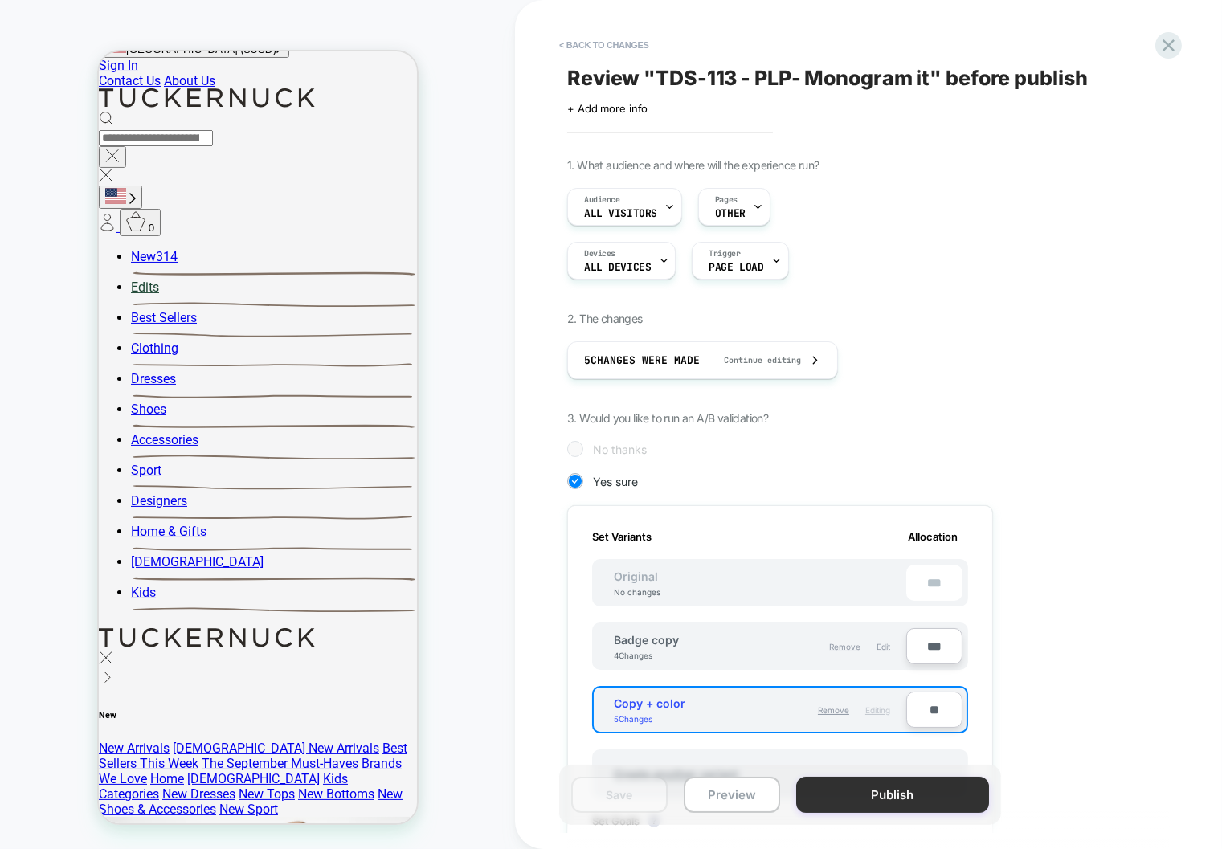
drag, startPoint x: 875, startPoint y: 790, endPoint x: 902, endPoint y: 799, distance: 28.7
click at [902, 799] on button "Publish" at bounding box center [892, 795] width 193 height 36
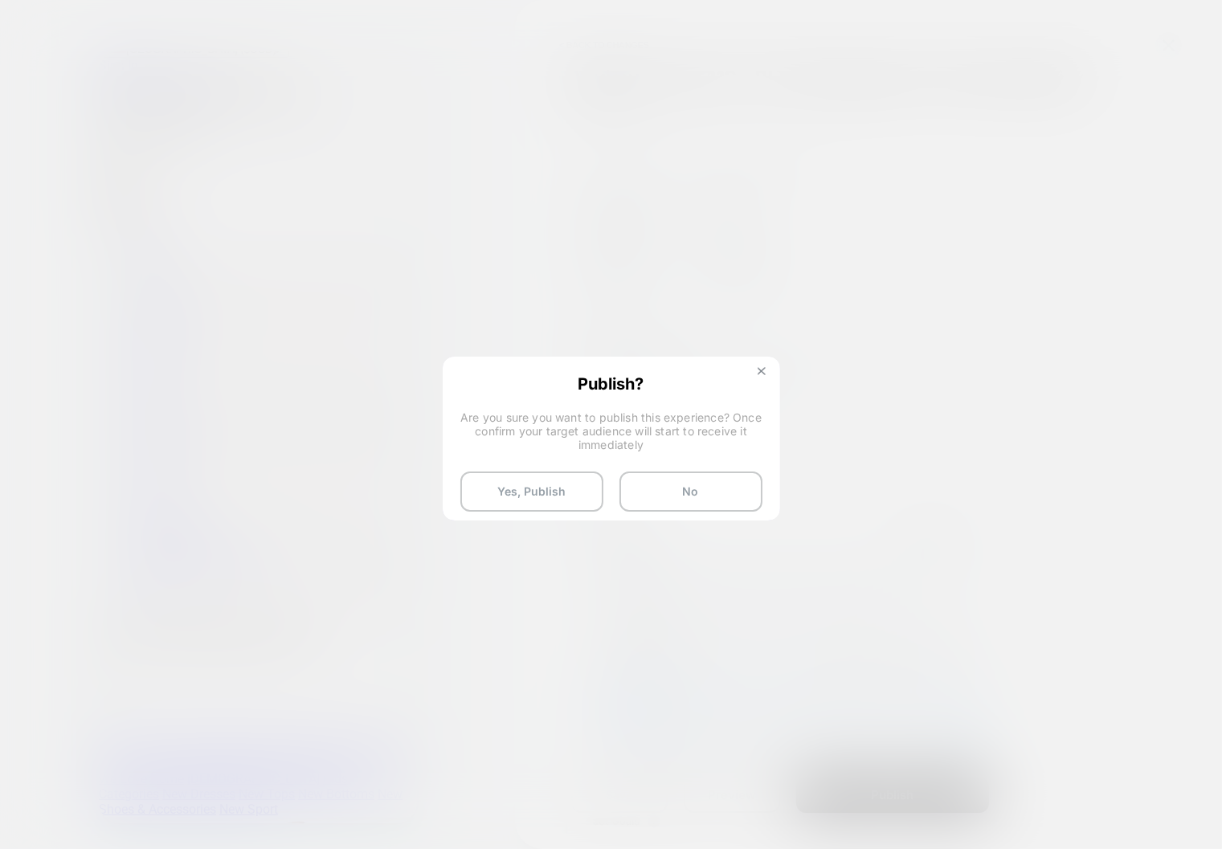
click at [761, 374] on img at bounding box center [762, 371] width 8 height 8
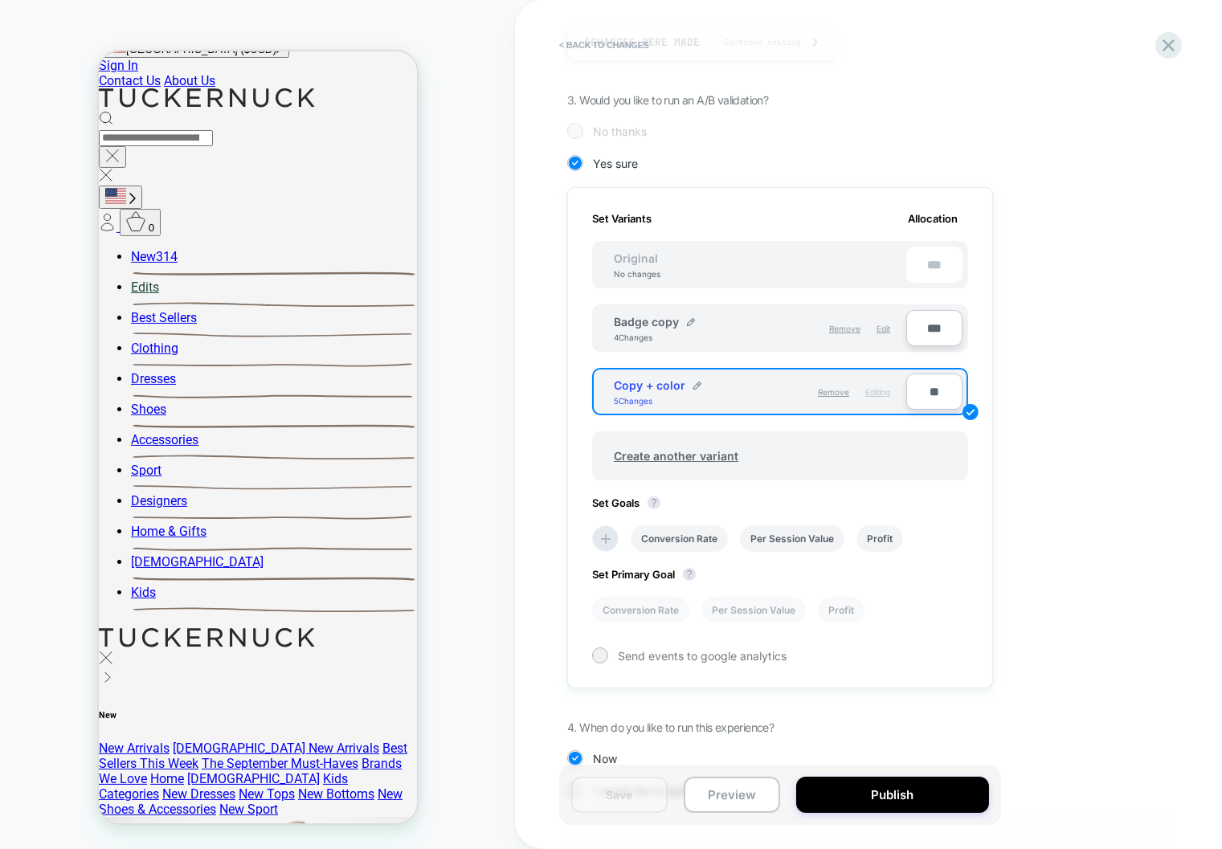
scroll to position [363, 0]
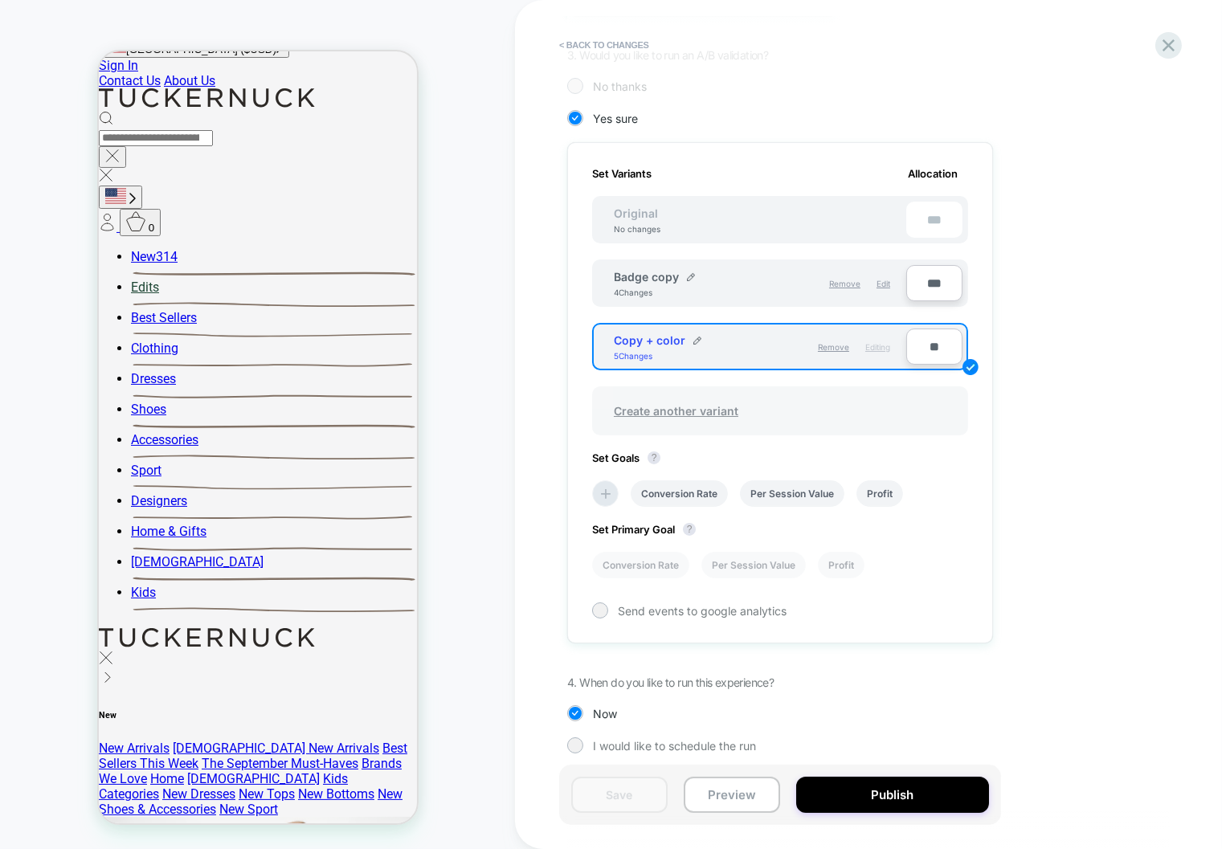
click at [671, 401] on span "Create another variant" at bounding box center [676, 411] width 157 height 38
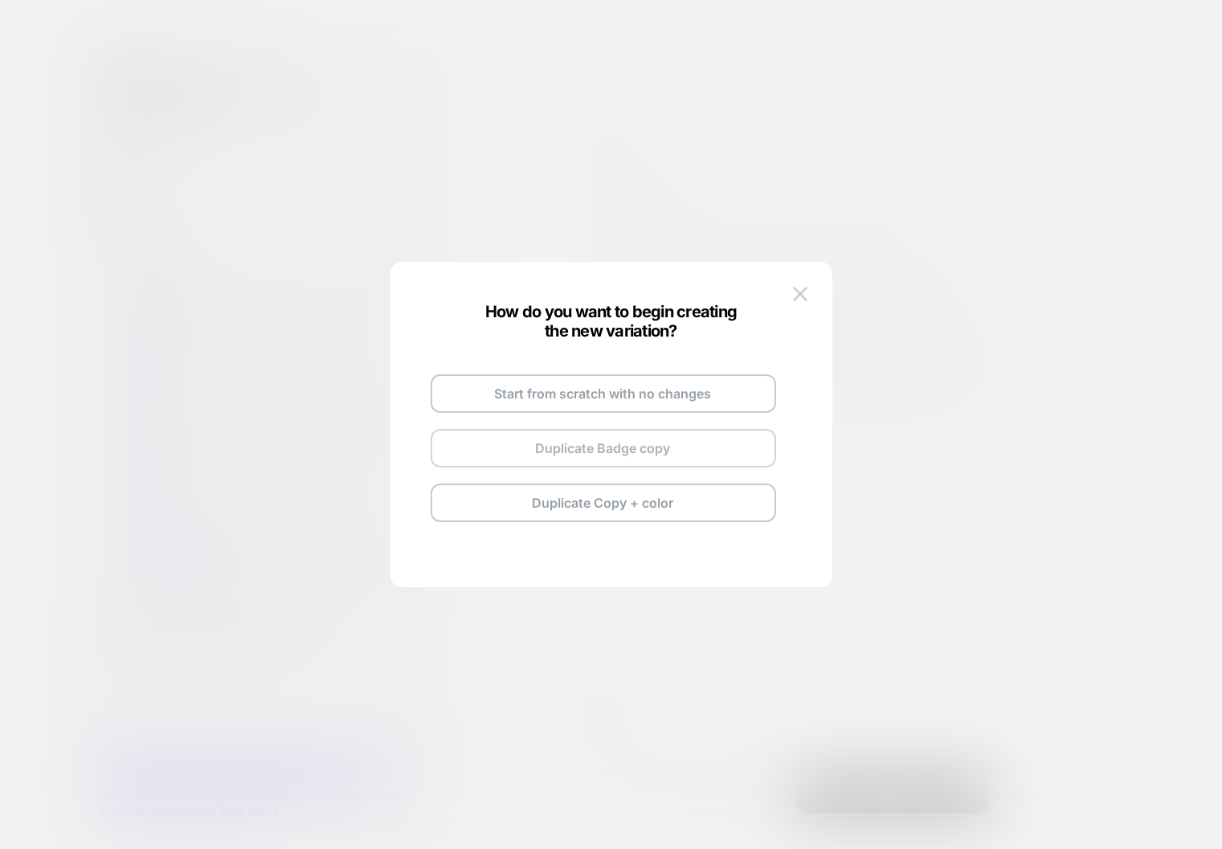
click at [614, 451] on button "Duplicate Badge copy" at bounding box center [603, 448] width 345 height 39
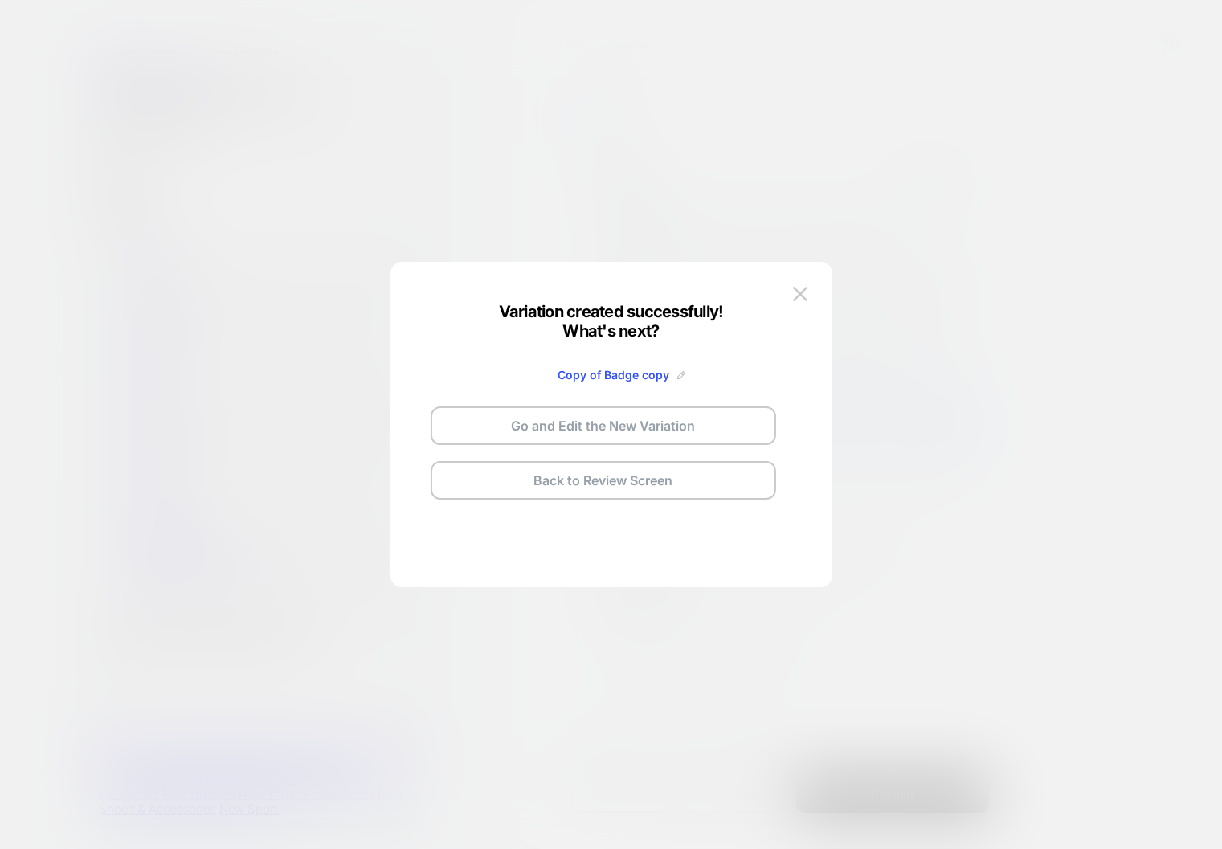
click at [677, 375] on img at bounding box center [681, 375] width 8 height 8
click at [591, 378] on input "**********" at bounding box center [583, 374] width 116 height 31
click at [591, 377] on input "**********" at bounding box center [583, 374] width 116 height 31
type input "**********"
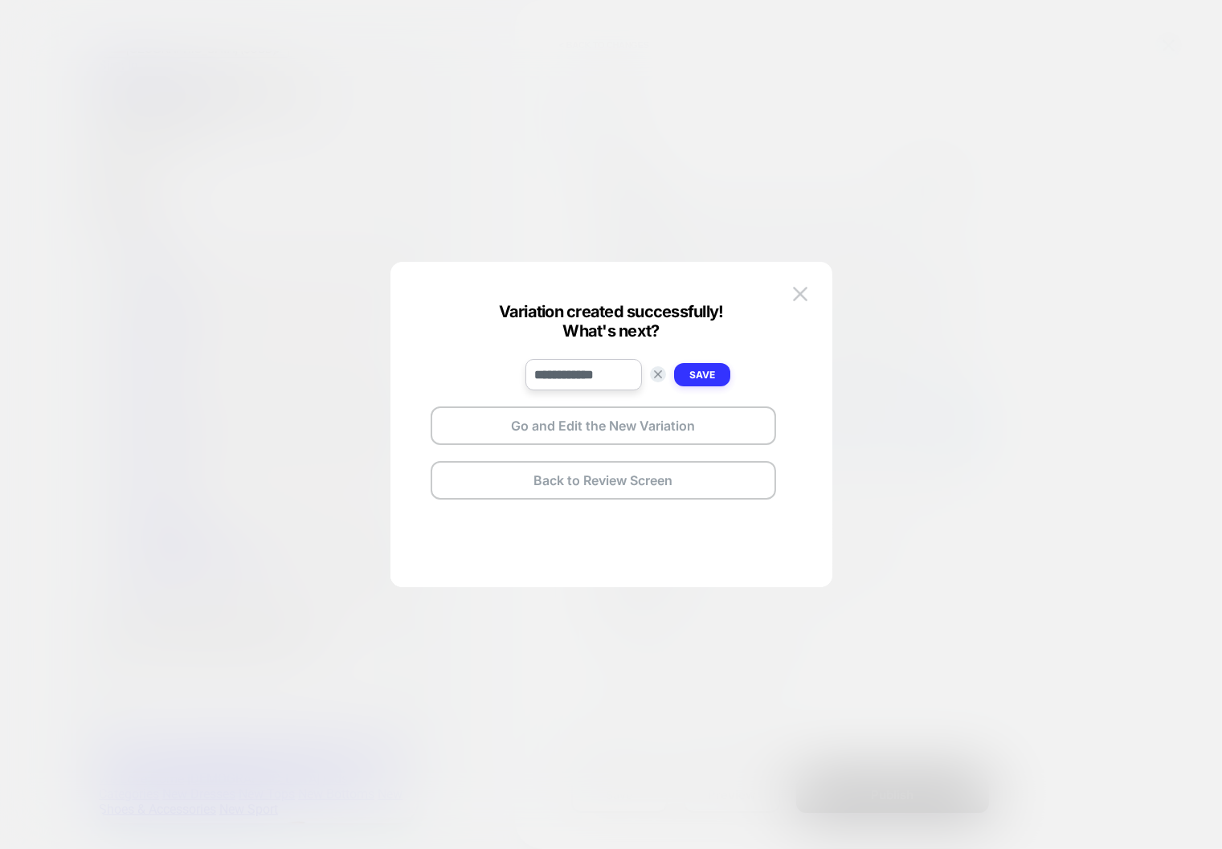
click at [683, 374] on button "Save" at bounding box center [702, 374] width 56 height 23
click at [601, 424] on button "Go and Edit the New Variation" at bounding box center [603, 426] width 345 height 39
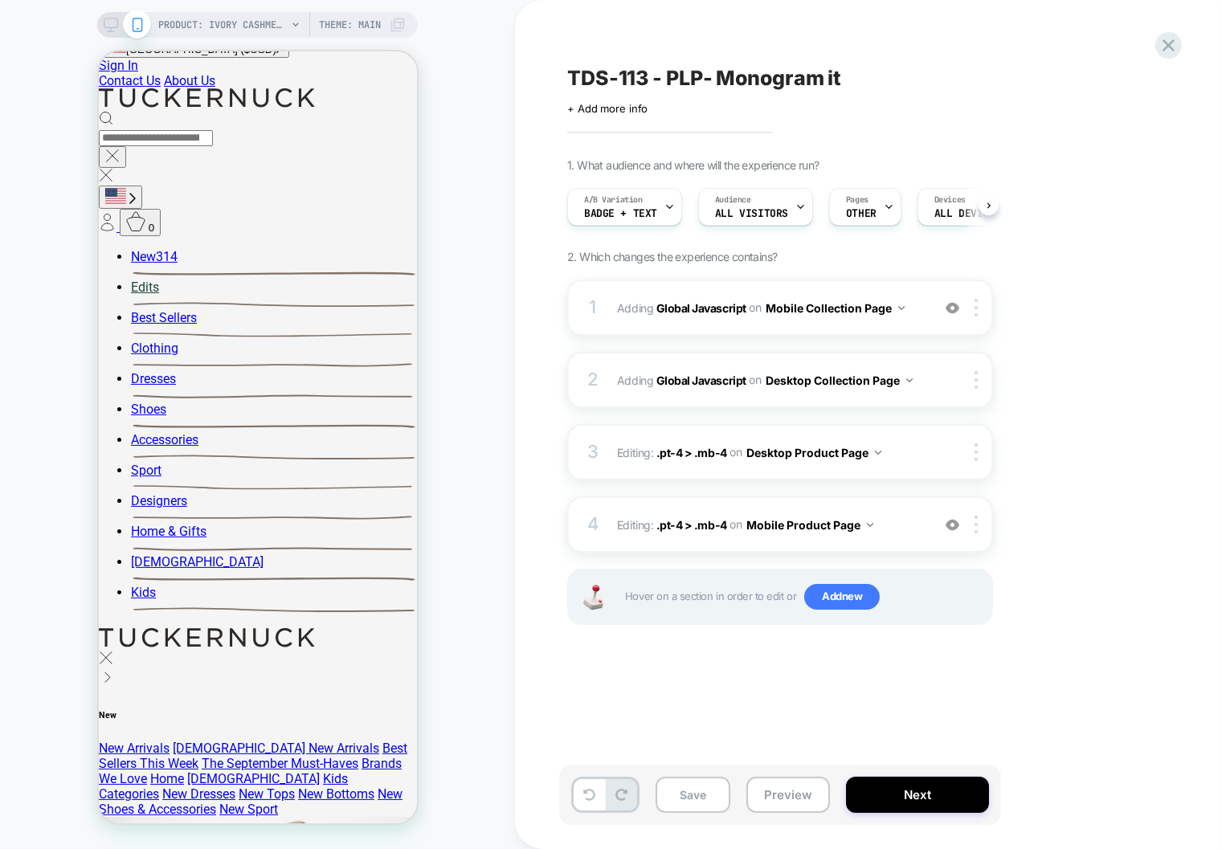
scroll to position [0, 1]
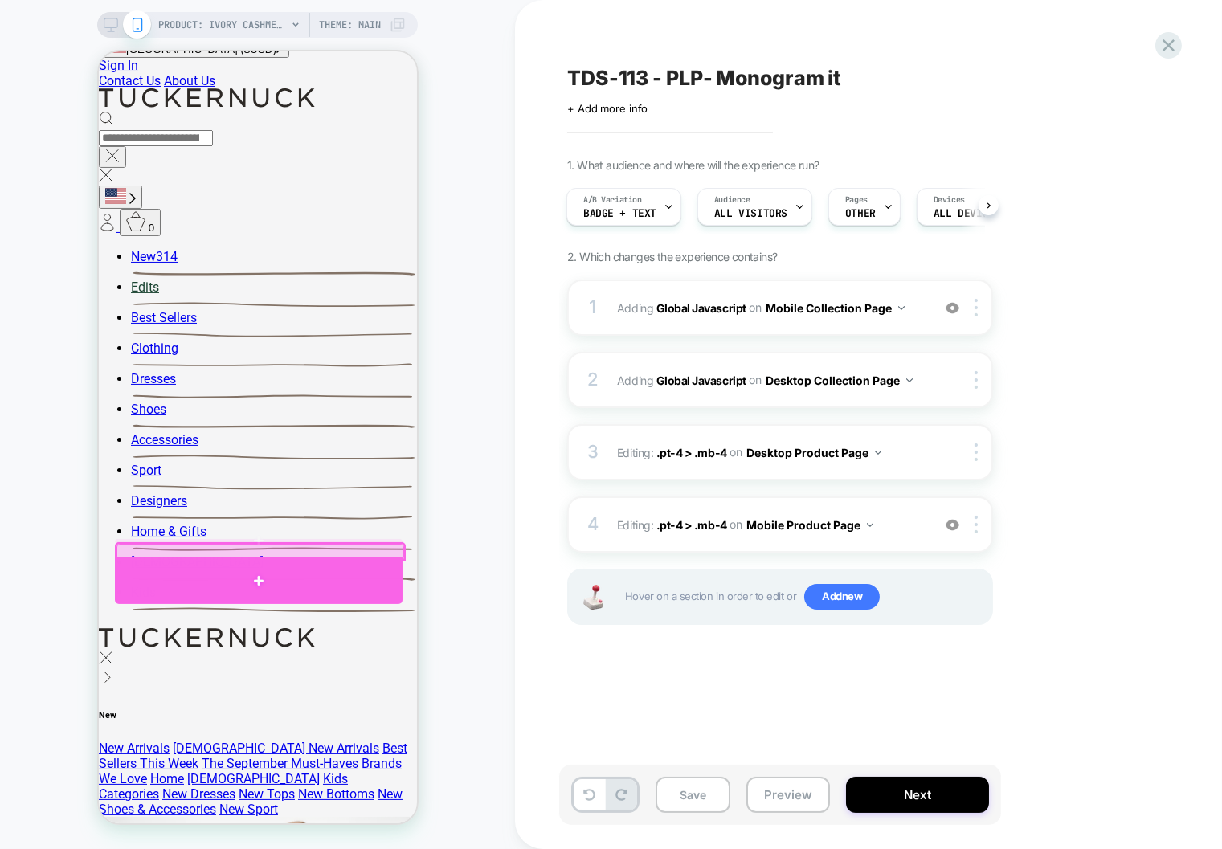
click at [257, 574] on div at bounding box center [258, 581] width 288 height 47
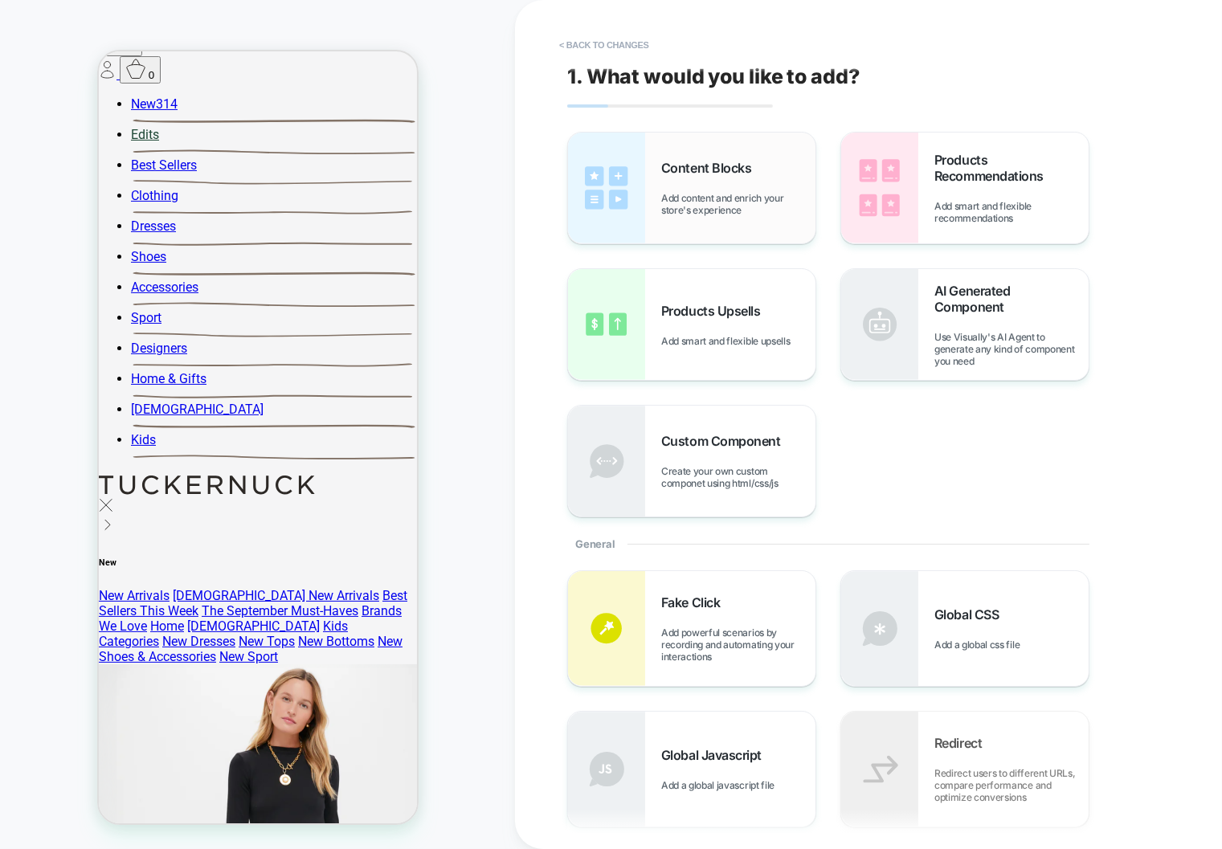
scroll to position [643, 0]
click at [704, 210] on span "Add content and enrich your store's experience" at bounding box center [738, 204] width 154 height 24
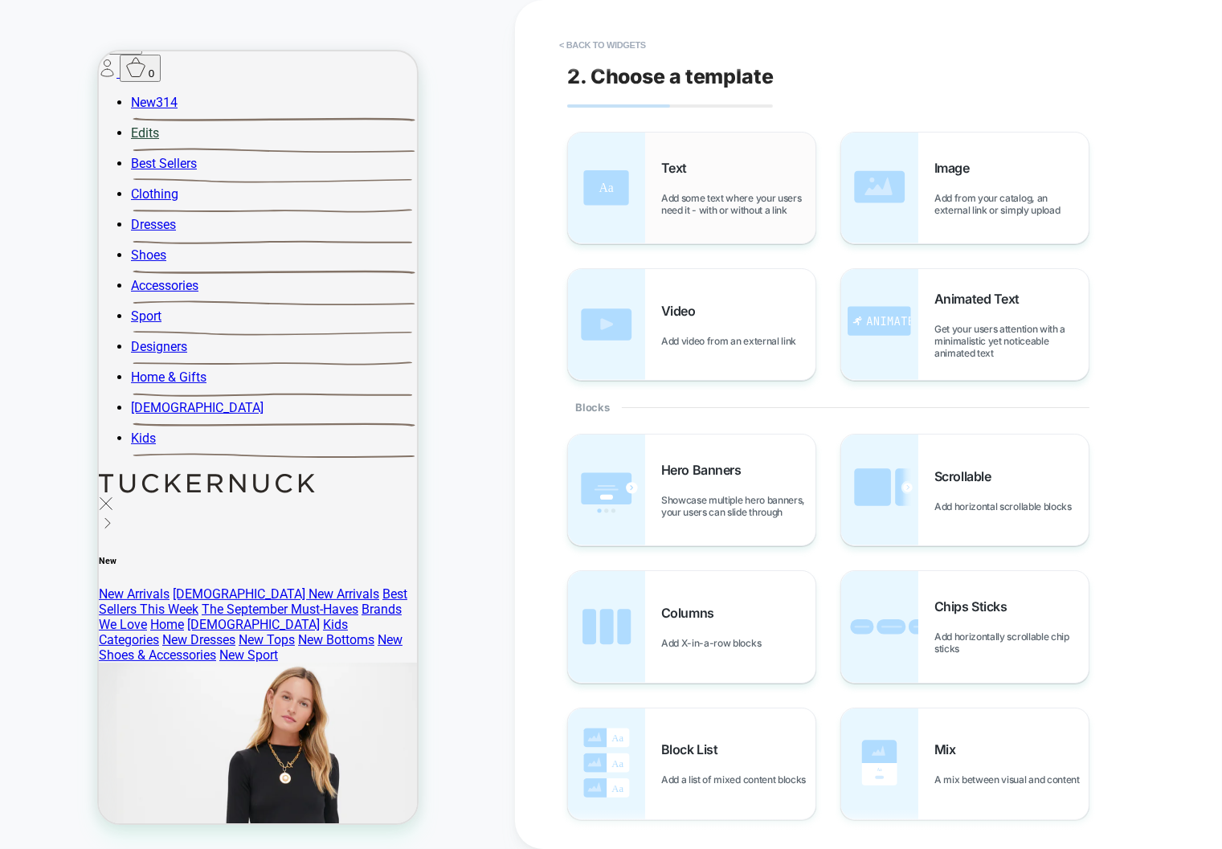
click at [670, 200] on span "Add some text where your users need it - with or without a link" at bounding box center [738, 204] width 154 height 24
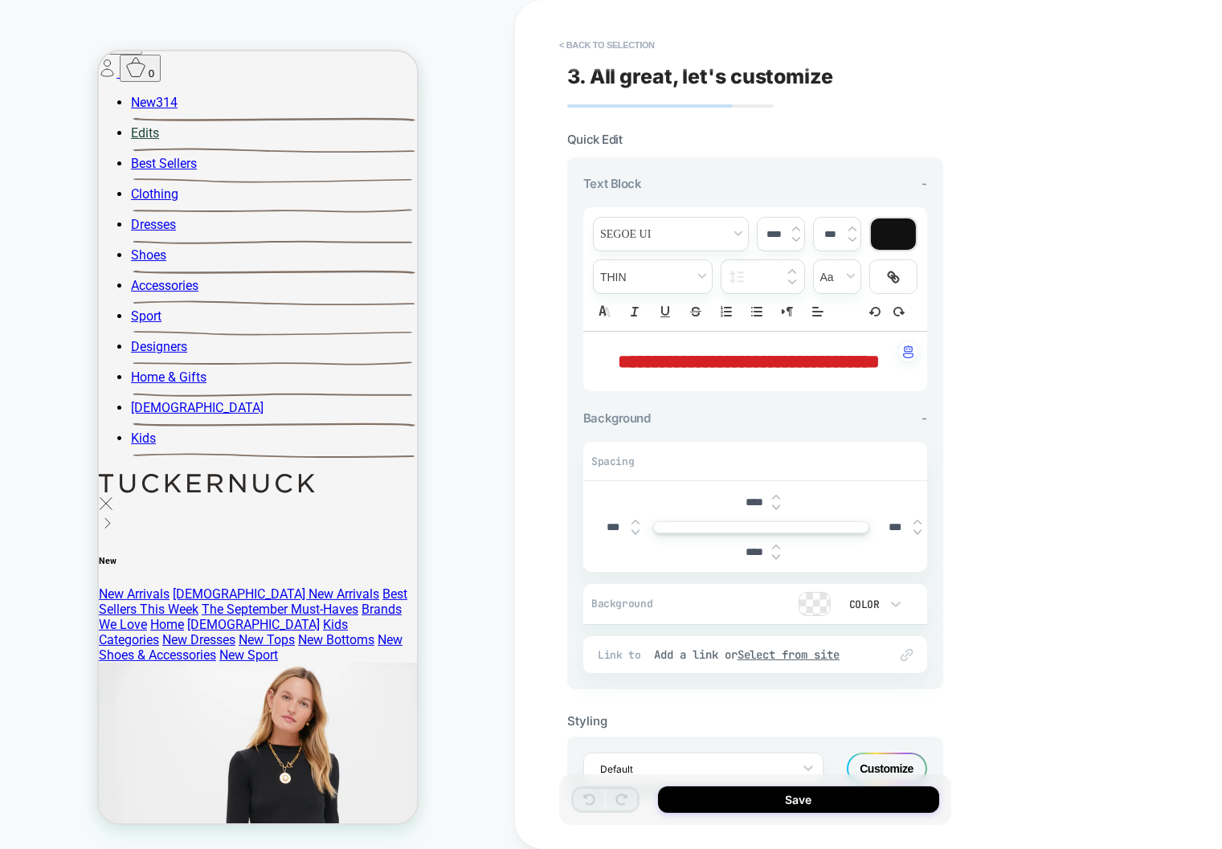
scroll to position [652, 0]
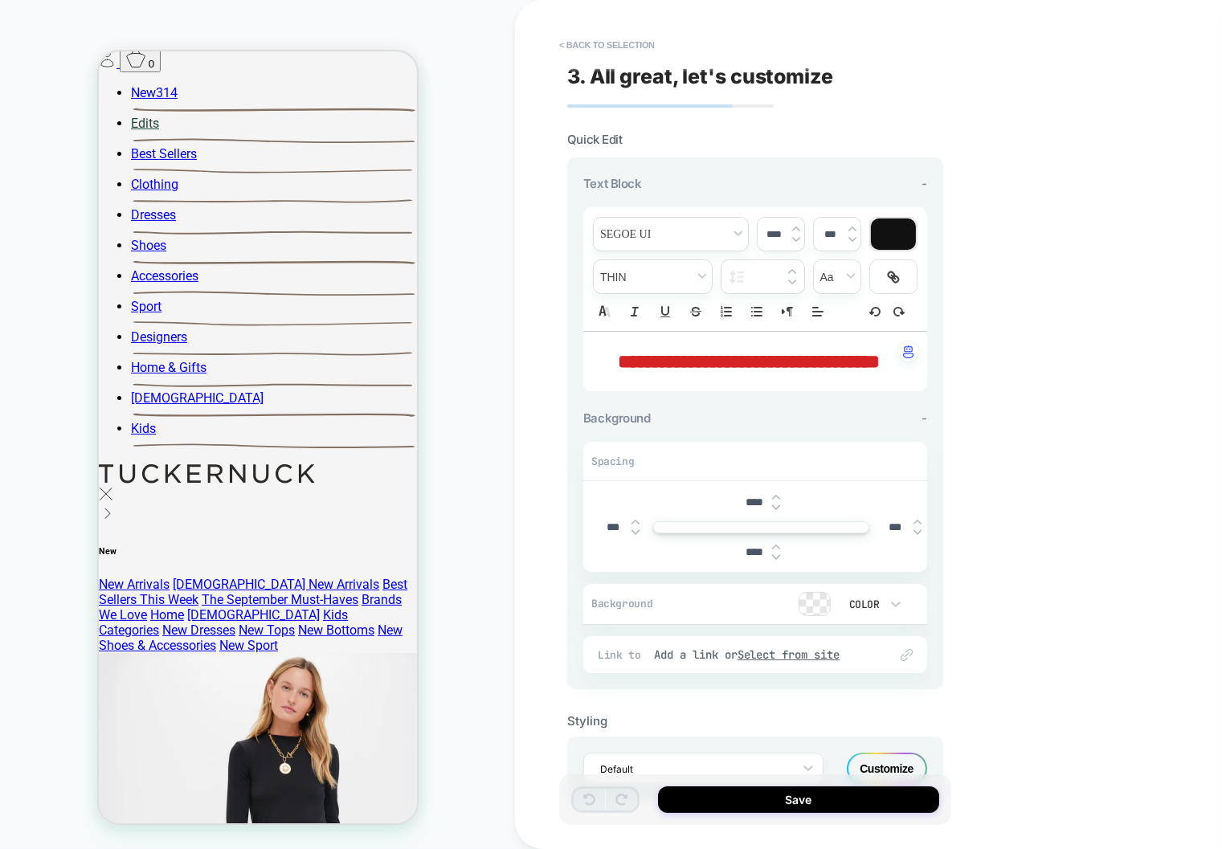
click at [848, 375] on p "**********" at bounding box center [749, 361] width 300 height 27
type input "****"
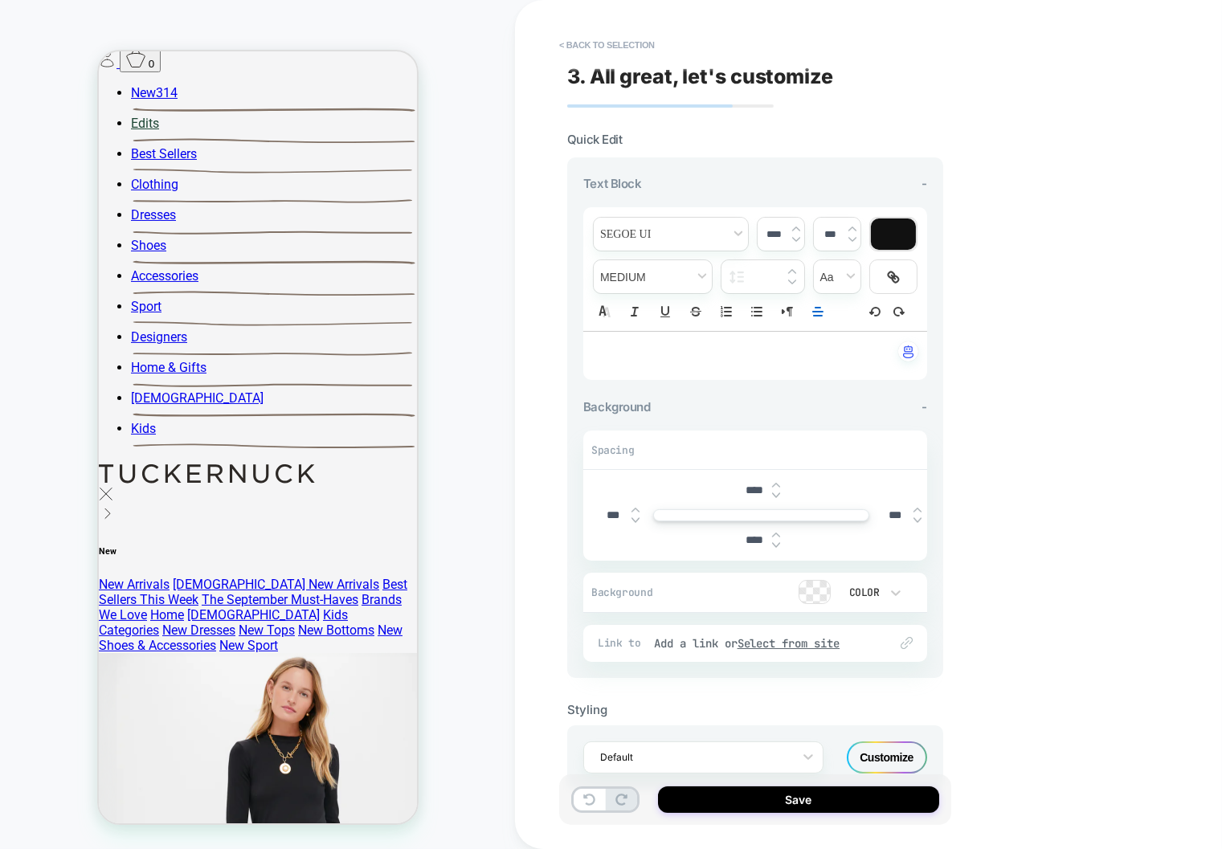
paste div
click at [791, 361] on p "**********" at bounding box center [749, 356] width 300 height 16
click at [815, 317] on icon "Align" at bounding box center [818, 312] width 14 height 14
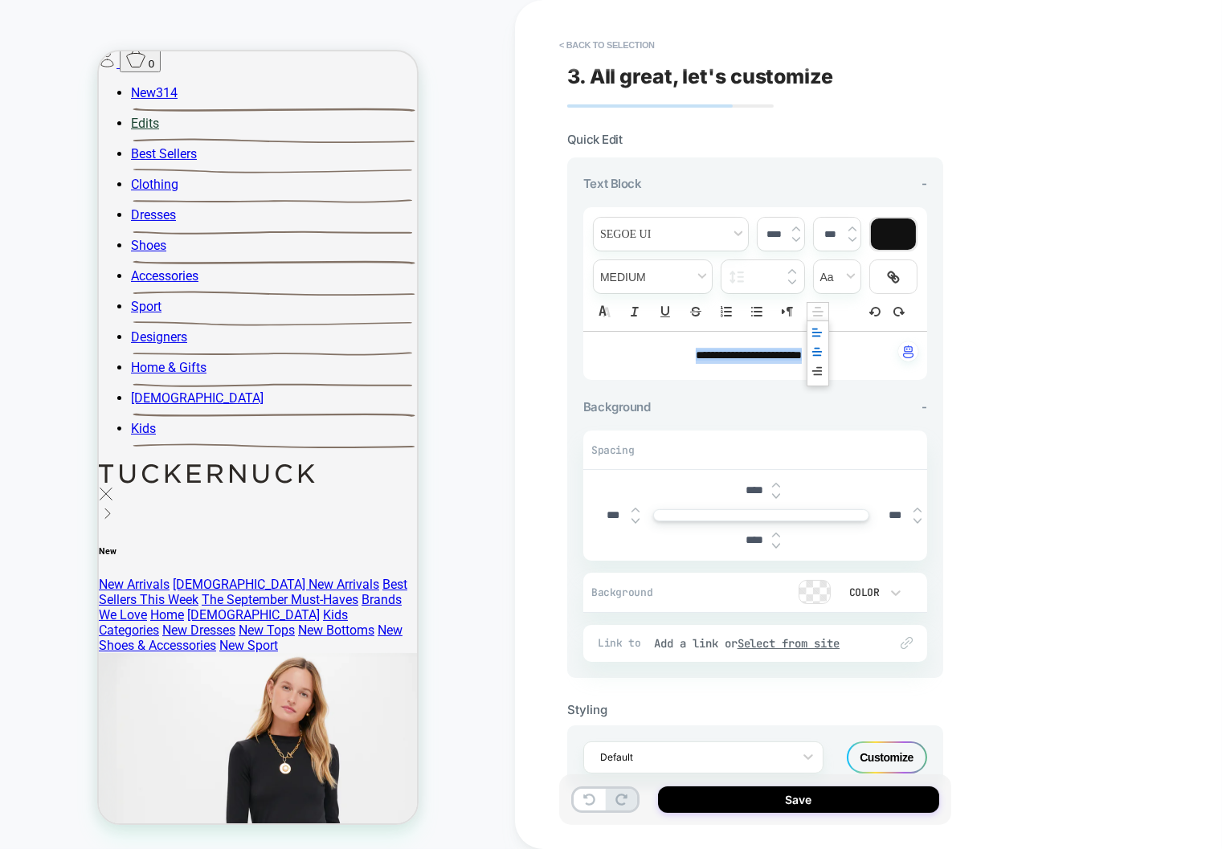
click at [816, 336] on icon "Align" at bounding box center [817, 332] width 13 height 13
click at [746, 492] on input "****" at bounding box center [754, 491] width 36 height 14
type input "***"
click at [650, 272] on span "fontWeight" at bounding box center [653, 276] width 118 height 33
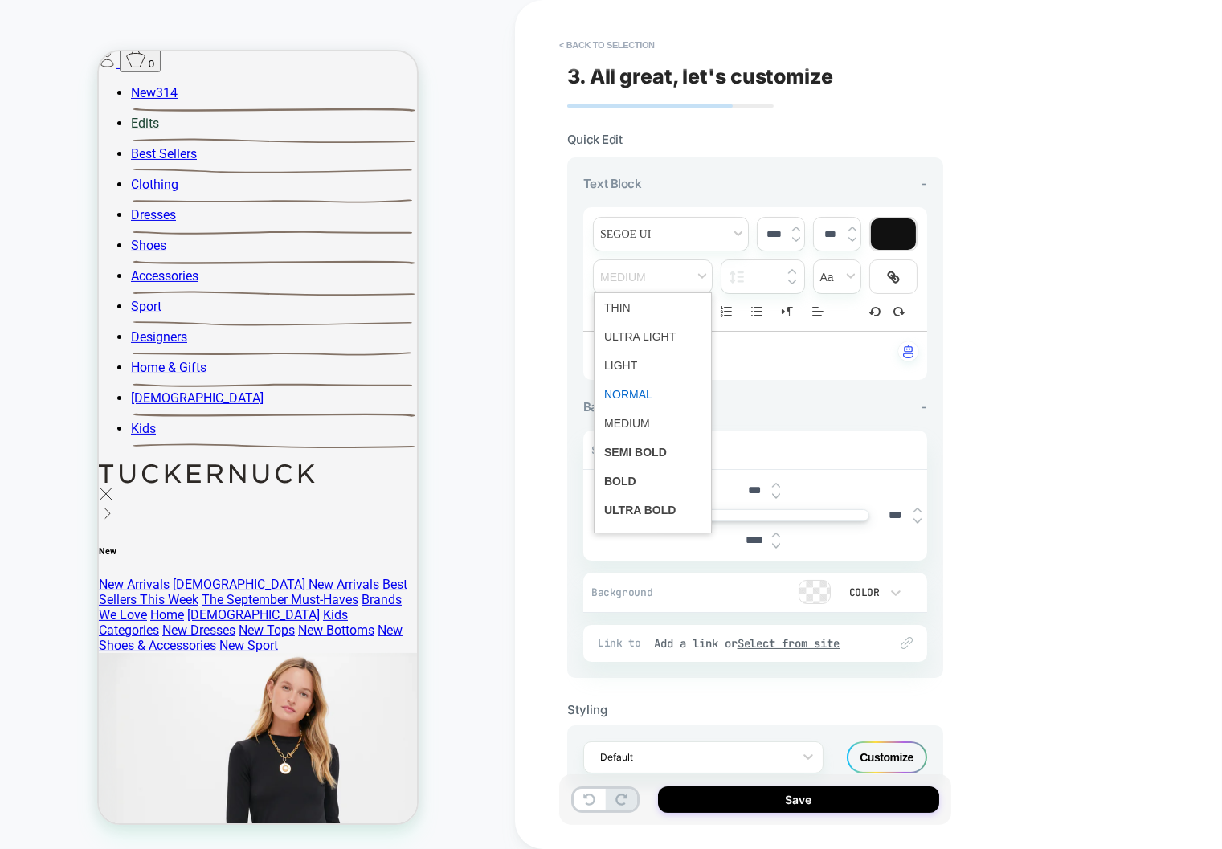
click at [627, 395] on span "fontWeight" at bounding box center [652, 394] width 97 height 29
click at [636, 282] on span "fontWeight" at bounding box center [653, 276] width 118 height 33
click at [619, 394] on span "fontWeight" at bounding box center [652, 394] width 97 height 29
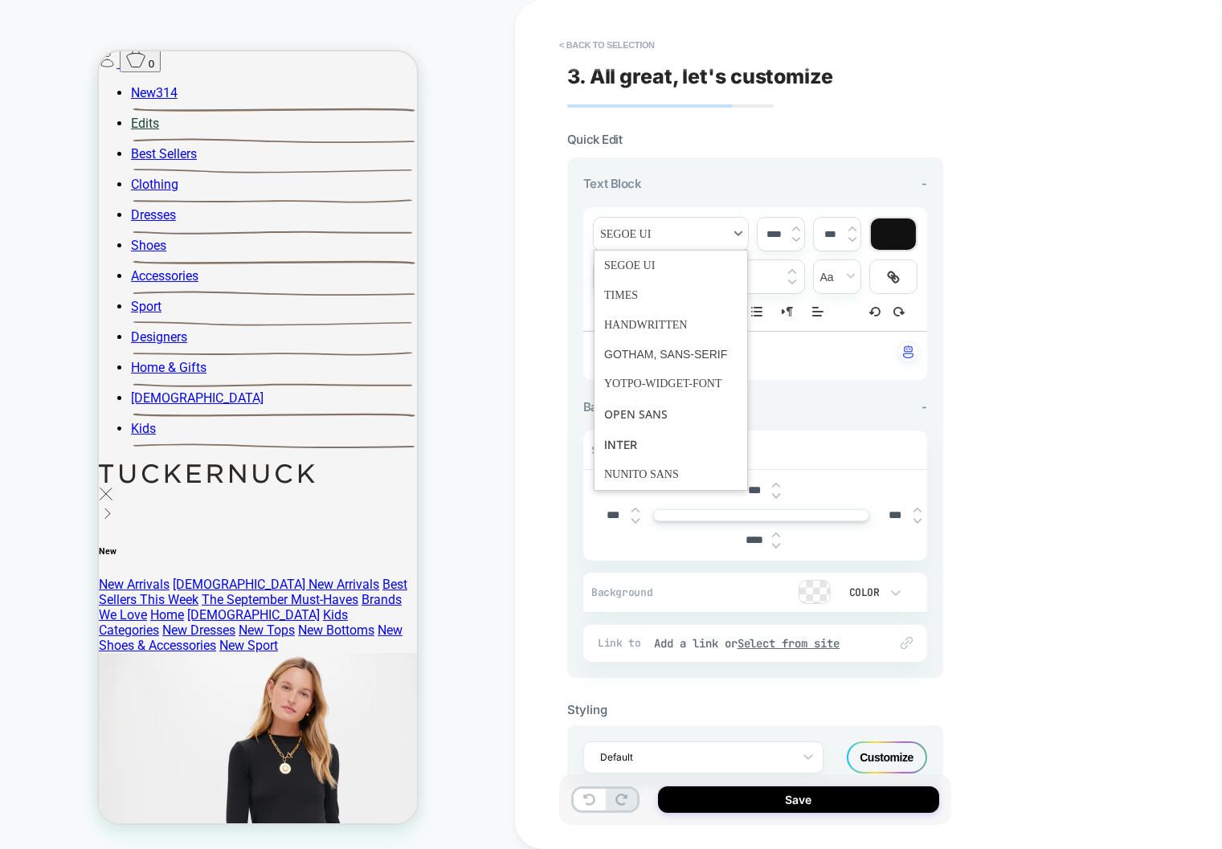
click at [644, 227] on span "font" at bounding box center [671, 234] width 154 height 33
click at [638, 316] on span "font" at bounding box center [670, 325] width 133 height 30
click at [643, 235] on span "font" at bounding box center [671, 234] width 154 height 33
click at [627, 354] on span "font" at bounding box center [670, 354] width 133 height 29
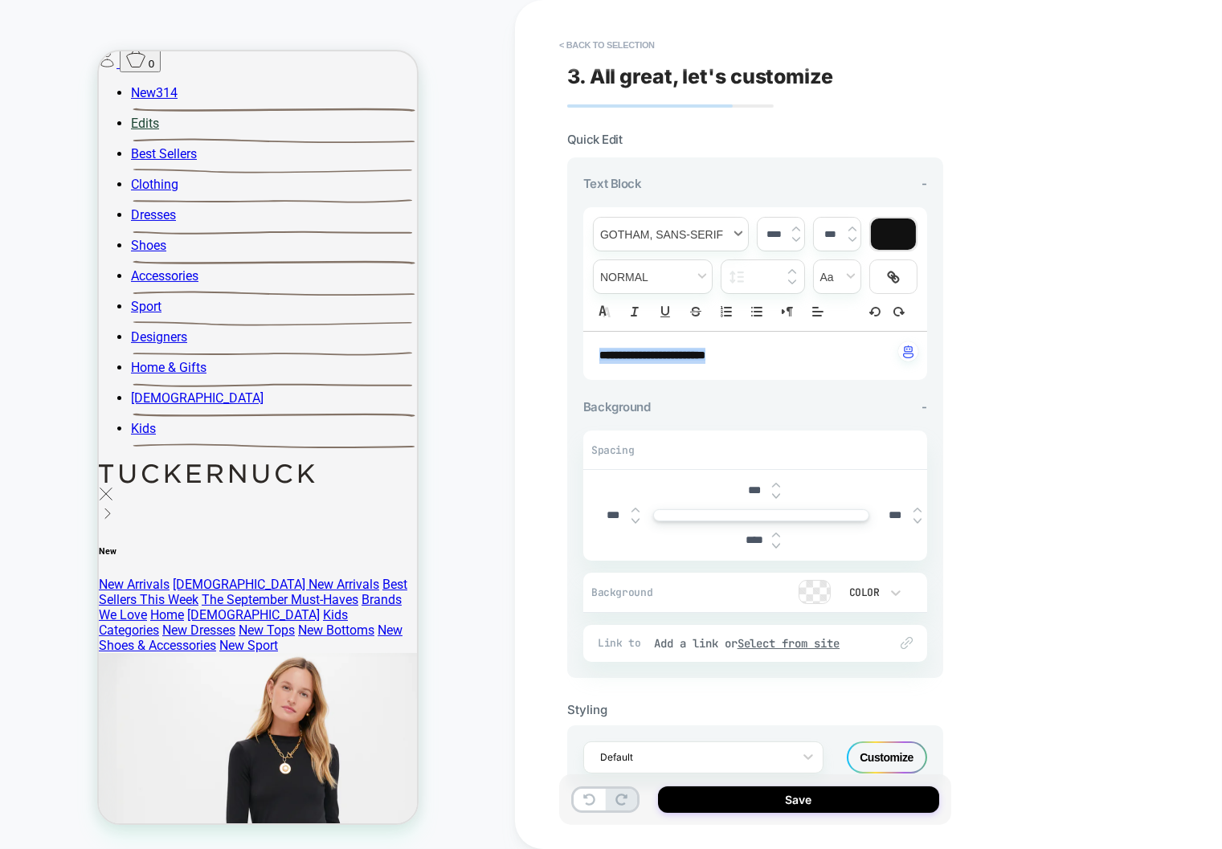
click at [637, 226] on span "font" at bounding box center [671, 234] width 154 height 33
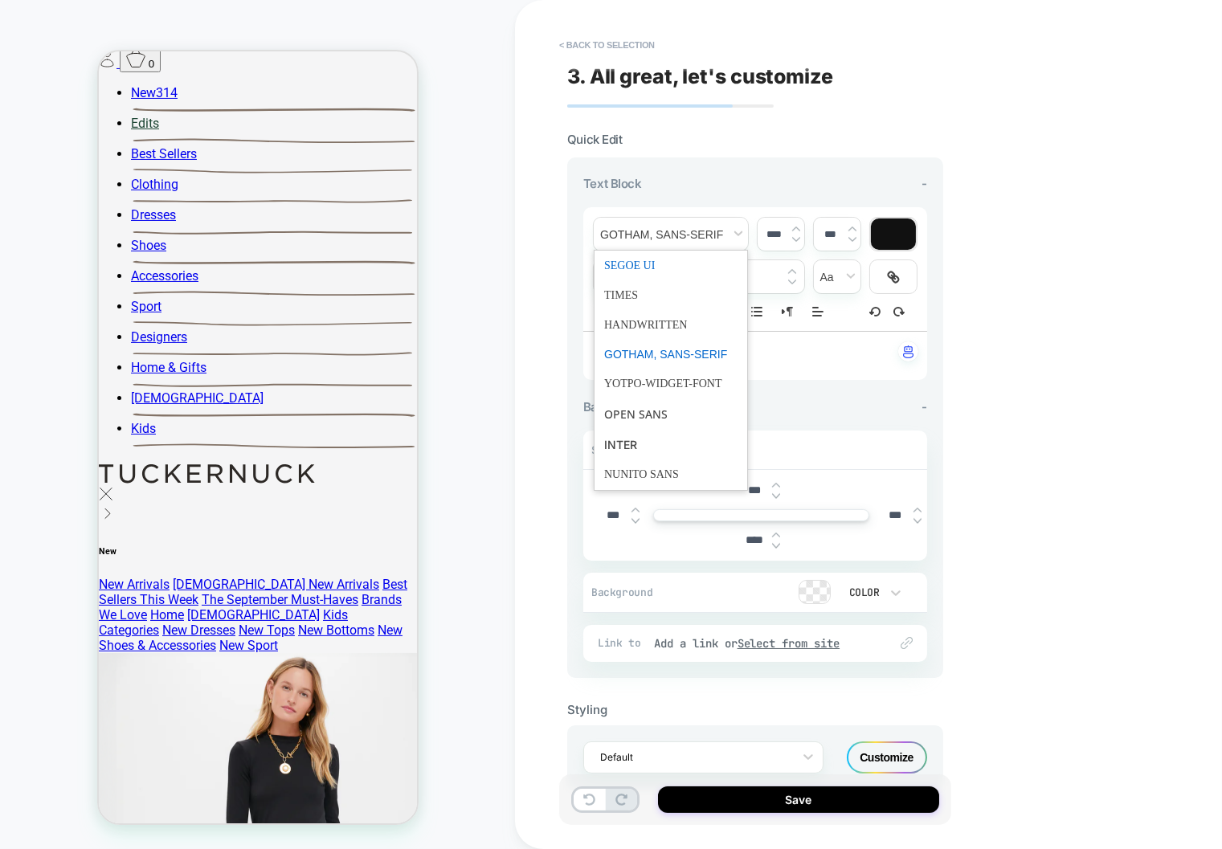
click at [629, 267] on span "font" at bounding box center [670, 266] width 133 height 30
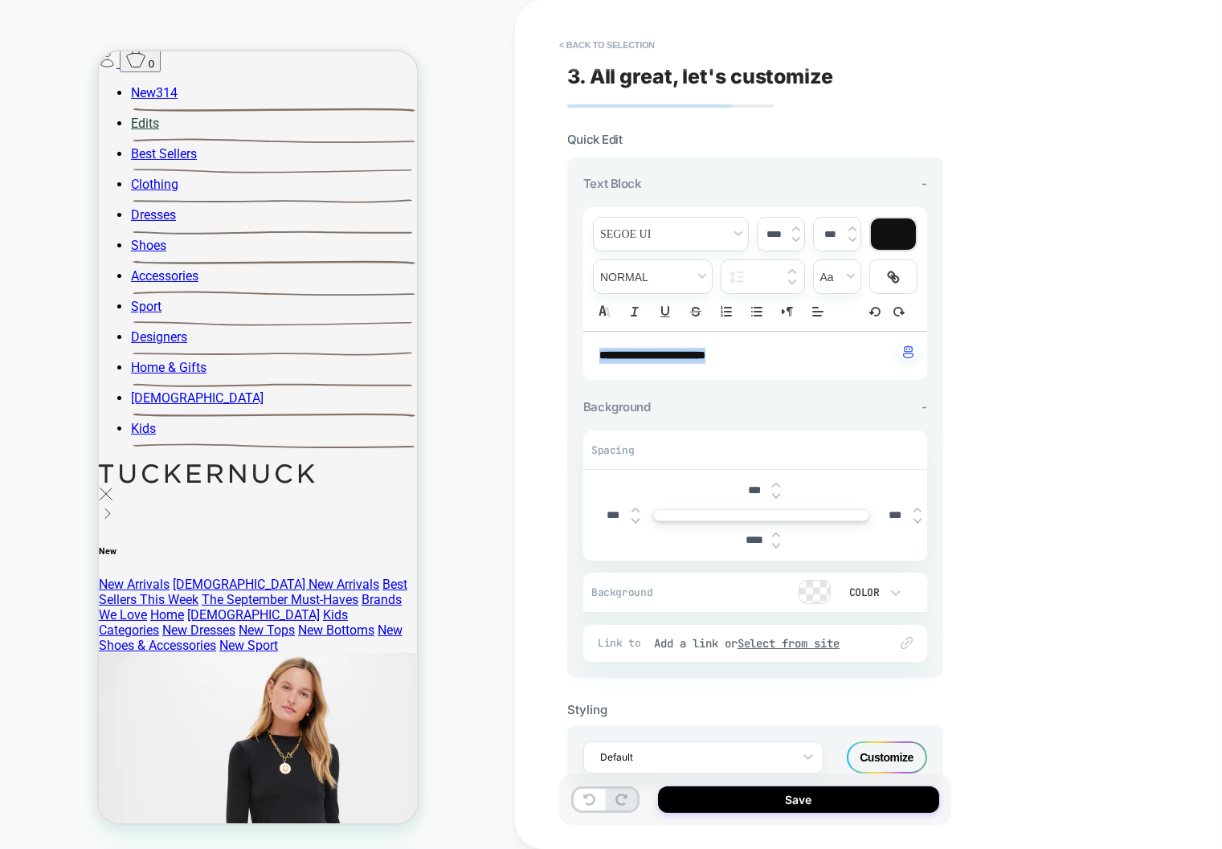
click at [640, 357] on strong "**********" at bounding box center [652, 354] width 106 height 11
click at [642, 357] on strong "**********" at bounding box center [652, 354] width 106 height 11
click at [652, 275] on span "fontWeight" at bounding box center [653, 276] width 118 height 33
click at [614, 448] on span "fontWeight" at bounding box center [652, 452] width 97 height 29
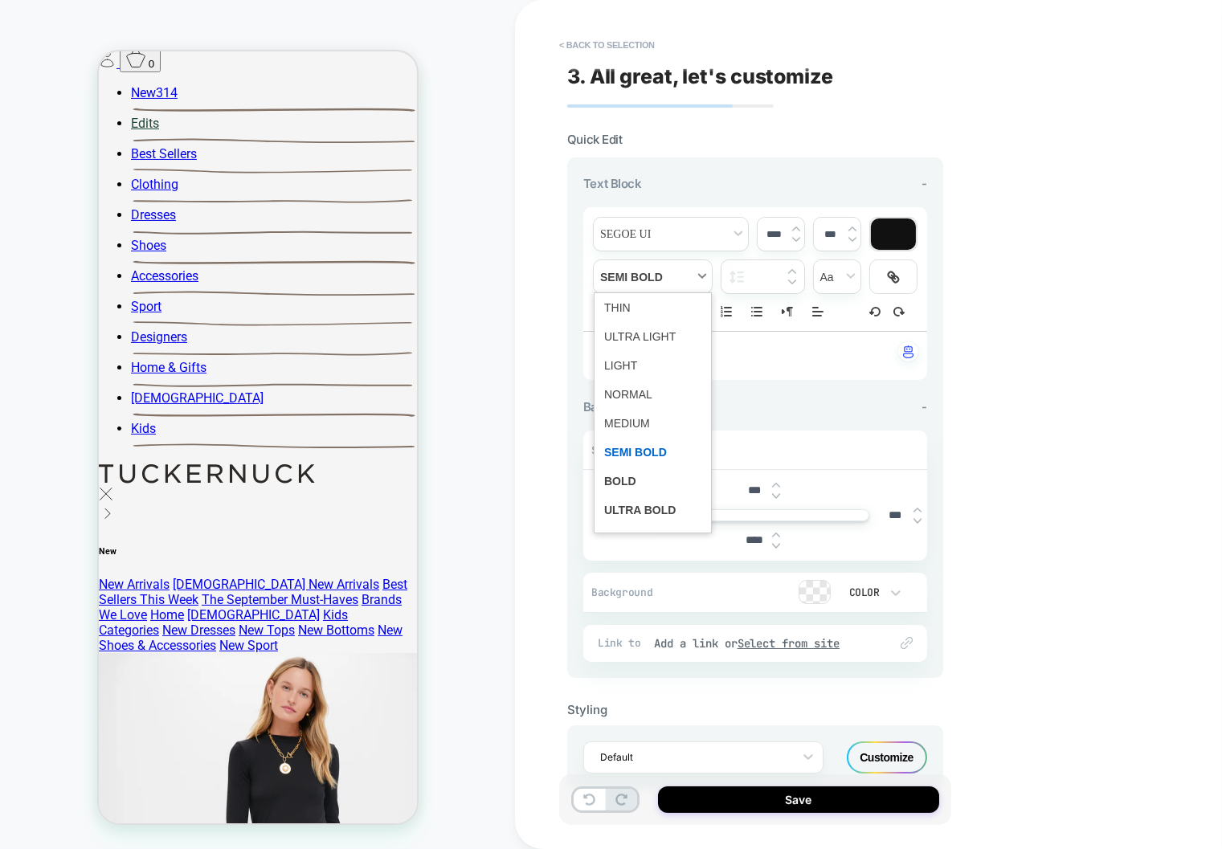
click at [633, 276] on span "fontWeight" at bounding box center [653, 276] width 118 height 33
click at [619, 312] on span "fontWeight" at bounding box center [652, 307] width 97 height 29
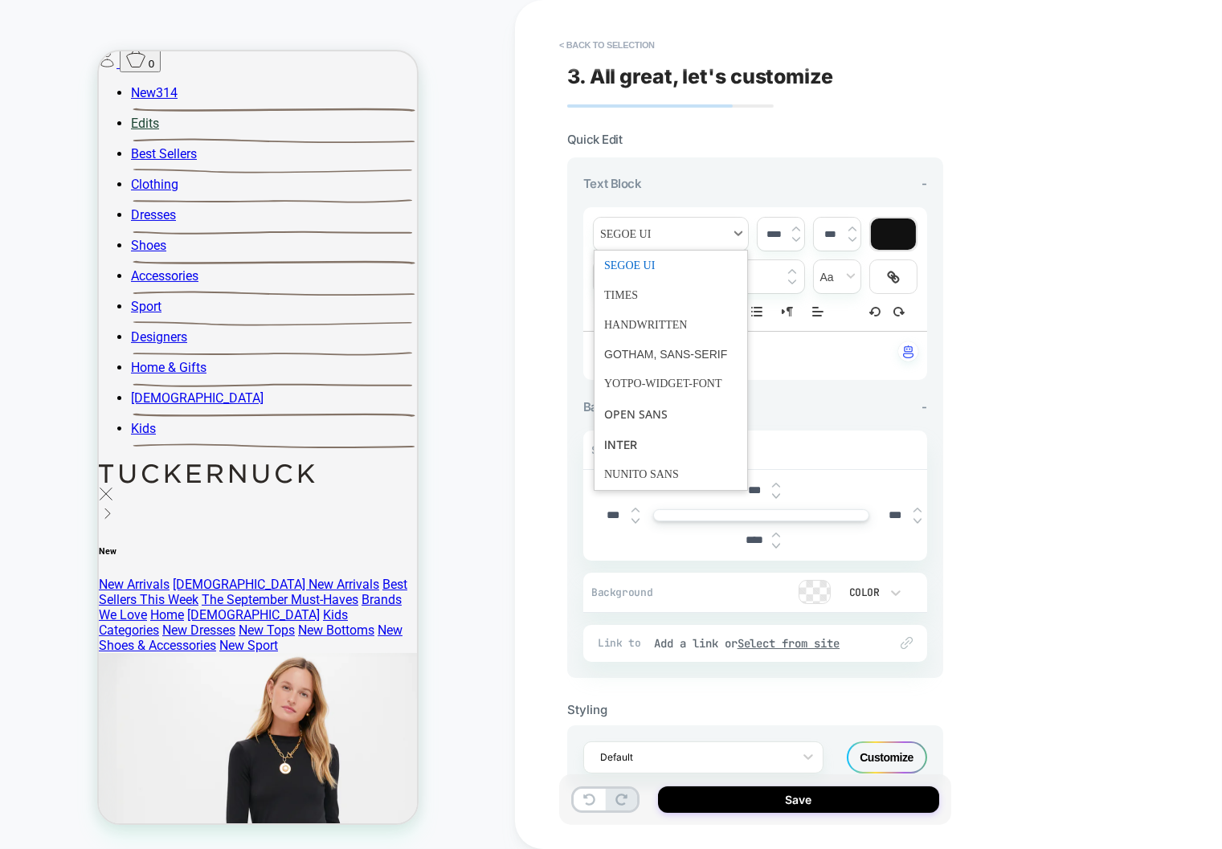
click at [632, 235] on span "font" at bounding box center [671, 234] width 154 height 33
click at [632, 296] on span "font" at bounding box center [670, 295] width 133 height 30
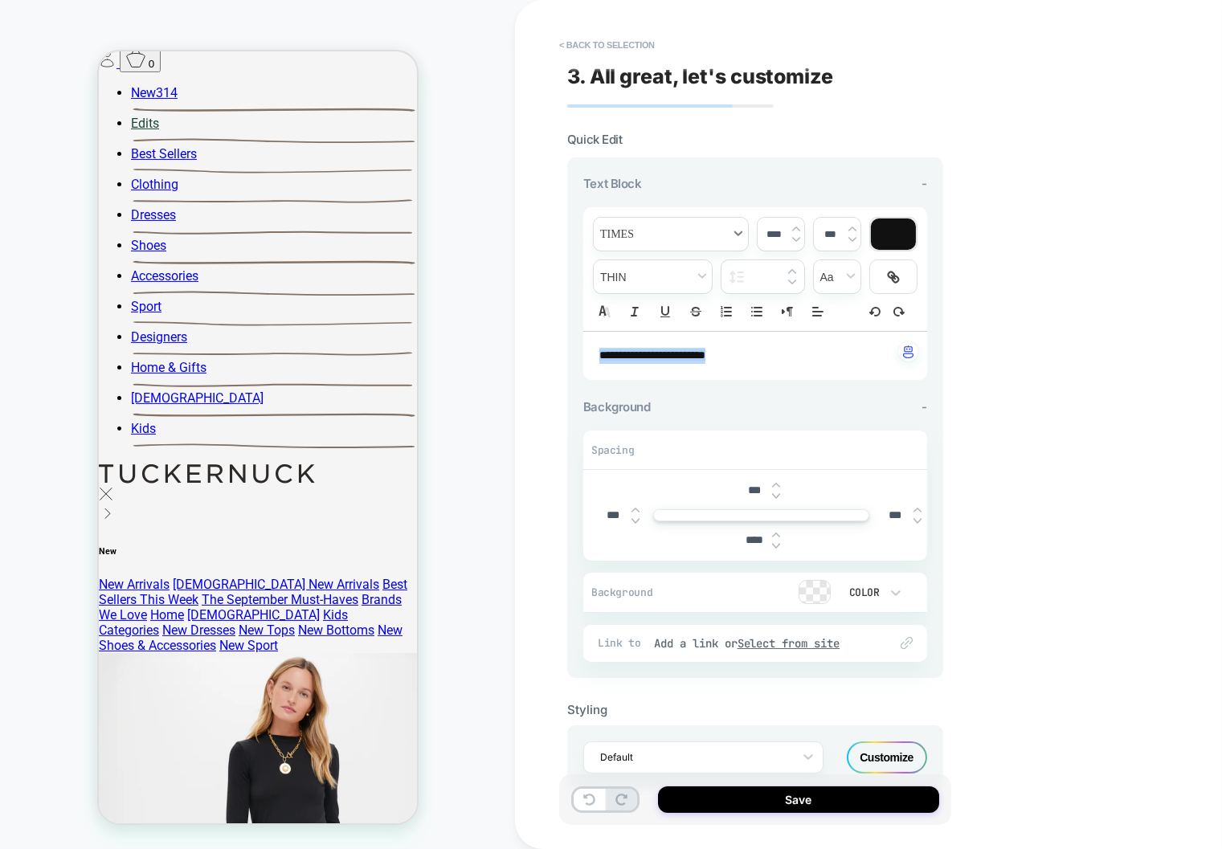
click at [643, 236] on span "font" at bounding box center [671, 234] width 154 height 33
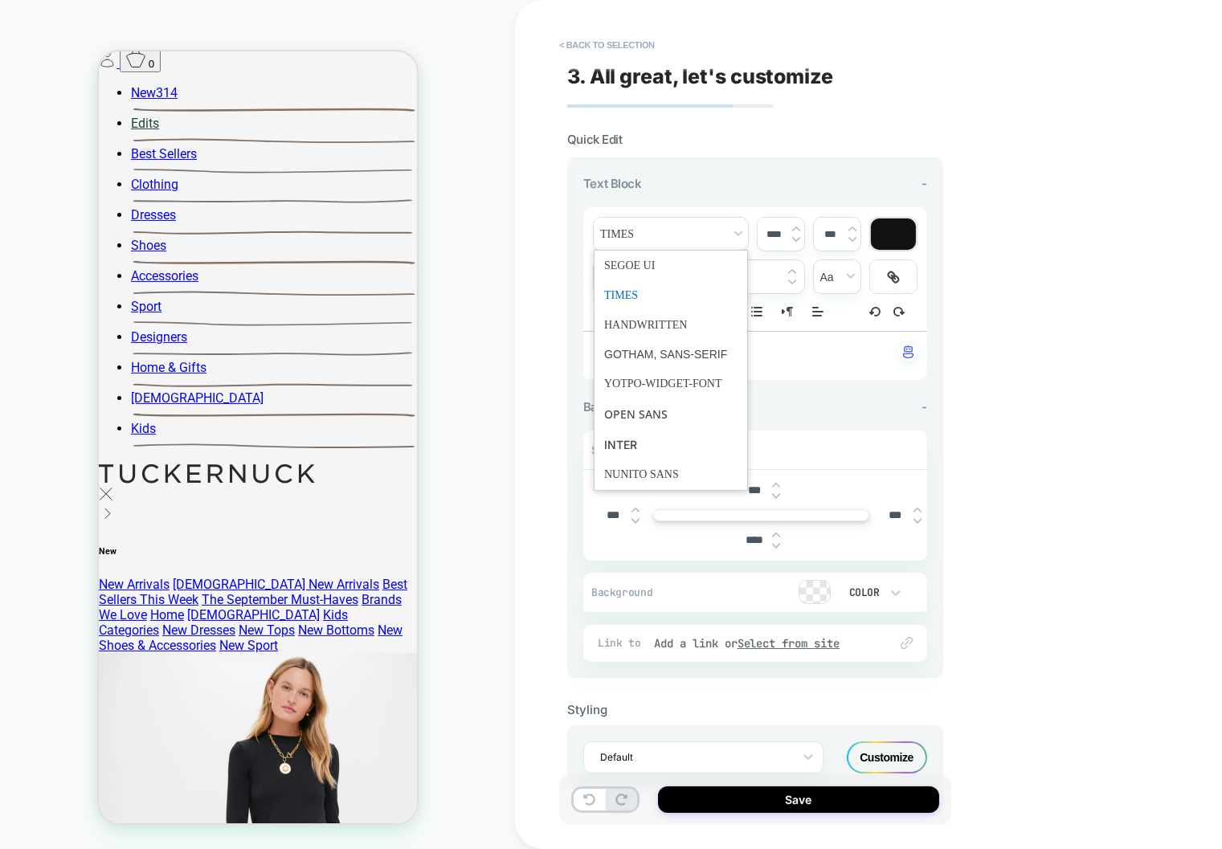
click at [635, 268] on span "font" at bounding box center [670, 266] width 133 height 30
click at [637, 237] on span "font" at bounding box center [671, 234] width 154 height 33
click at [628, 324] on span "font" at bounding box center [670, 325] width 133 height 30
click at [682, 235] on span "font" at bounding box center [671, 234] width 154 height 33
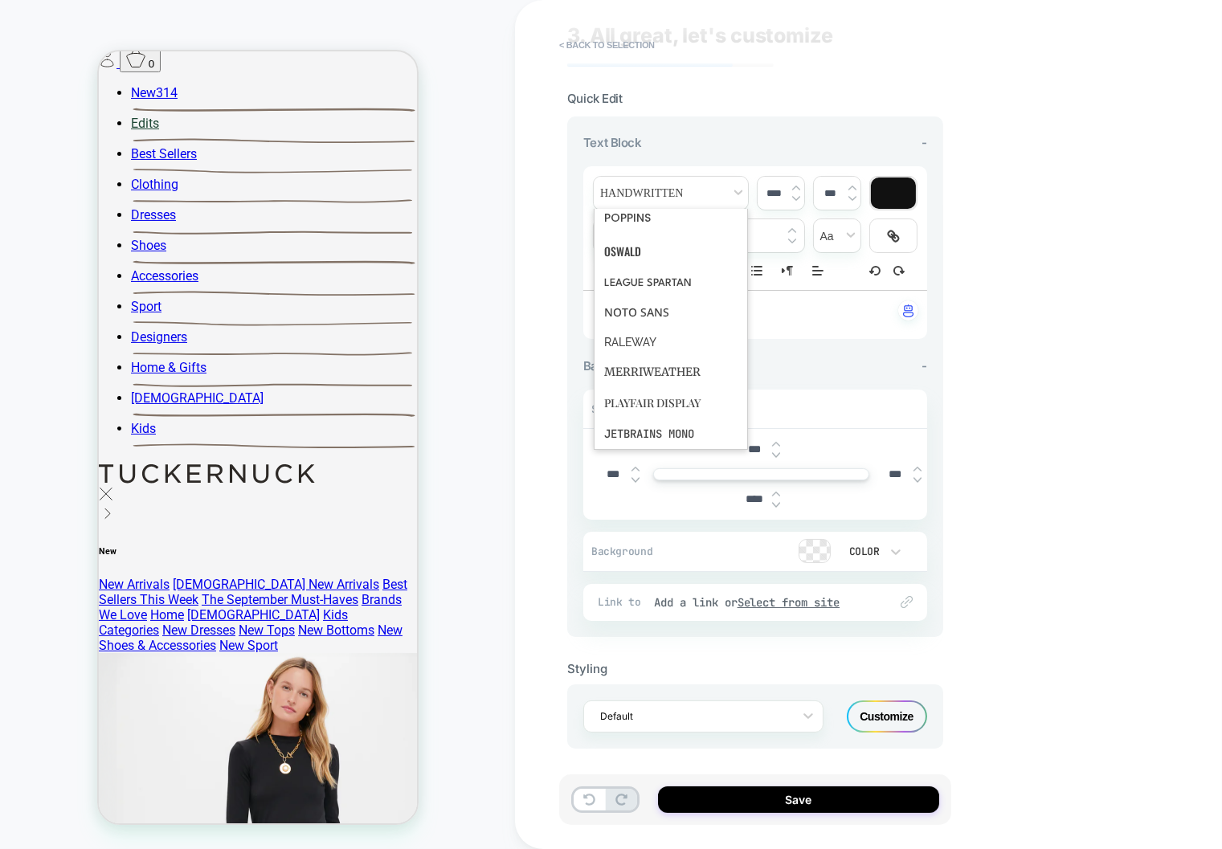
click at [807, 327] on div "**********" at bounding box center [755, 315] width 344 height 48
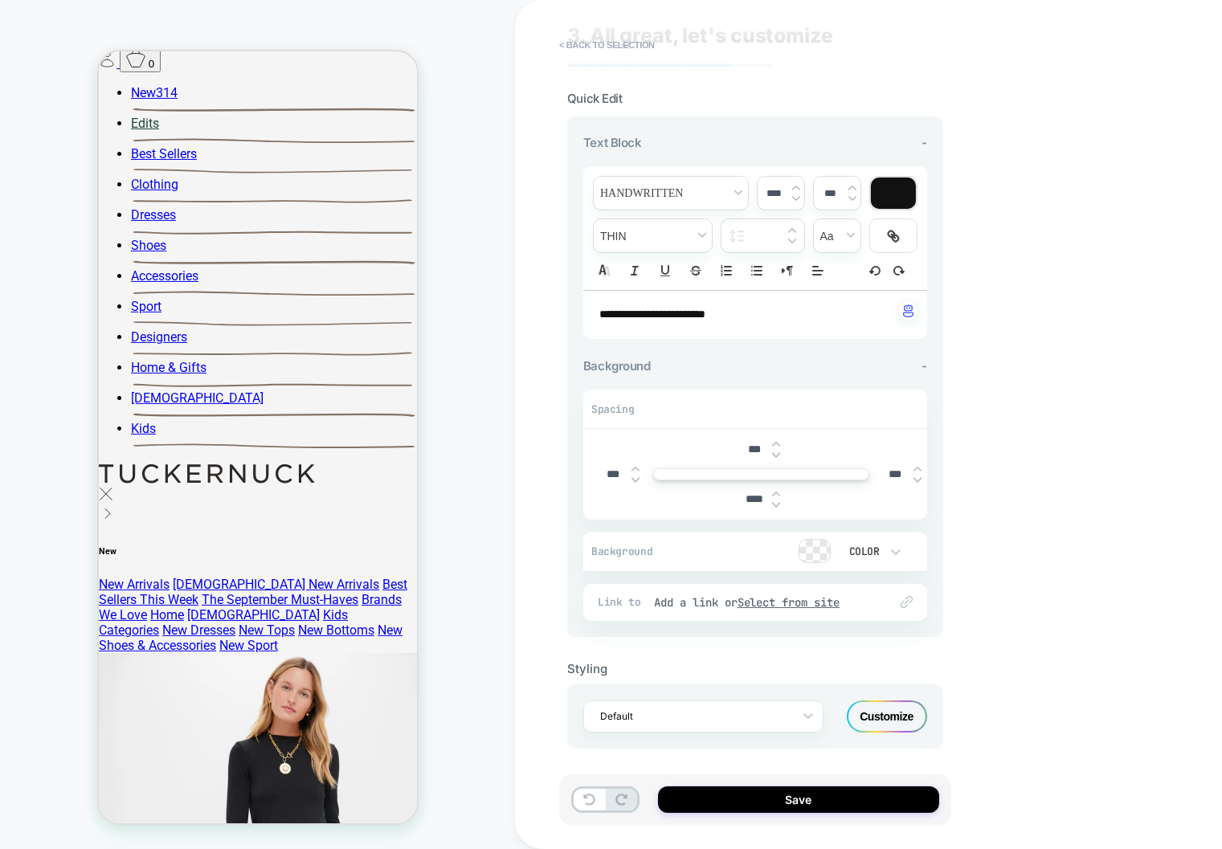
click at [775, 321] on p "**********" at bounding box center [749, 315] width 300 height 16
click at [661, 199] on span "font" at bounding box center [671, 193] width 154 height 33
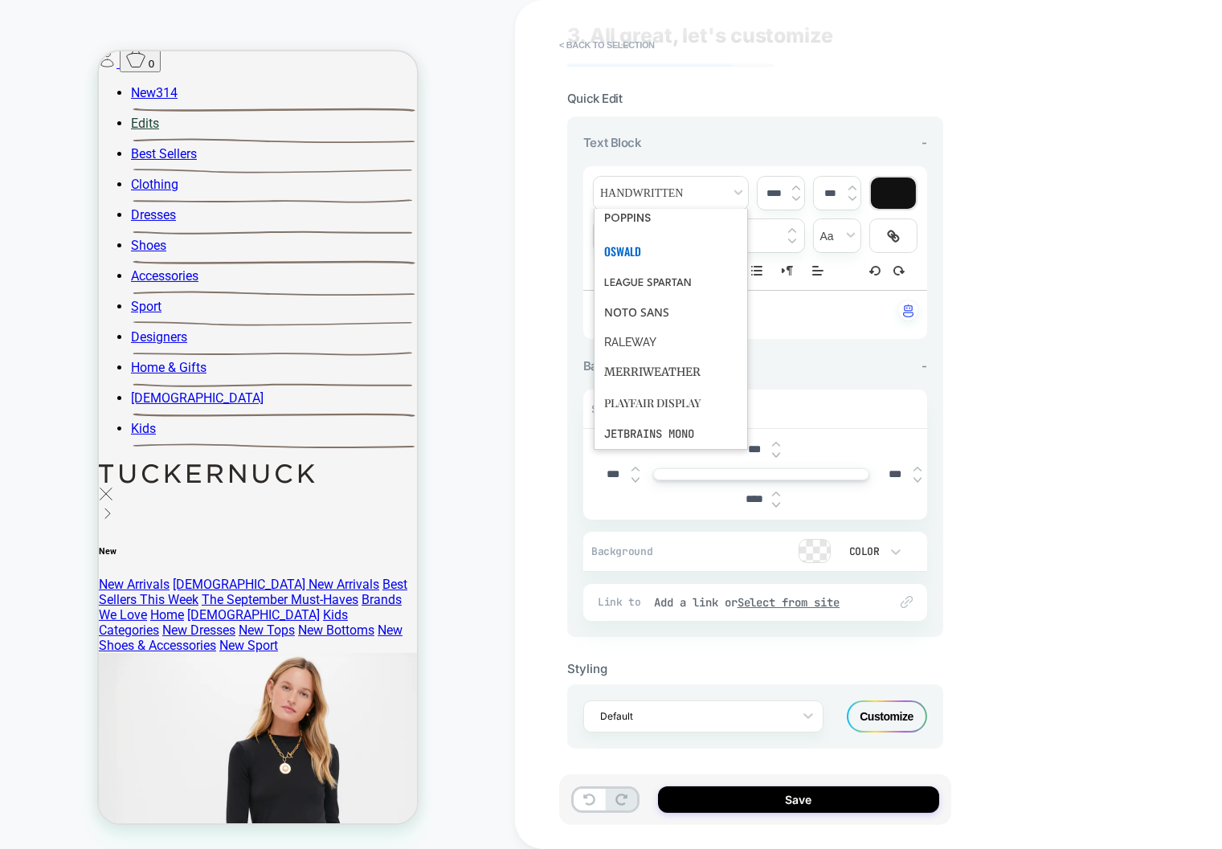
scroll to position [0, 0]
click at [623, 306] on span "font" at bounding box center [670, 313] width 133 height 29
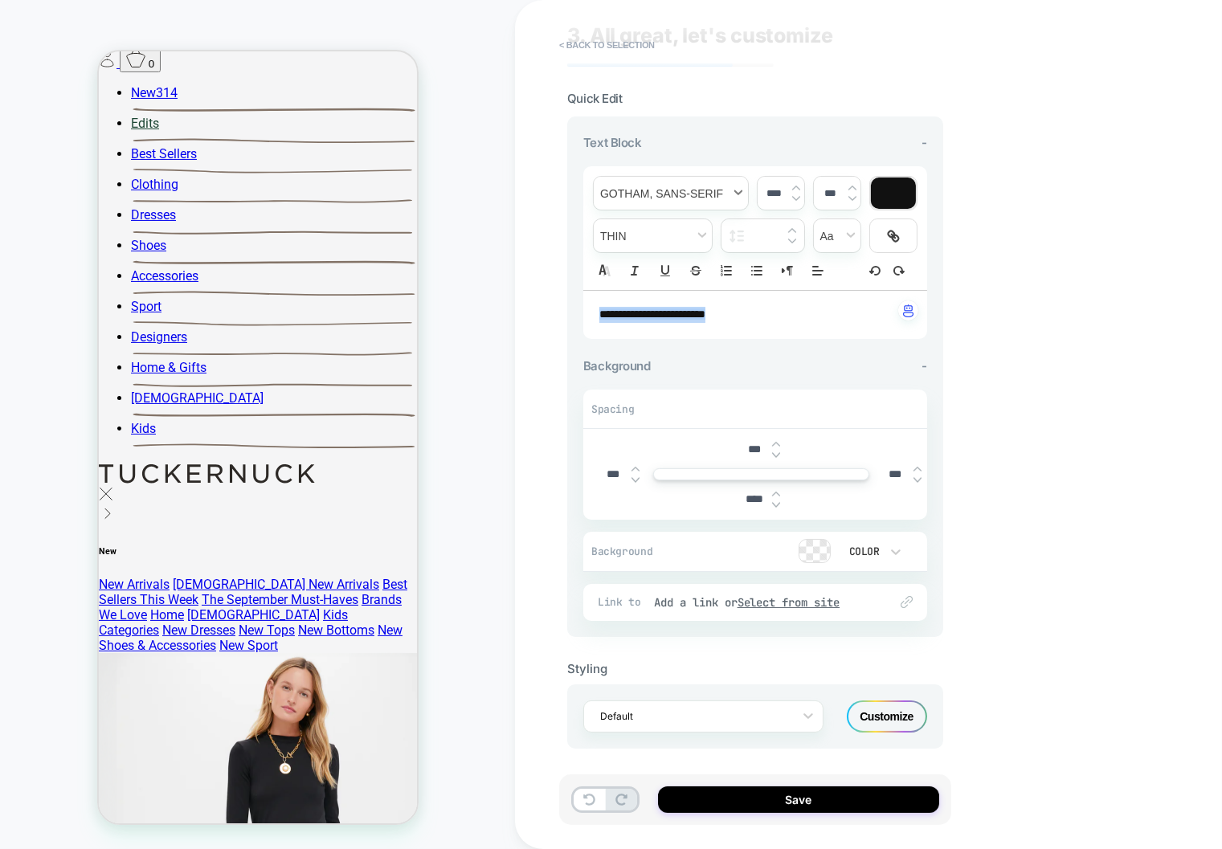
click at [630, 184] on span "font" at bounding box center [671, 193] width 154 height 33
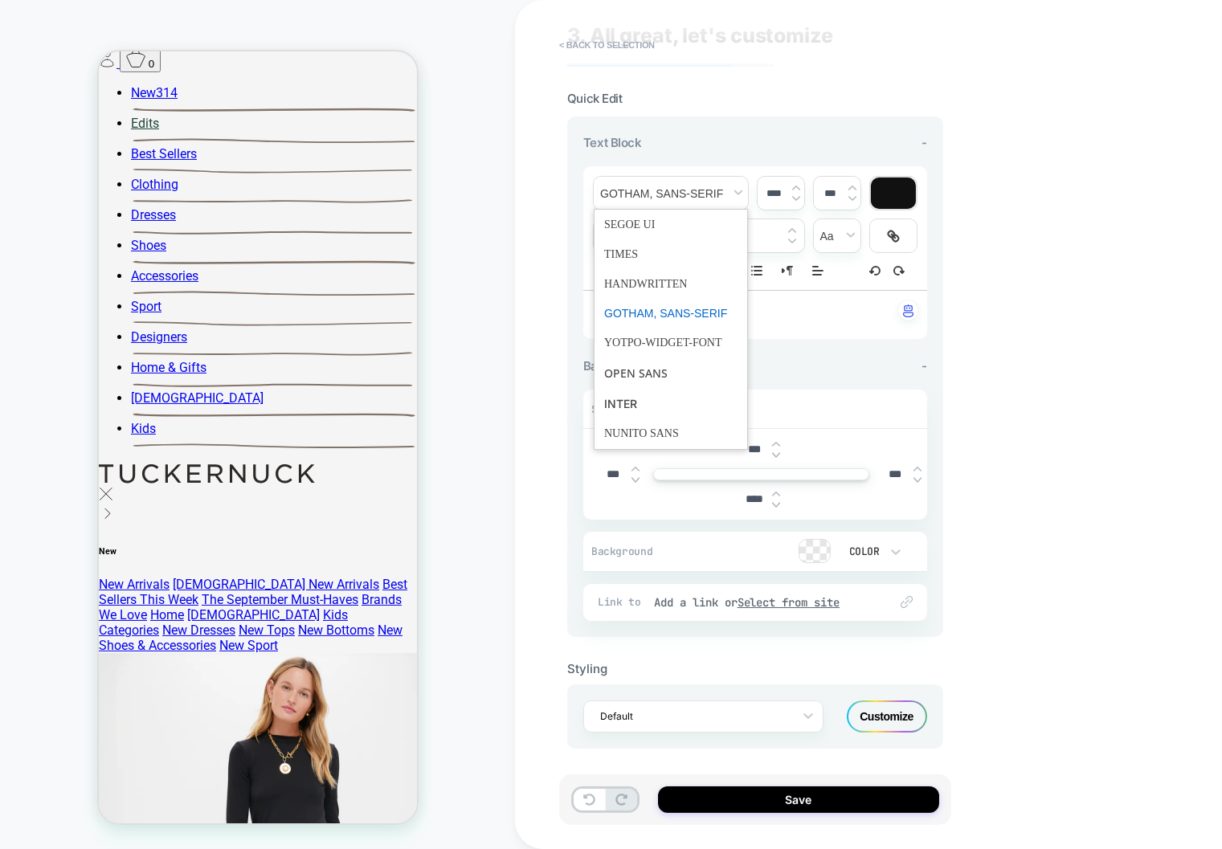
click at [1097, 444] on div "**********" at bounding box center [868, 424] width 707 height 849
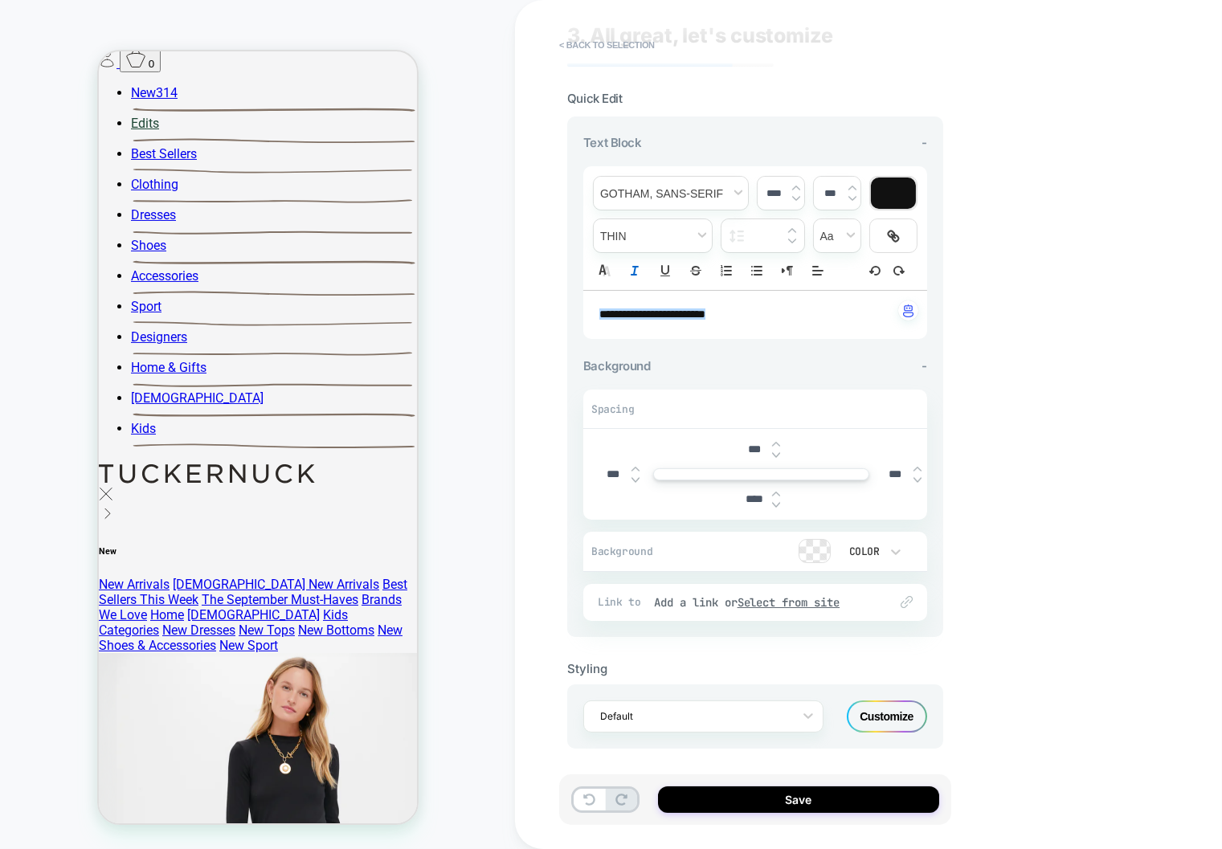
click at [628, 266] on icon "Italic" at bounding box center [634, 271] width 14 height 14
click at [884, 707] on div "Customize" at bounding box center [887, 717] width 80 height 32
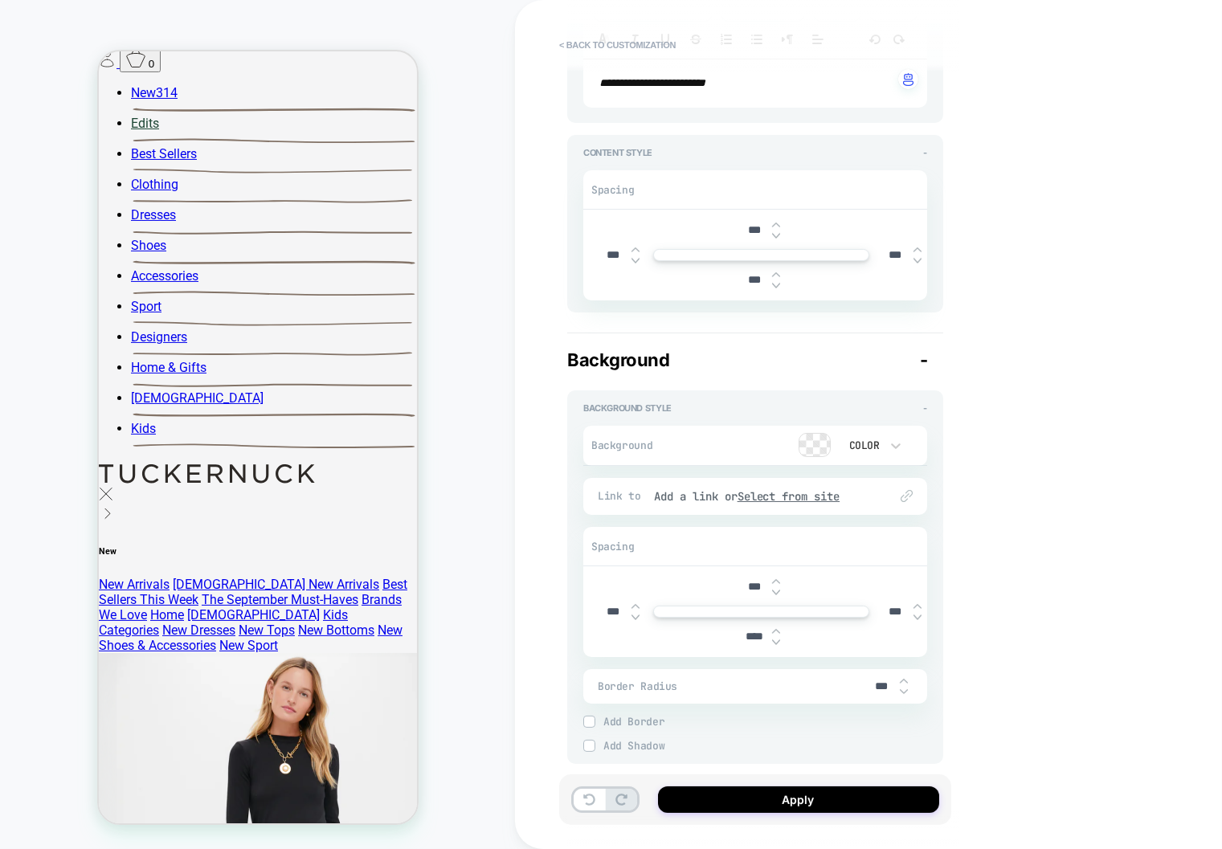
scroll to position [364, 0]
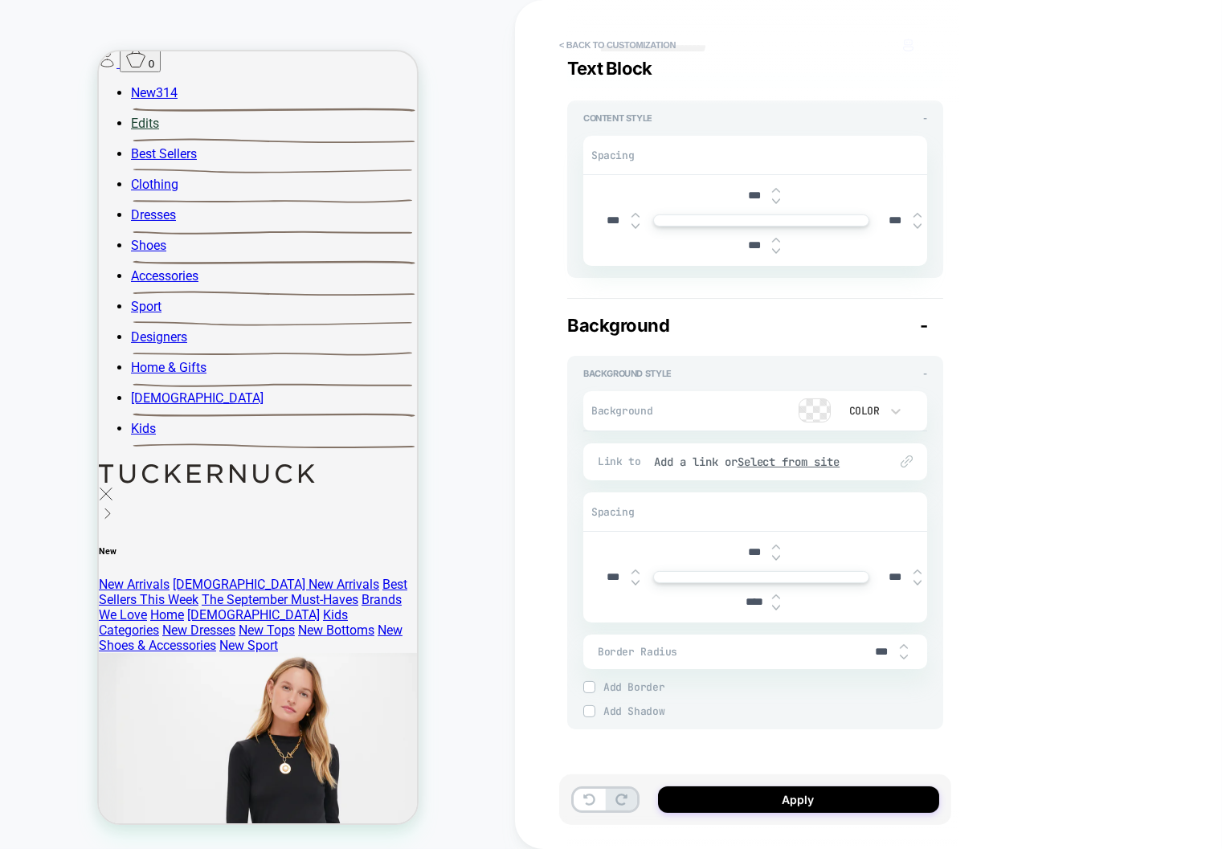
click at [775, 556] on img at bounding box center [776, 557] width 8 height 6
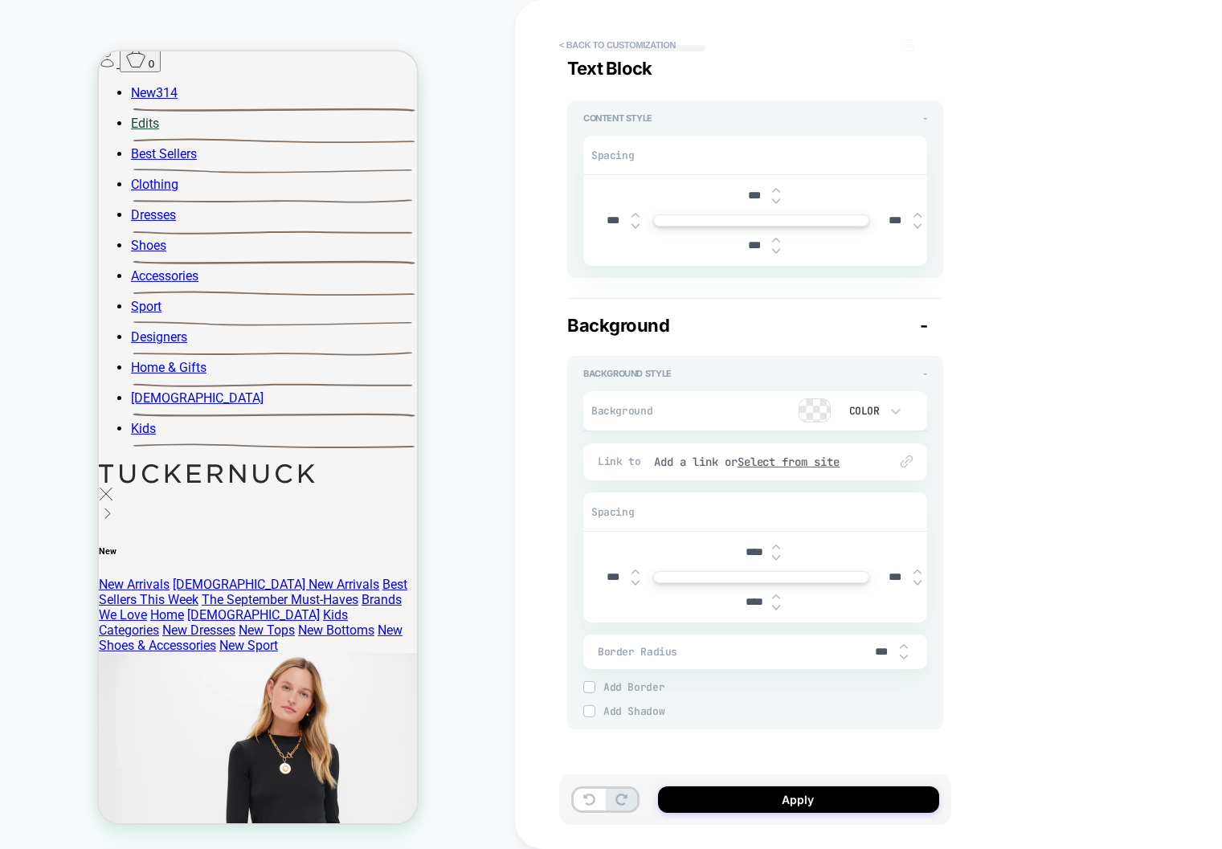
click at [775, 556] on img at bounding box center [776, 557] width 8 height 6
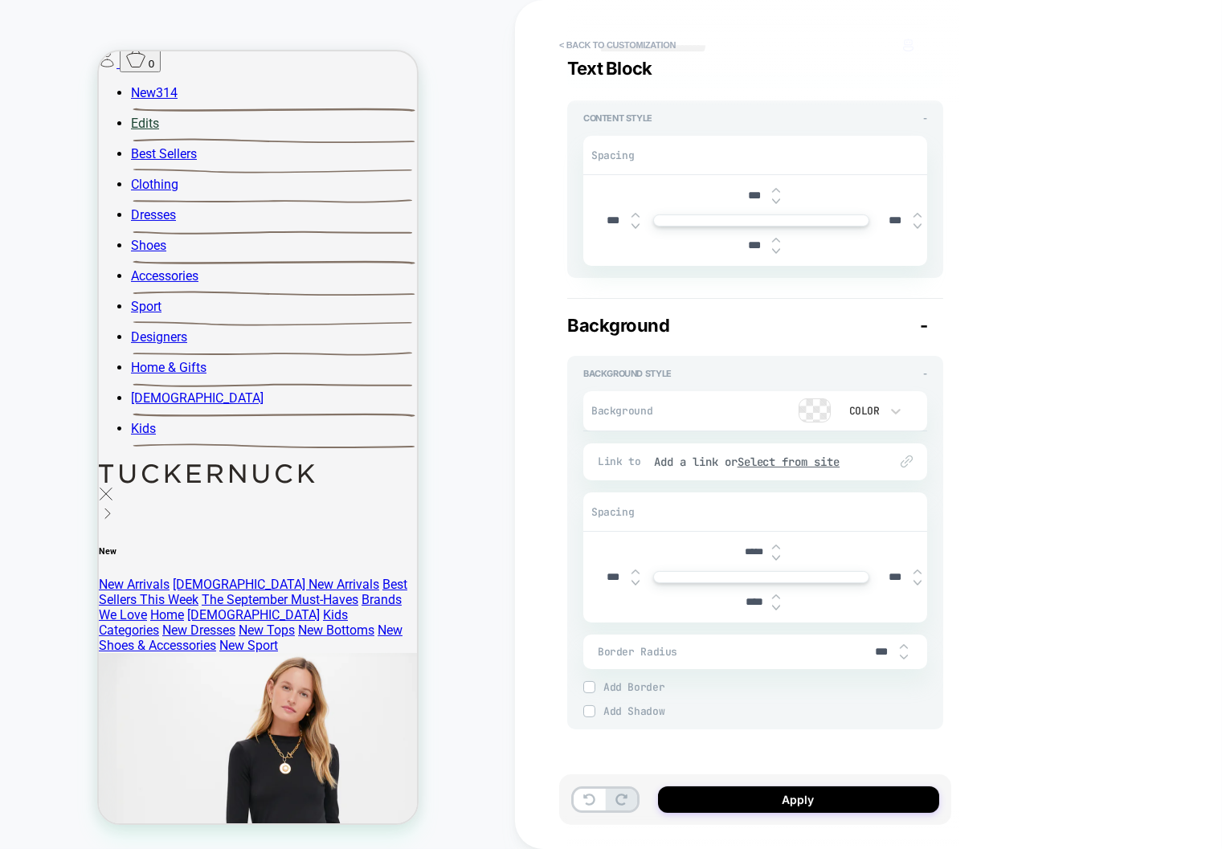
type input "*****"
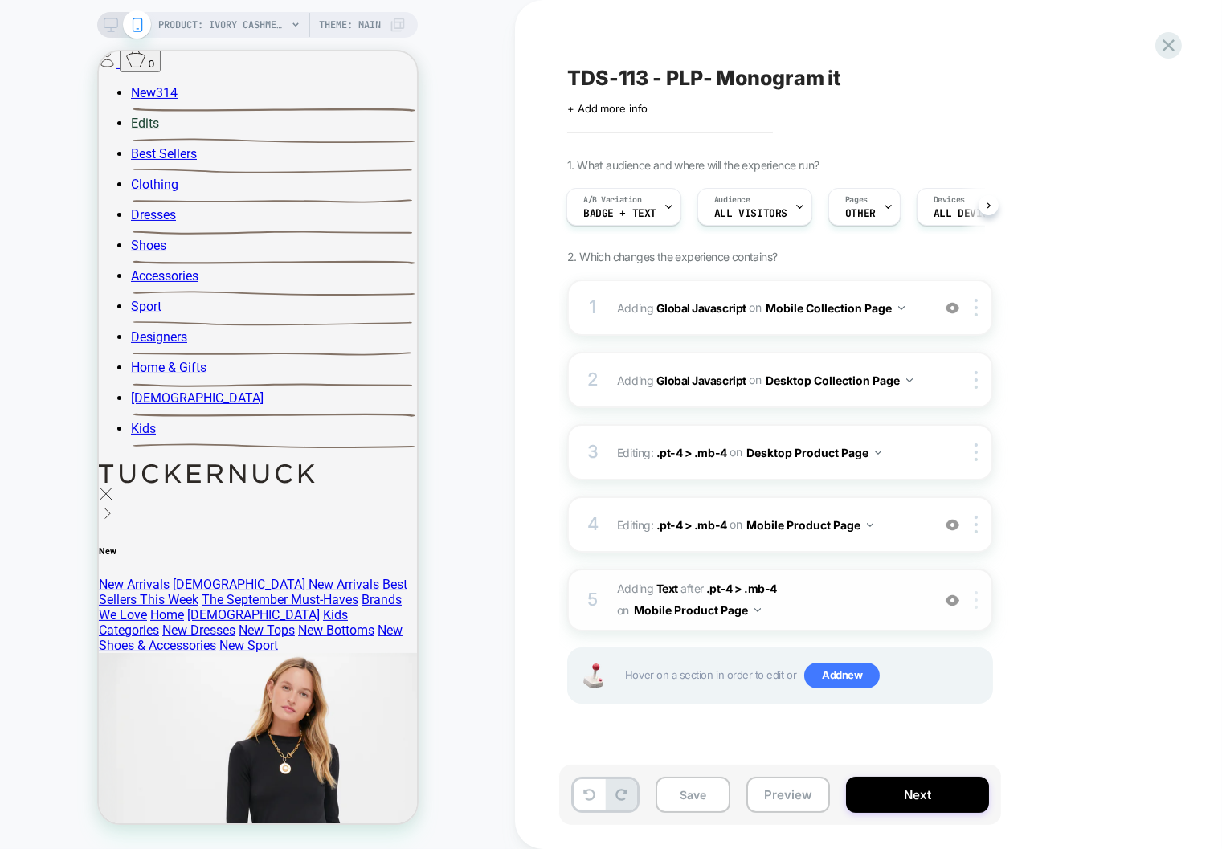
click at [0, 0] on div at bounding box center [0, 0] width 0 height 0
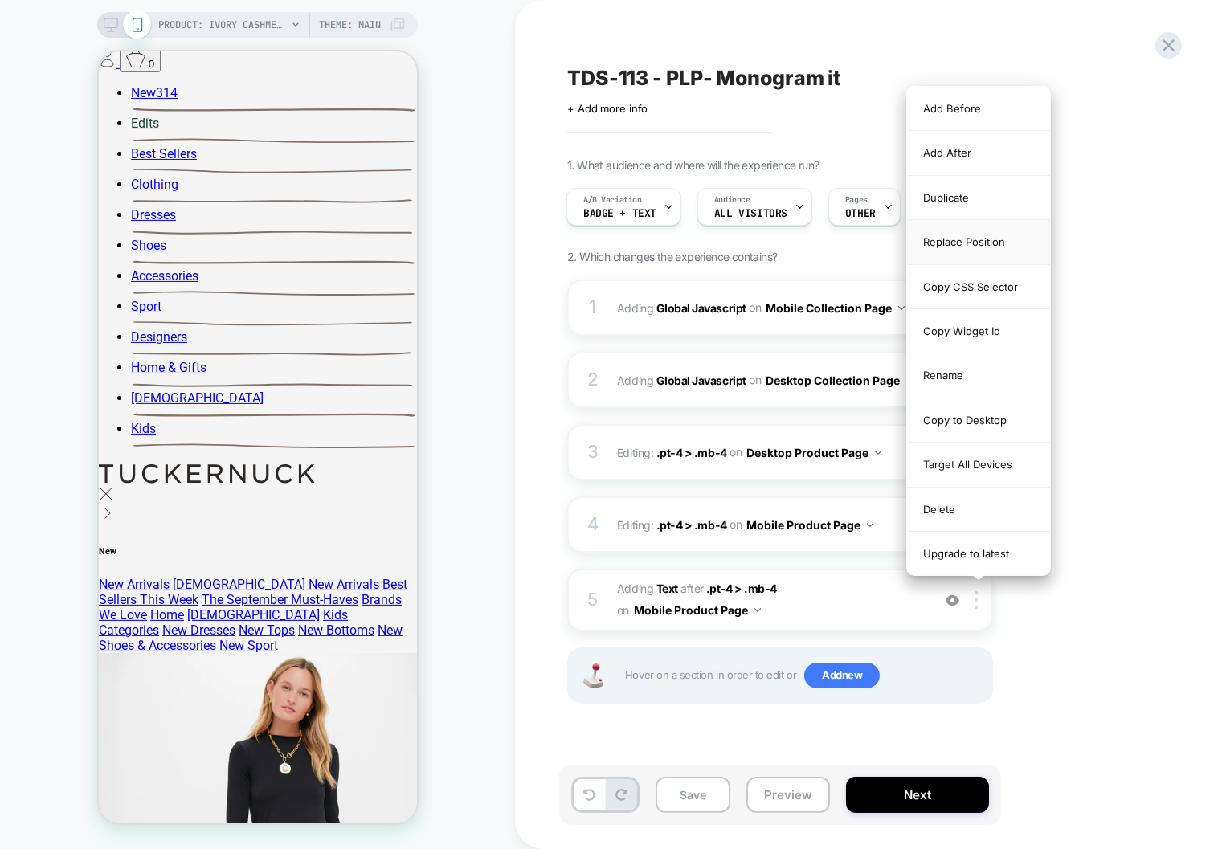
click at [0, 0] on div "Replace Position" at bounding box center [0, 0] width 0 height 0
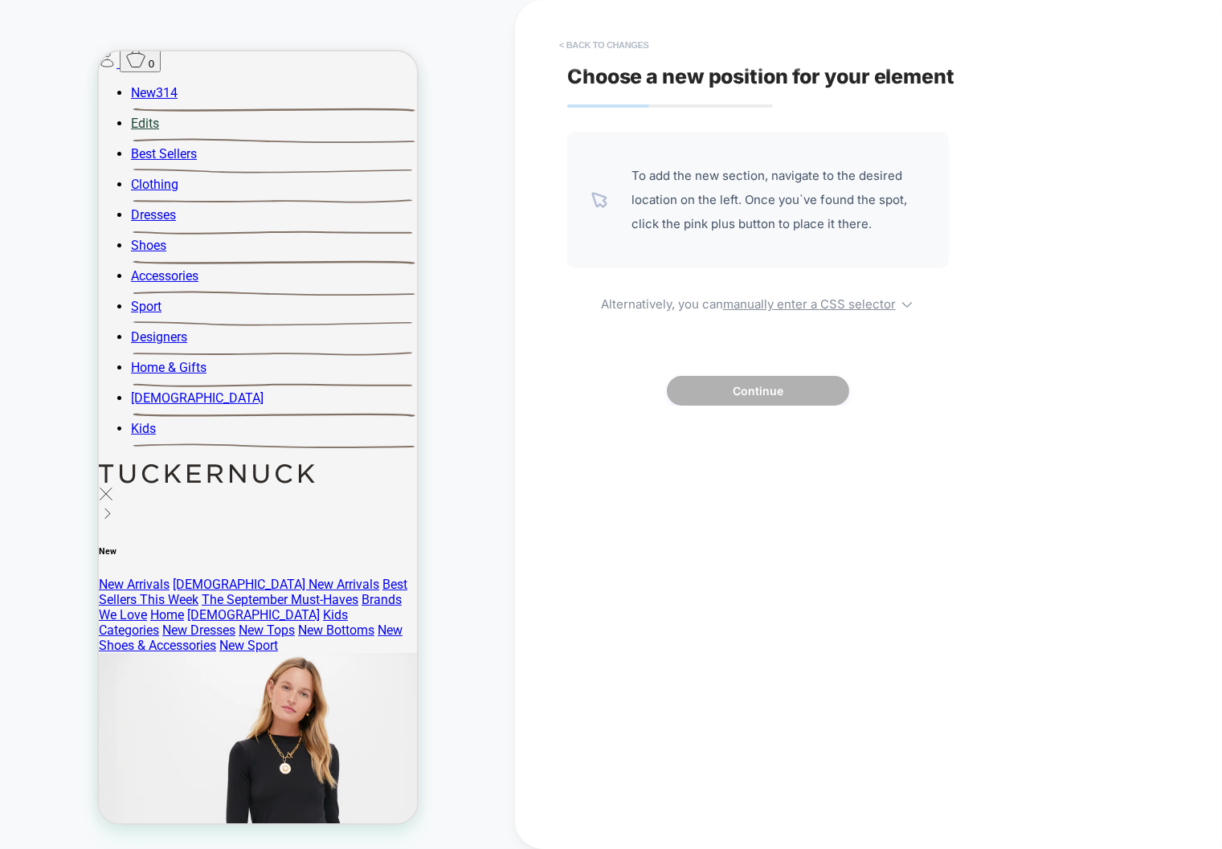
click at [0, 0] on button "< Back to changes" at bounding box center [0, 0] width 0 height 0
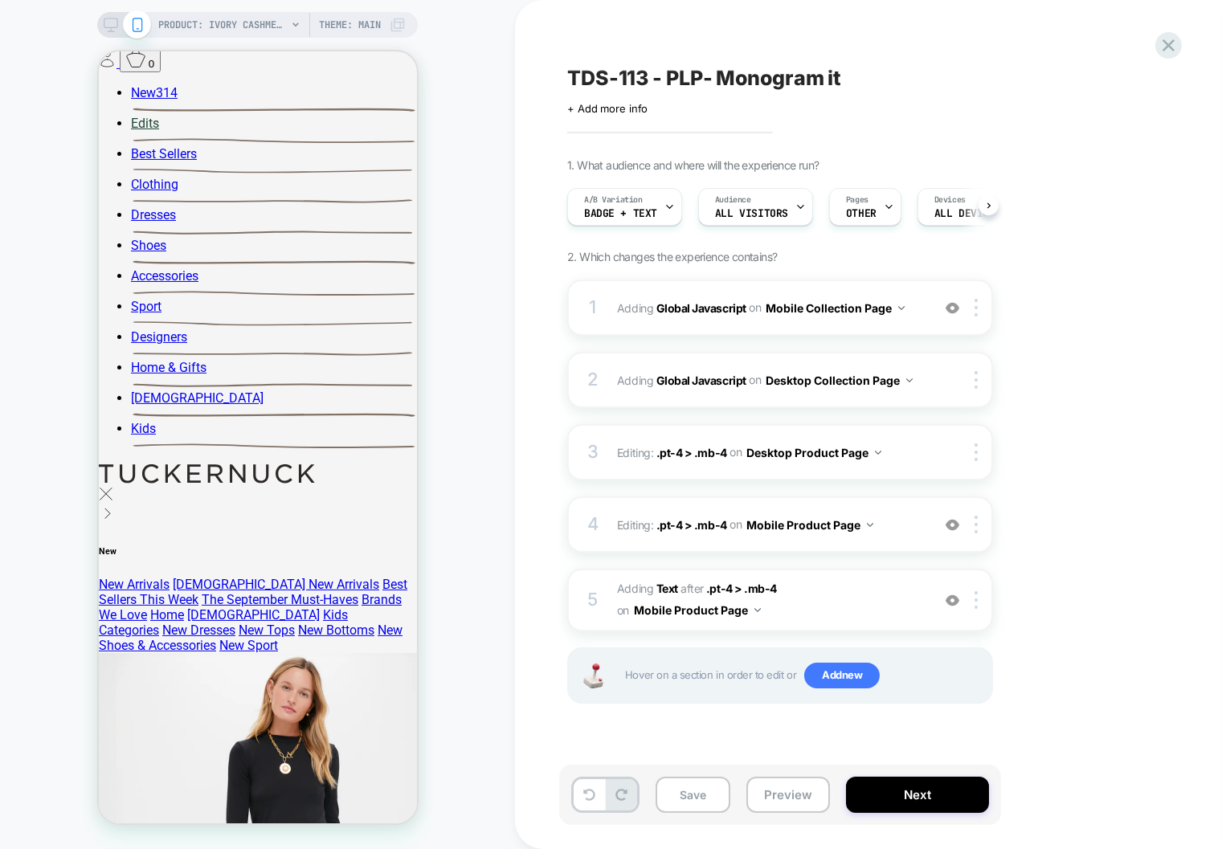
scroll to position [0, 1]
click at [877, 579] on div "5 #_loomi_addon_1756330853870 Adding Text AFTER .pt-4 > .mb-4 .pt-4 > .mb-4 on …" at bounding box center [780, 600] width 426 height 63
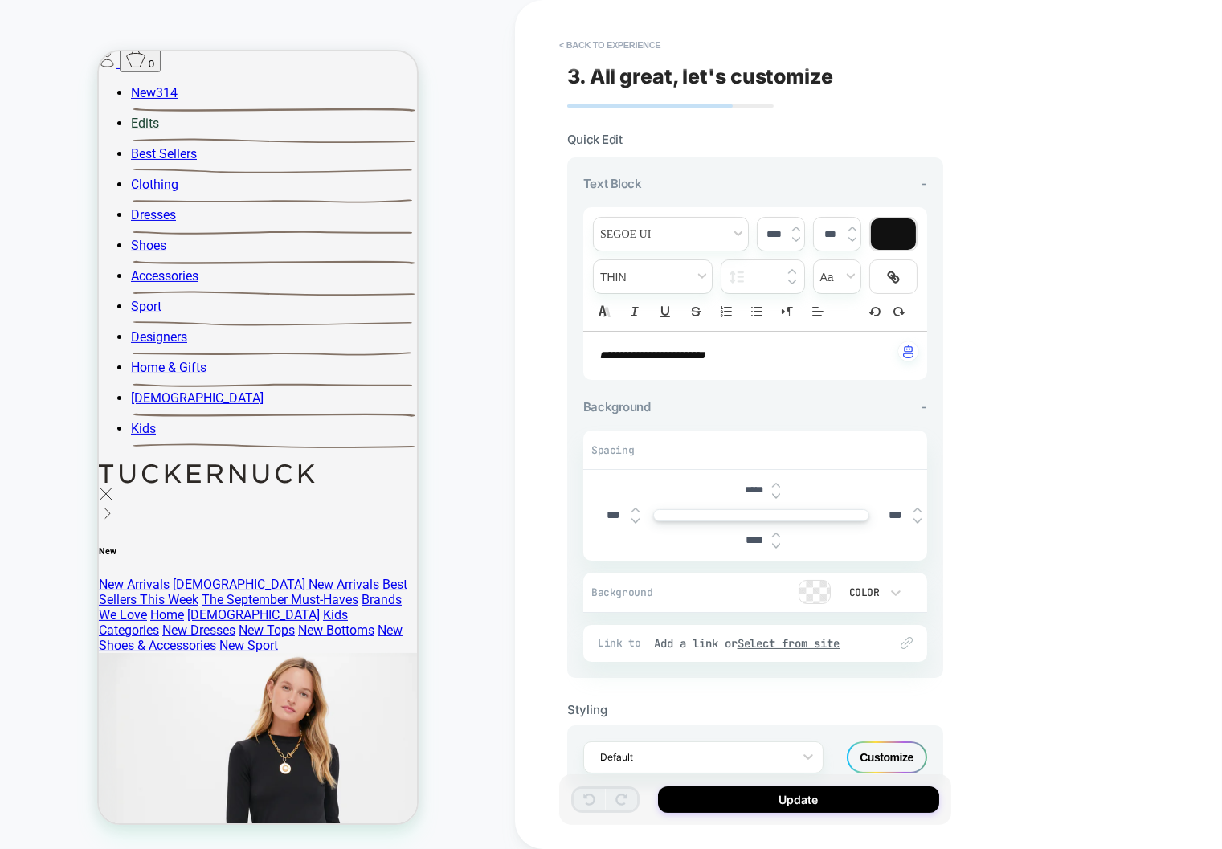
scroll to position [621, 0]
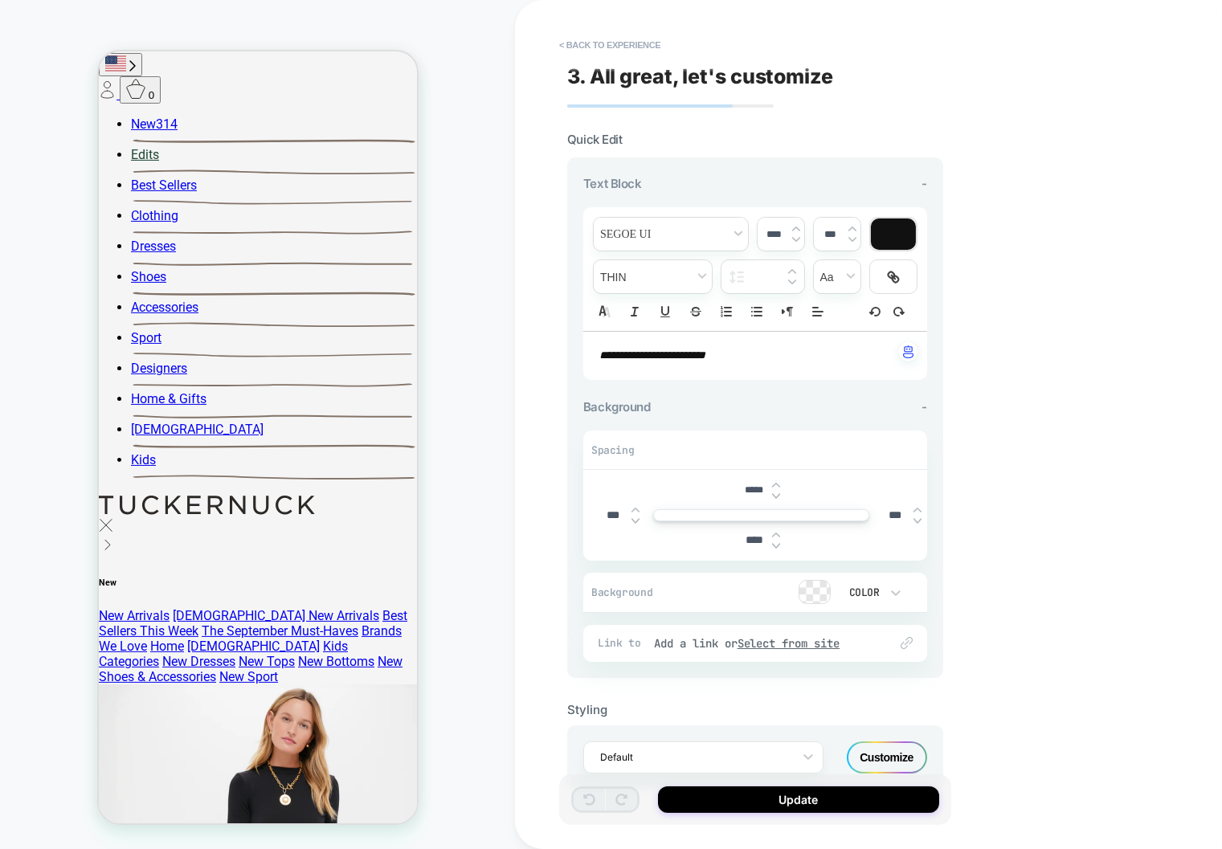
click at [0, 0] on div "***" at bounding box center [0, 0] width 0 height 0
click at [0, 0] on img at bounding box center [0, 0] width 0 height 0
click at [0, 0] on input "****" at bounding box center [0, 0] width 0 height 0
type input "*****"
click at [0, 0] on div "*****" at bounding box center [0, 0] width 0 height 0
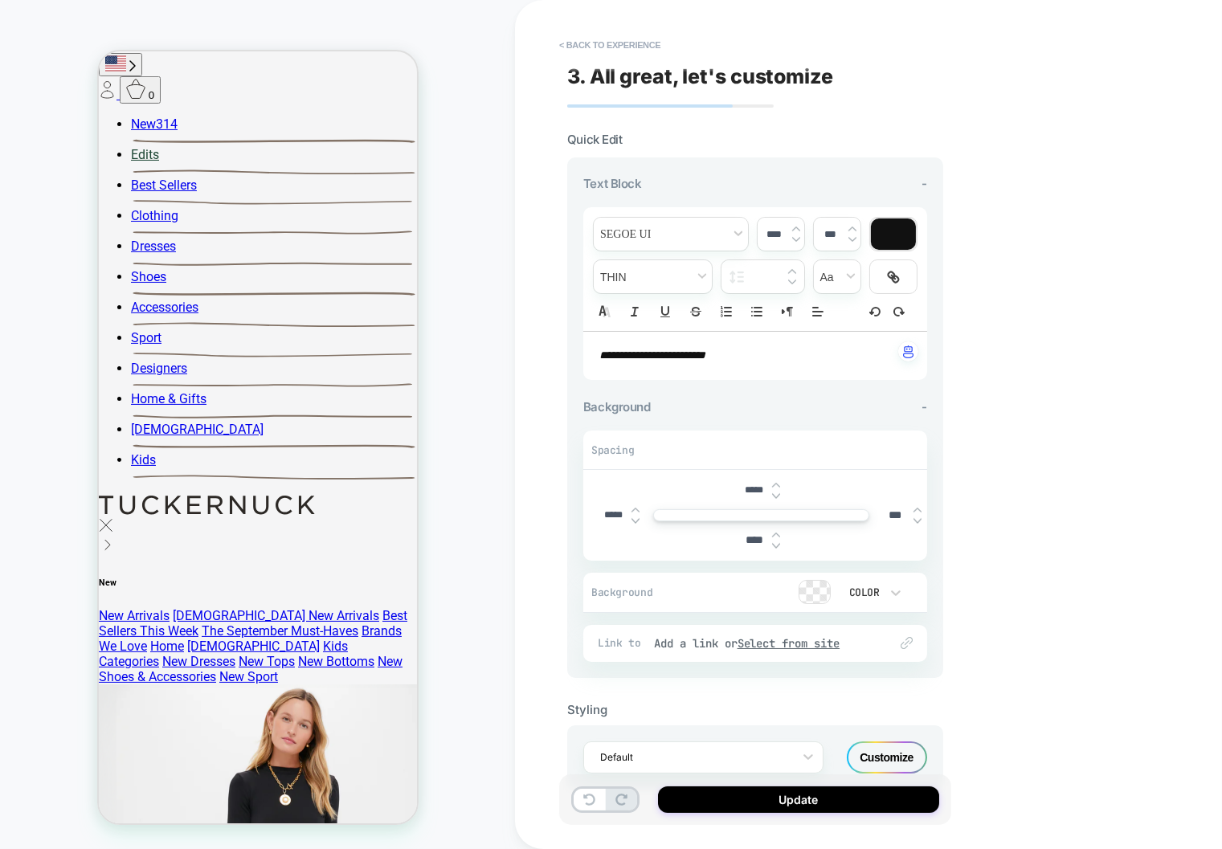
click at [777, 493] on img at bounding box center [776, 496] width 8 height 6
click at [0, 0] on img at bounding box center [0, 0] width 0 height 0
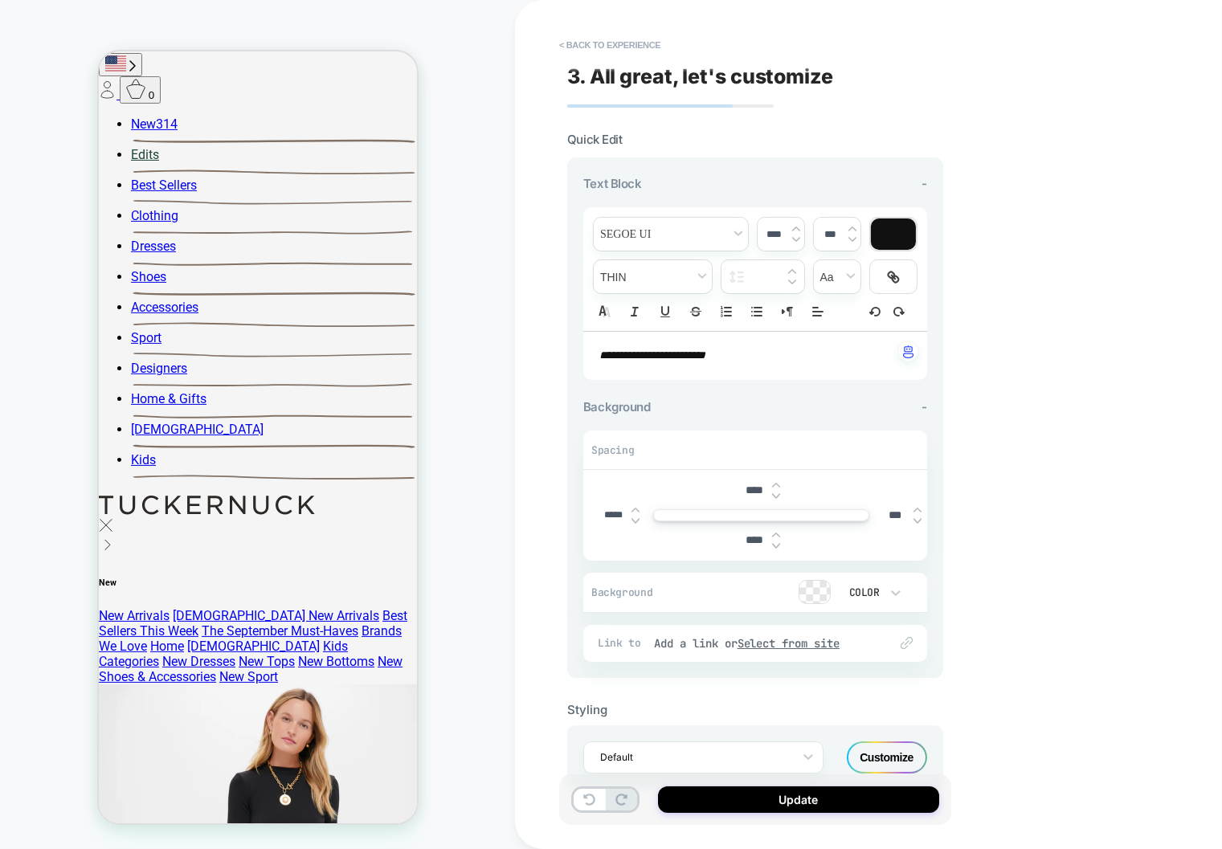
type input "****"
click at [0, 0] on button "Update" at bounding box center [0, 0] width 0 height 0
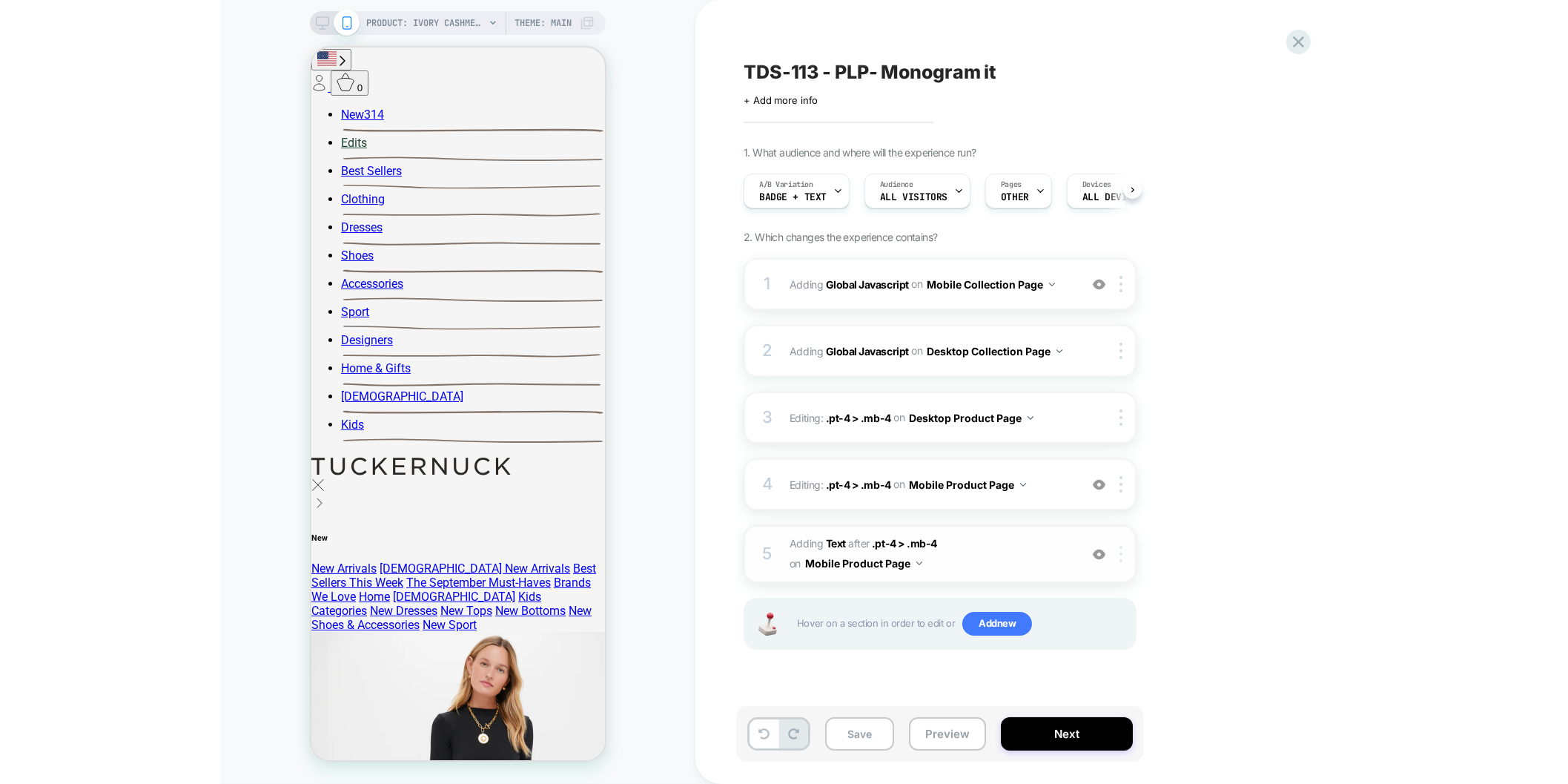
scroll to position [0, 1]
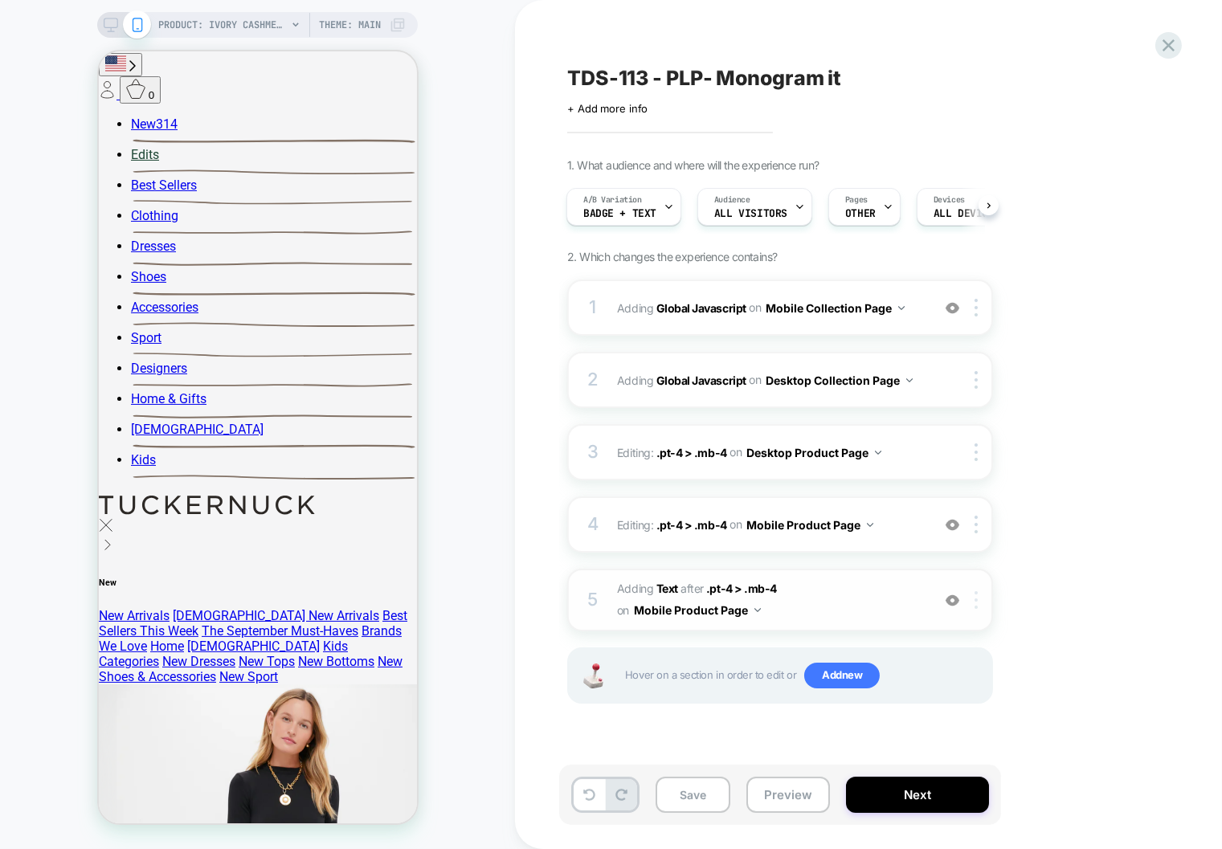
click at [0, 0] on img at bounding box center [0, 0] width 0 height 0
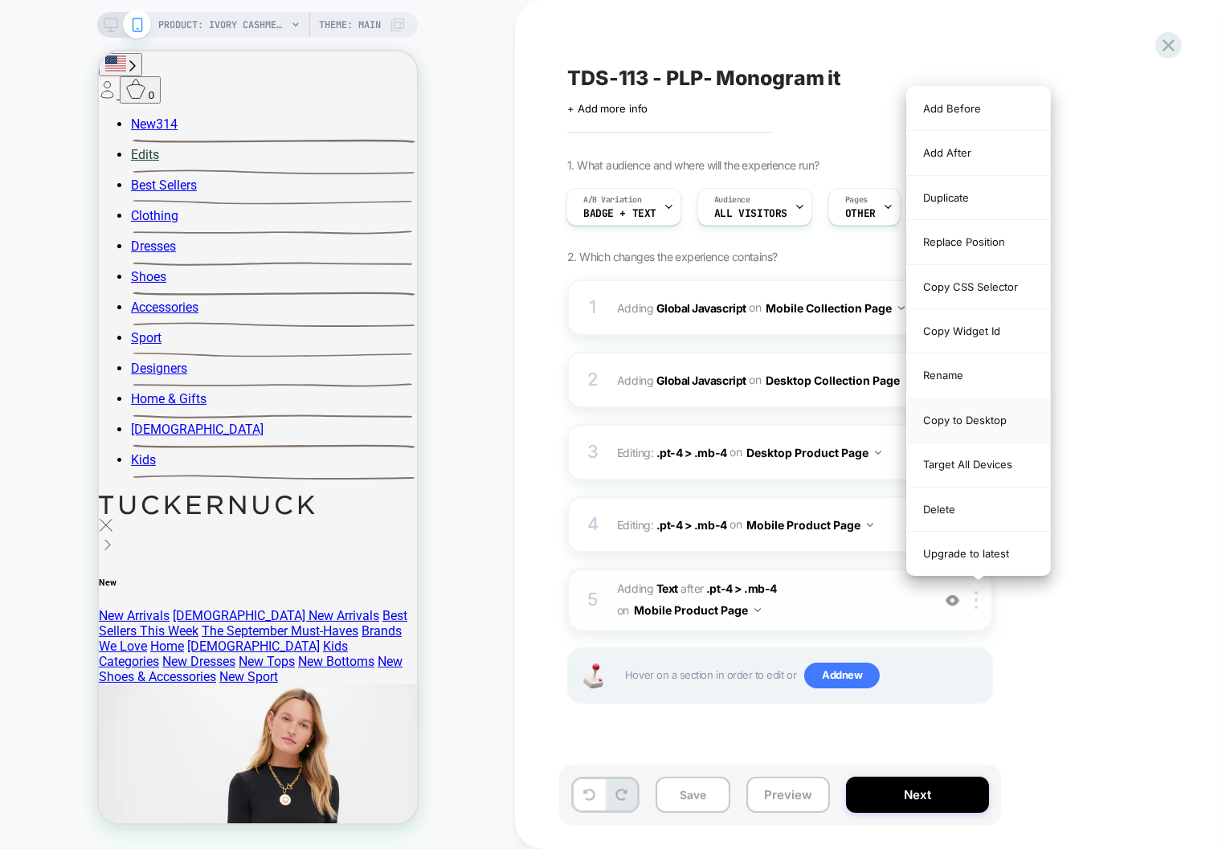
click at [980, 421] on div "Copy to Desktop" at bounding box center [978, 421] width 143 height 44
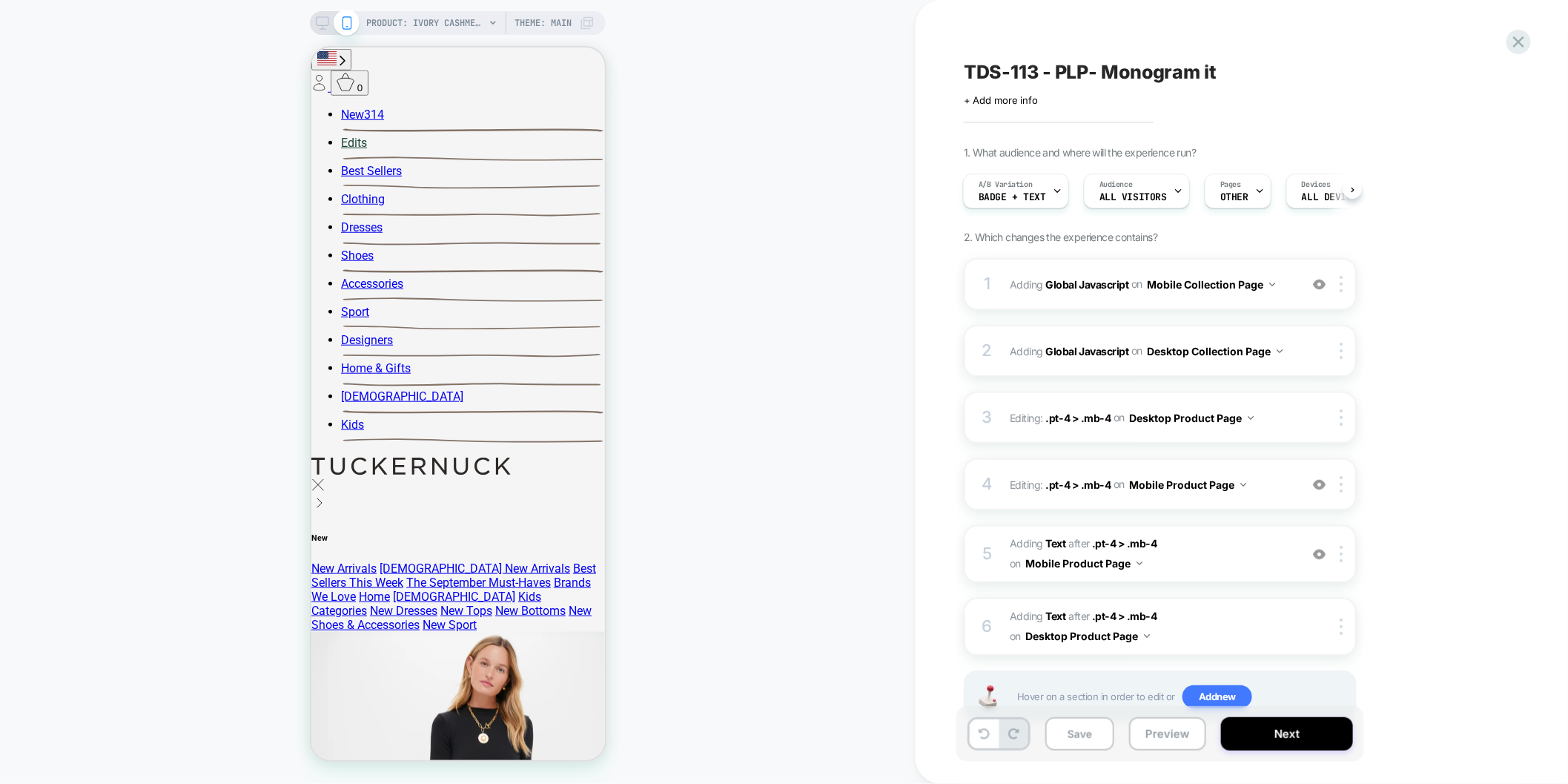
click at [317, 17] on rect at bounding box center [323, 20] width 13 height 8
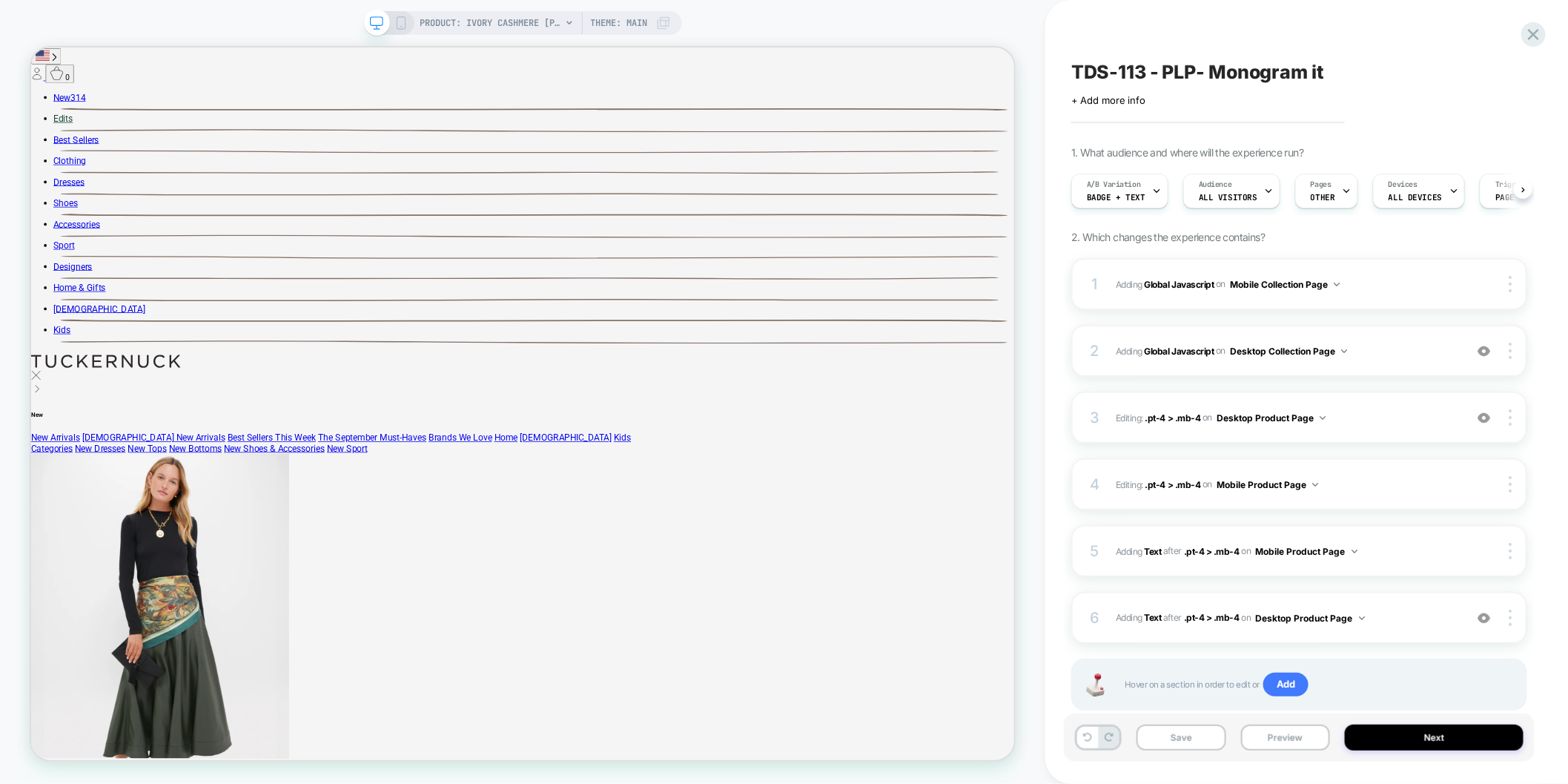
scroll to position [0, 1]
click at [1127, 624] on span "#_loomi_addon_1756331066535 Adding Text AFTER .pt-4 > .mb-4 .pt-4 > .mb-4 on De…" at bounding box center [1287, 619] width 341 height 18
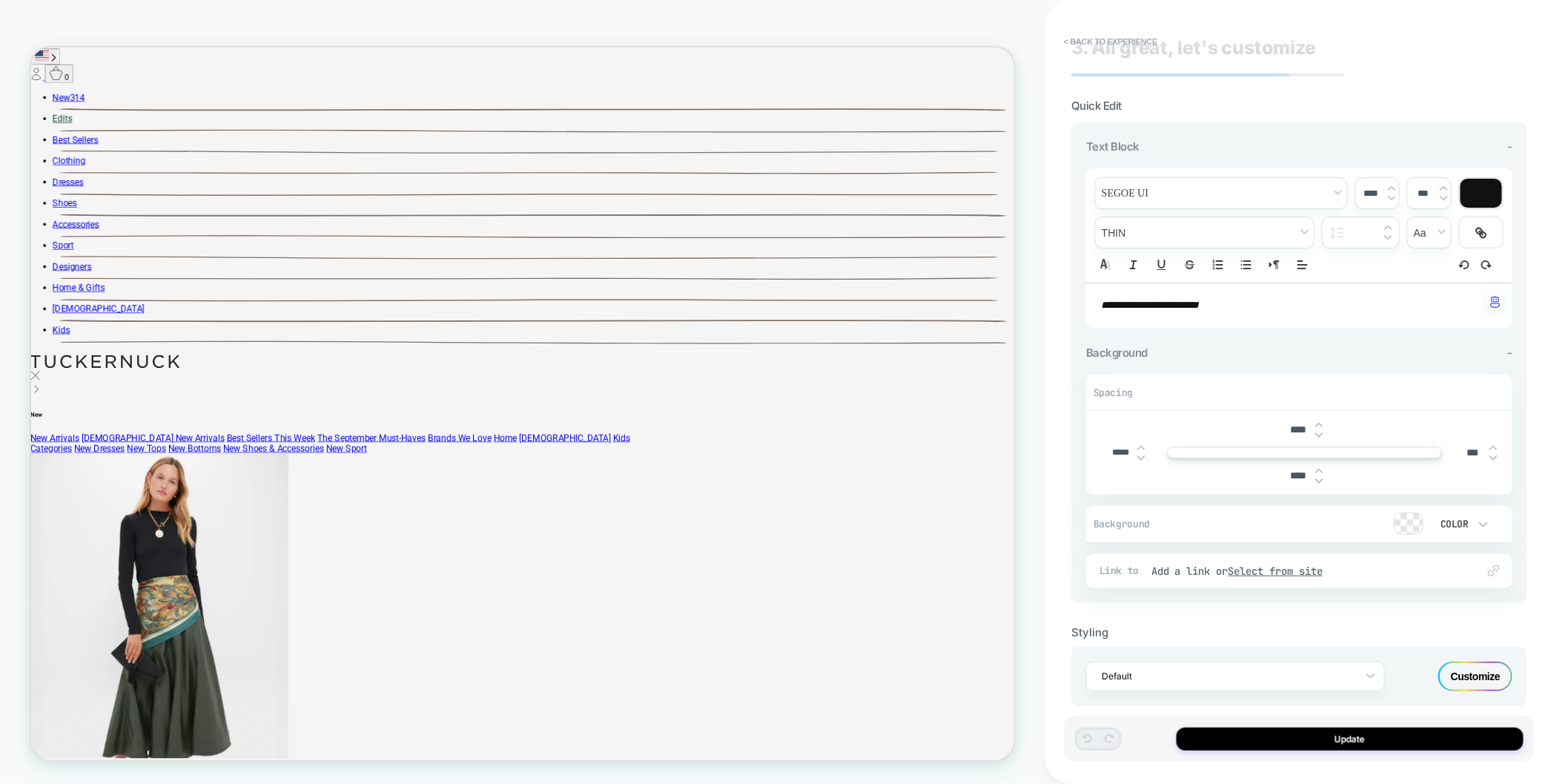
scroll to position [24, 0]
click at [1127, 311] on div "Customize" at bounding box center [670, 308] width 1282 height 5
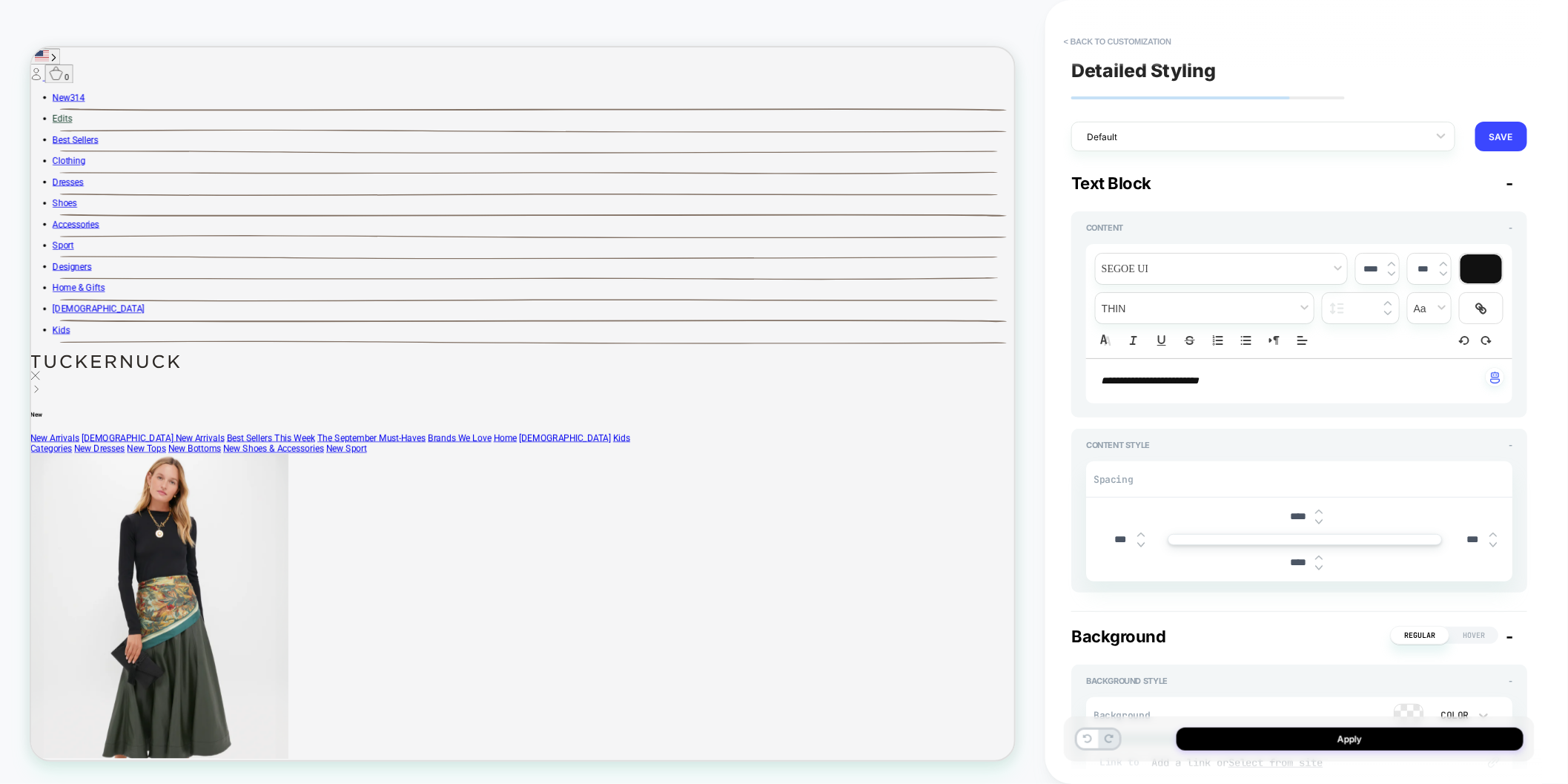
click at [1127, 518] on input "****" at bounding box center [1299, 517] width 33 height 13
type input "***"
click at [1127, 565] on input "****" at bounding box center [1299, 563] width 33 height 13
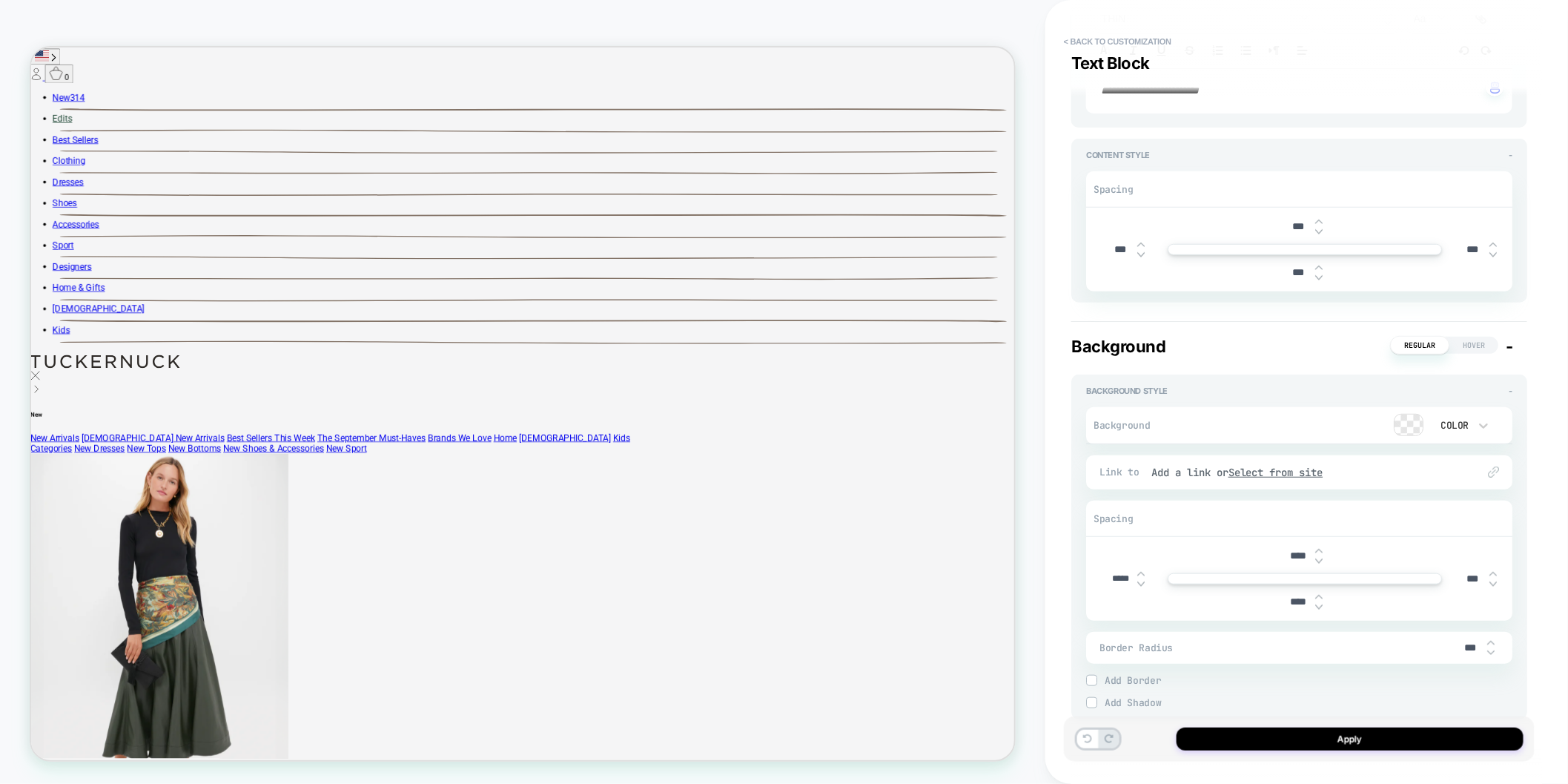
scroll to position [336, 0]
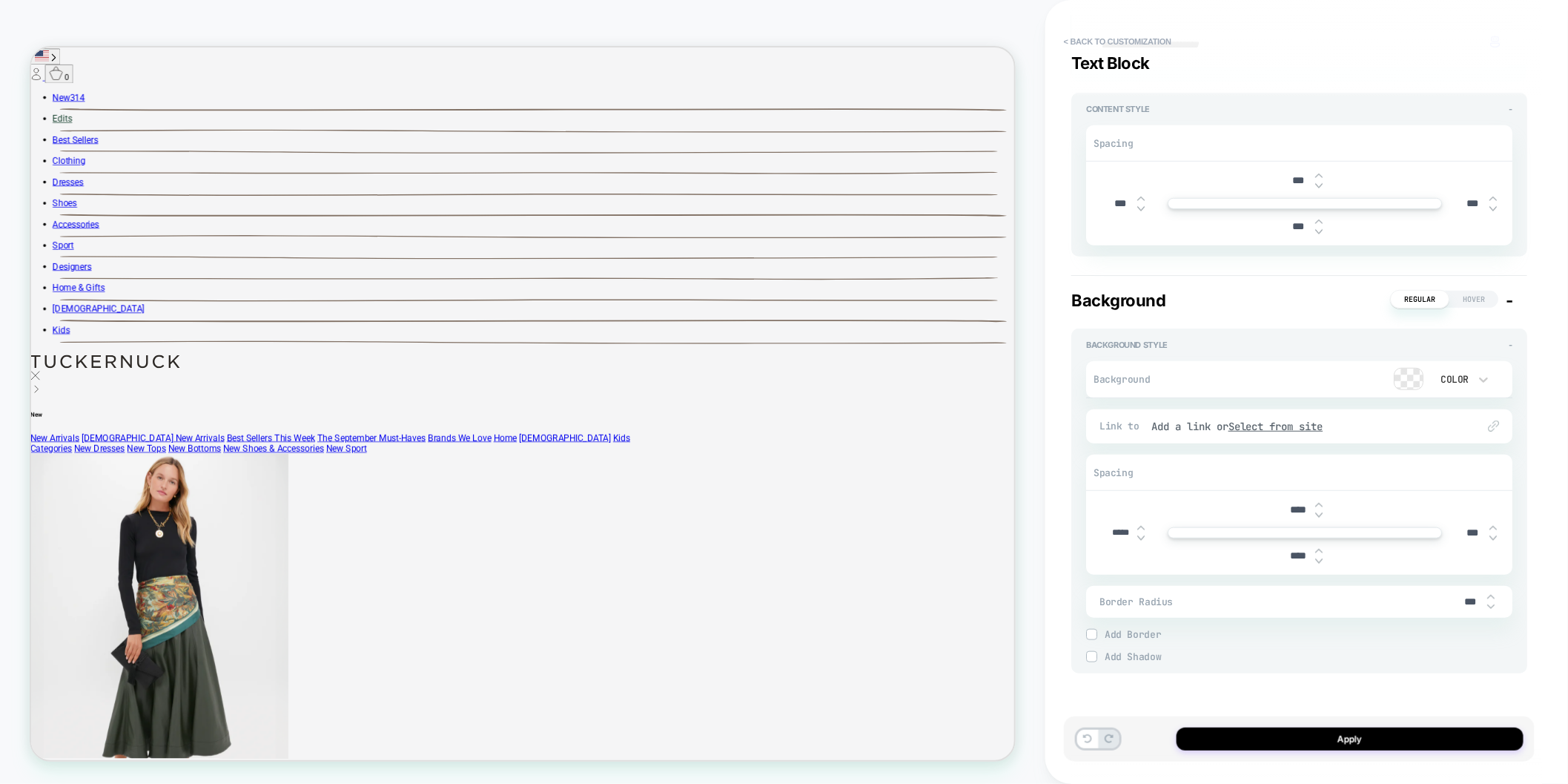
type input "***"
click at [1127, 559] on input "****" at bounding box center [1299, 556] width 33 height 13
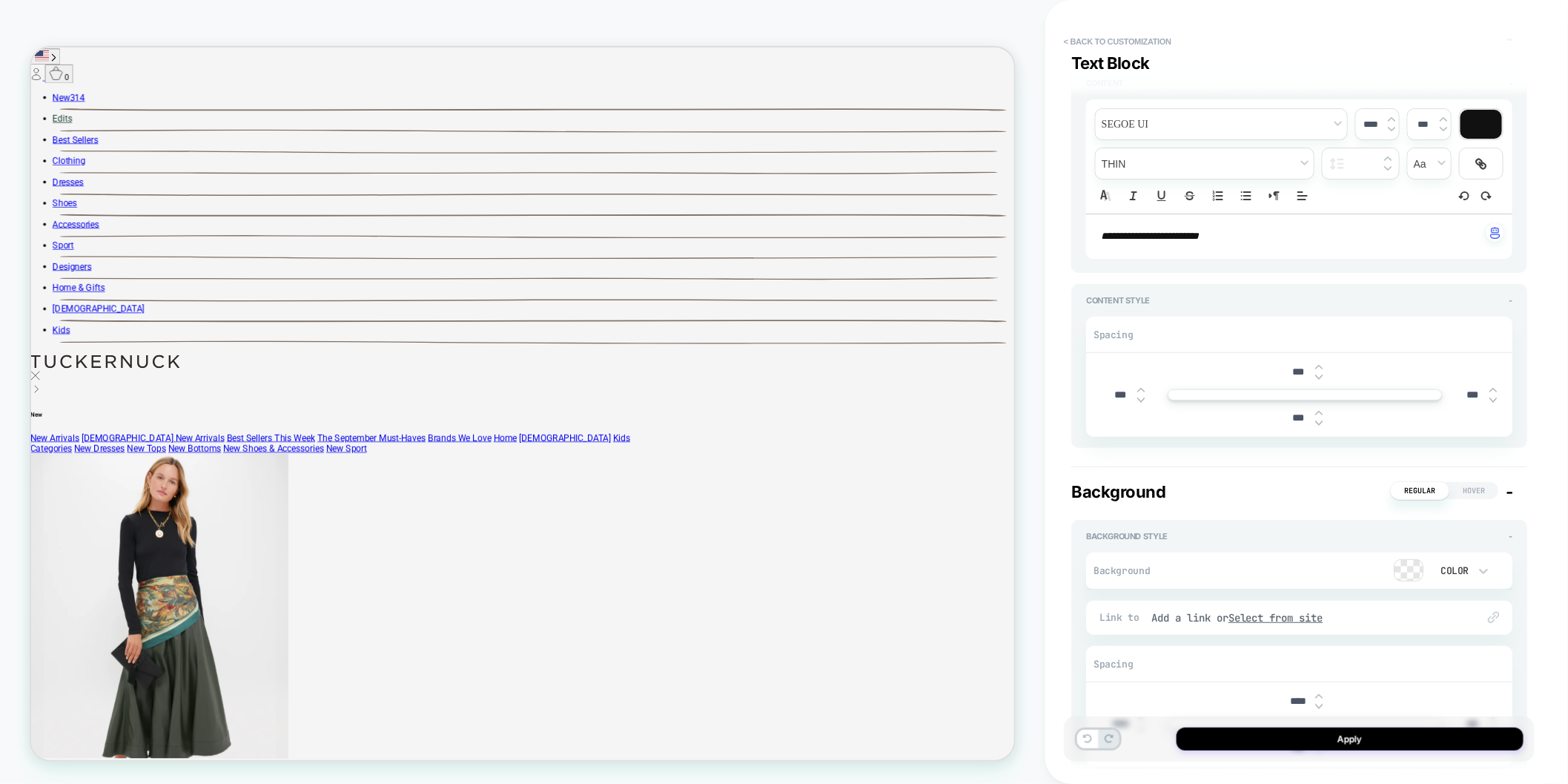
scroll to position [0, 0]
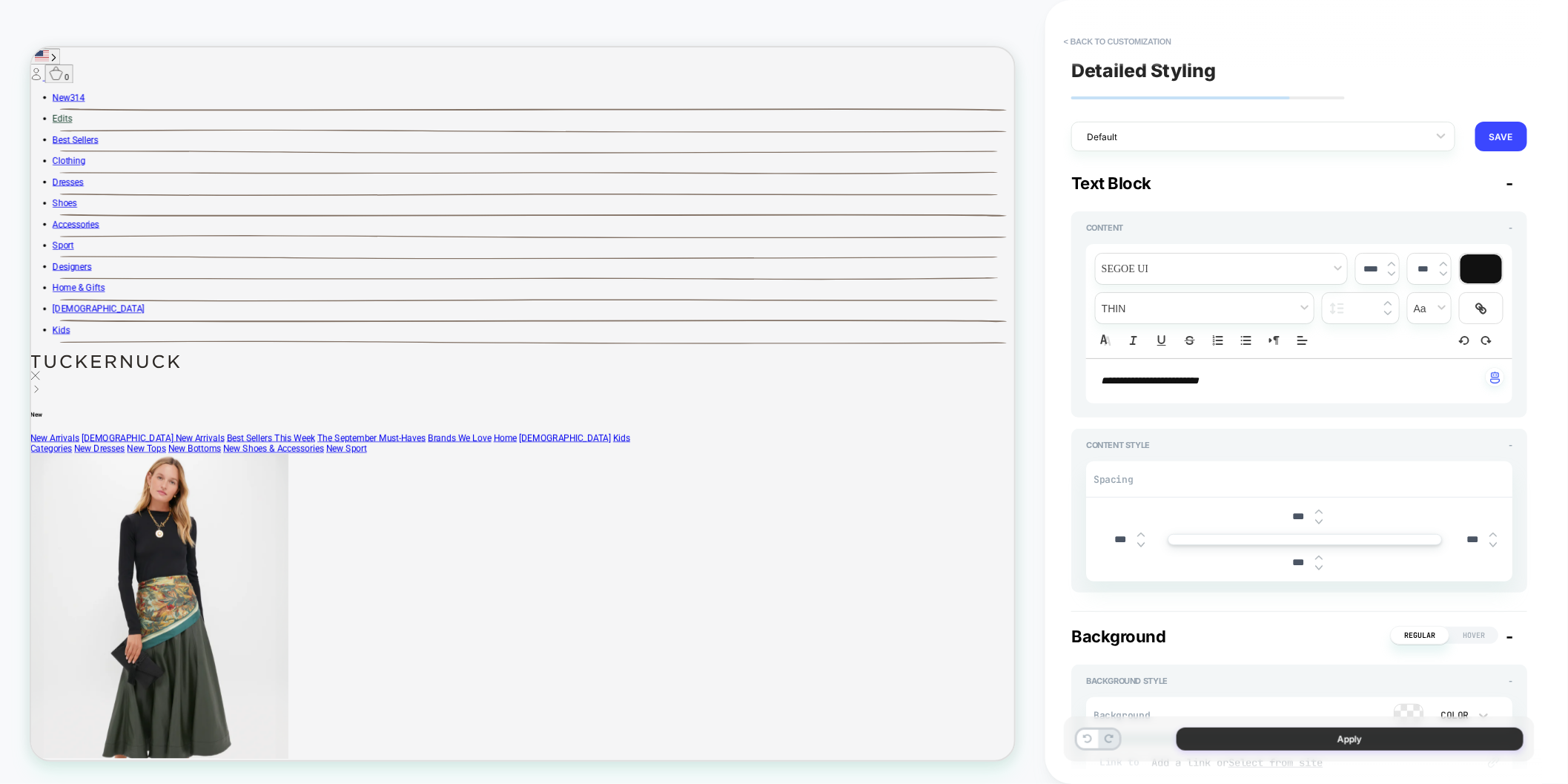
type input "***"
click at [1127, 738] on button "Apply" at bounding box center [1350, 739] width 347 height 23
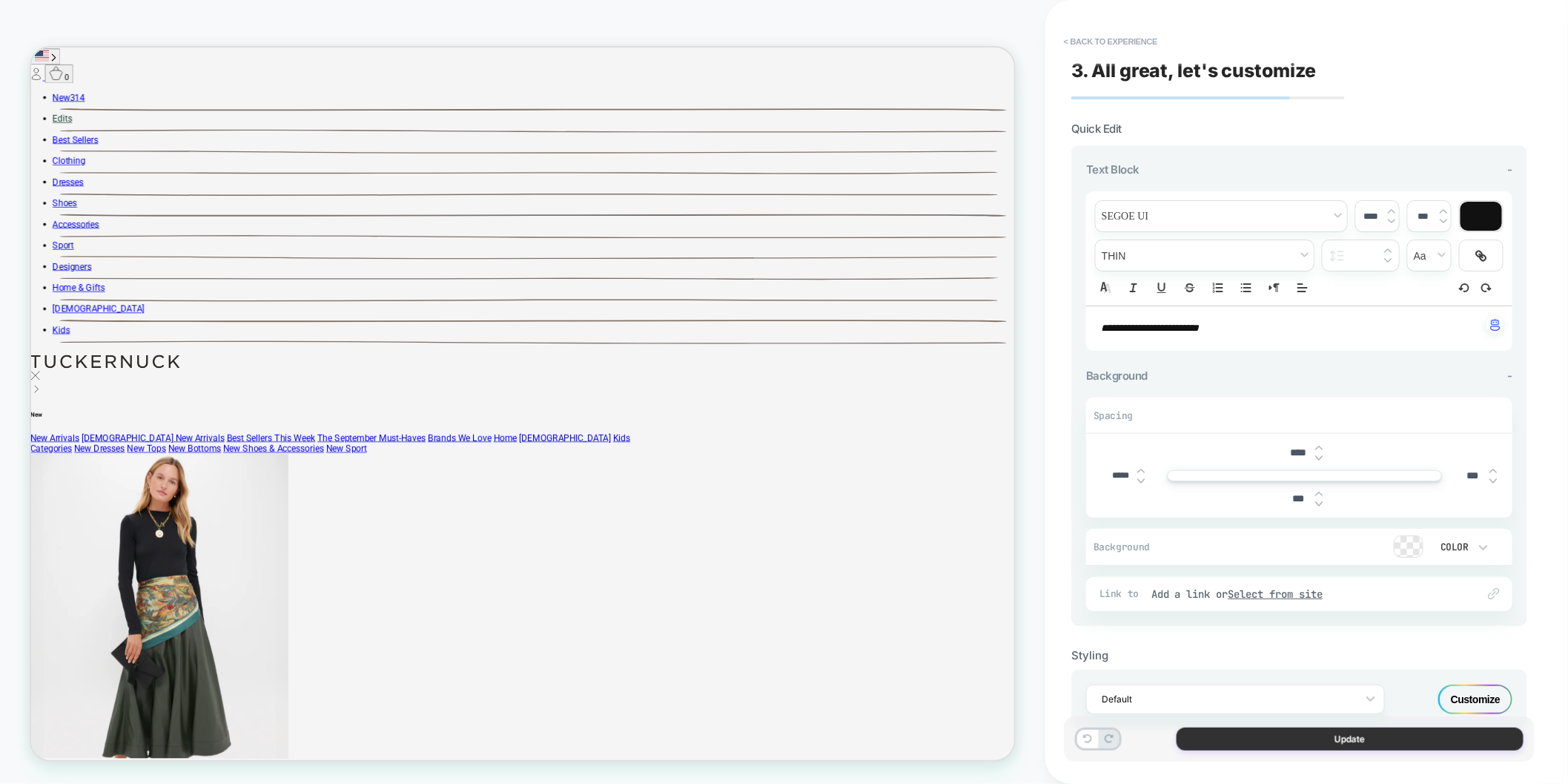
click at [1127, 740] on button "Update" at bounding box center [1350, 739] width 347 height 23
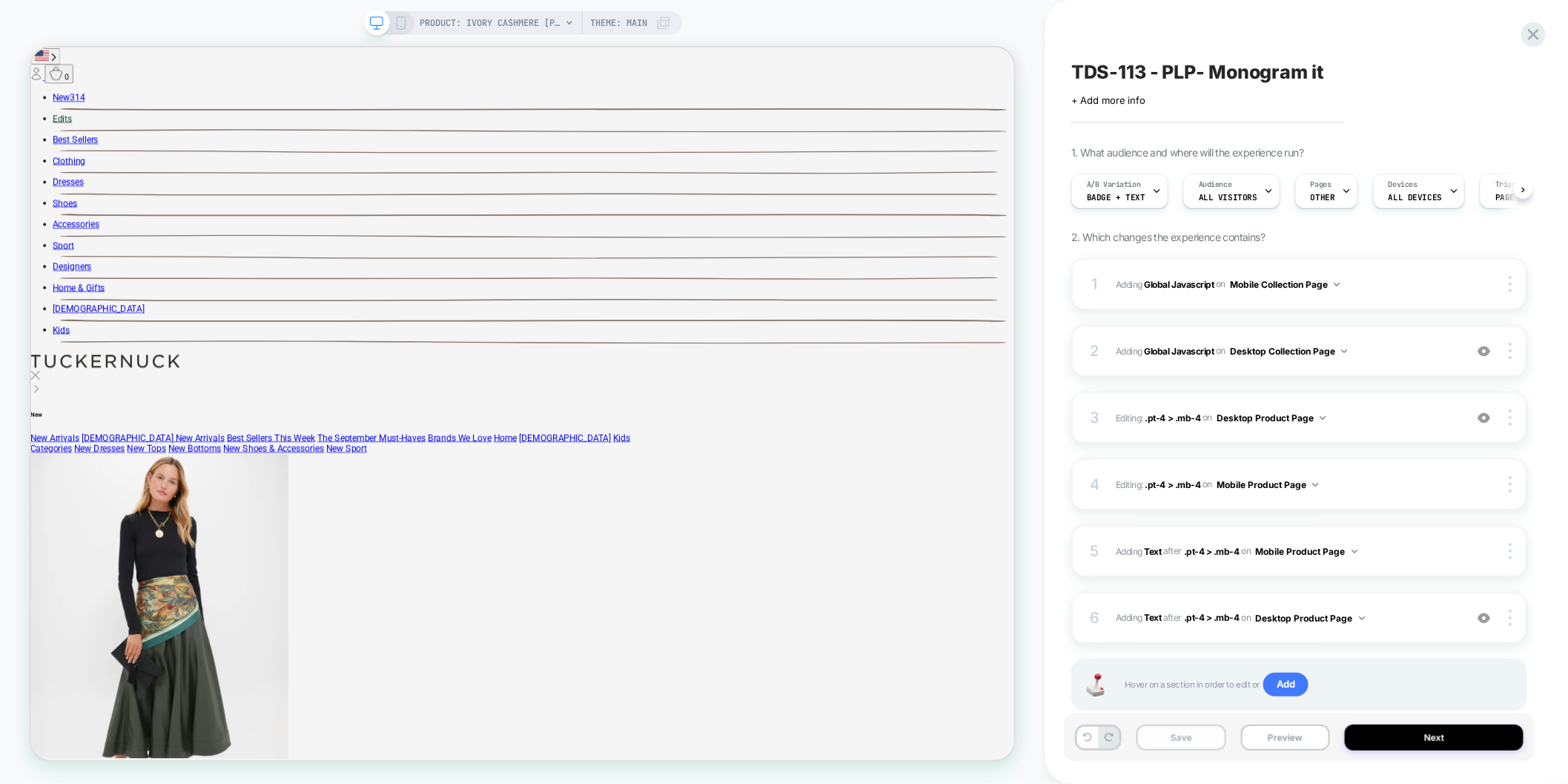
scroll to position [0, 1]
click at [1127, 734] on button "Save" at bounding box center [1181, 738] width 90 height 26
click at [1127, 74] on textarea "**********" at bounding box center [1244, 72] width 346 height 22
drag, startPoint x: 1267, startPoint y: 70, endPoint x: 1158, endPoint y: 70, distance: 109.0
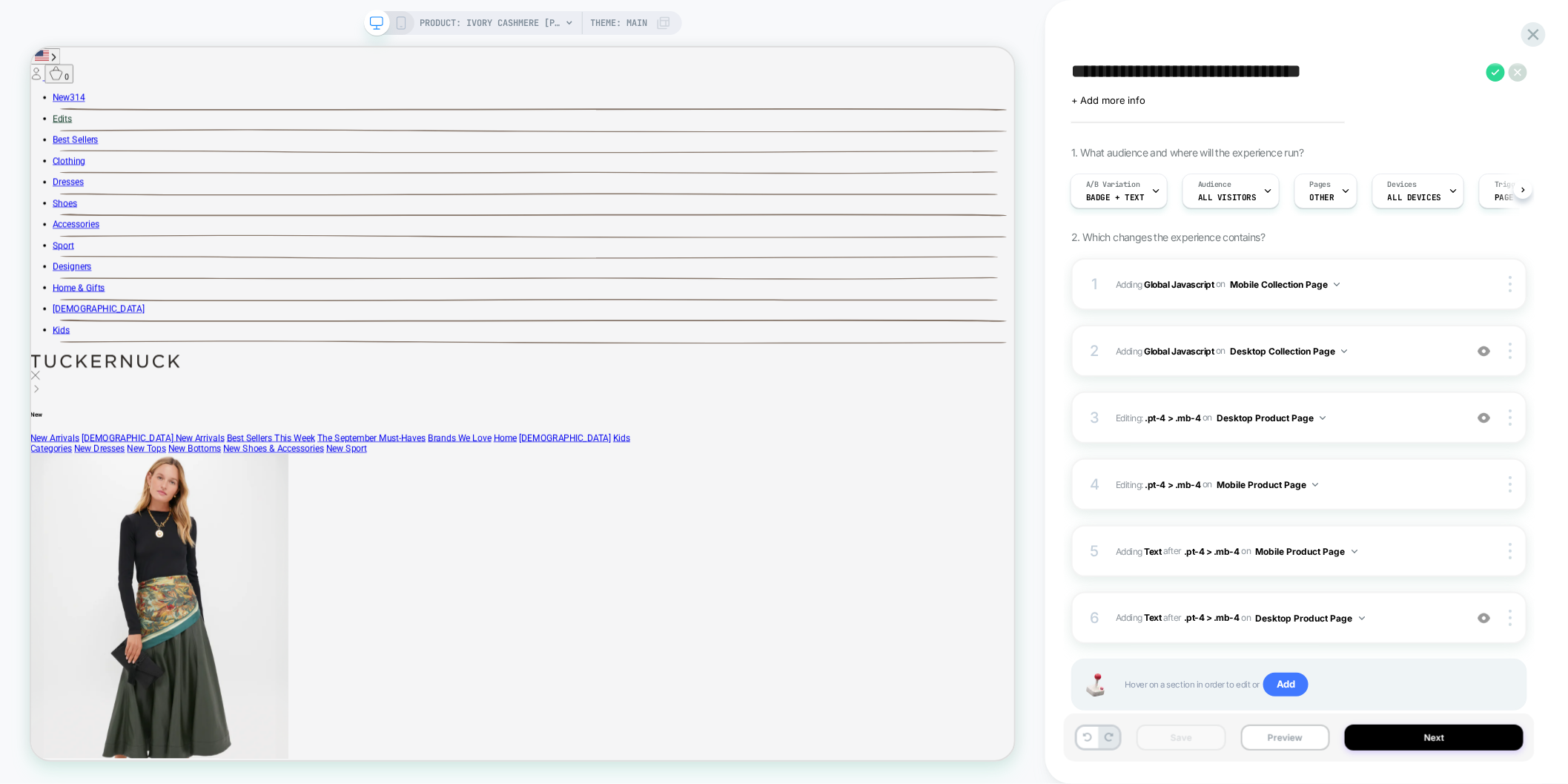
click at [1127, 70] on textarea "**********" at bounding box center [1275, 72] width 408 height 22
type textarea "**********"
click at [1127, 68] on icon at bounding box center [1358, 72] width 18 height 18
click at [1127, 727] on div "Save Preview Next" at bounding box center [1299, 738] width 471 height 48
click at [1127, 734] on button "Save" at bounding box center [1181, 738] width 90 height 26
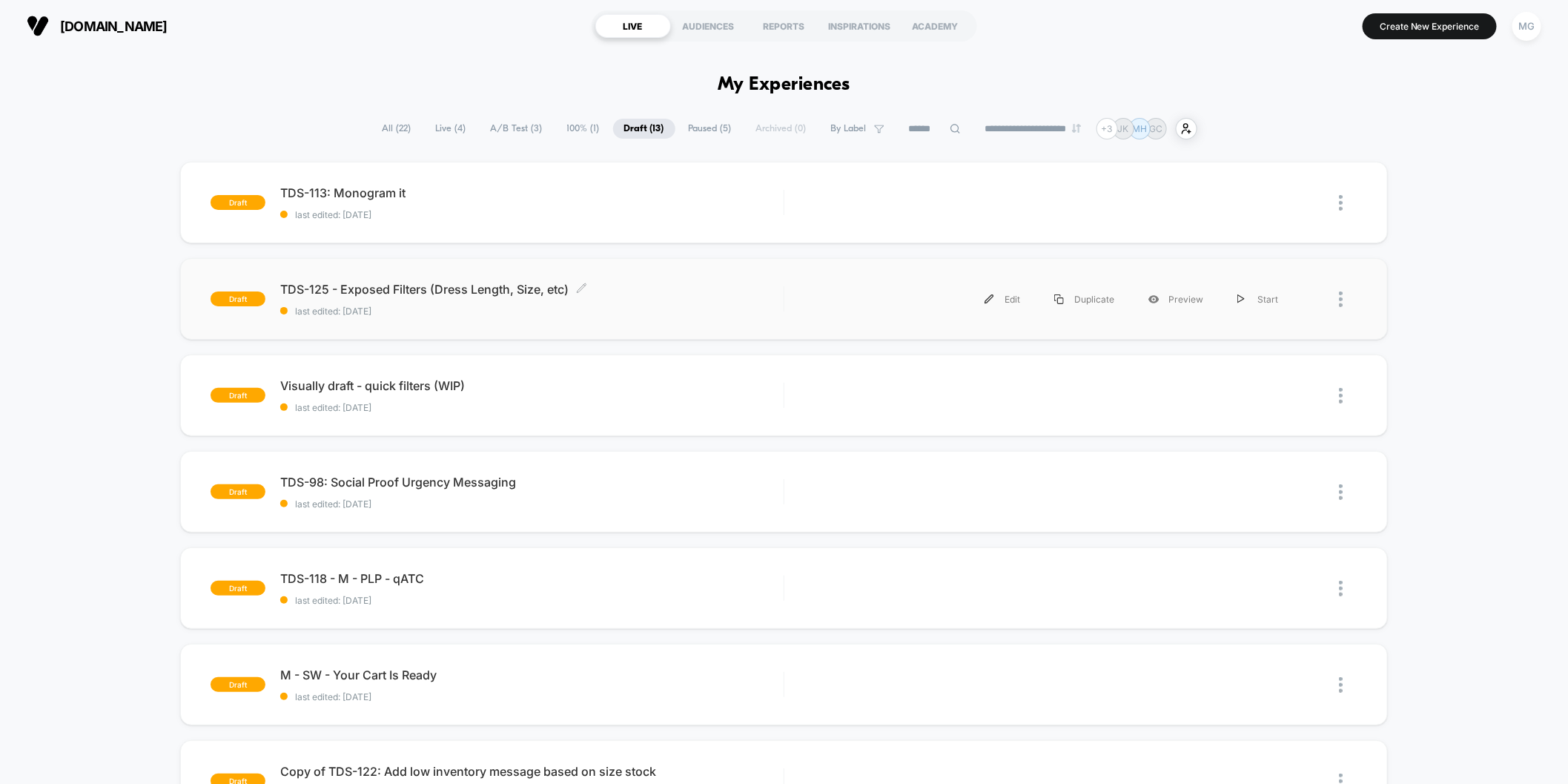
click at [642, 306] on span "last edited: 8/27/2025" at bounding box center [533, 311] width 504 height 11
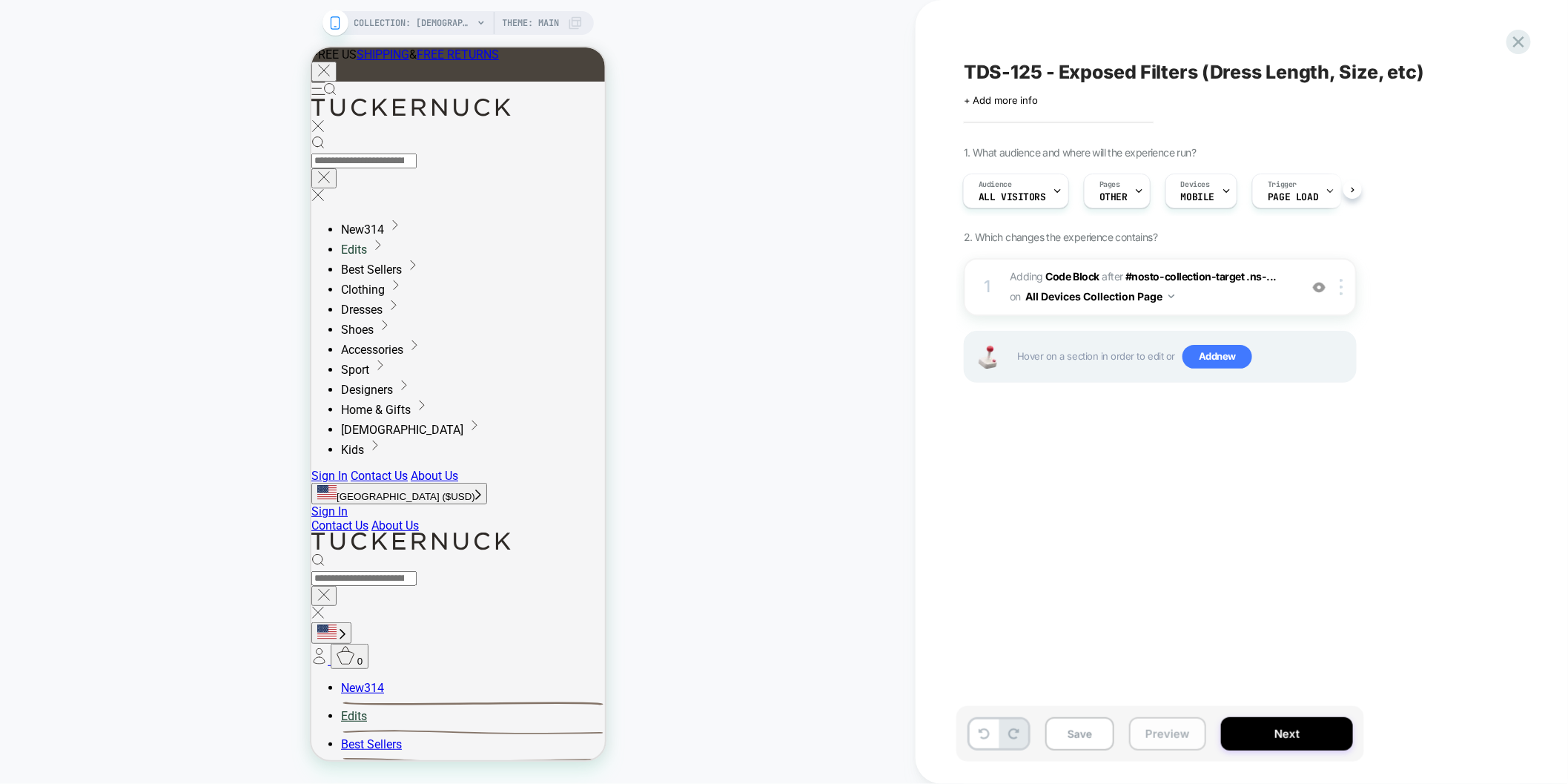
click at [1127, 739] on button "Preview" at bounding box center [1168, 734] width 78 height 33
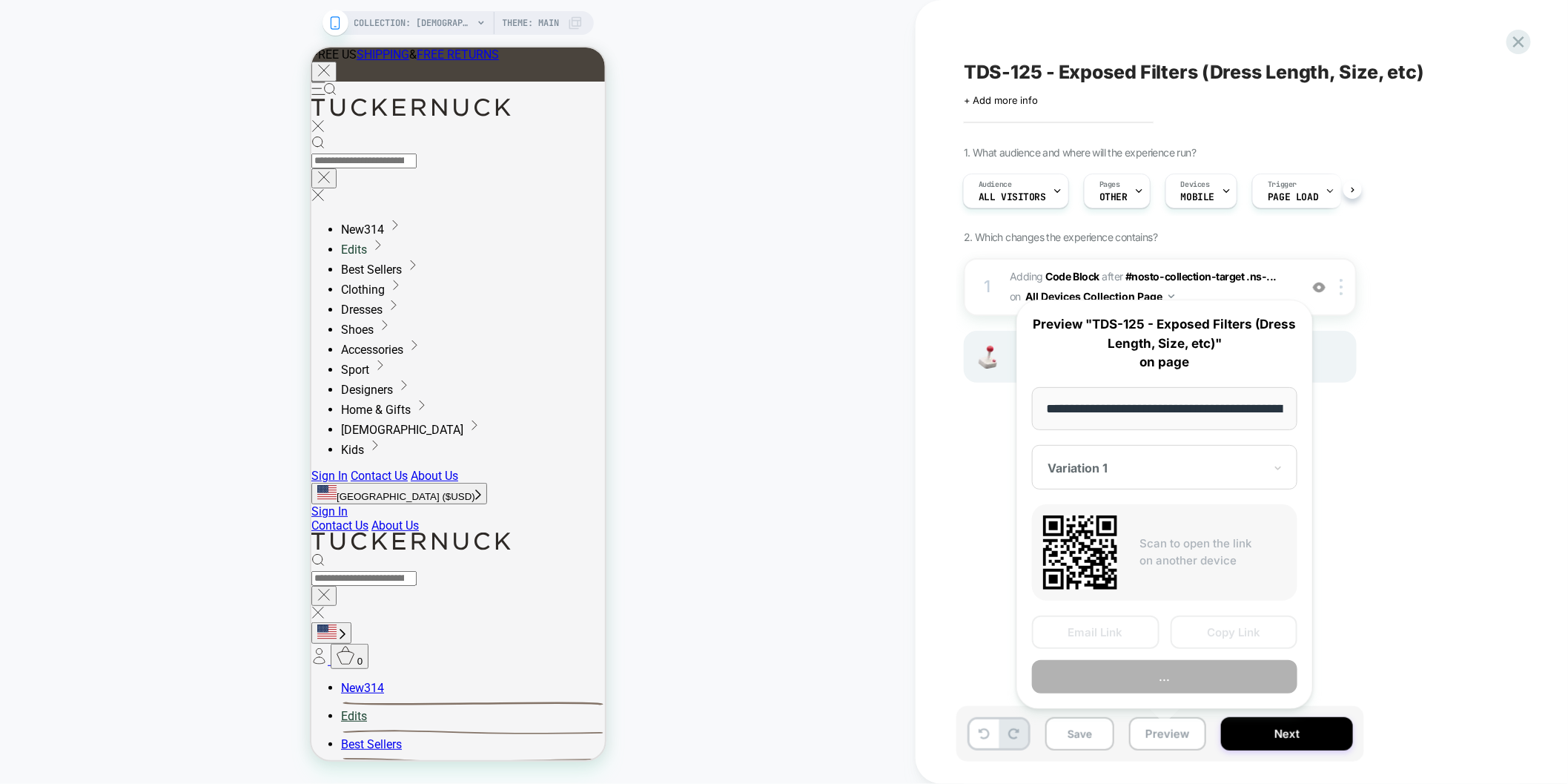
scroll to position [0, 168]
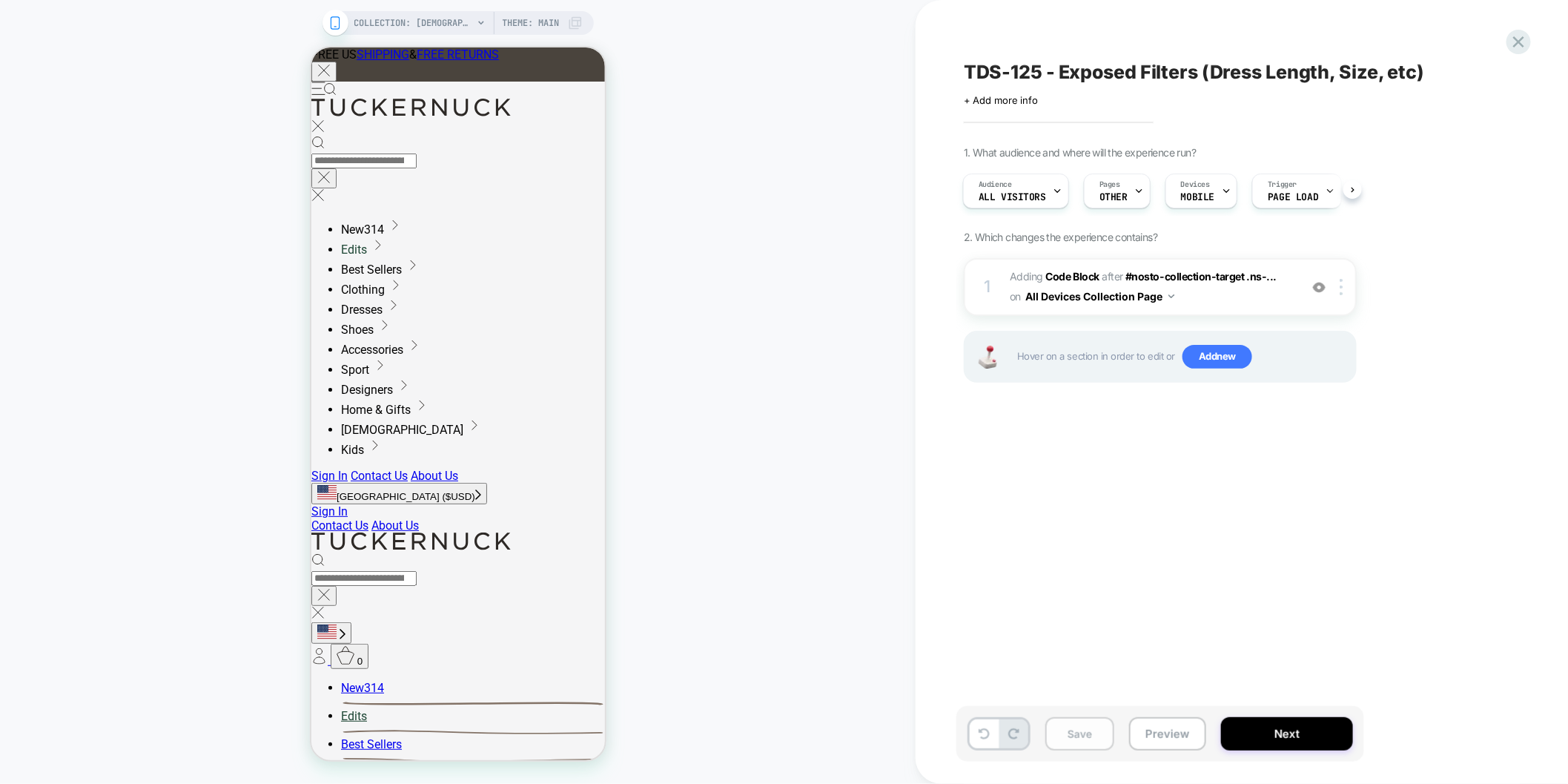
click at [1080, 735] on button "Save" at bounding box center [1080, 734] width 69 height 33
click at [1127, 44] on icon at bounding box center [1519, 42] width 20 height 20
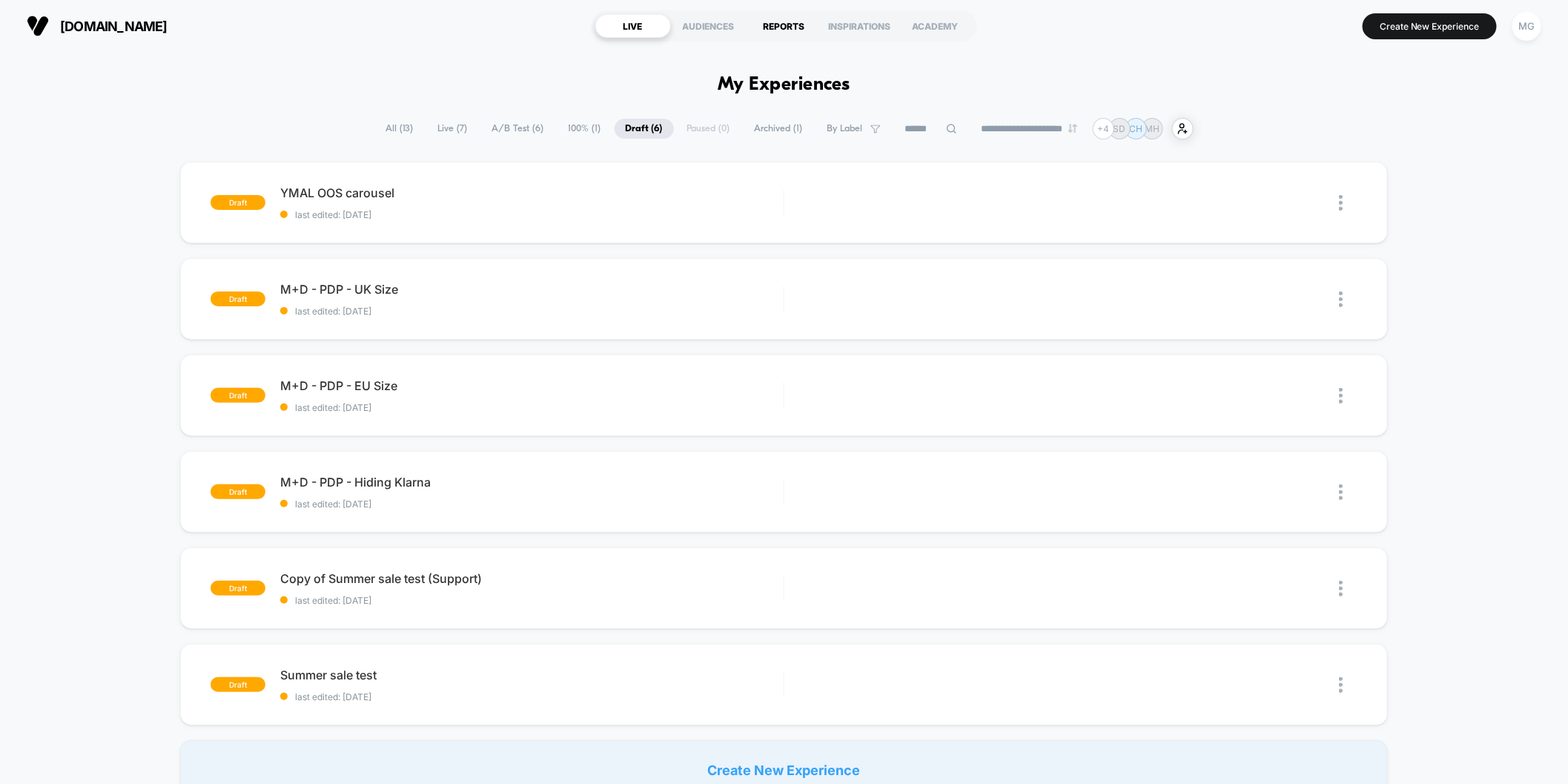
click at [808, 24] on div "REPORTS" at bounding box center [784, 26] width 76 height 24
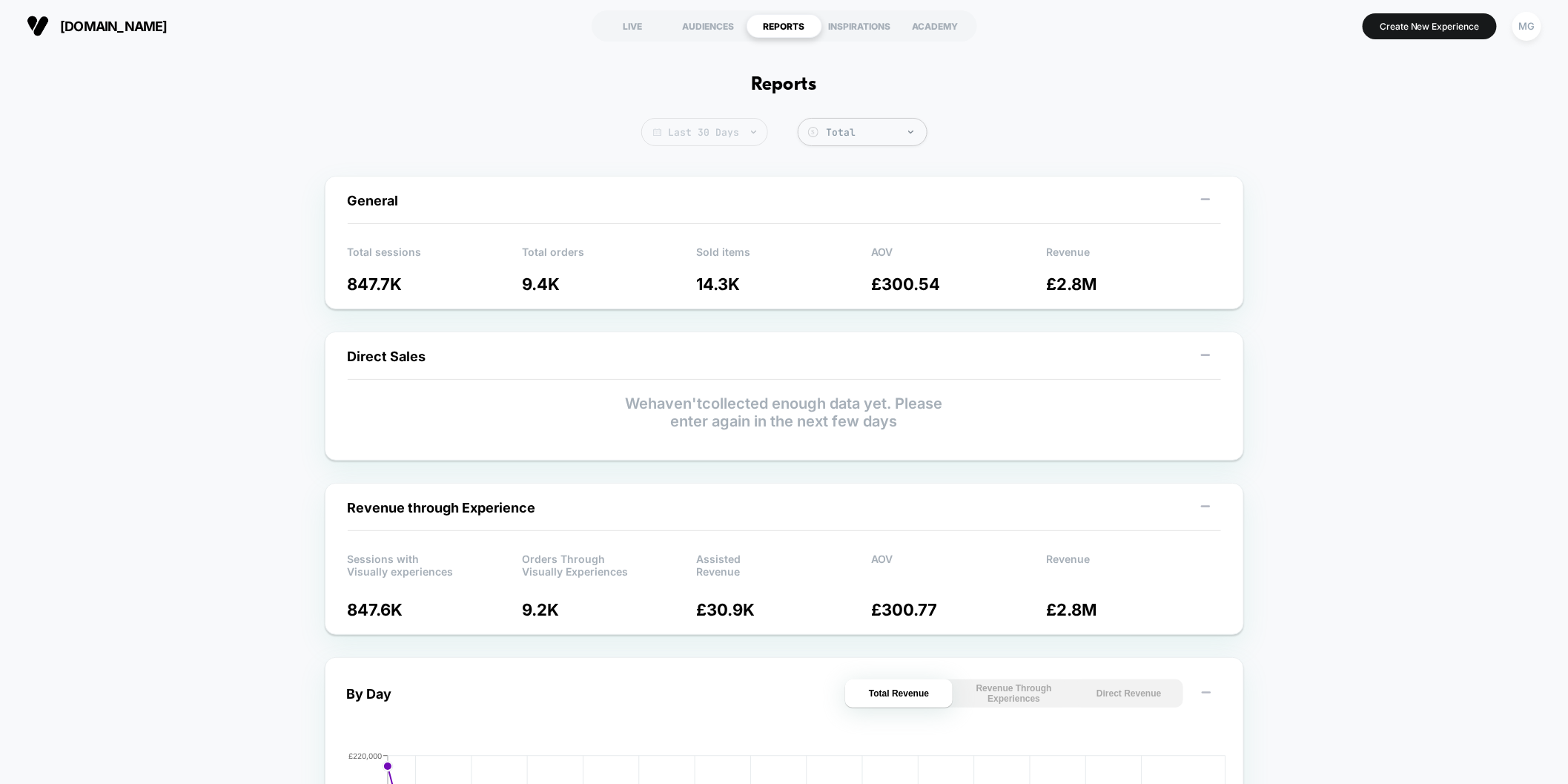
click at [743, 132] on span "Last 30 Days" at bounding box center [704, 132] width 126 height 29
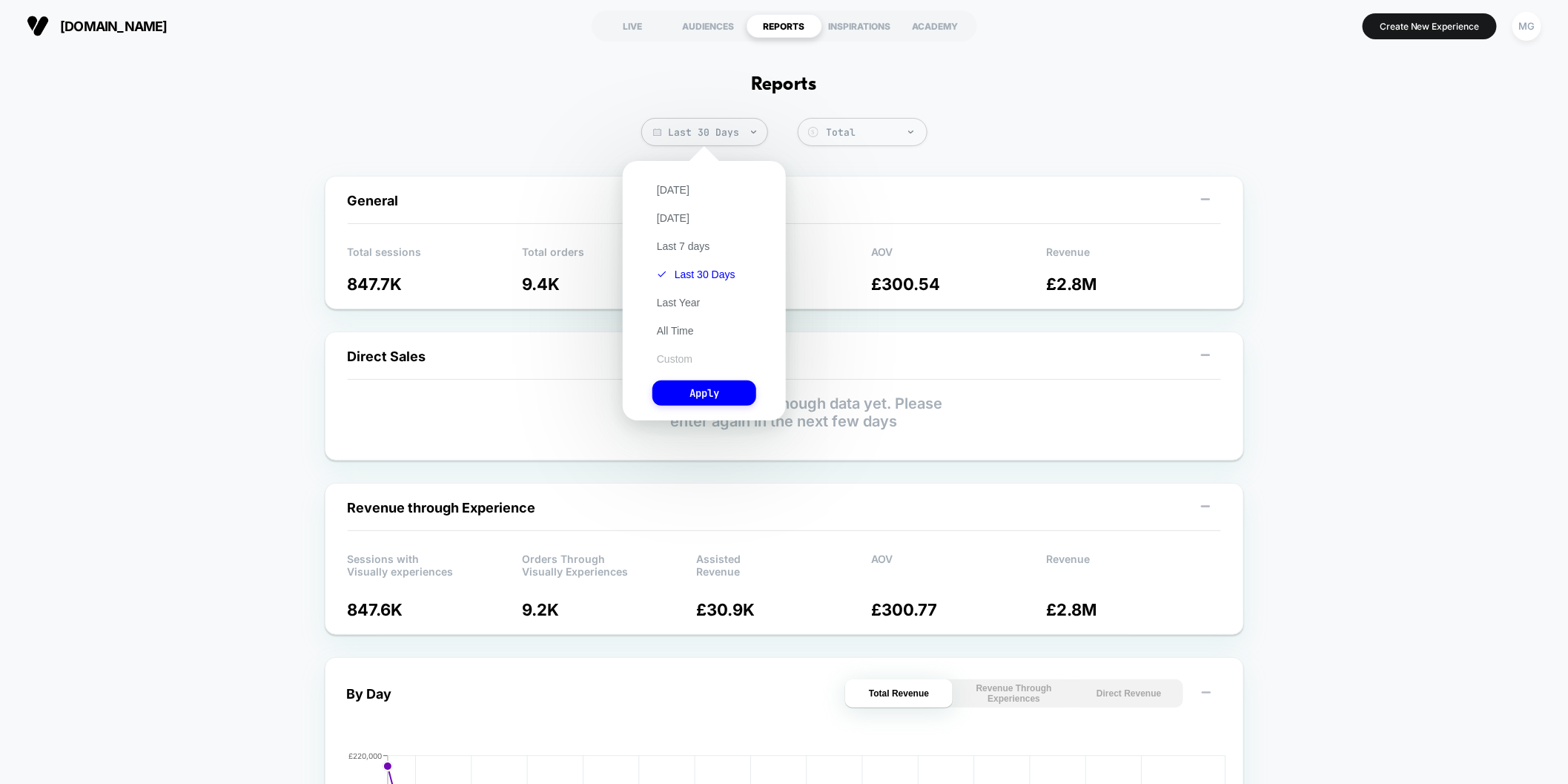
click at [674, 353] on button "Custom" at bounding box center [675, 359] width 44 height 13
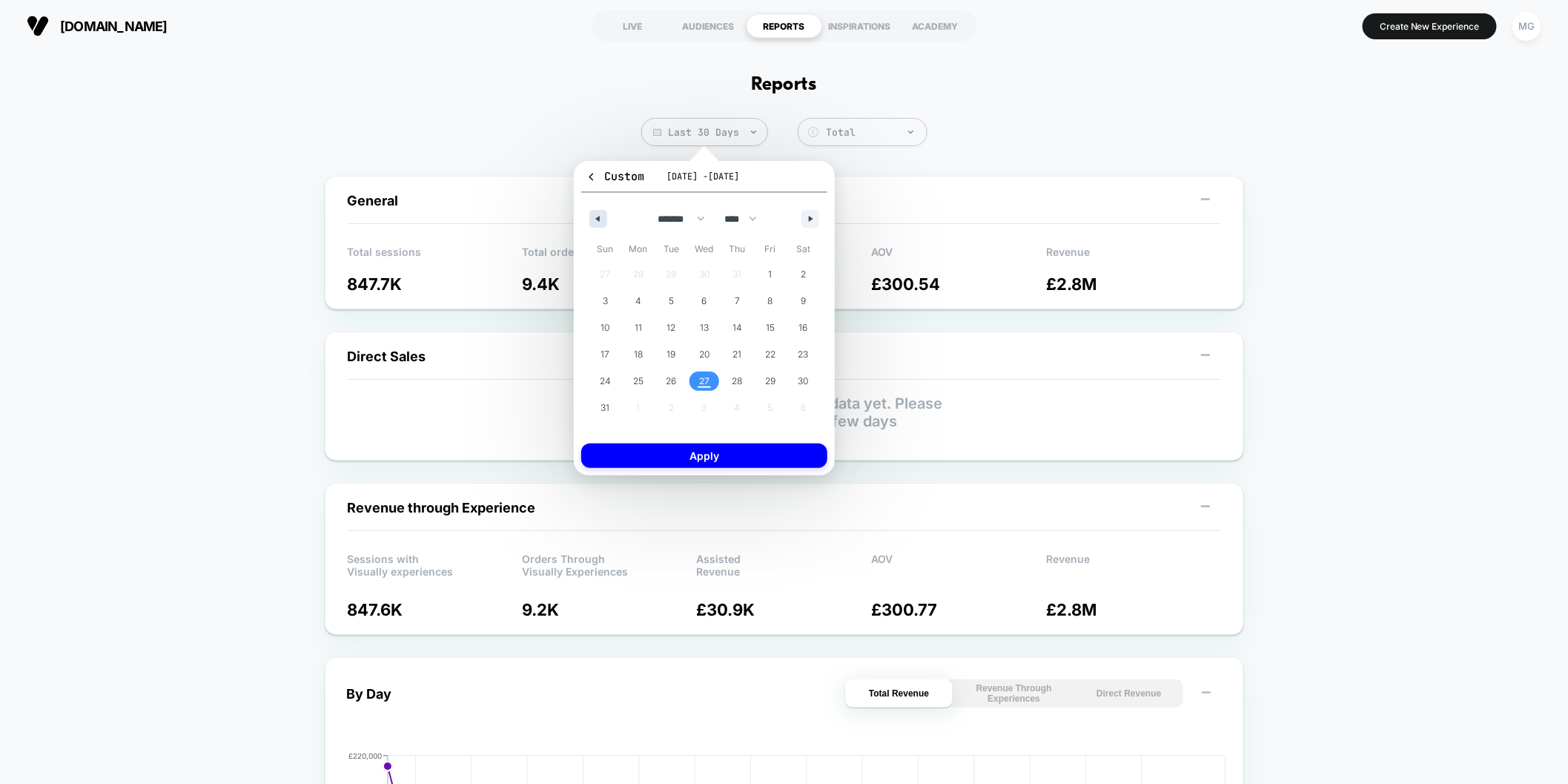
click at [592, 216] on icon "button" at bounding box center [596, 219] width 7 height 6
select select "*"
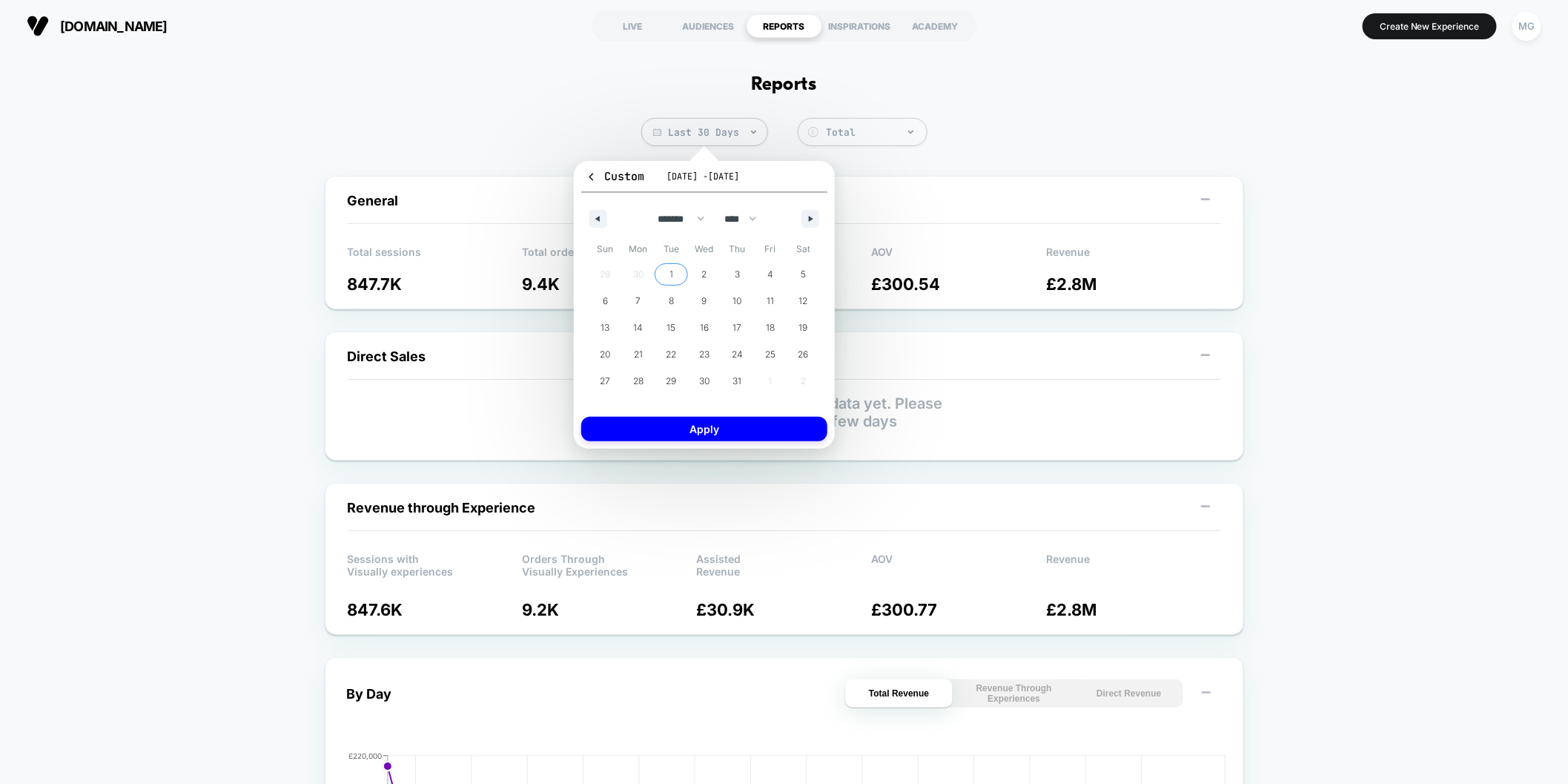
click at [667, 273] on span "1" at bounding box center [671, 274] width 33 height 19
click at [736, 386] on span "31" at bounding box center [738, 381] width 9 height 27
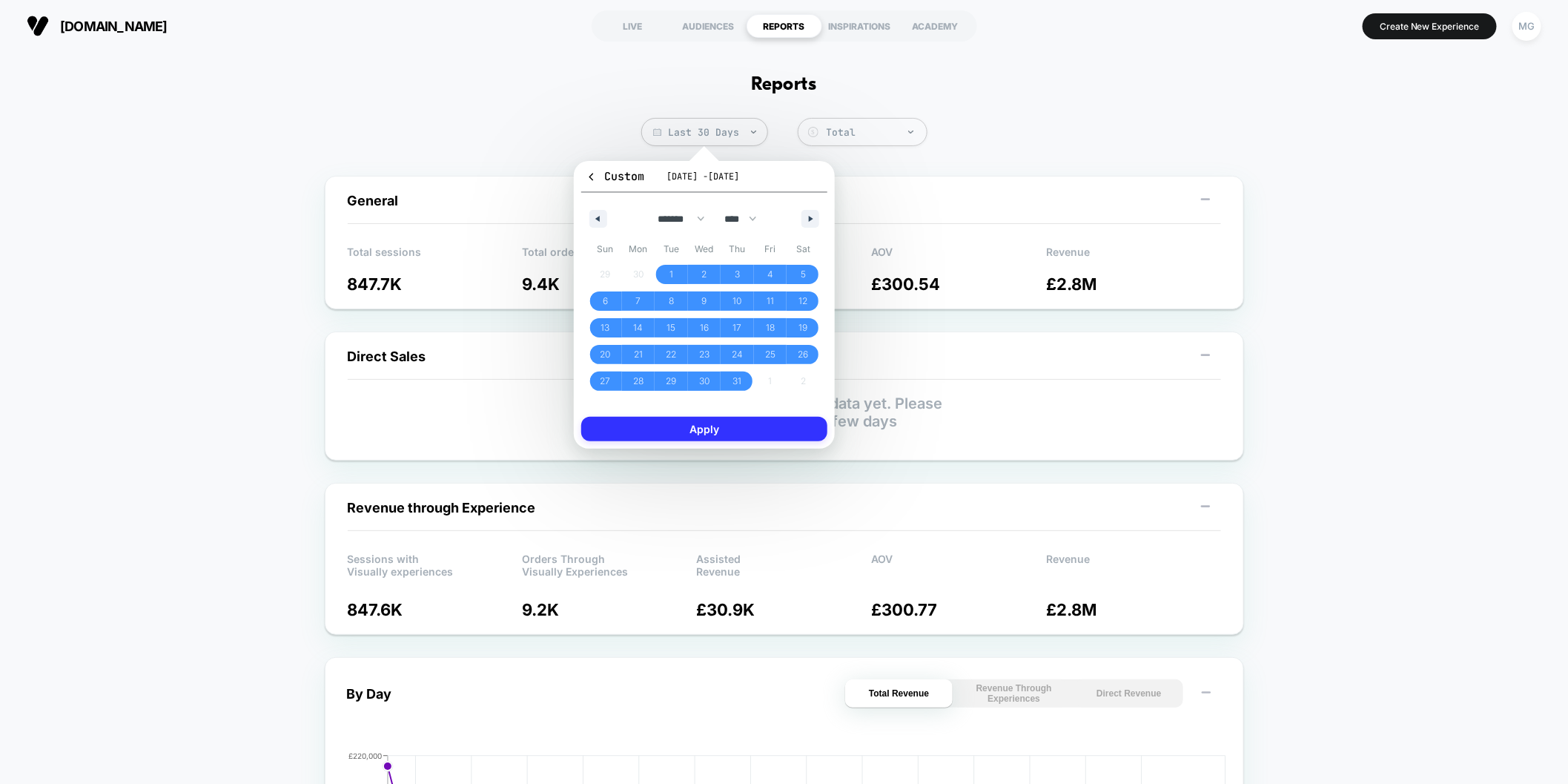
click at [735, 428] on button "Apply" at bounding box center [704, 429] width 246 height 25
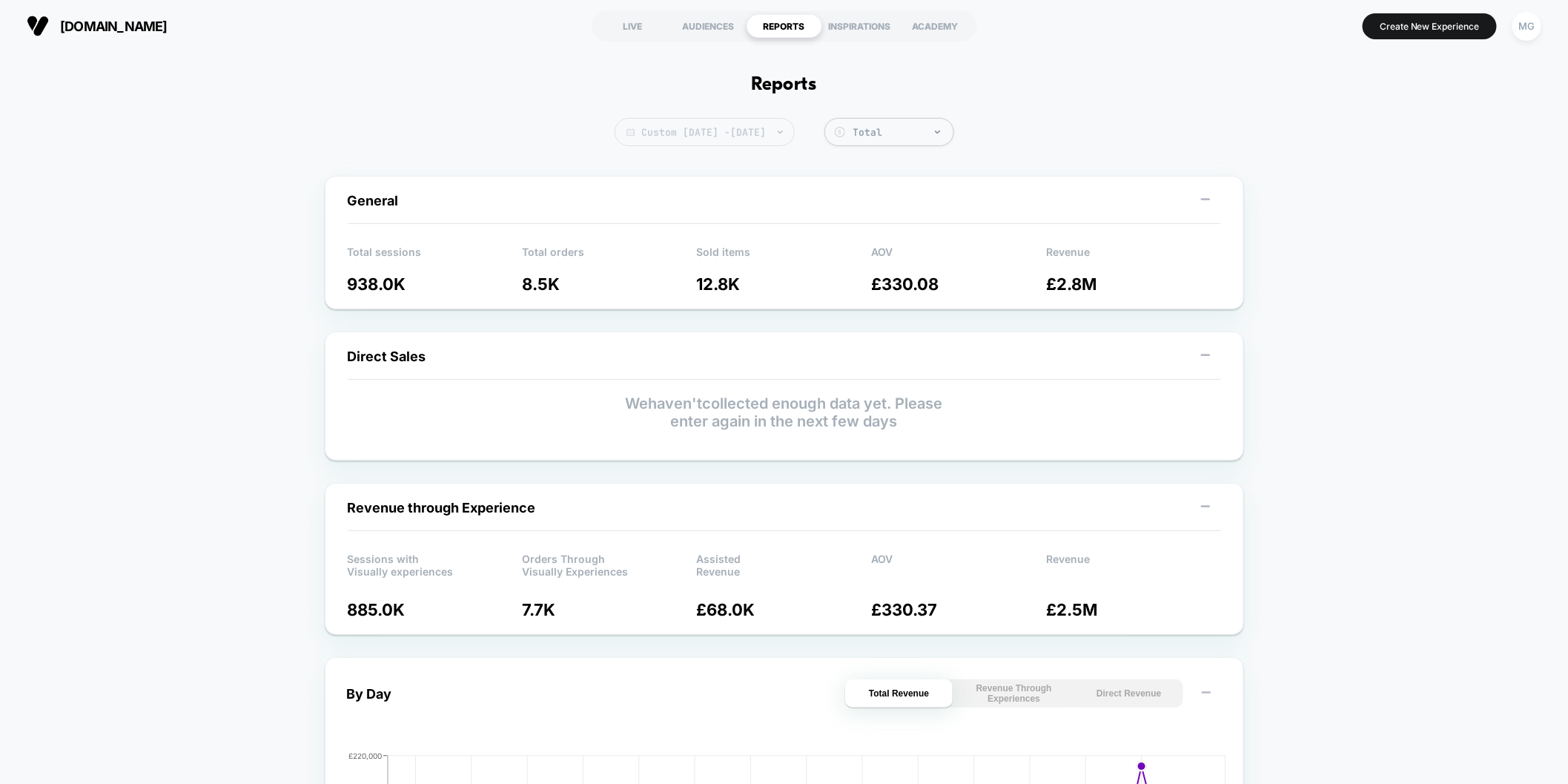
click at [685, 131] on span "Custom Jul 1, 2025 - Jul 31, 2025" at bounding box center [704, 132] width 180 height 29
select select "*"
select select "****"
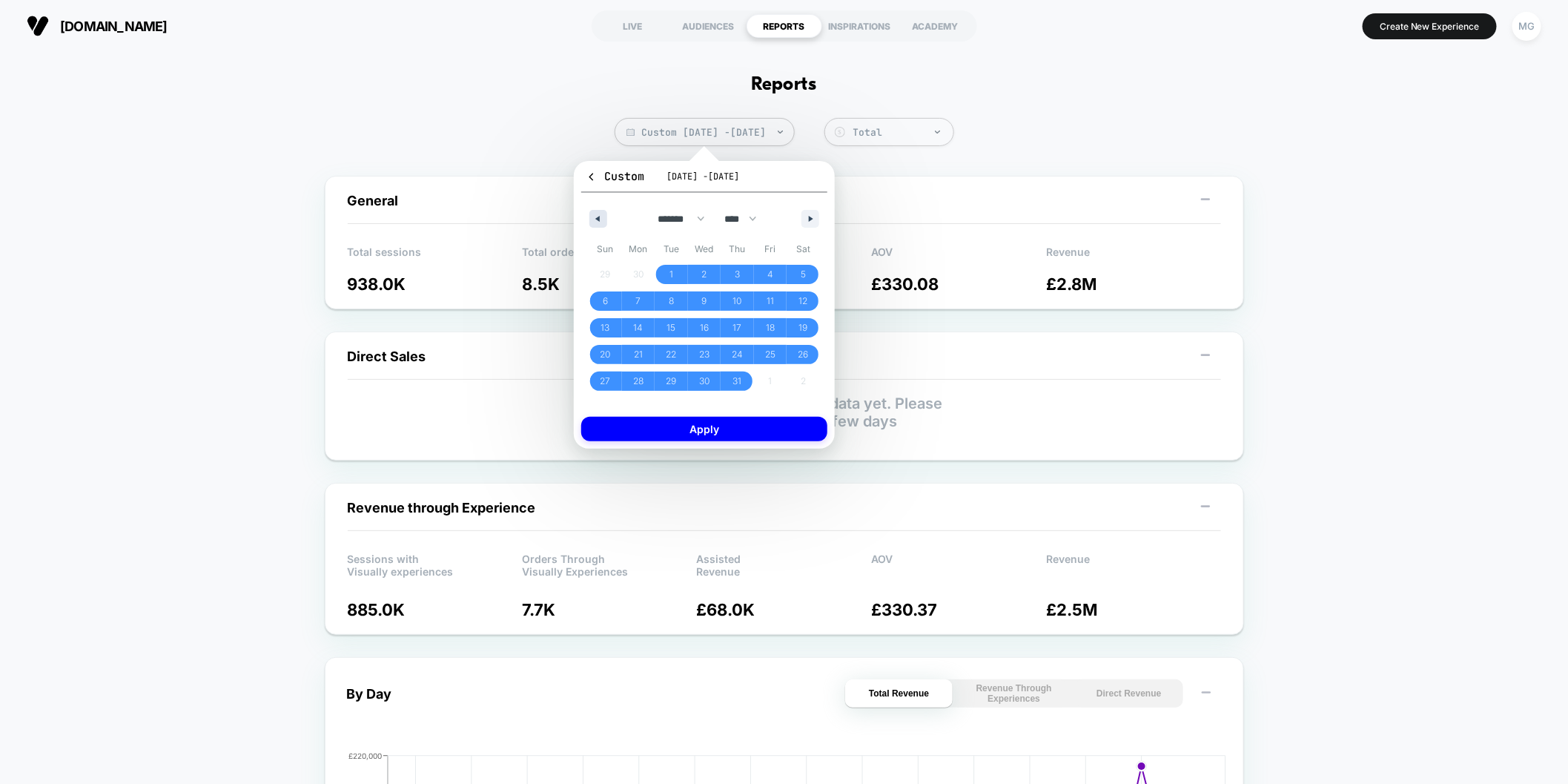
click at [591, 212] on div "******* ******** ***** ***** *** **** **** ****** ********* ******* ******** **…" at bounding box center [704, 215] width 246 height 44
click at [591, 212] on button "button" at bounding box center [598, 218] width 18 height 18
select select "*"
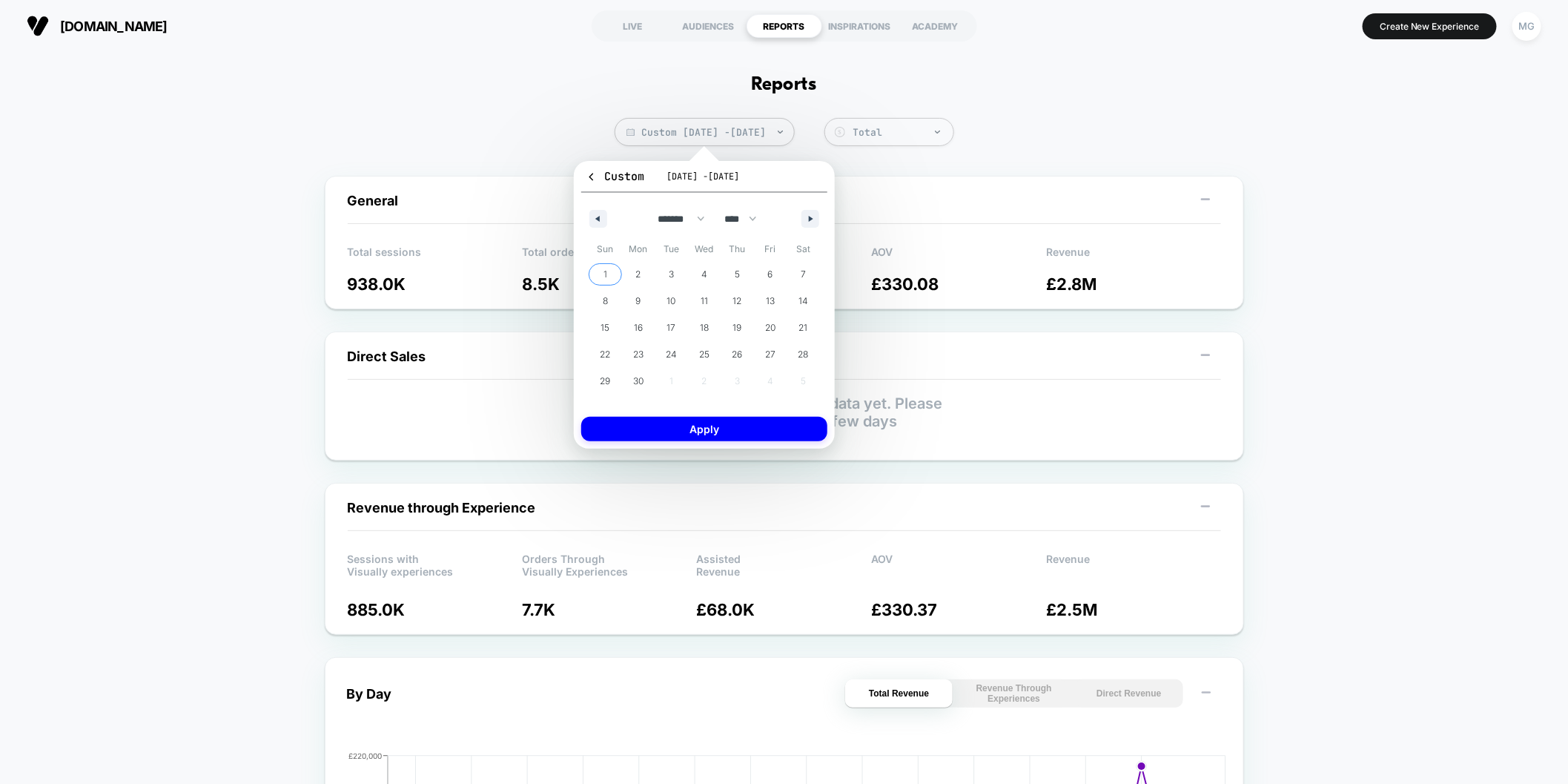
click at [596, 267] on span "1" at bounding box center [605, 274] width 33 height 19
drag, startPoint x: 643, startPoint y: 376, endPoint x: 666, endPoint y: 426, distance: 55.0
click at [643, 376] on span "30" at bounding box center [638, 381] width 10 height 27
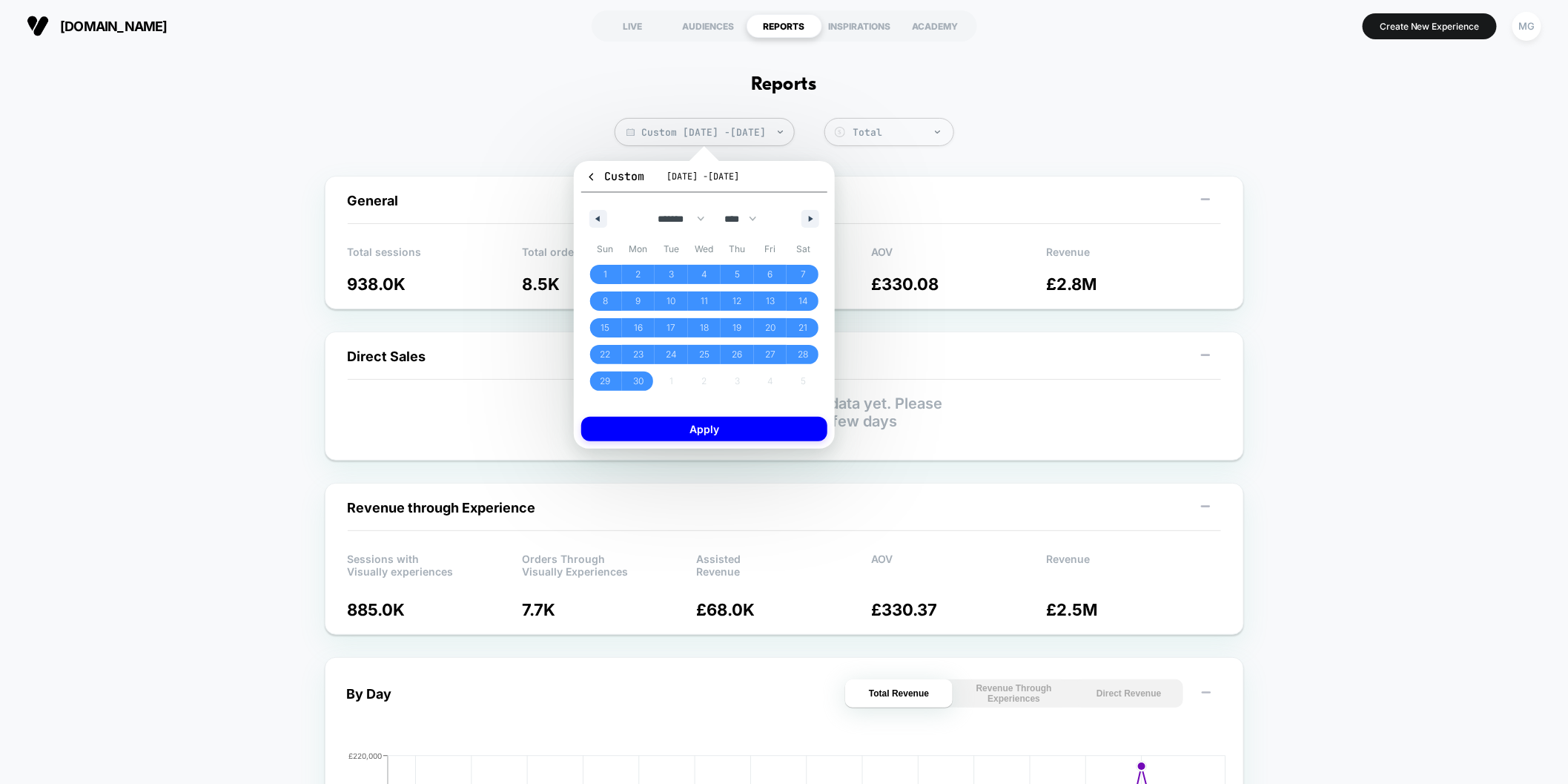
click at [673, 440] on div "Custom Jun 1, 2025 - Jun 30, 2025 ******* ******** ***** ***** *** **** **** **…" at bounding box center [704, 305] width 261 height 288
click at [674, 437] on button "Apply" at bounding box center [704, 429] width 246 height 25
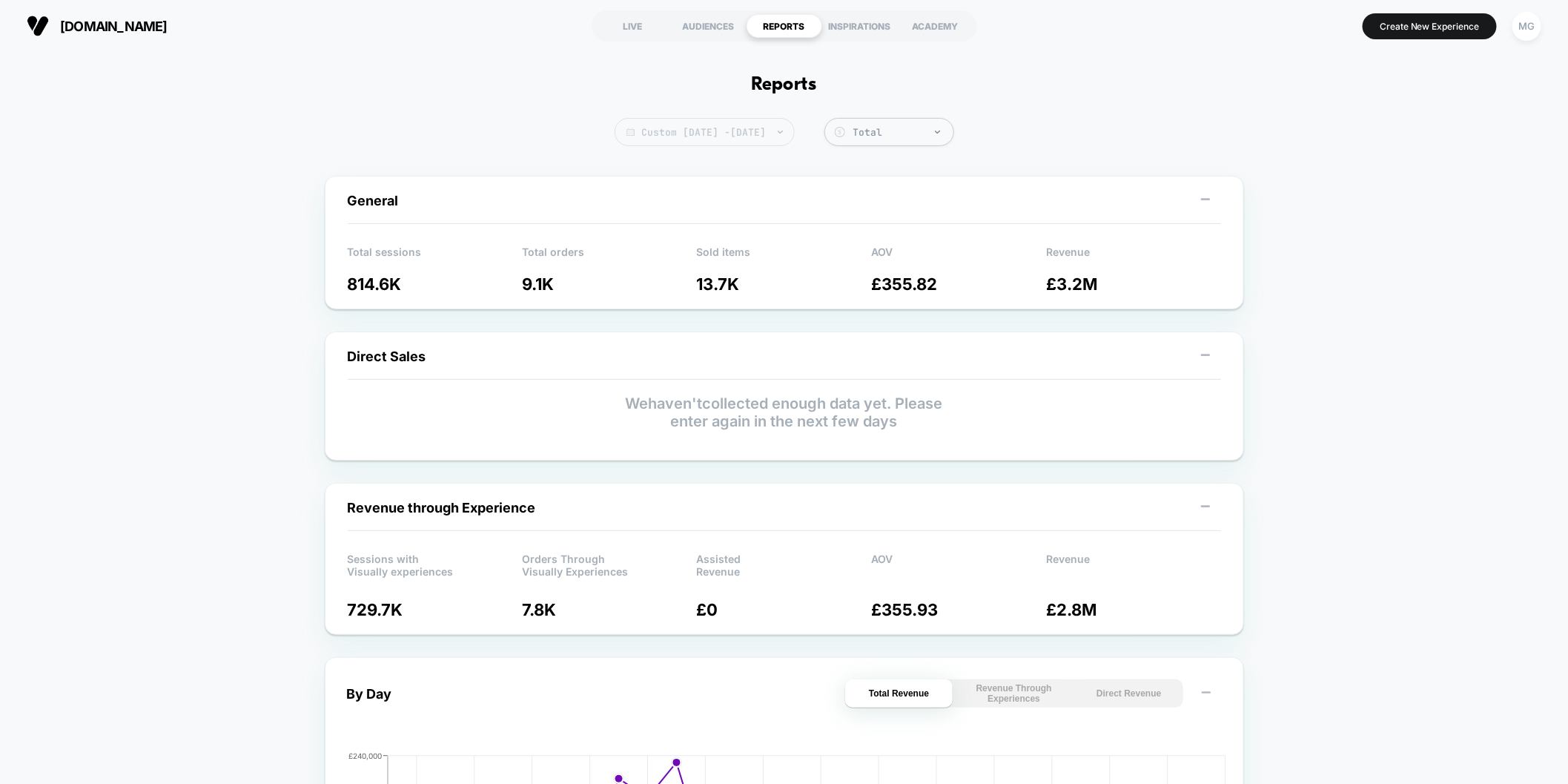
click at [672, 128] on span "Custom Jun 1, 2025 - Jun 30, 2025" at bounding box center [704, 132] width 180 height 29
select select "*"
select select "****"
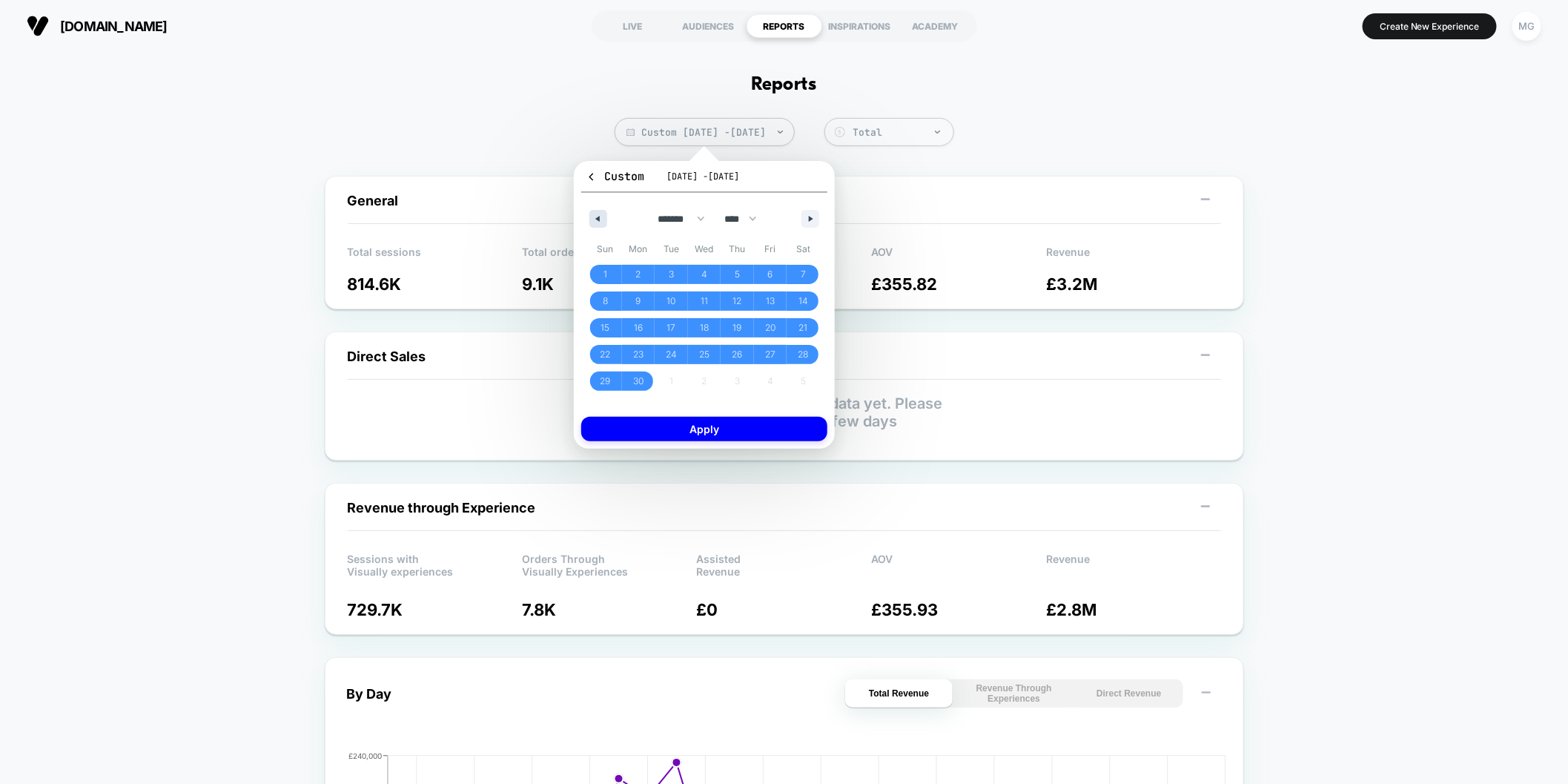
click at [595, 216] on icon "button" at bounding box center [596, 219] width 7 height 6
select select "*"
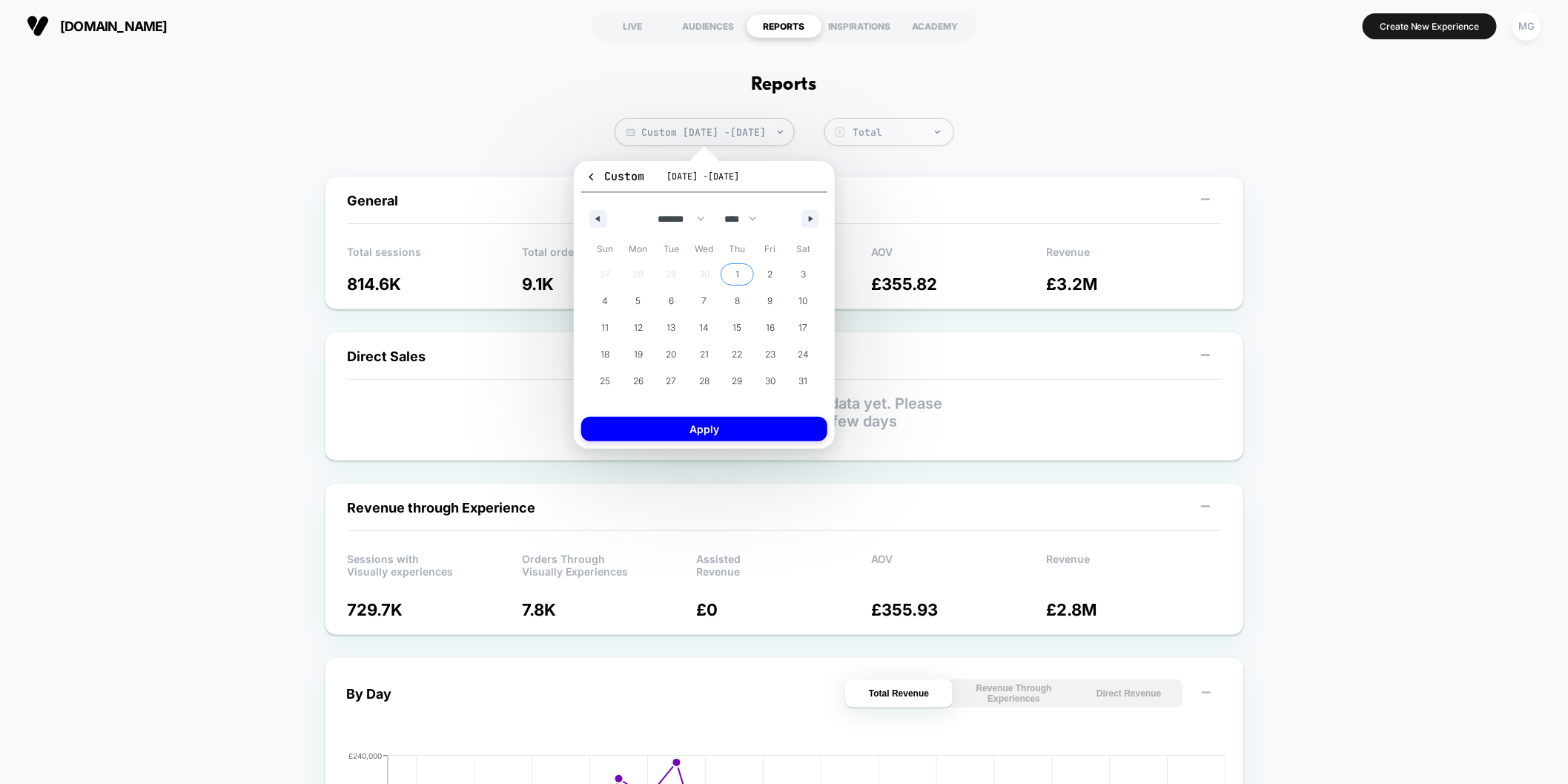
click at [740, 272] on span "1" at bounding box center [737, 274] width 33 height 19
click at [799, 383] on span "31" at bounding box center [804, 381] width 9 height 27
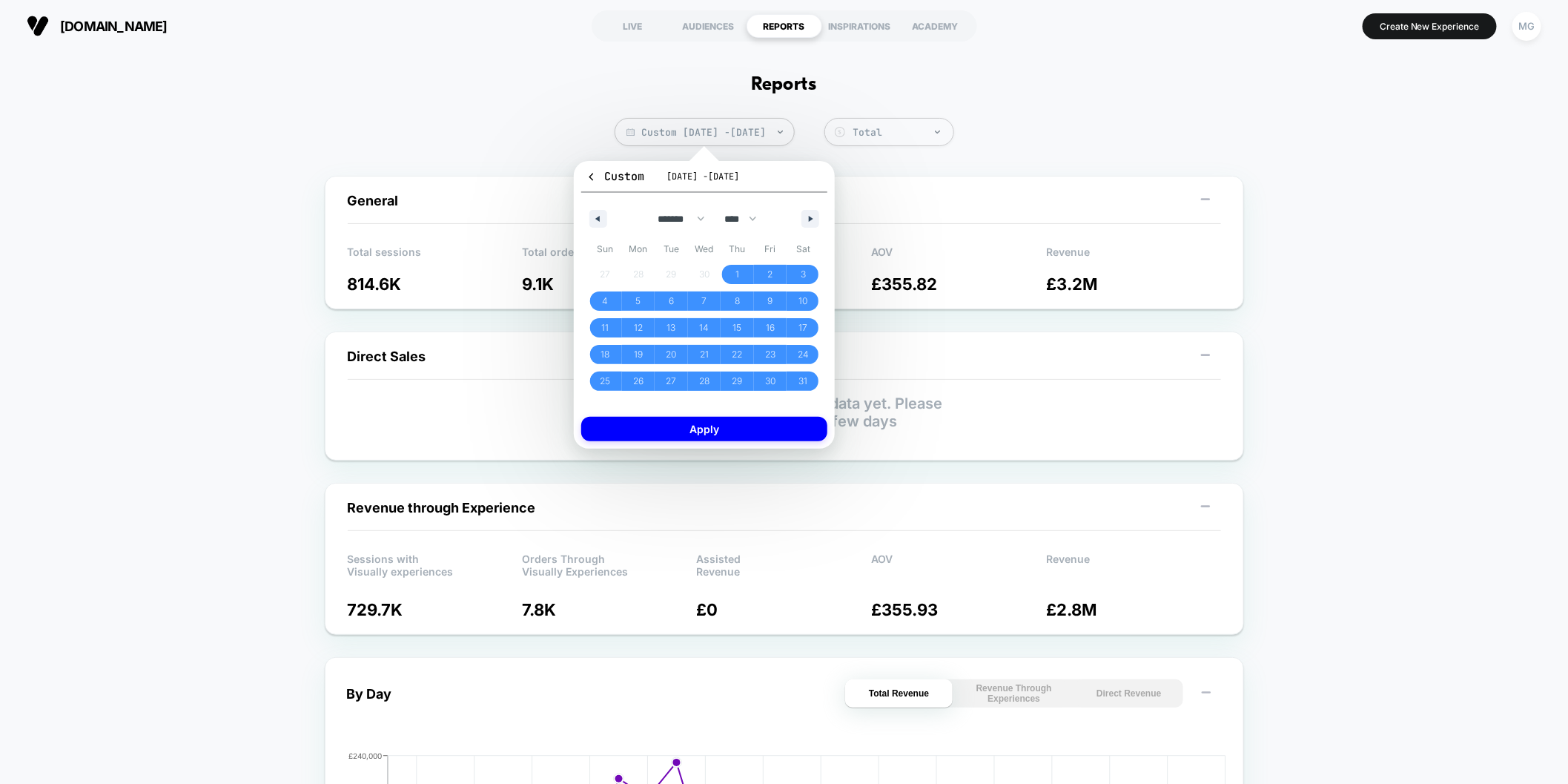
click at [787, 443] on div "Custom May 1, 2025 - May 31, 2025 ******* ******** ***** ***** *** **** **** **…" at bounding box center [704, 305] width 261 height 288
click at [786, 433] on button "Apply" at bounding box center [704, 429] width 246 height 25
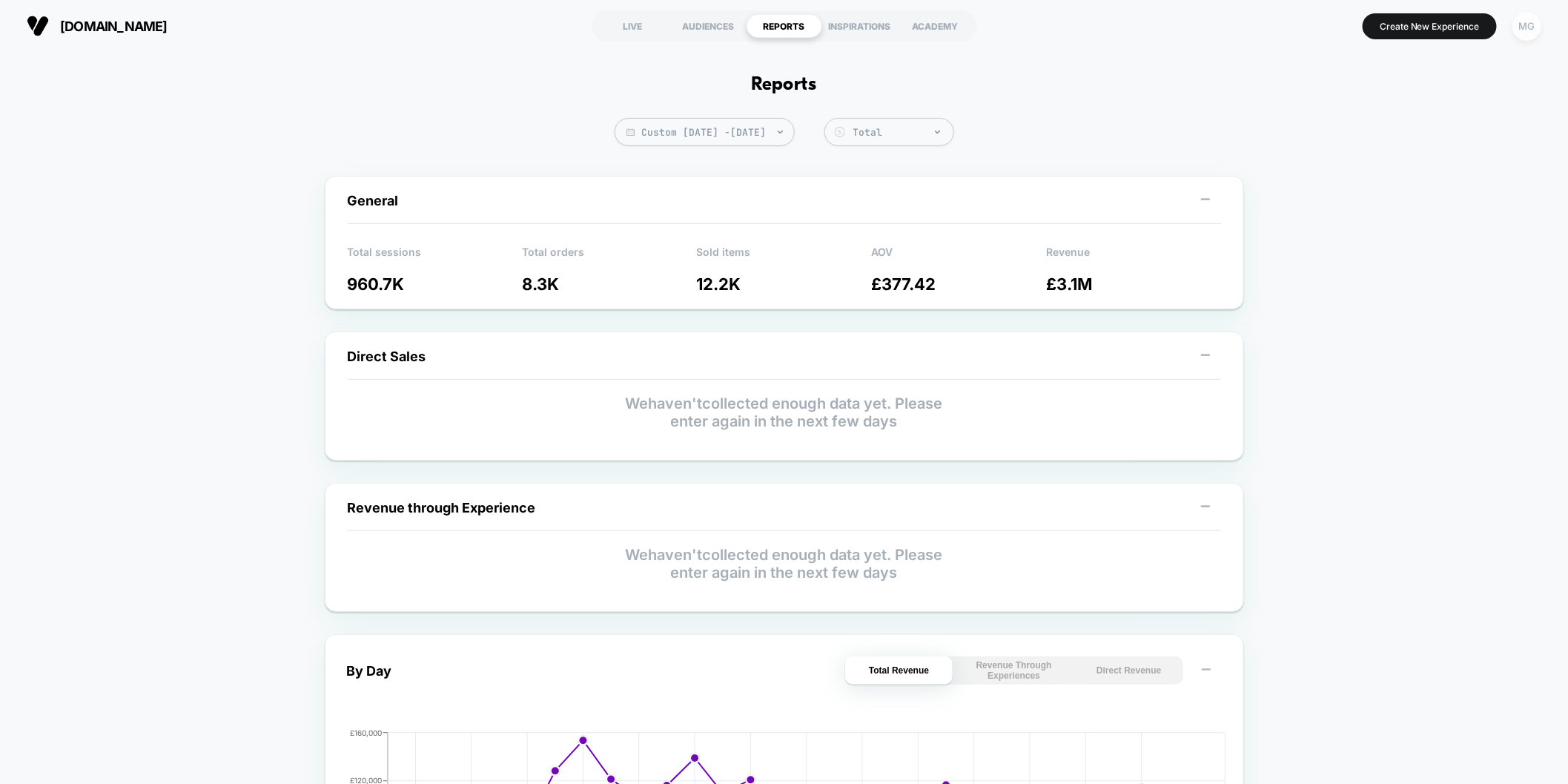
click at [1528, 24] on div "MG" at bounding box center [1526, 26] width 29 height 29
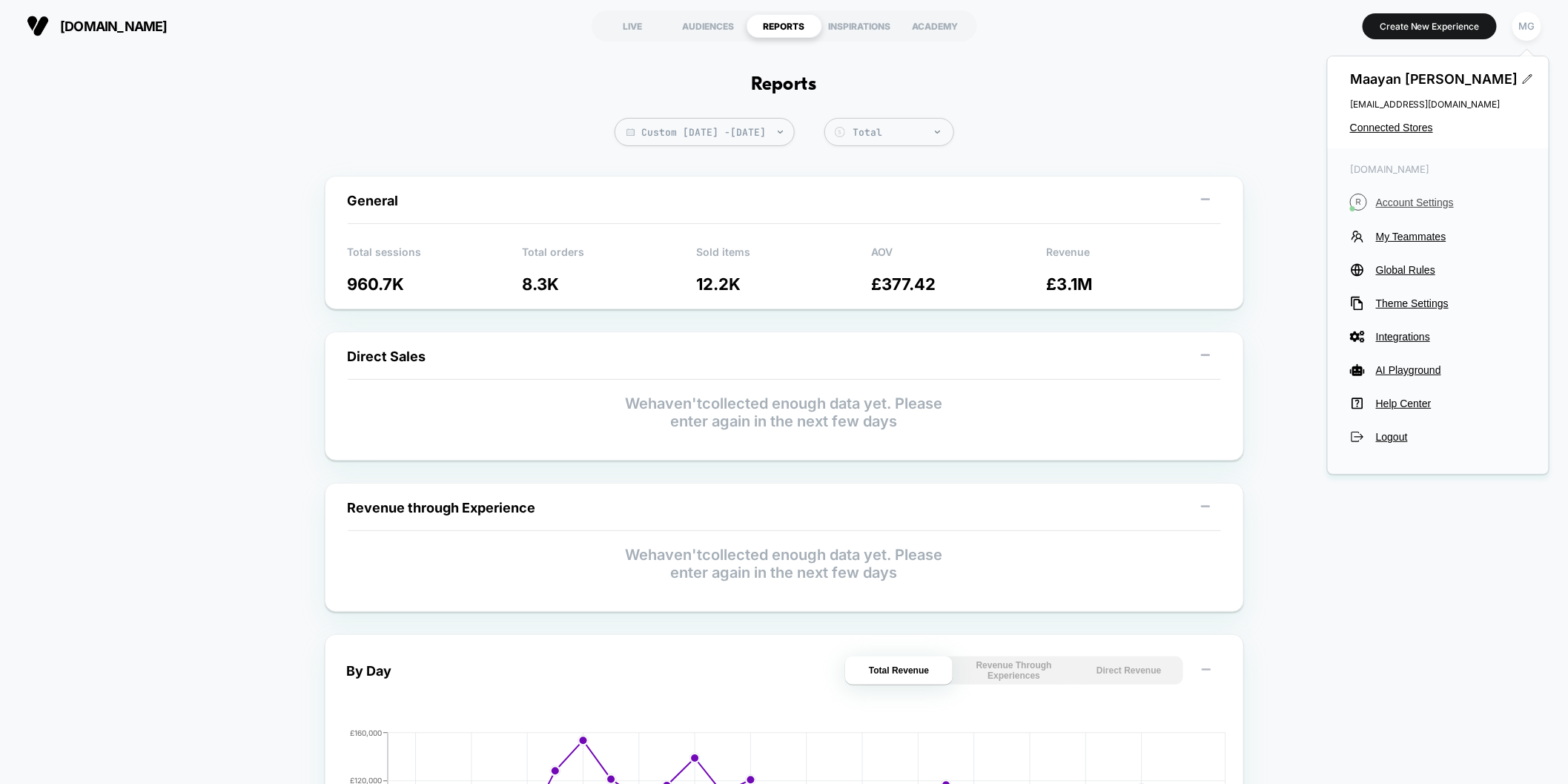
click at [1413, 199] on span "Account Settings" at bounding box center [1451, 202] width 150 height 12
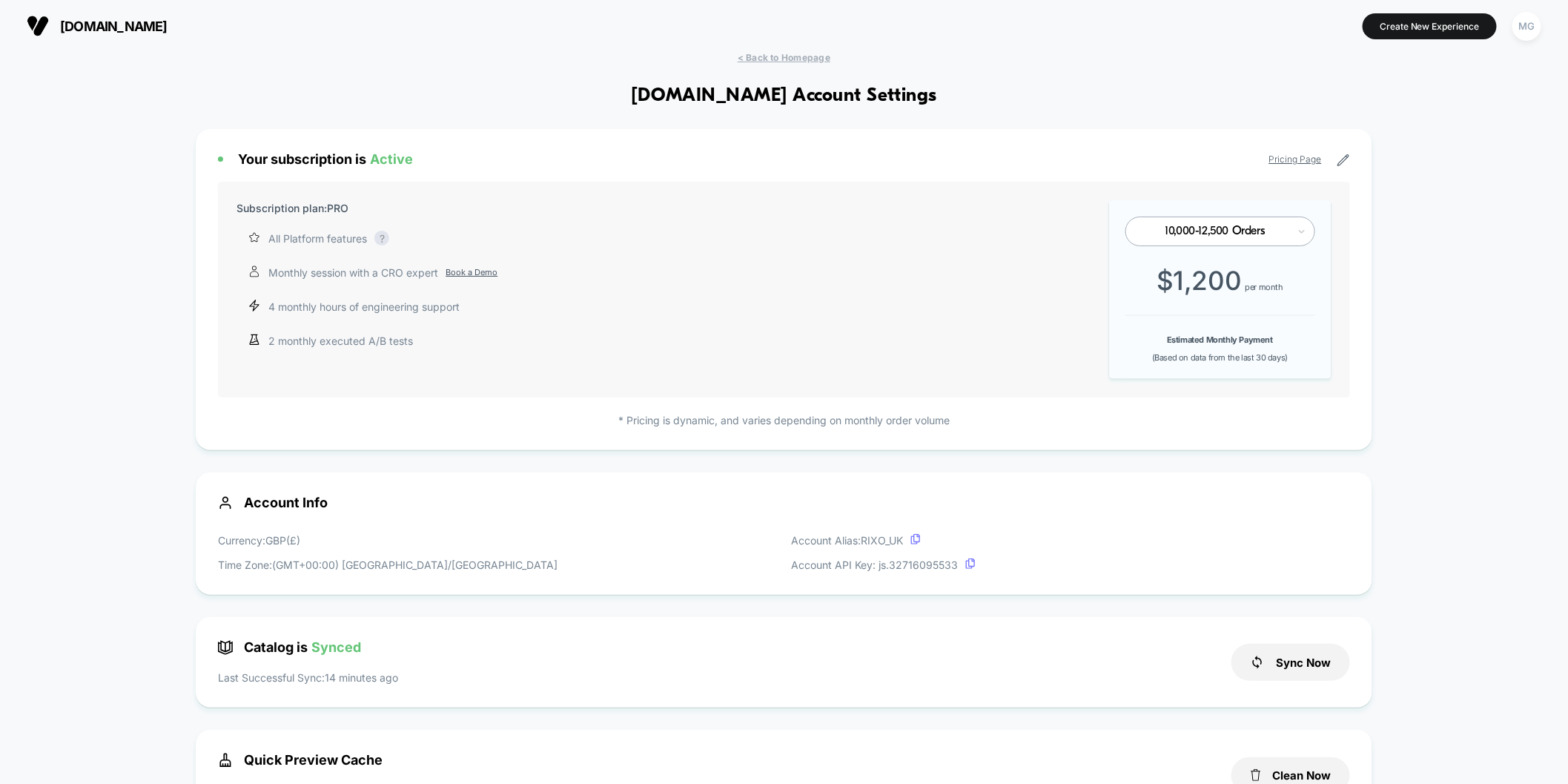
click at [800, 58] on span "< Back to Homepage" at bounding box center [784, 57] width 92 height 11
